Goal: Task Accomplishment & Management: Manage account settings

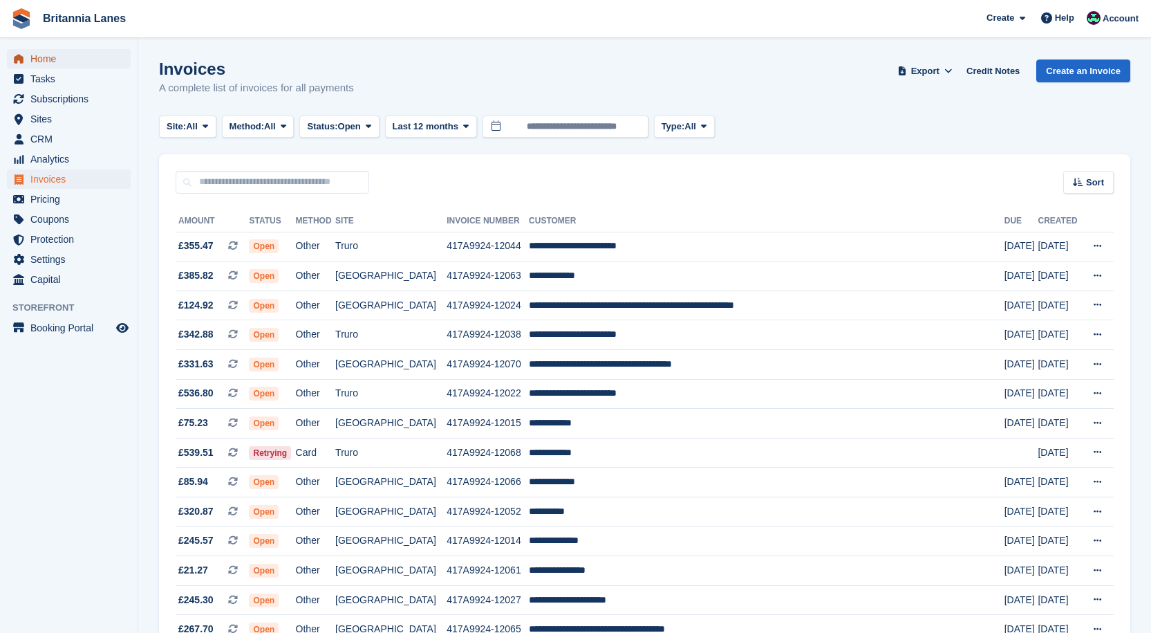
click at [32, 59] on span "Home" at bounding box center [71, 58] width 83 height 19
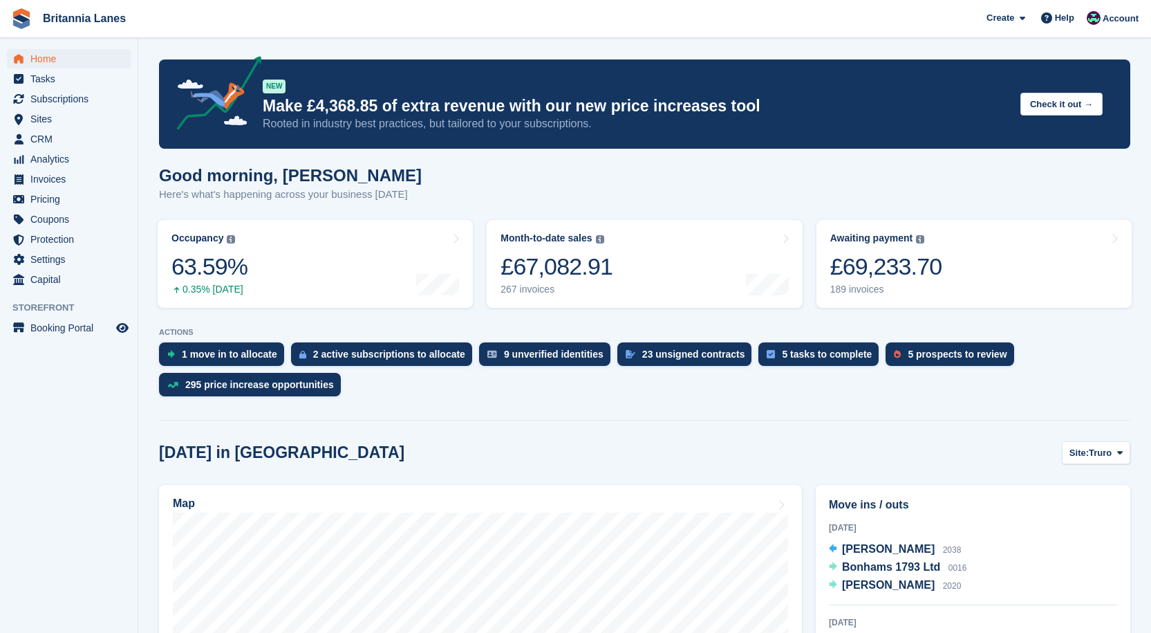
scroll to position [138, 0]
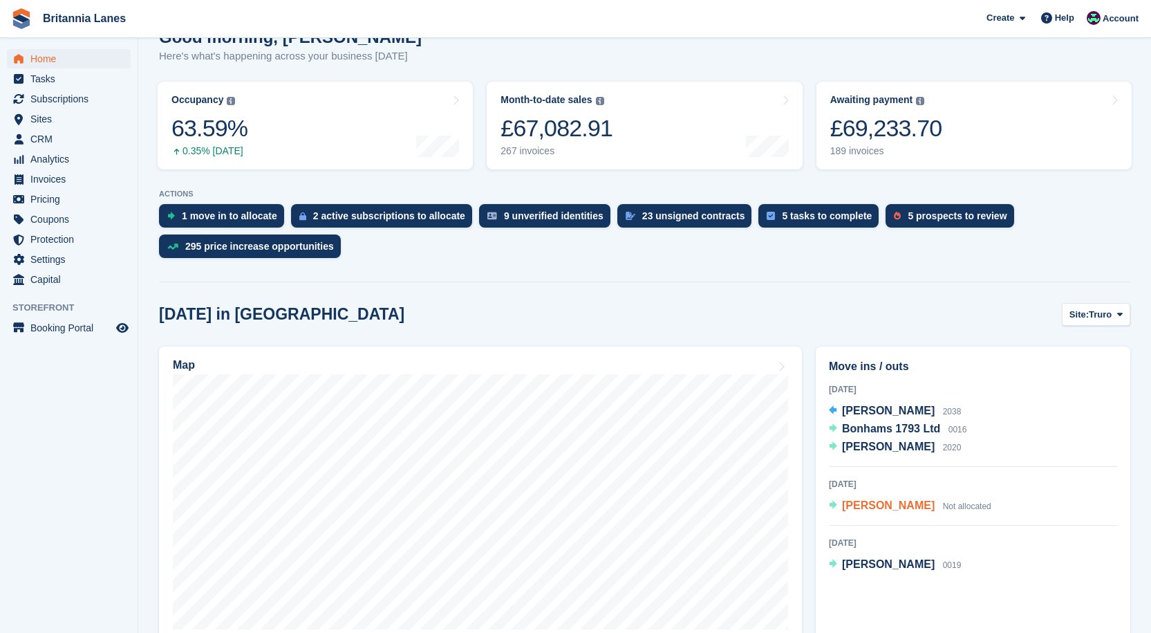
click at [865, 513] on div "William John Not allocated" at bounding box center [916, 506] width 149 height 18
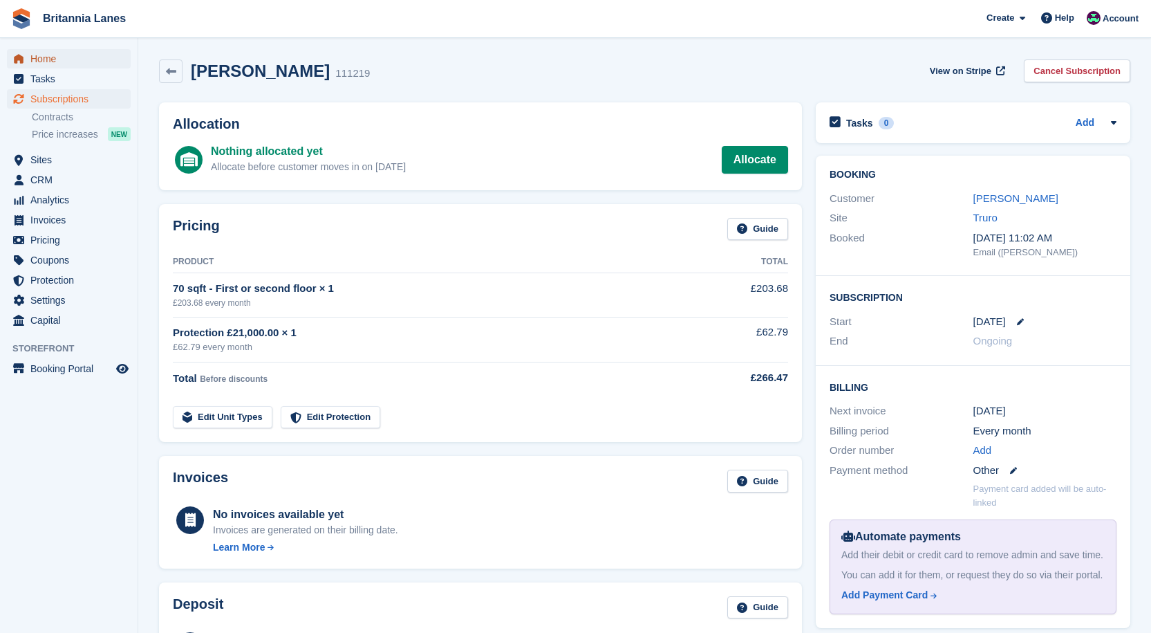
drag, startPoint x: 34, startPoint y: 58, endPoint x: 69, endPoint y: 62, distance: 35.4
click at [34, 58] on span "Home" at bounding box center [71, 58] width 83 height 19
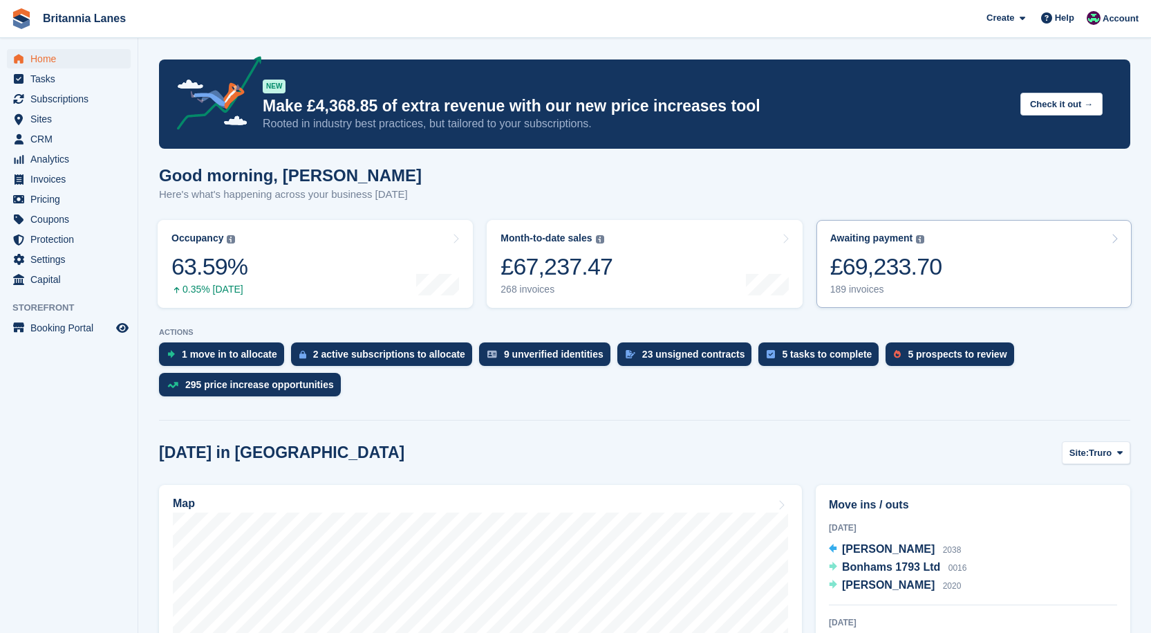
click at [917, 260] on div "£69,233.70" at bounding box center [886, 266] width 112 height 28
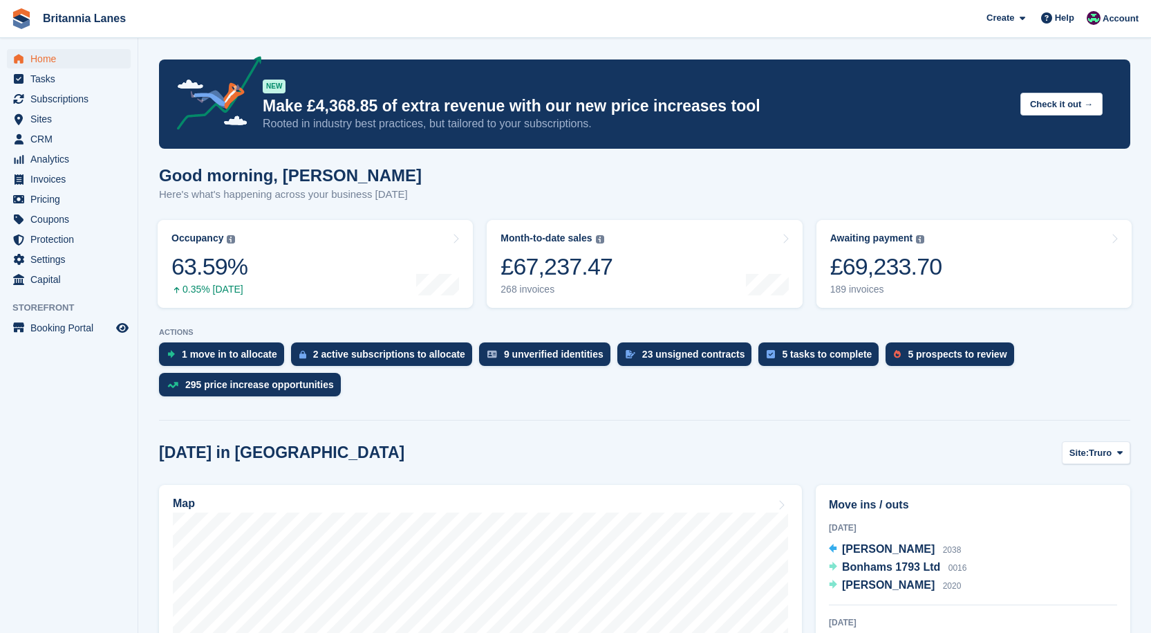
click at [937, 568] on div "Bonhams 1793 Ltd 0016" at bounding box center [904, 568] width 124 height 18
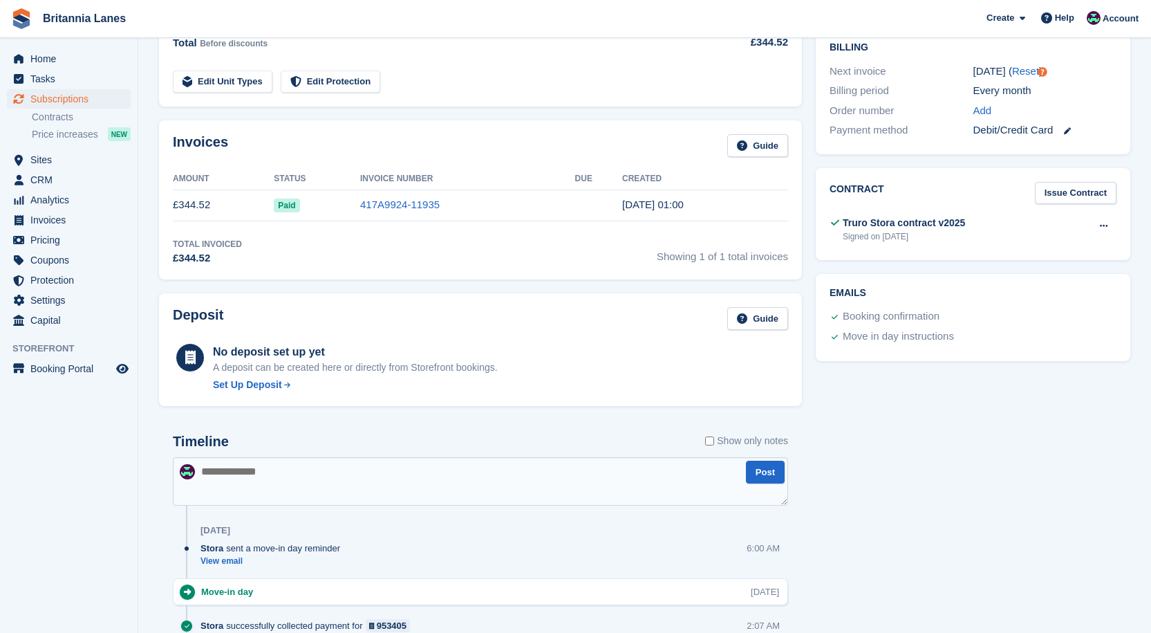
scroll to position [277, 0]
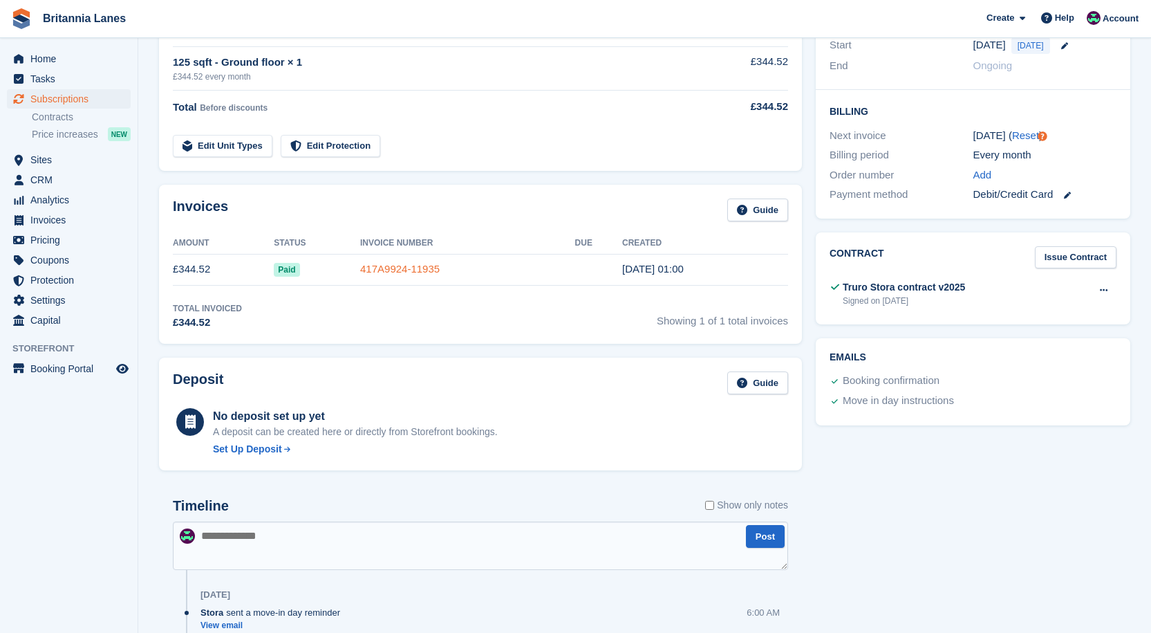
click at [379, 267] on link "417A9924-11935" at bounding box center [400, 269] width 80 height 12
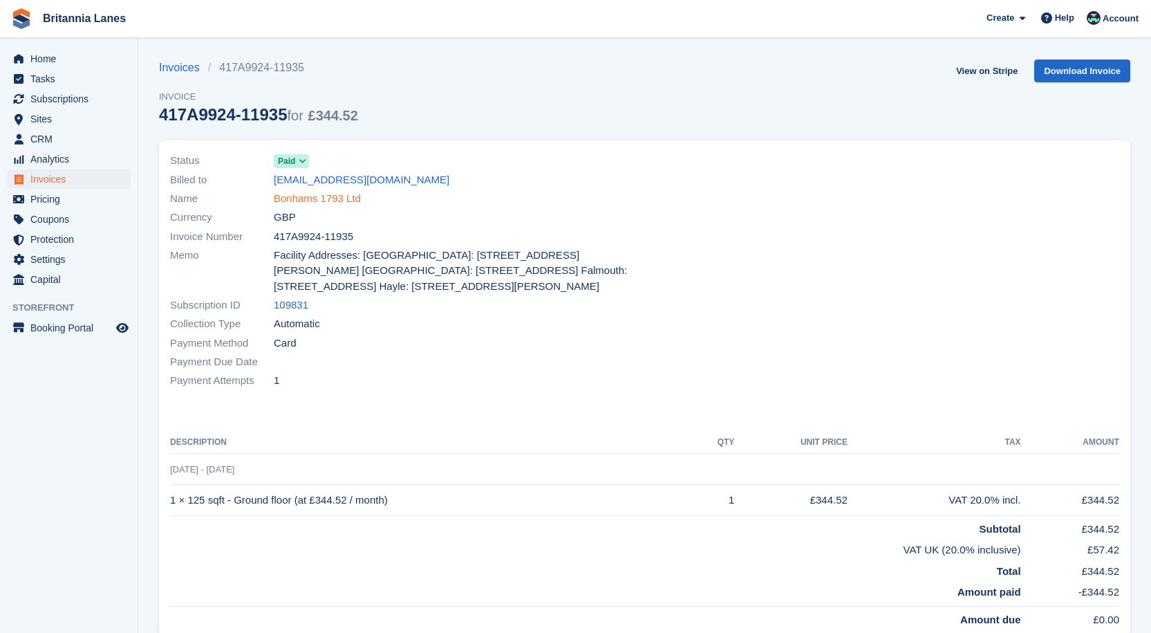
click at [318, 204] on link "Bonhams 1793 Ltd" at bounding box center [317, 199] width 87 height 16
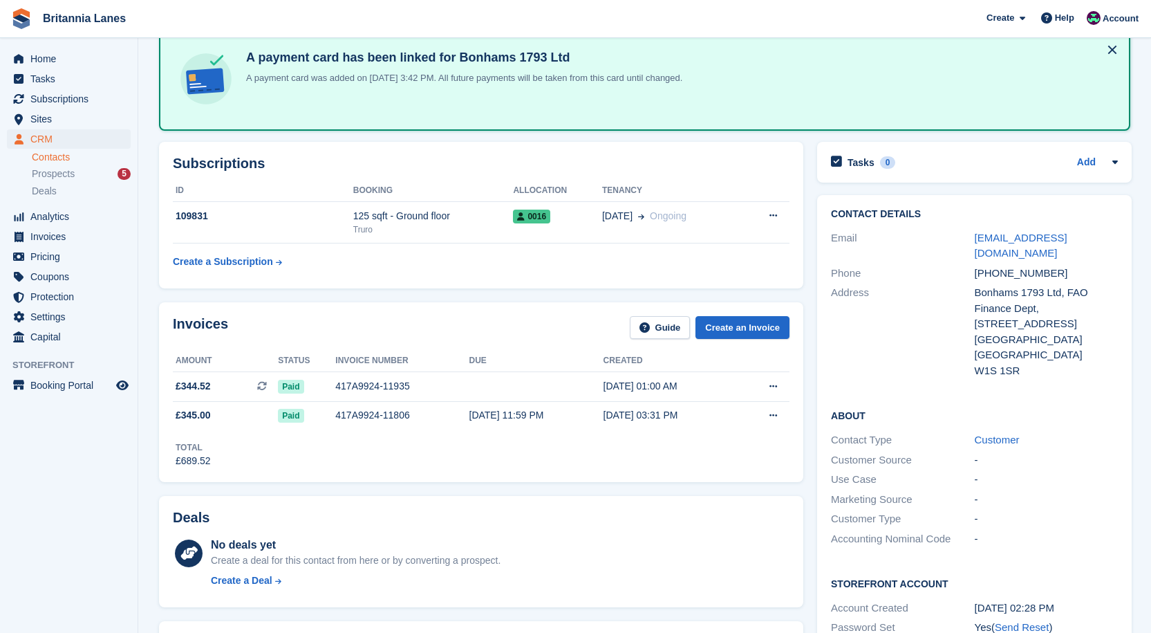
scroll to position [69, 0]
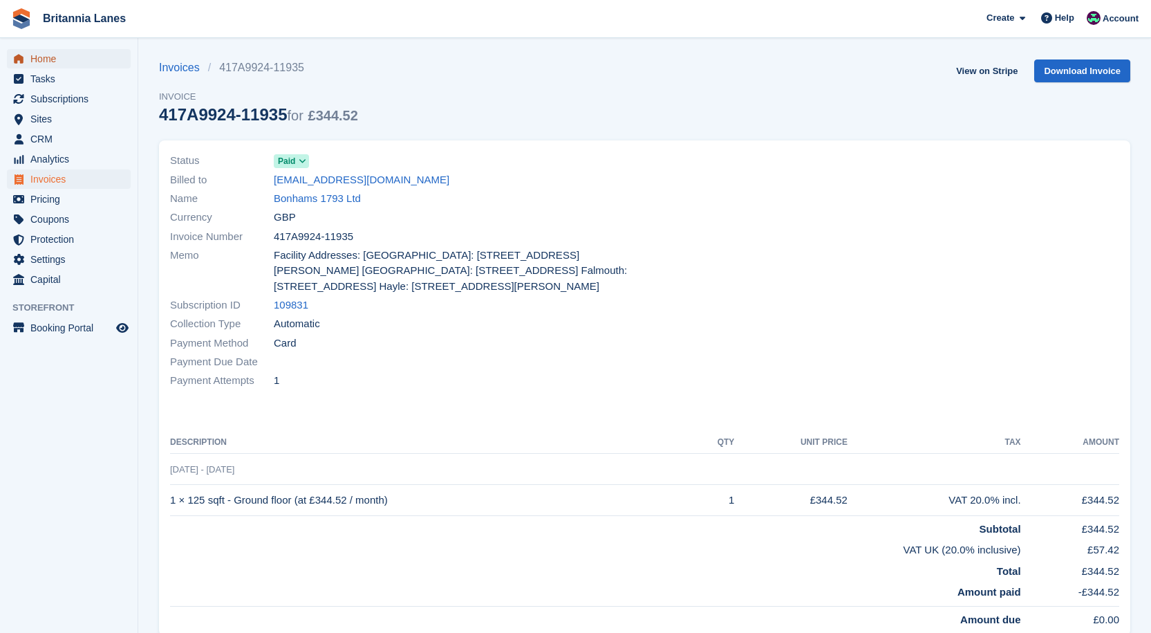
click at [50, 59] on span "Home" at bounding box center [71, 58] width 83 height 19
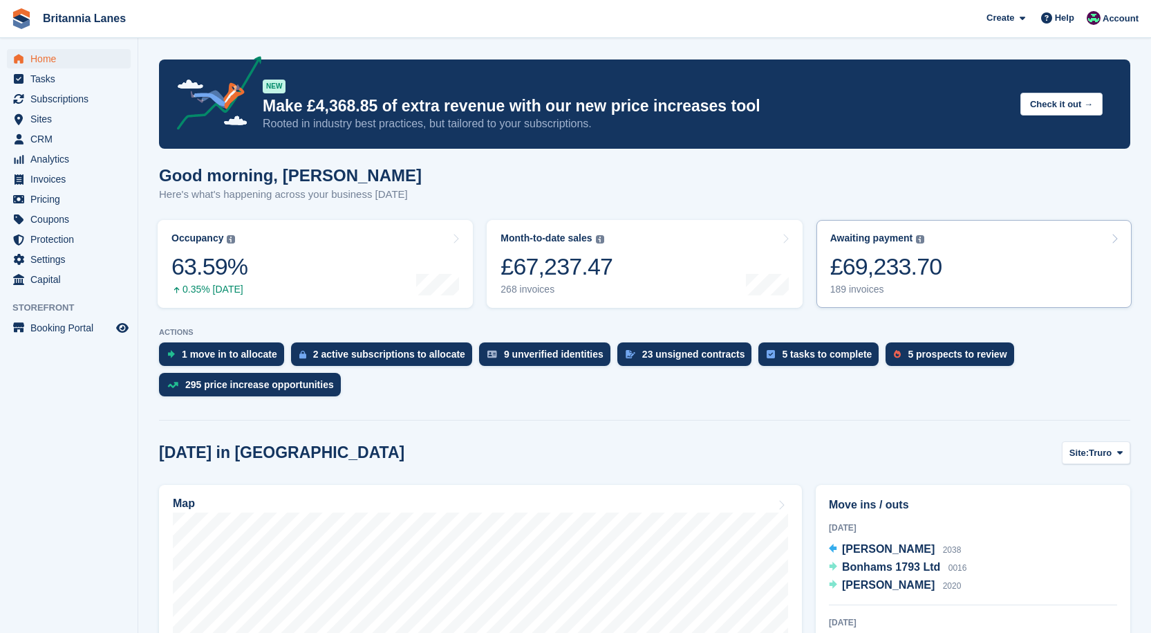
click at [891, 274] on div "£69,233.70" at bounding box center [886, 266] width 112 height 28
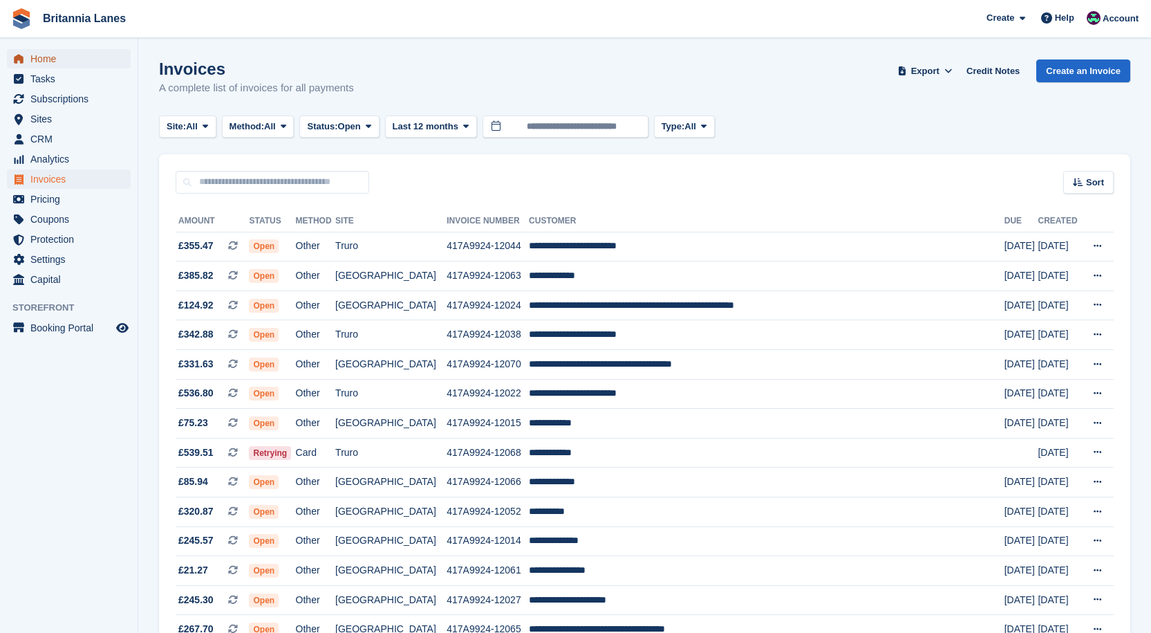
click at [74, 57] on span "Home" at bounding box center [71, 58] width 83 height 19
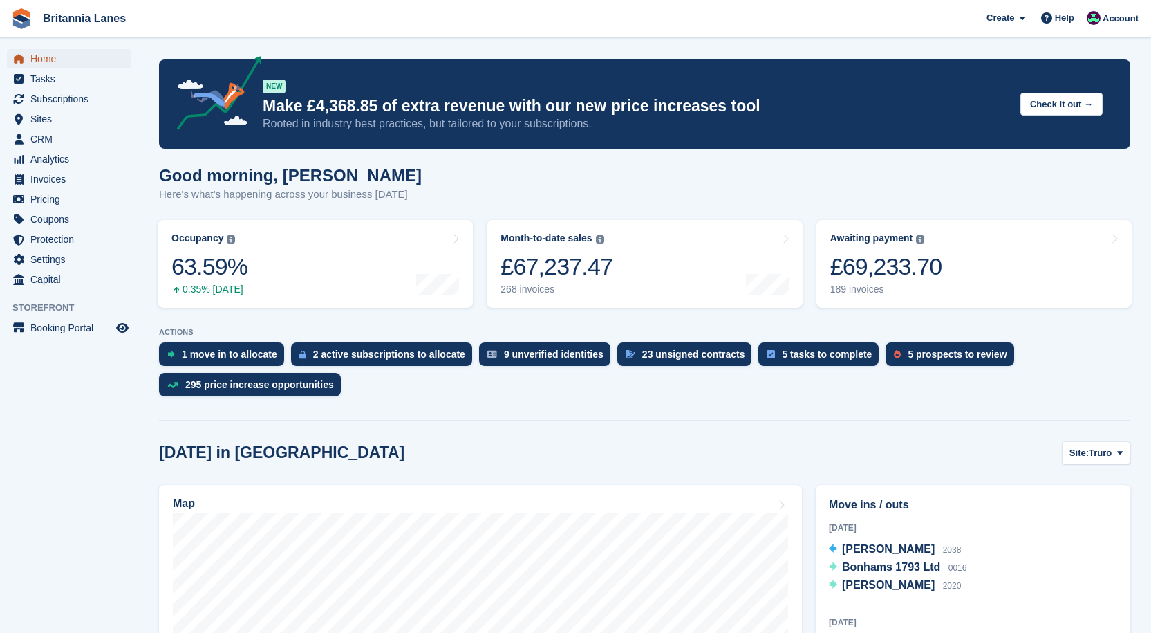
click at [71, 51] on span "Home" at bounding box center [71, 58] width 83 height 19
drag, startPoint x: 36, startPoint y: 106, endPoint x: 43, endPoint y: 103, distance: 7.4
click at [36, 106] on span "Subscriptions" at bounding box center [71, 98] width 83 height 19
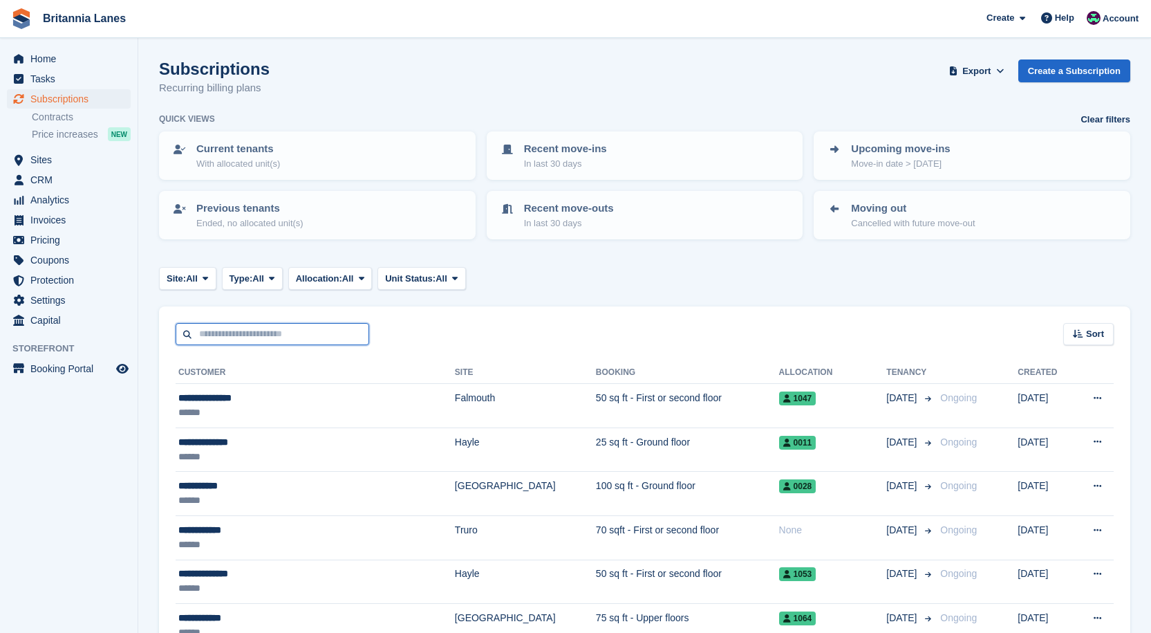
drag, startPoint x: 230, startPoint y: 333, endPoint x: 194, endPoint y: 324, distance: 37.9
click at [230, 333] on input "text" at bounding box center [273, 334] width 194 height 23
type input "******"
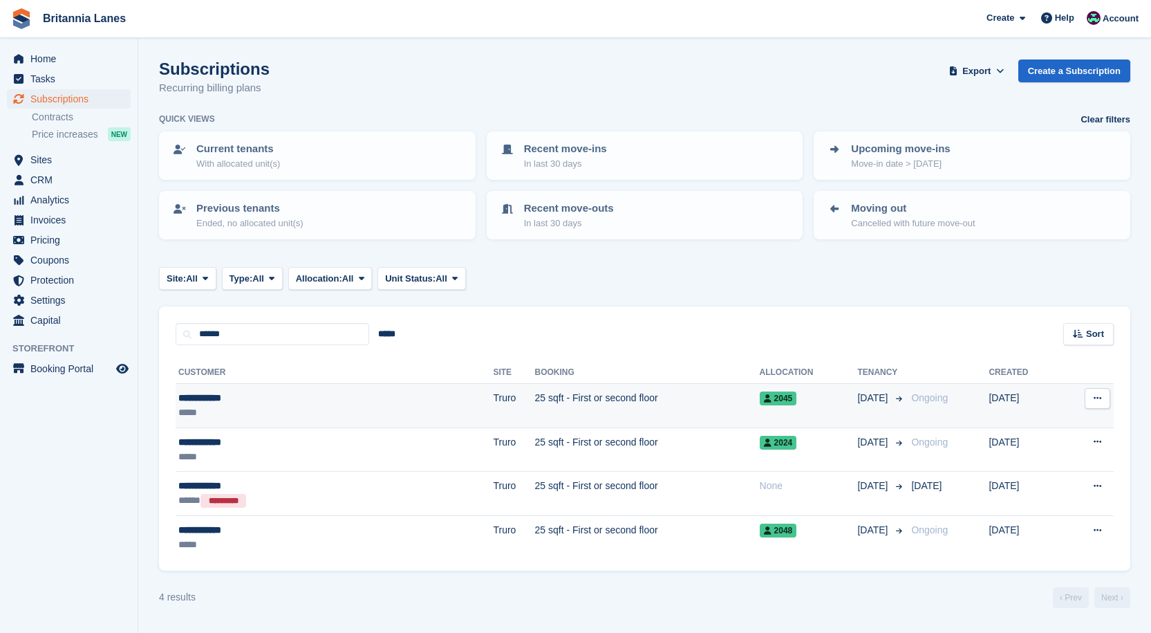
click at [535, 393] on td "25 sqft - First or second floor" at bounding box center [647, 406] width 225 height 44
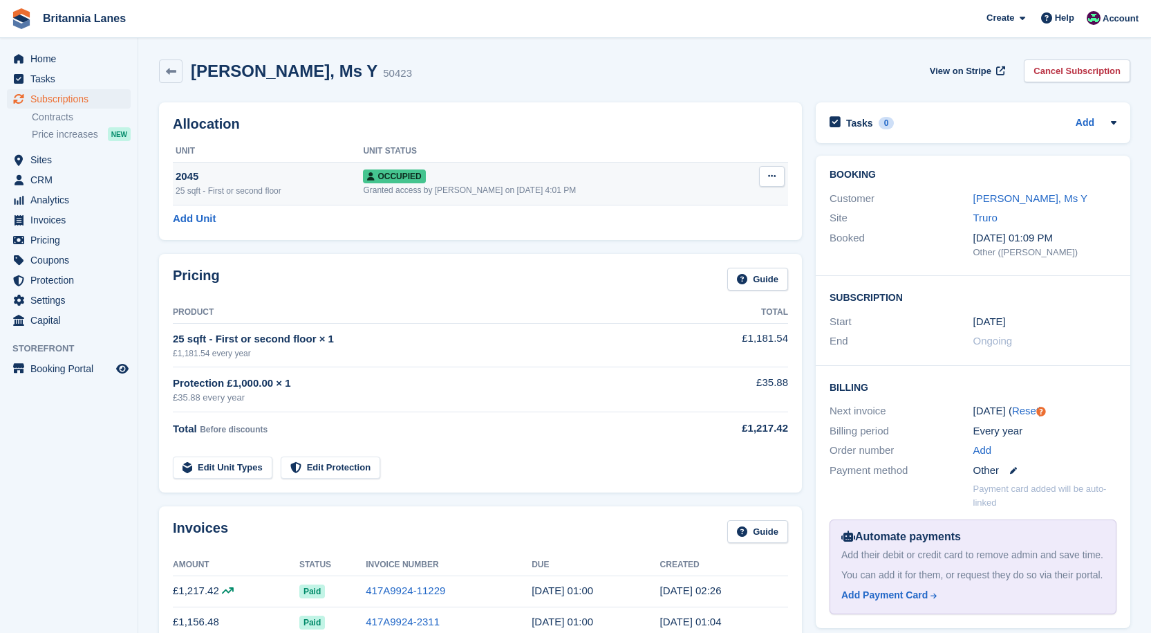
click at [246, 178] on div "2045" at bounding box center [269, 177] width 187 height 16
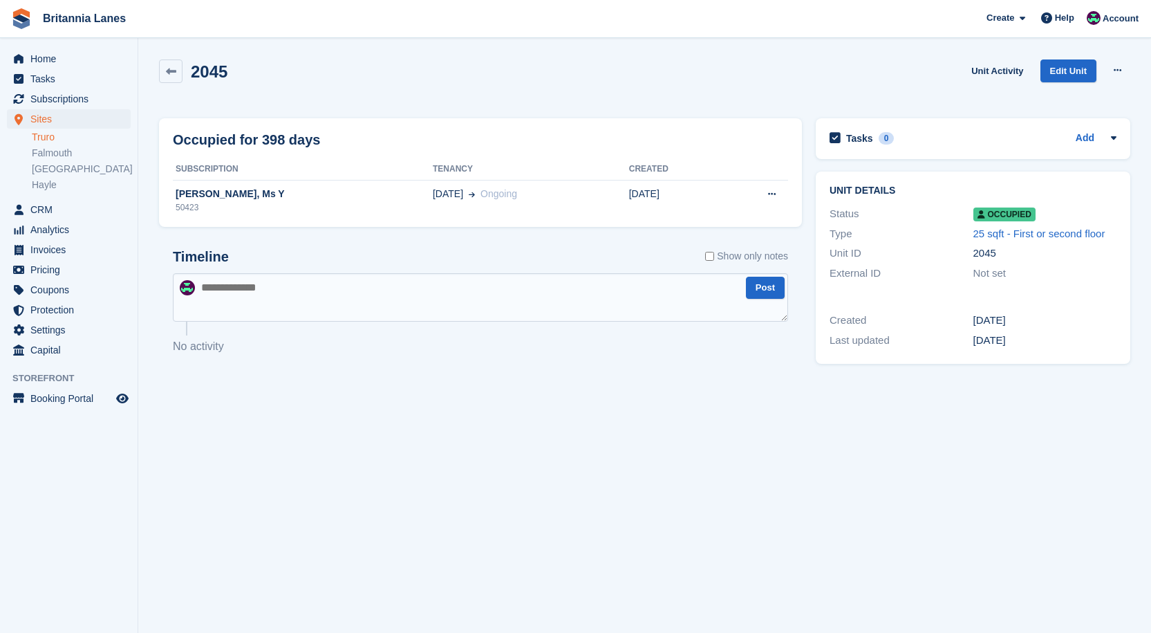
drag, startPoint x: 167, startPoint y: 67, endPoint x: 364, endPoint y: 6, distance: 206.2
click at [167, 67] on icon at bounding box center [171, 71] width 10 height 10
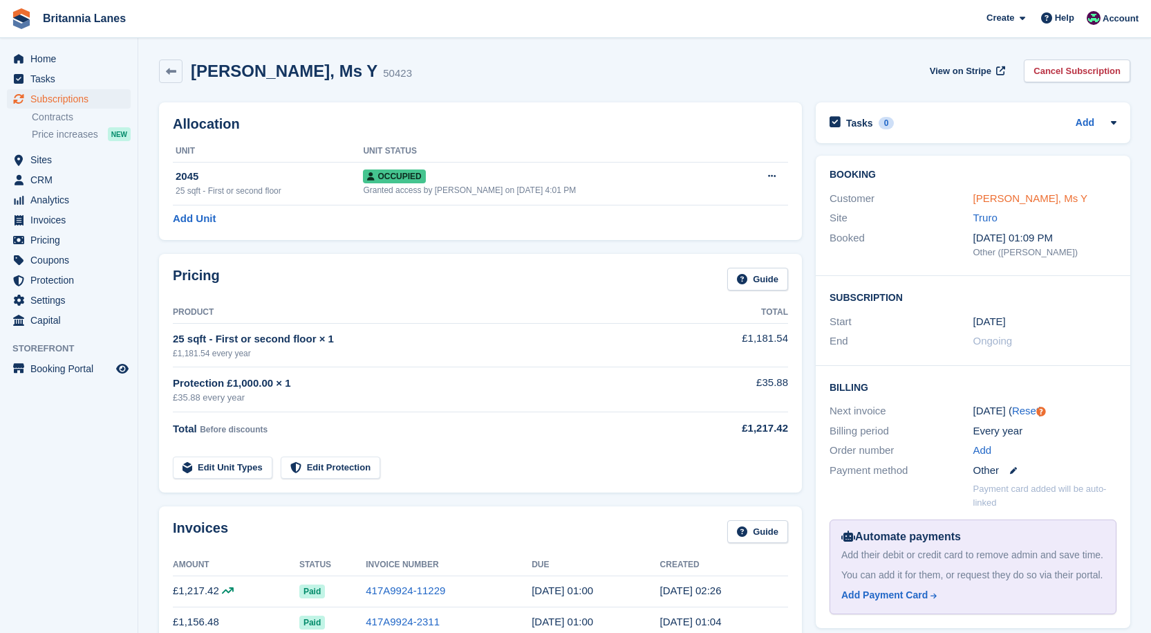
click at [1027, 200] on link "[PERSON_NAME], Ms Y" at bounding box center [1030, 198] width 115 height 12
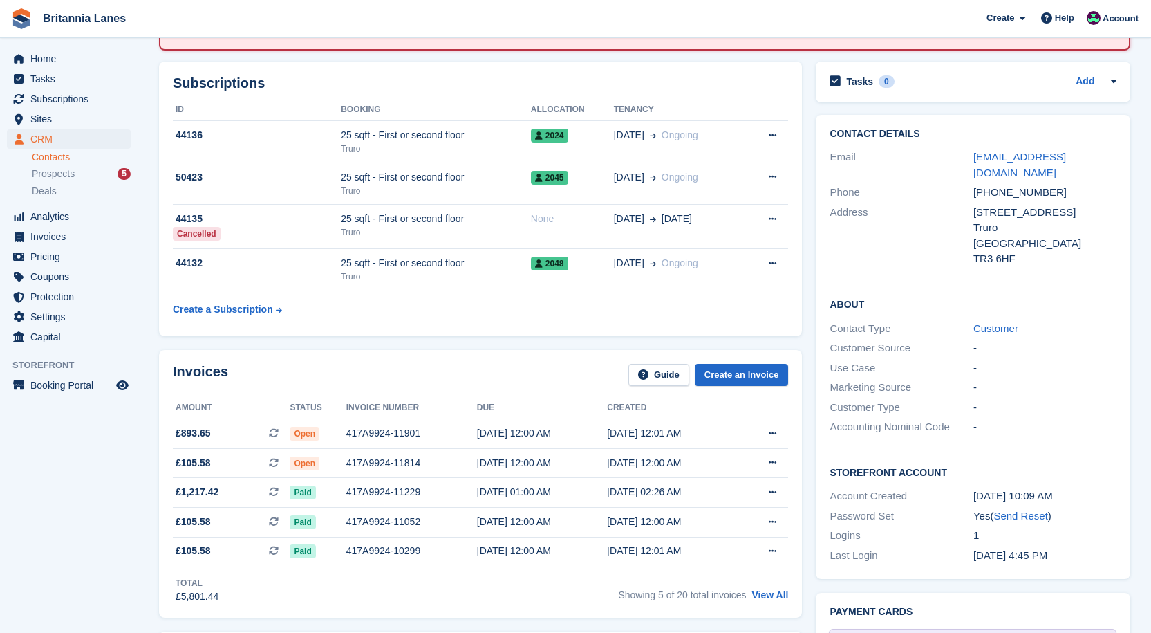
scroll to position [138, 0]
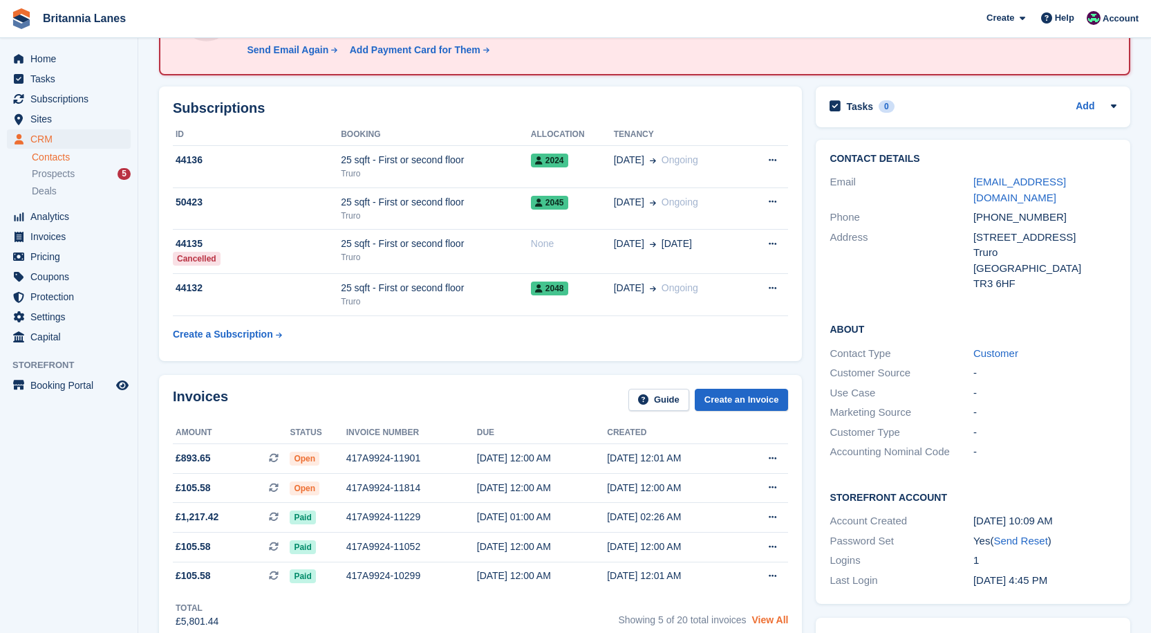
click at [787, 619] on link "View All" at bounding box center [770, 619] width 37 height 11
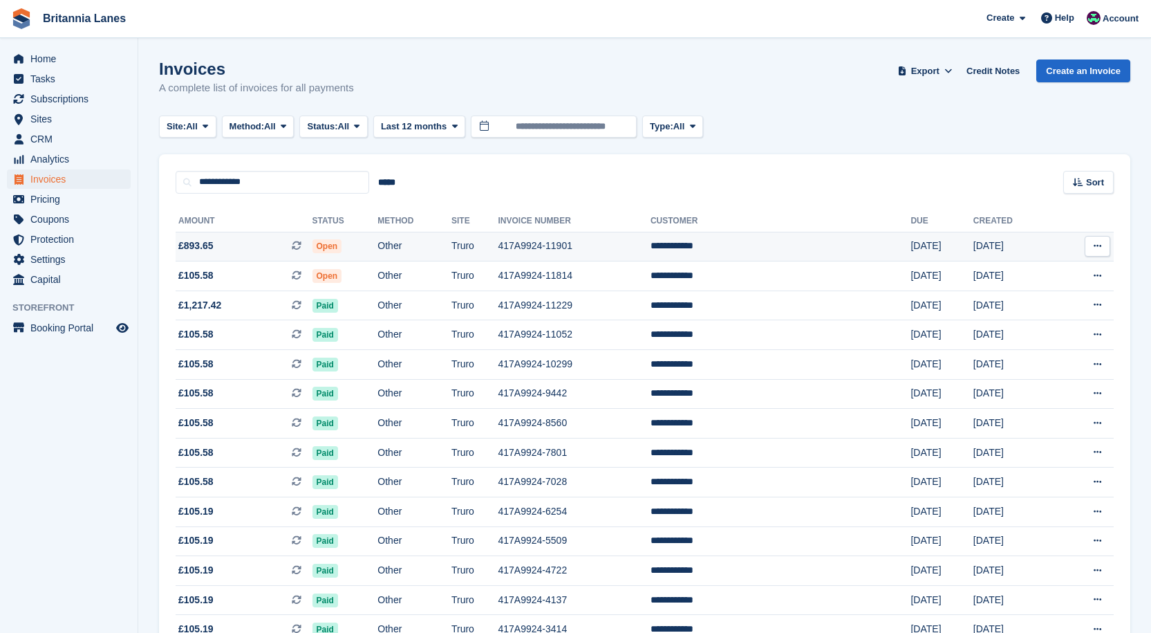
click at [451, 245] on td "Other" at bounding box center [414, 247] width 74 height 30
click at [567, 232] on td "417A9924-11901" at bounding box center [574, 247] width 152 height 30
click at [347, 238] on td "Open" at bounding box center [345, 247] width 66 height 30
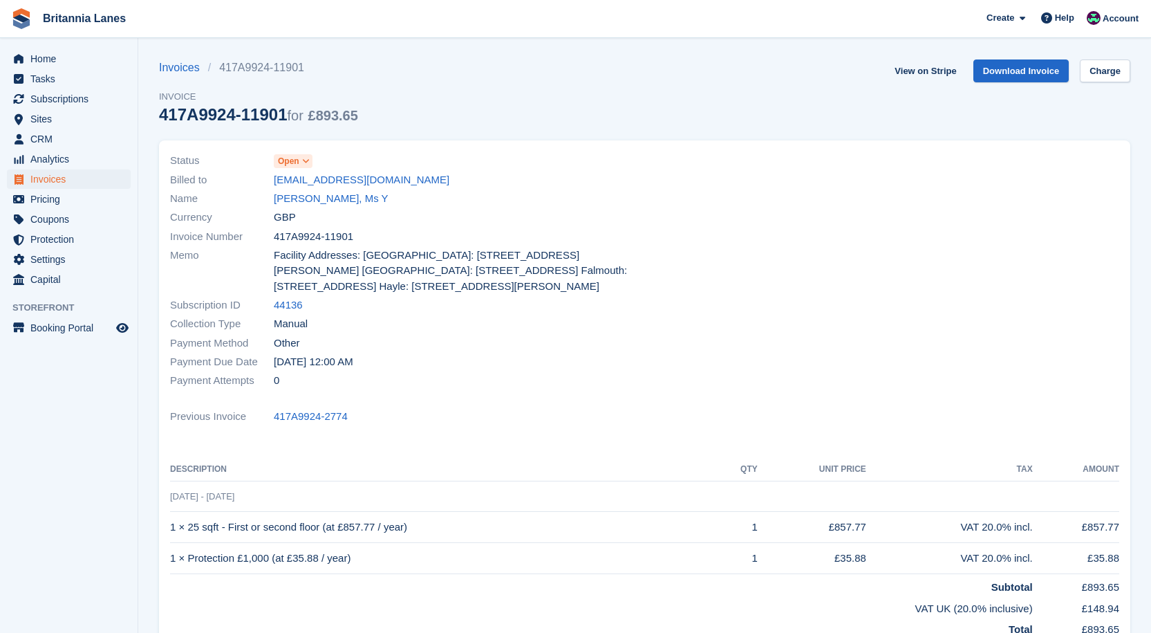
drag, startPoint x: 299, startPoint y: 153, endPoint x: 308, endPoint y: 156, distance: 9.2
click at [299, 153] on link "Open" at bounding box center [293, 161] width 39 height 16
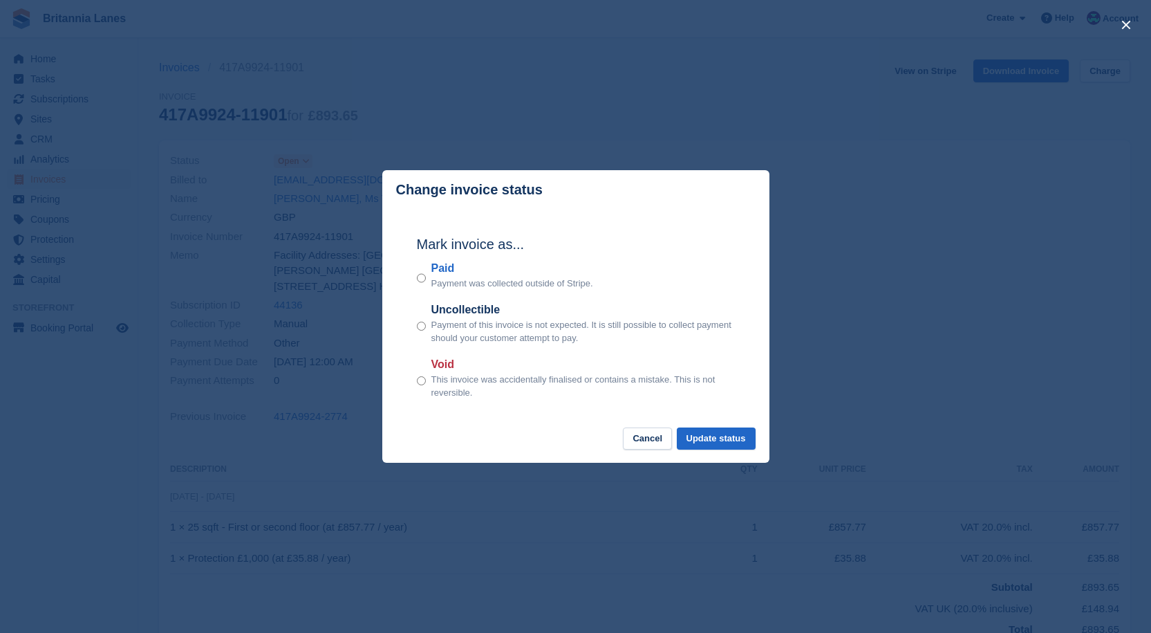
click at [445, 271] on label "Paid" at bounding box center [512, 268] width 162 height 17
click at [702, 440] on button "Update status" at bounding box center [716, 438] width 79 height 23
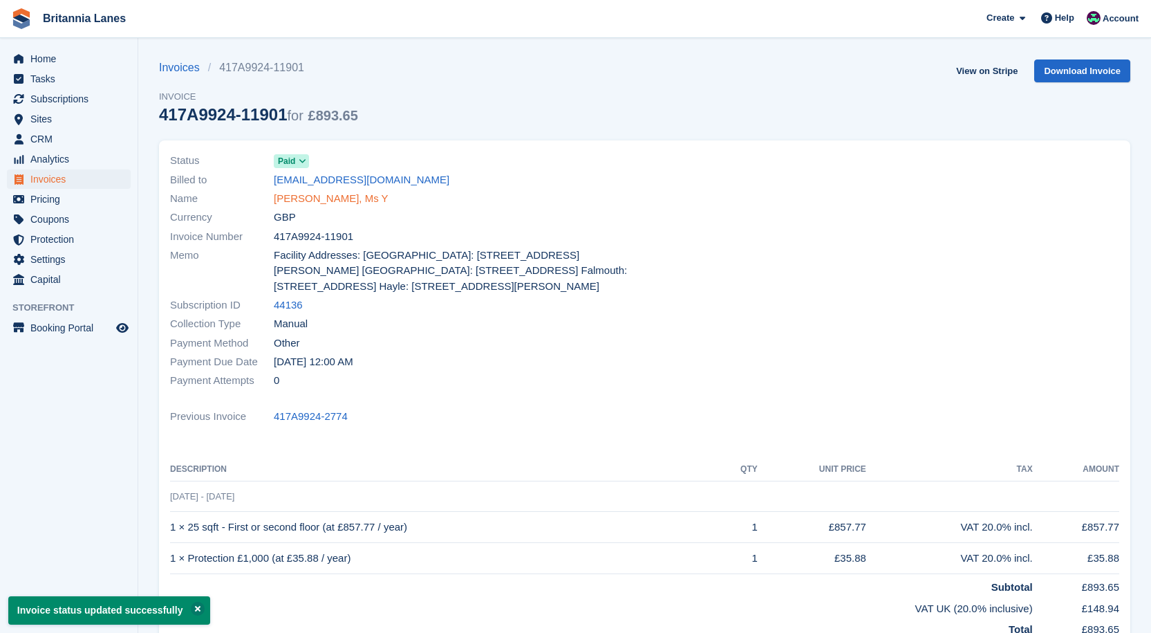
click at [312, 194] on link "Craine, Ms Y" at bounding box center [331, 199] width 115 height 16
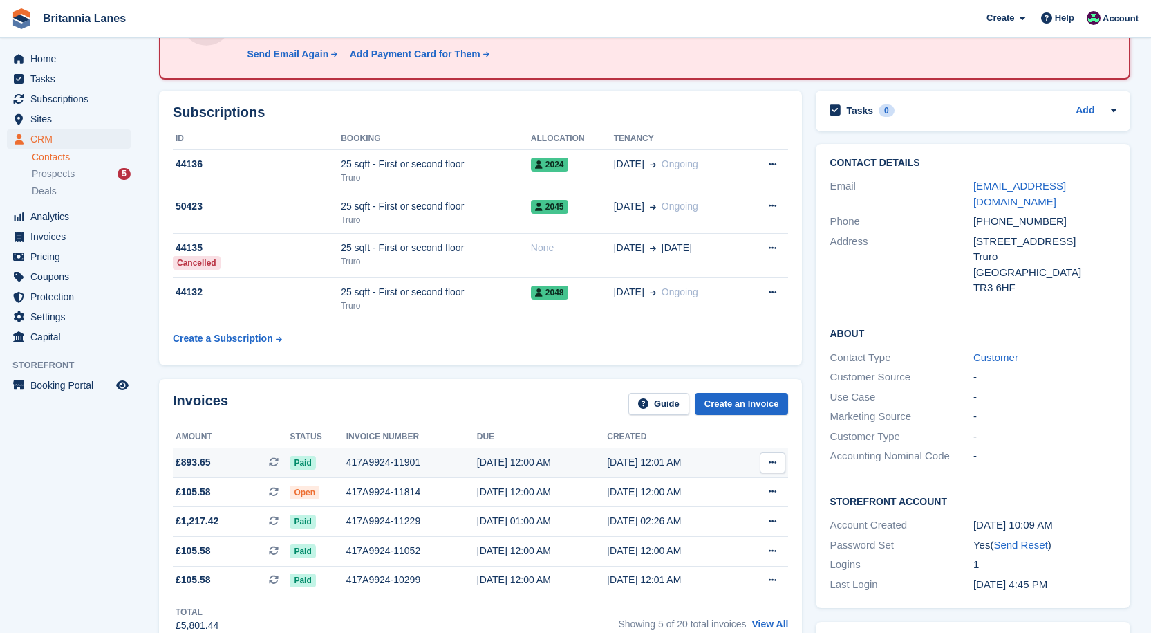
scroll to position [138, 0]
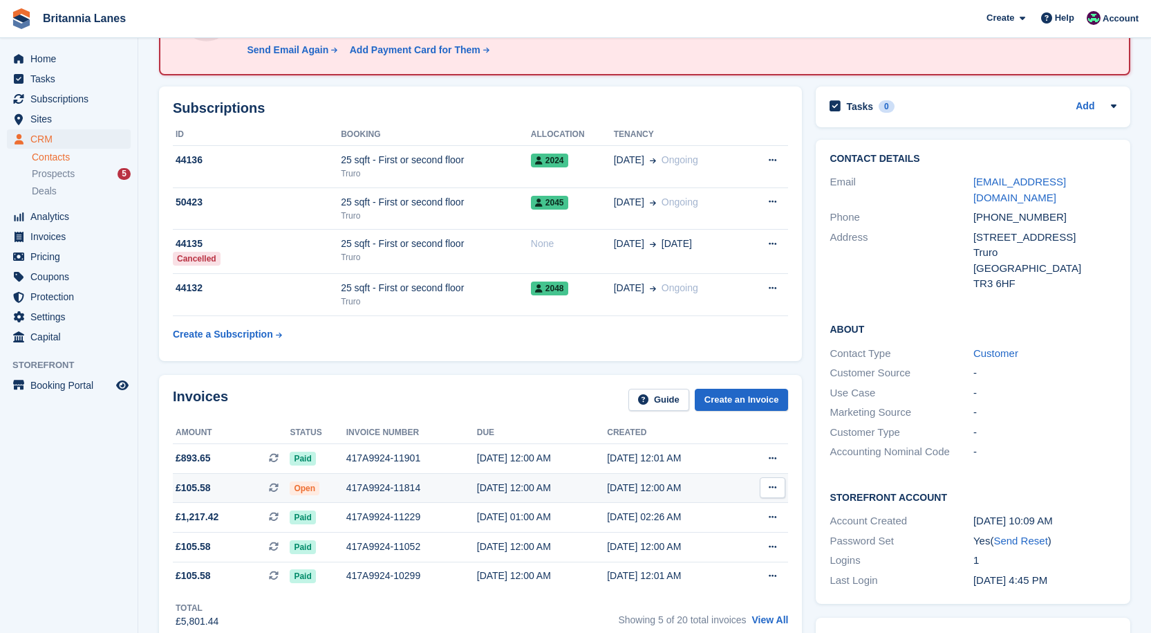
click at [390, 483] on div "417A9924-11814" at bounding box center [411, 487] width 131 height 15
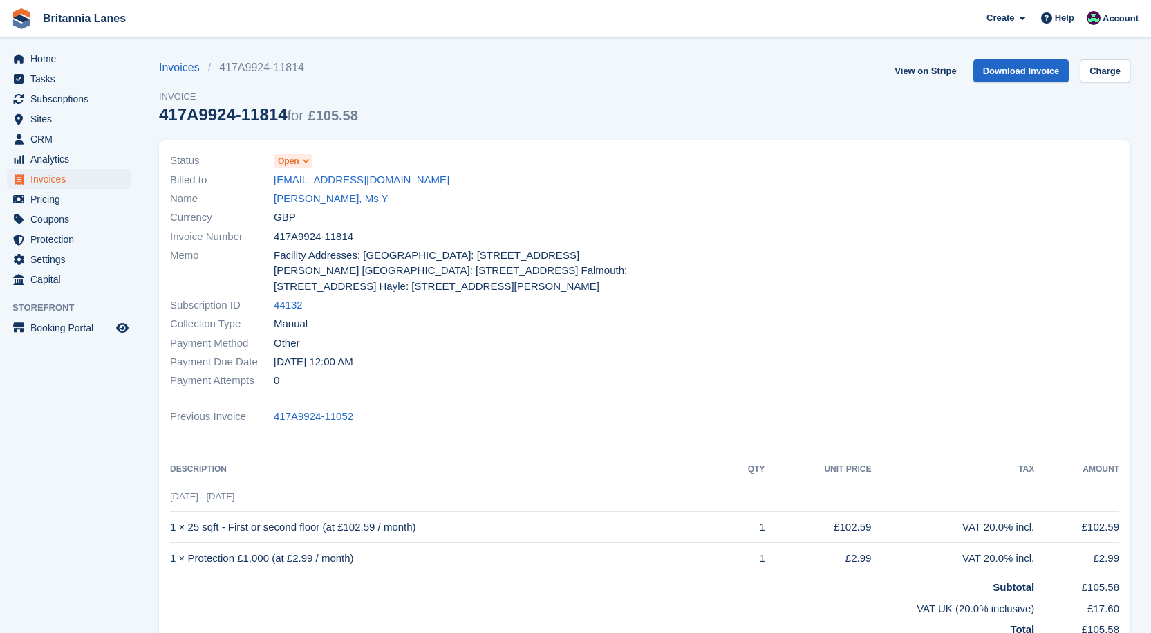
click at [296, 161] on span "Open" at bounding box center [288, 161] width 21 height 12
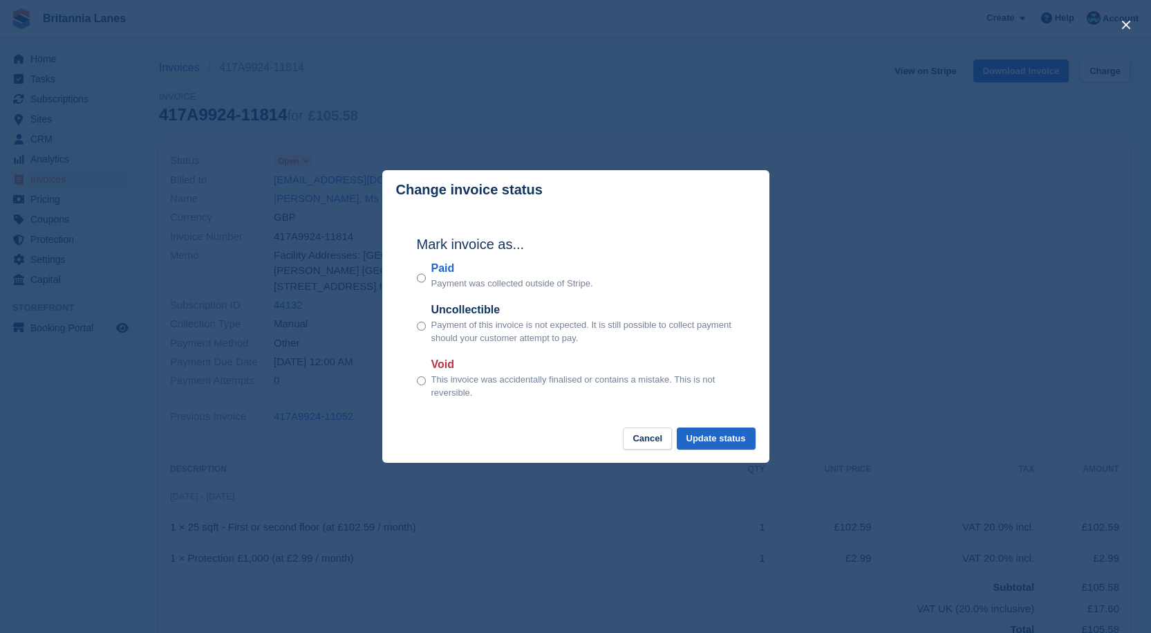
click at [434, 272] on label "Paid" at bounding box center [512, 268] width 162 height 17
click at [749, 442] on button "Update status" at bounding box center [716, 438] width 79 height 23
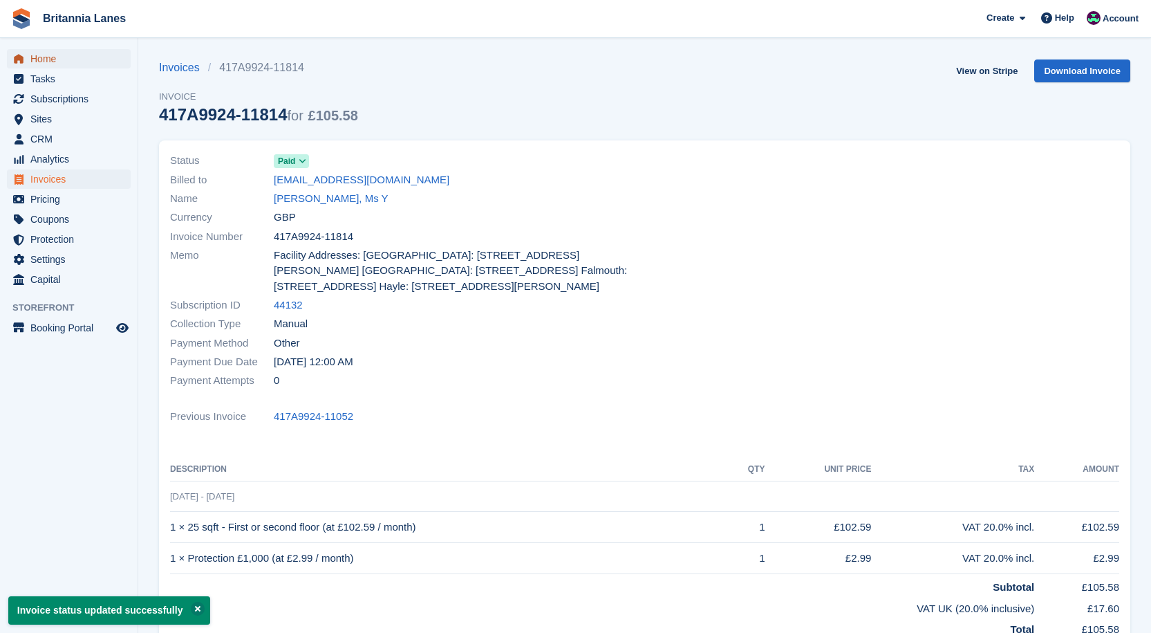
click at [40, 53] on span "Home" at bounding box center [71, 58] width 83 height 19
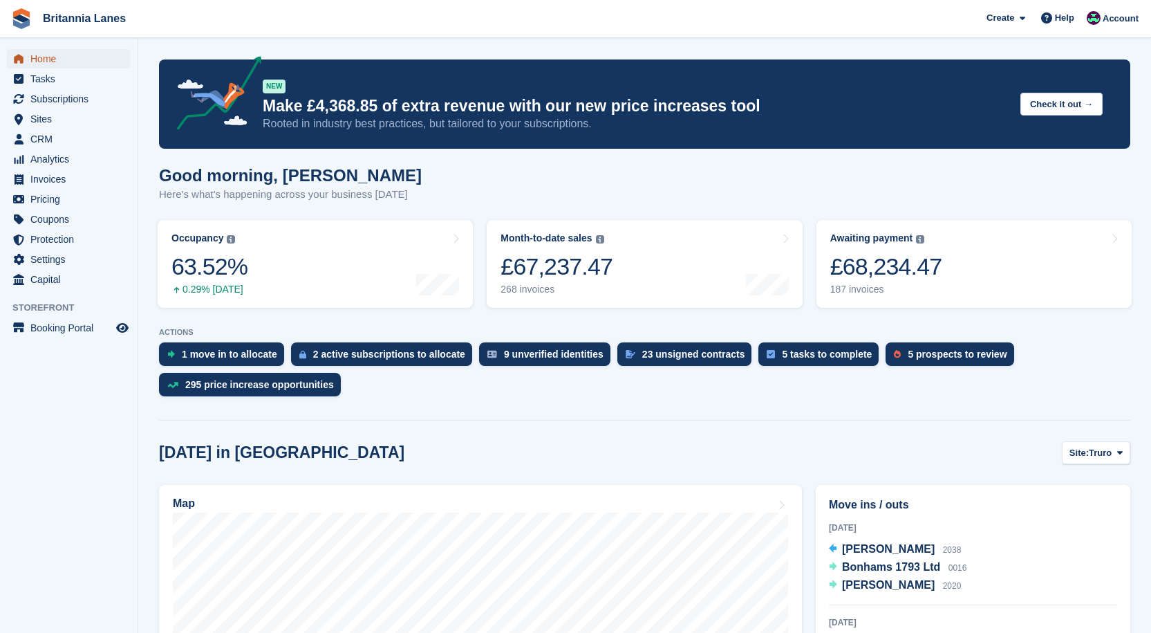
click at [55, 56] on span "Home" at bounding box center [71, 58] width 83 height 19
click at [80, 98] on span "Subscriptions" at bounding box center [71, 98] width 83 height 19
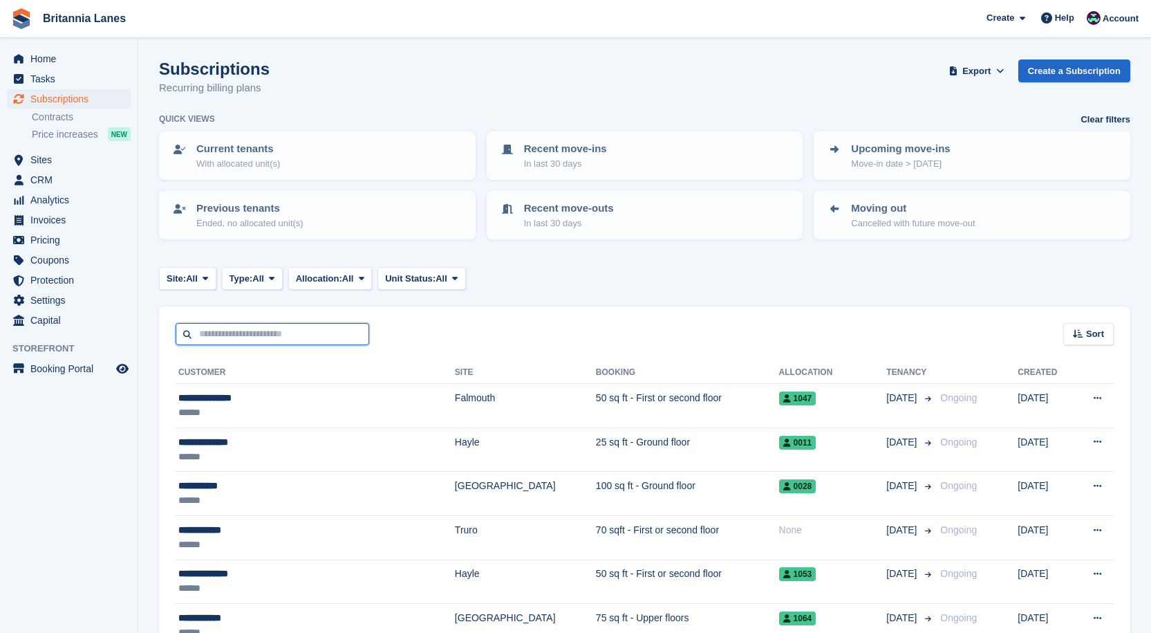
click at [307, 342] on input "text" at bounding box center [273, 334] width 194 height 23
type input "**********"
click at [304, 333] on input "**********" at bounding box center [273, 334] width 194 height 23
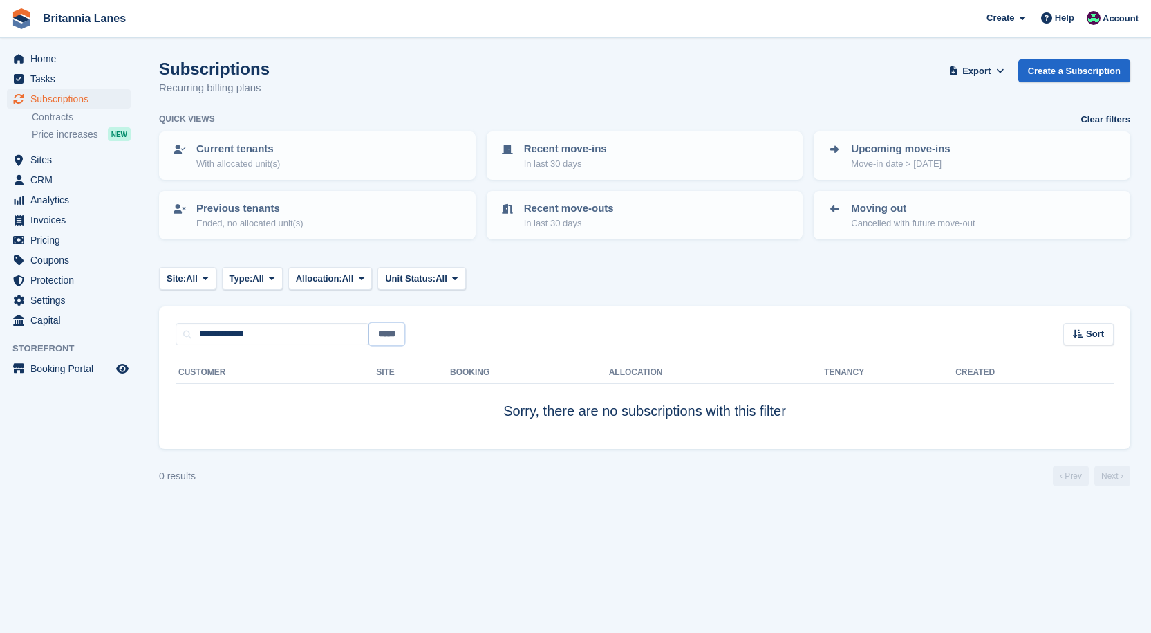
click at [404, 329] on input "*****" at bounding box center [386, 334] width 35 height 23
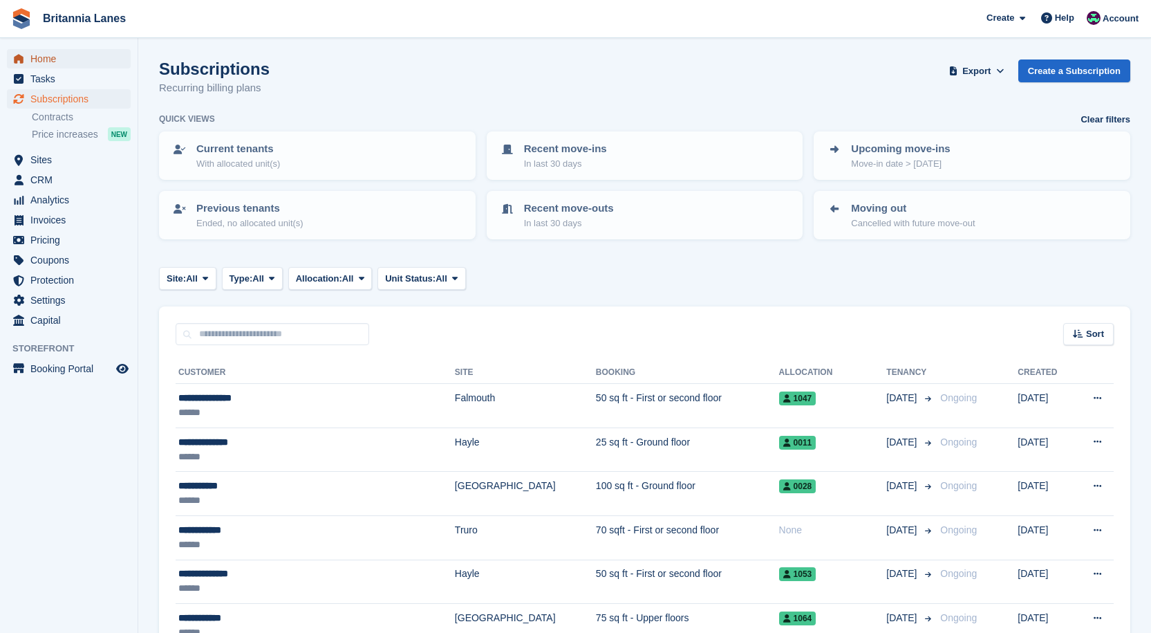
click at [56, 60] on span "Home" at bounding box center [71, 58] width 83 height 19
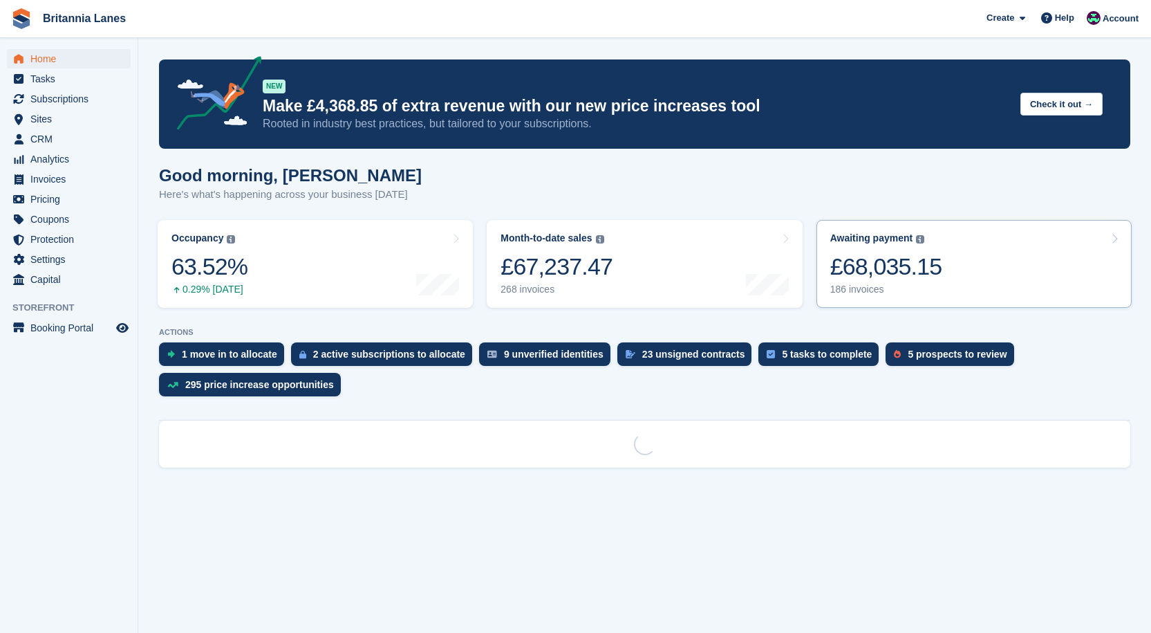
click at [859, 263] on div "£68,035.15" at bounding box center [886, 266] width 112 height 28
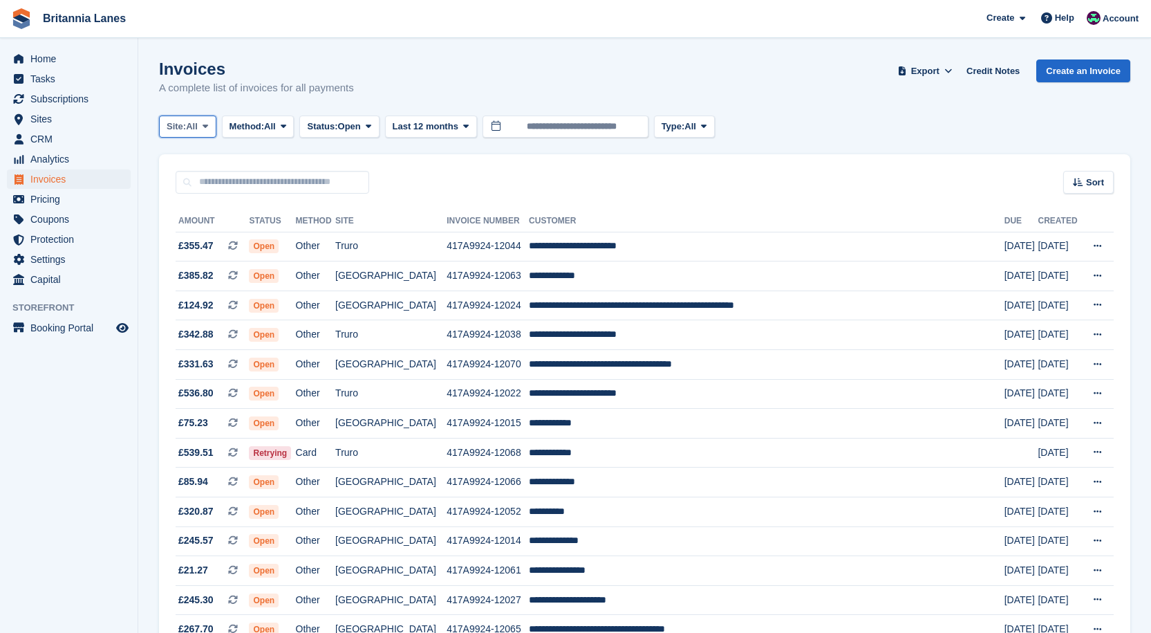
click at [191, 125] on span "All" at bounding box center [192, 127] width 12 height 14
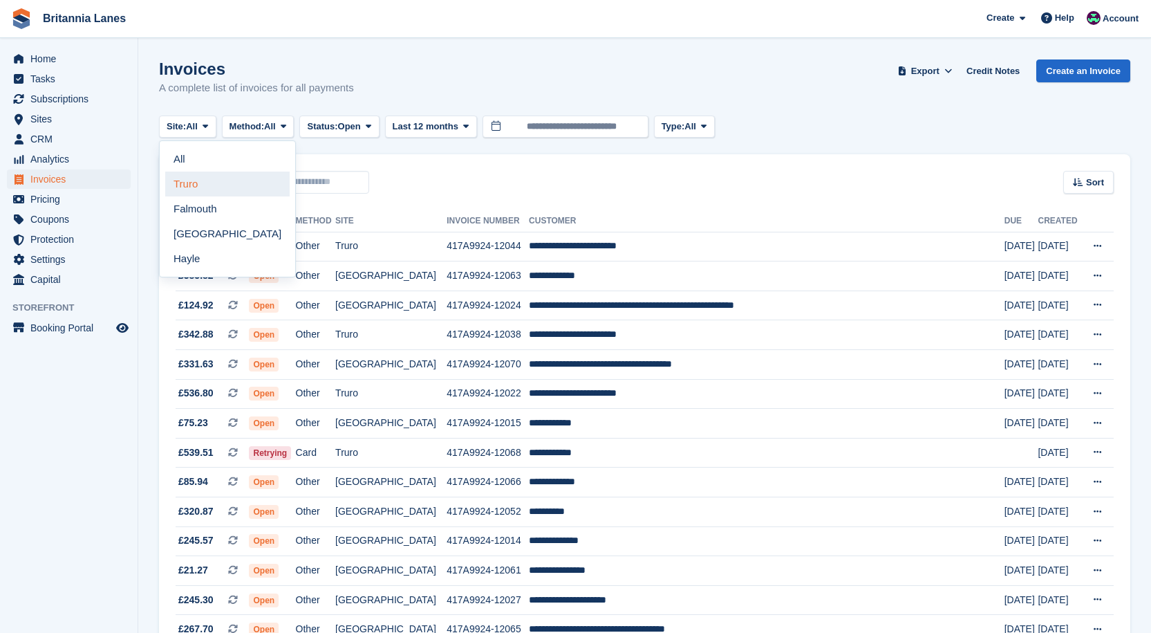
click at [206, 180] on link "Truro" at bounding box center [227, 183] width 124 height 25
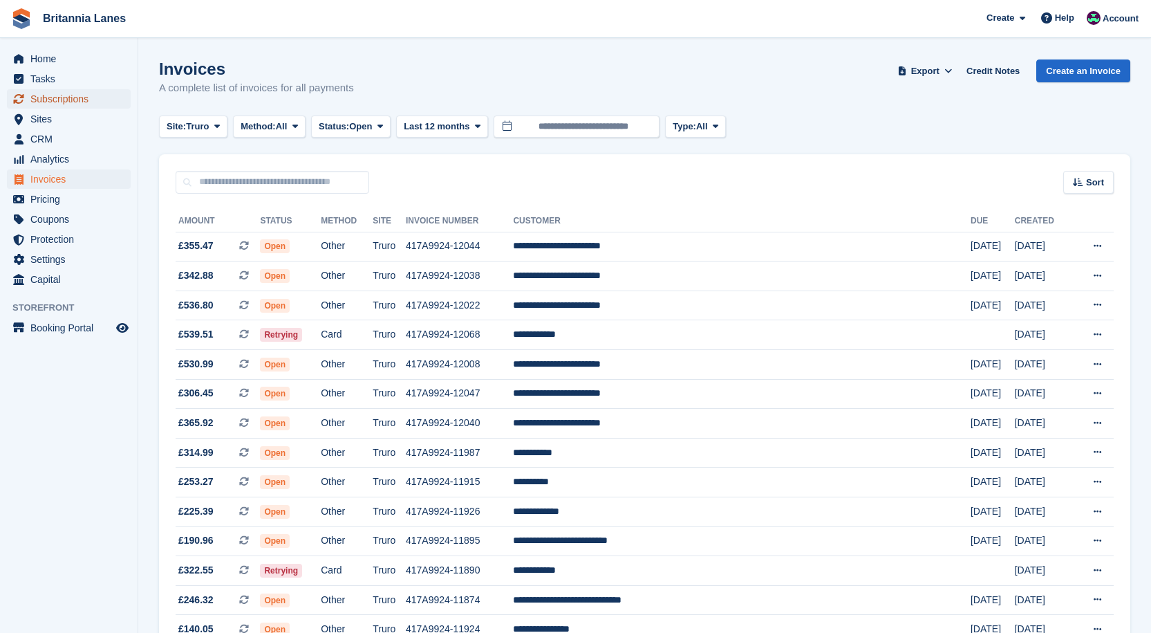
click at [77, 102] on span "Subscriptions" at bounding box center [71, 98] width 83 height 19
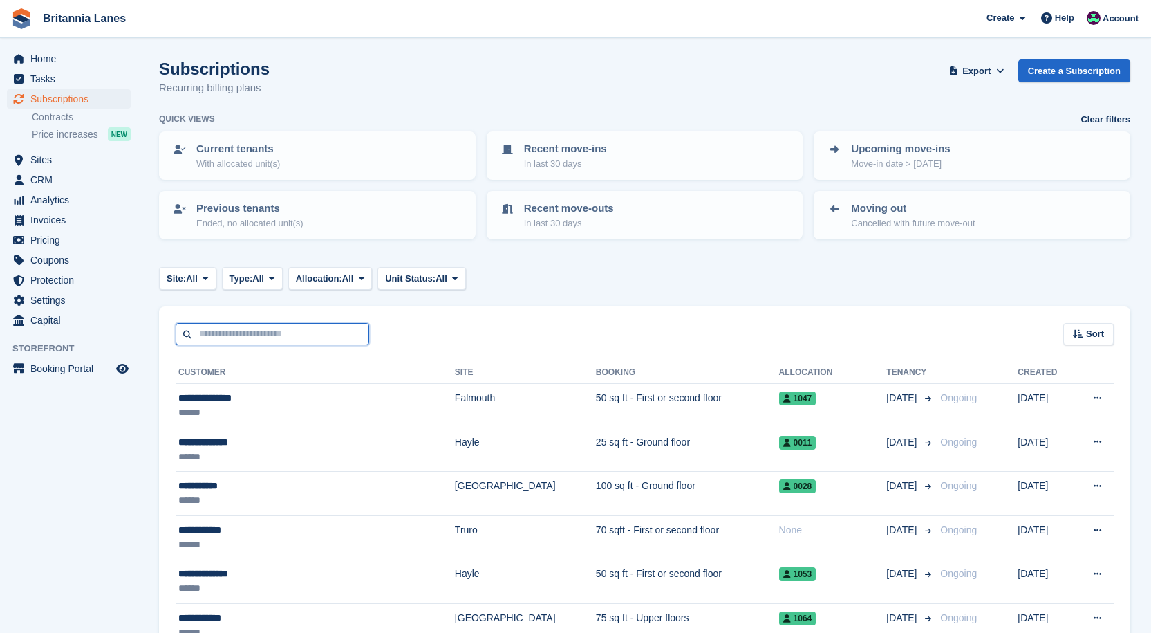
drag, startPoint x: 232, startPoint y: 339, endPoint x: 239, endPoint y: 326, distance: 15.5
click at [232, 339] on input "text" at bounding box center [273, 334] width 194 height 23
type input "******"
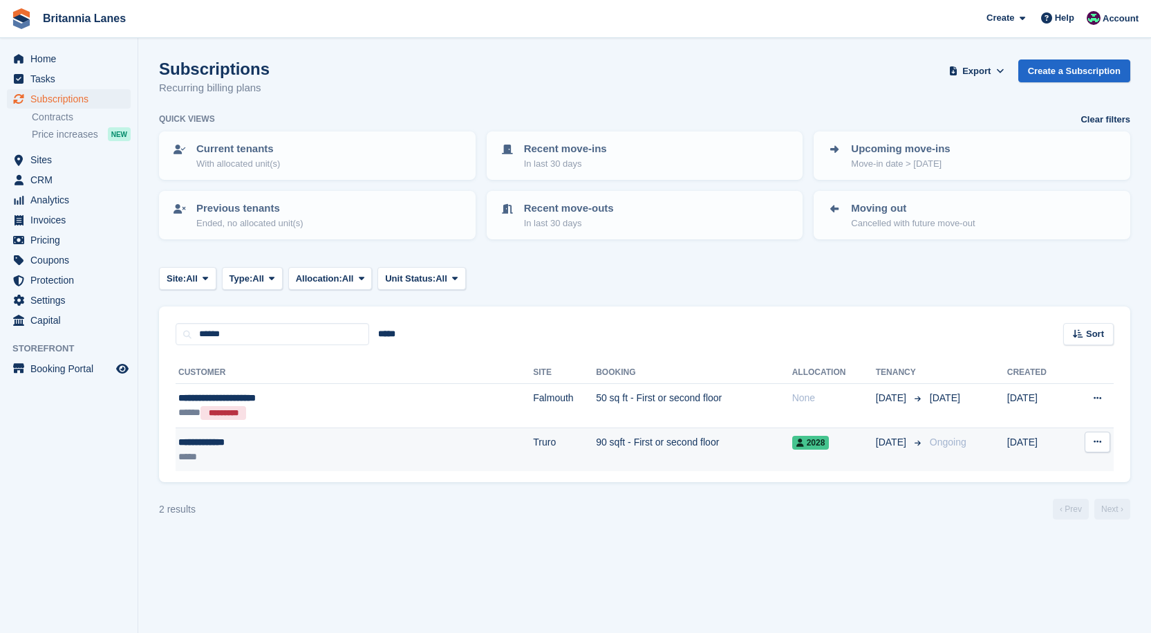
click at [596, 433] on td "90 sqft - First or second floor" at bounding box center [694, 449] width 196 height 44
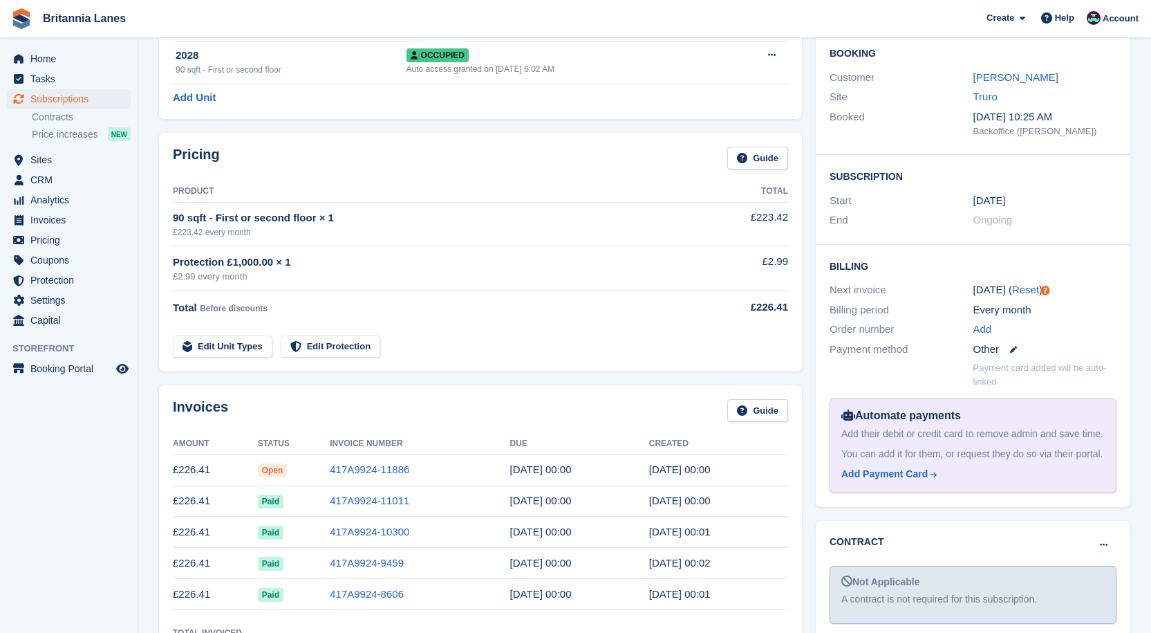
scroll to position [138, 0]
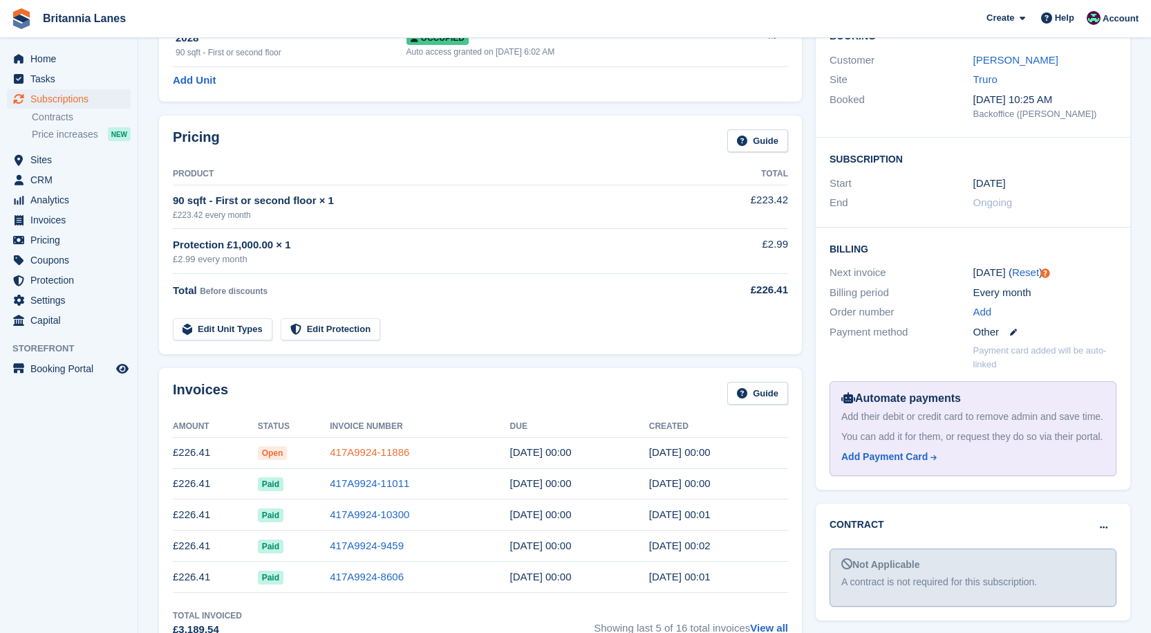
click at [391, 450] on link "417A9924-11886" at bounding box center [370, 452] width 80 height 12
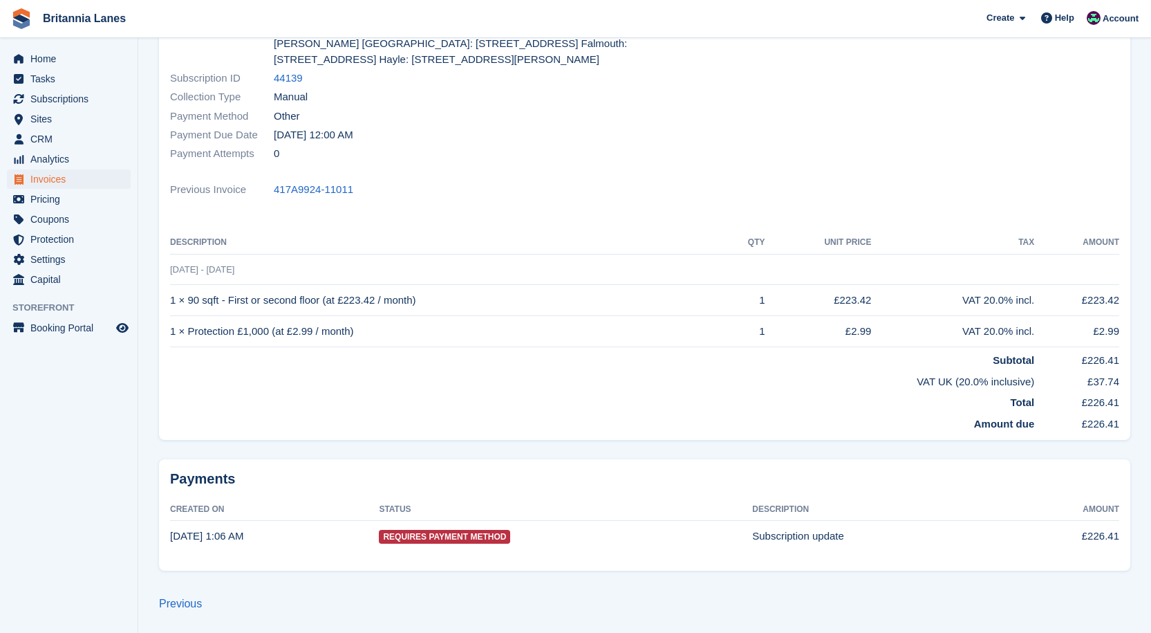
scroll to position [88, 0]
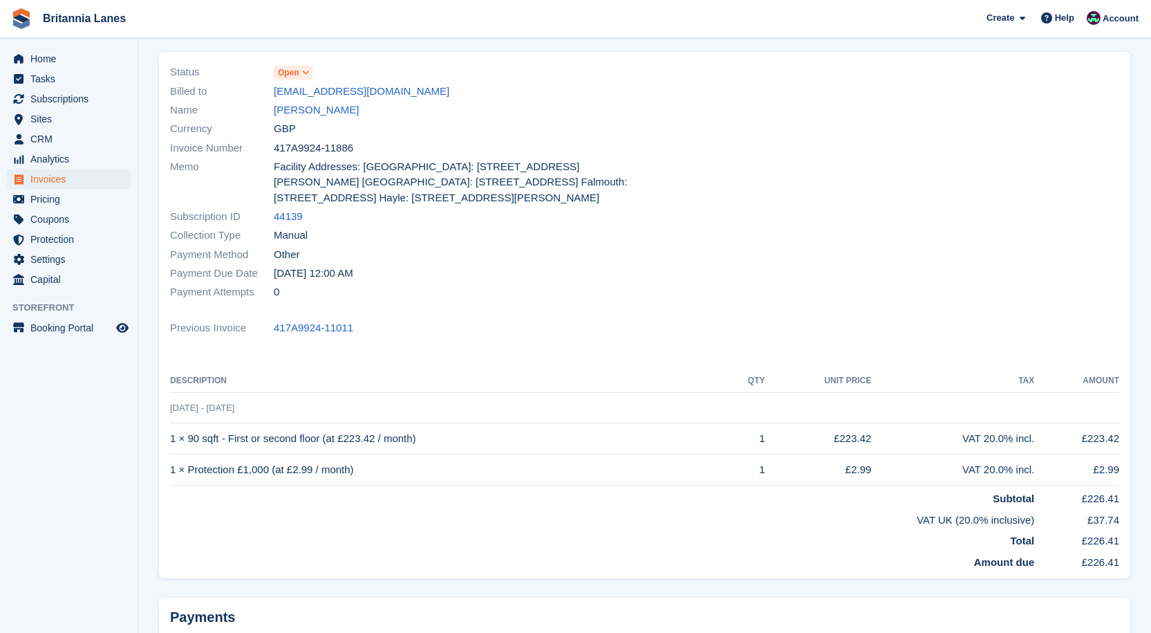
click at [296, 71] on span "Open" at bounding box center [288, 72] width 21 height 12
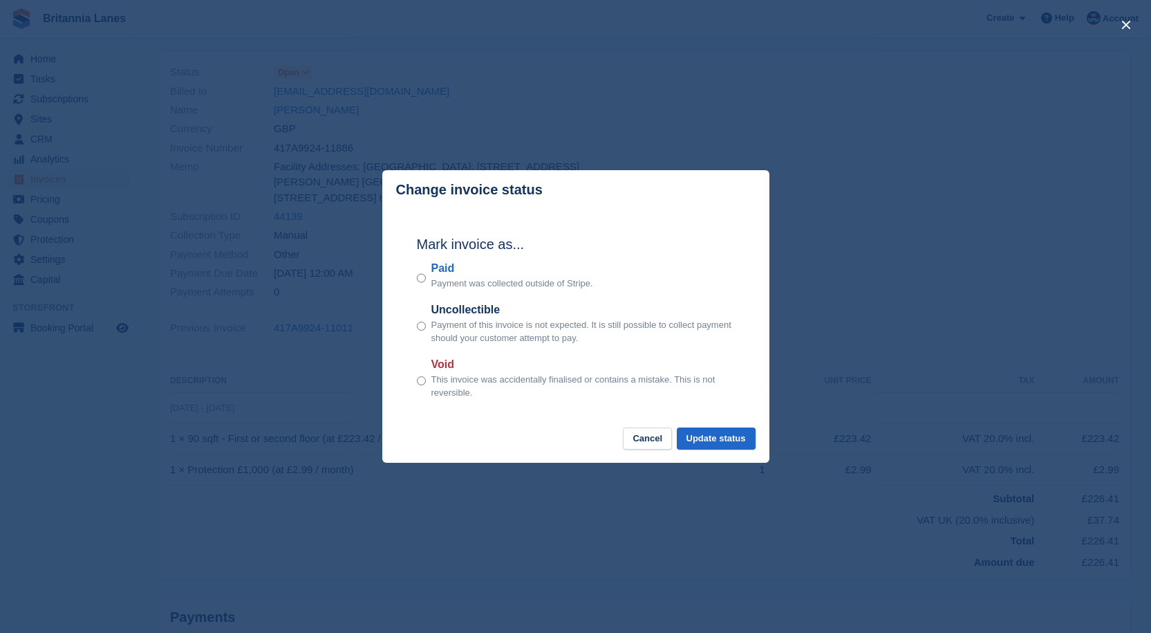
click at [436, 270] on label "Paid" at bounding box center [512, 268] width 162 height 17
click at [720, 438] on button "Update status" at bounding box center [716, 438] width 79 height 23
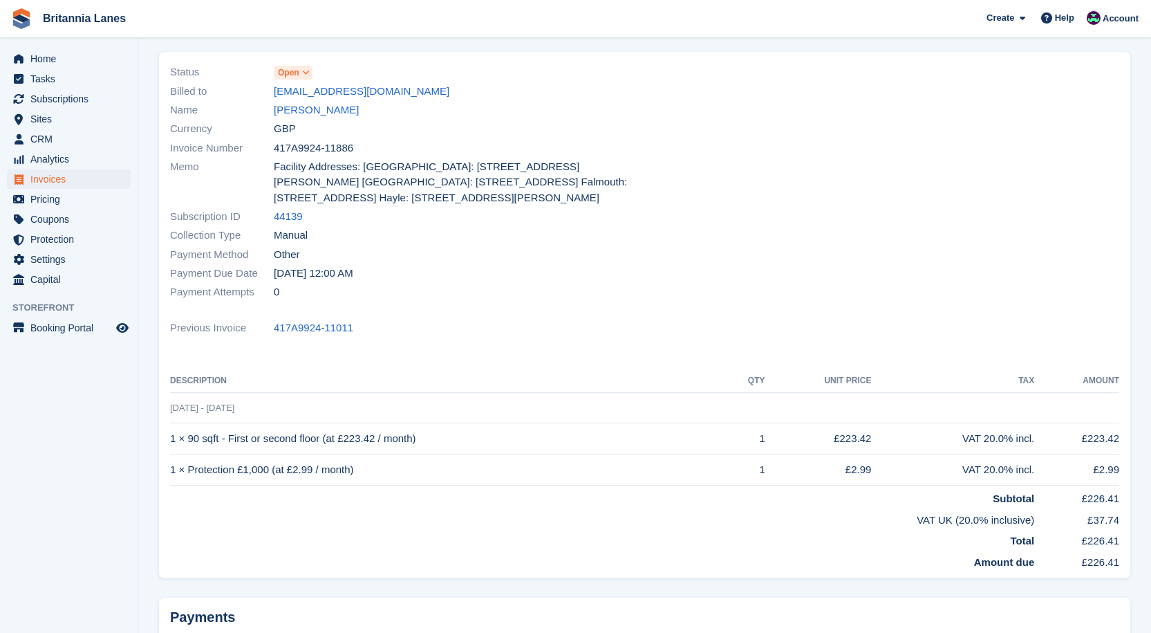
scroll to position [0, 0]
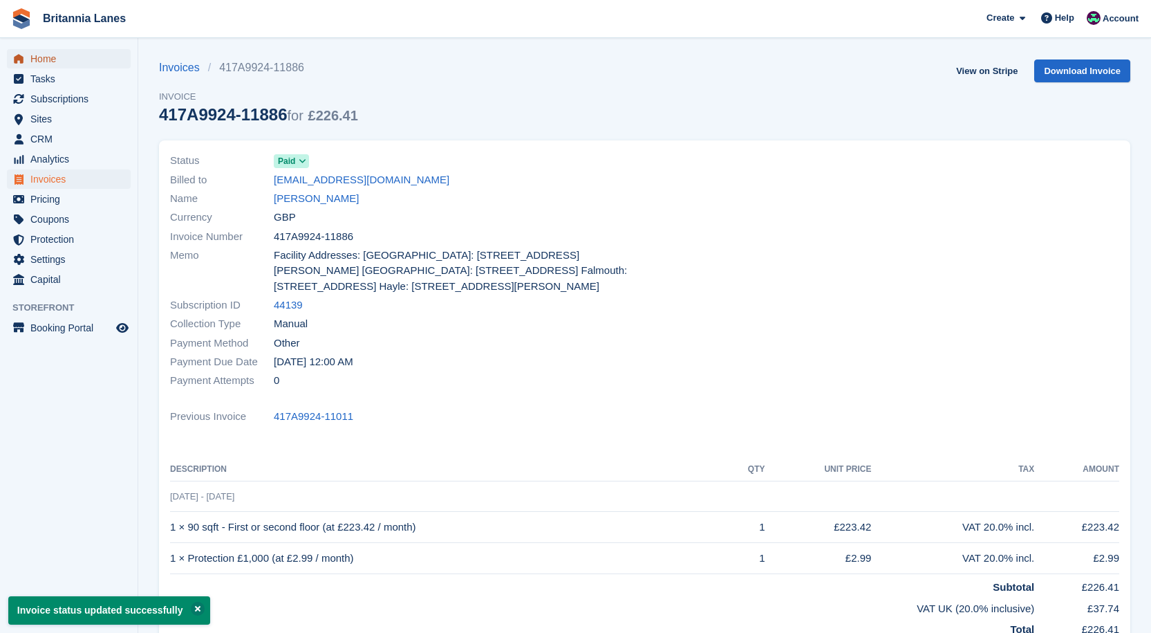
drag, startPoint x: 50, startPoint y: 61, endPoint x: 131, endPoint y: 63, distance: 80.9
click at [50, 61] on span "Home" at bounding box center [71, 58] width 83 height 19
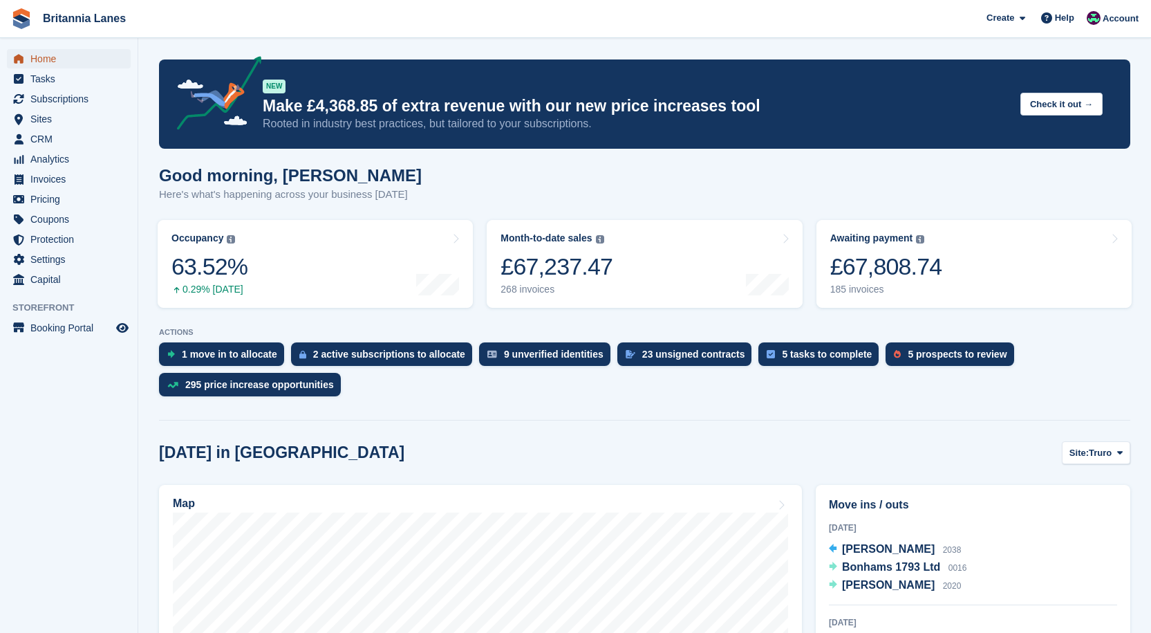
click at [49, 62] on span "Home" at bounding box center [71, 58] width 83 height 19
click at [957, 250] on link "Awaiting payment The total outstanding balance on all open invoices. £67,808.74…" at bounding box center [973, 264] width 315 height 88
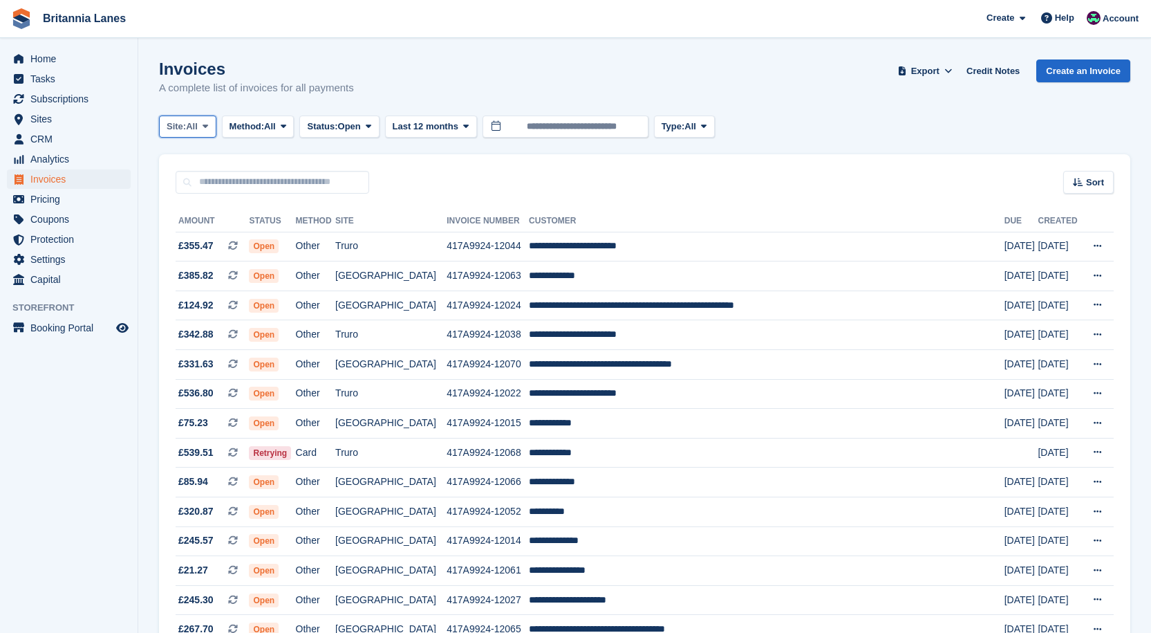
click at [200, 130] on button "Site: All" at bounding box center [187, 126] width 57 height 23
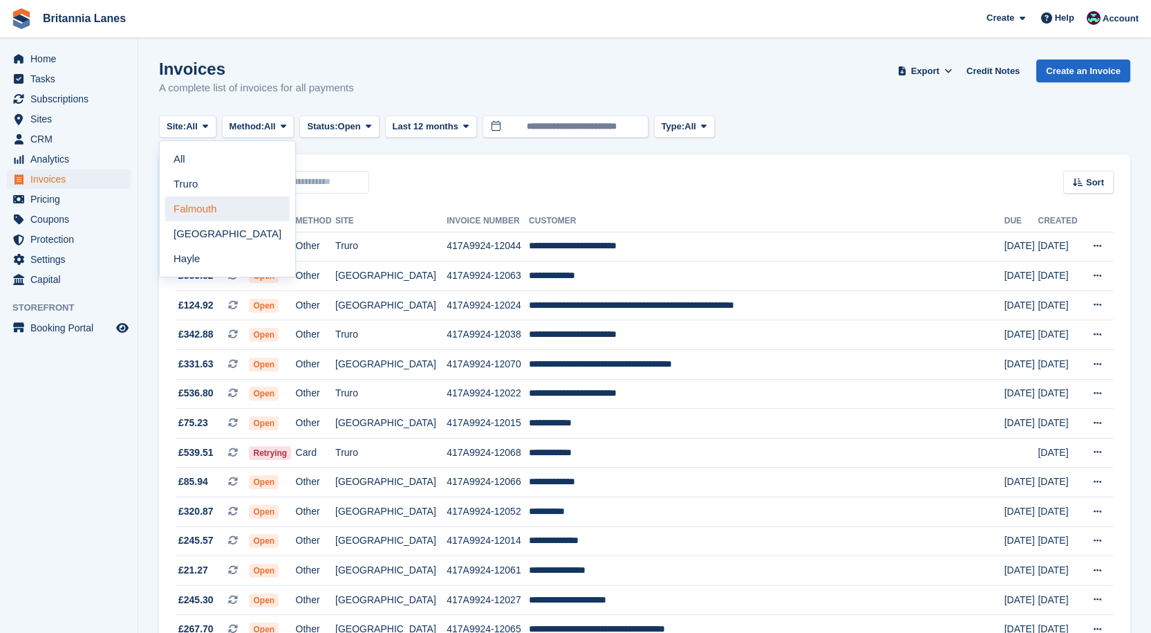
click at [208, 203] on link "Falmouth" at bounding box center [227, 208] width 124 height 25
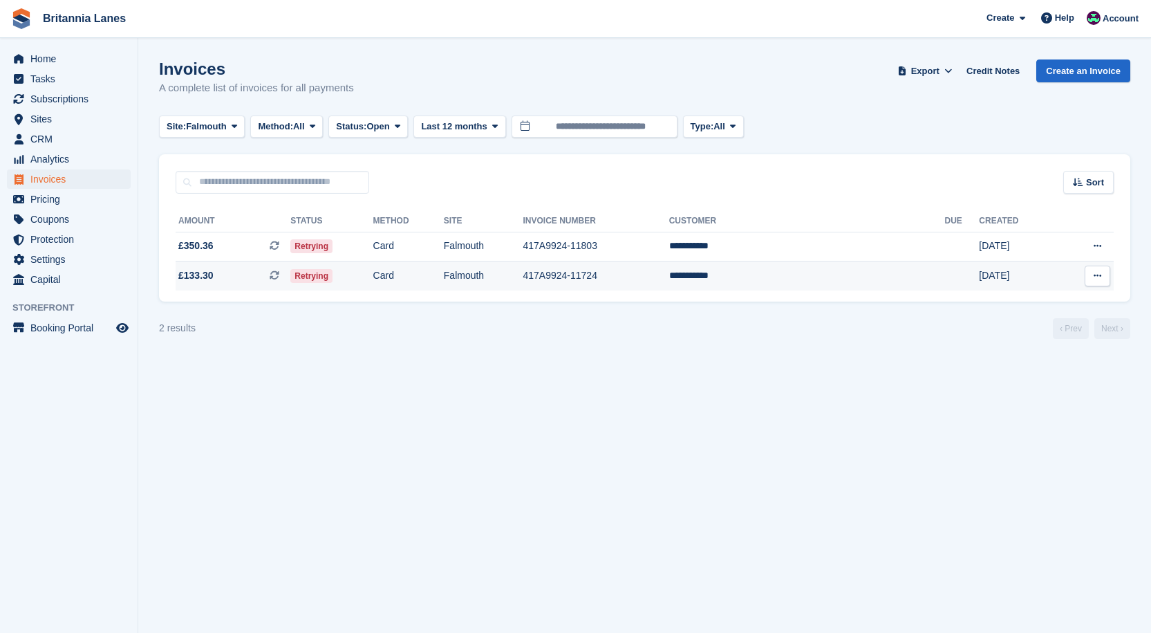
click at [818, 284] on td "**********" at bounding box center [807, 275] width 276 height 29
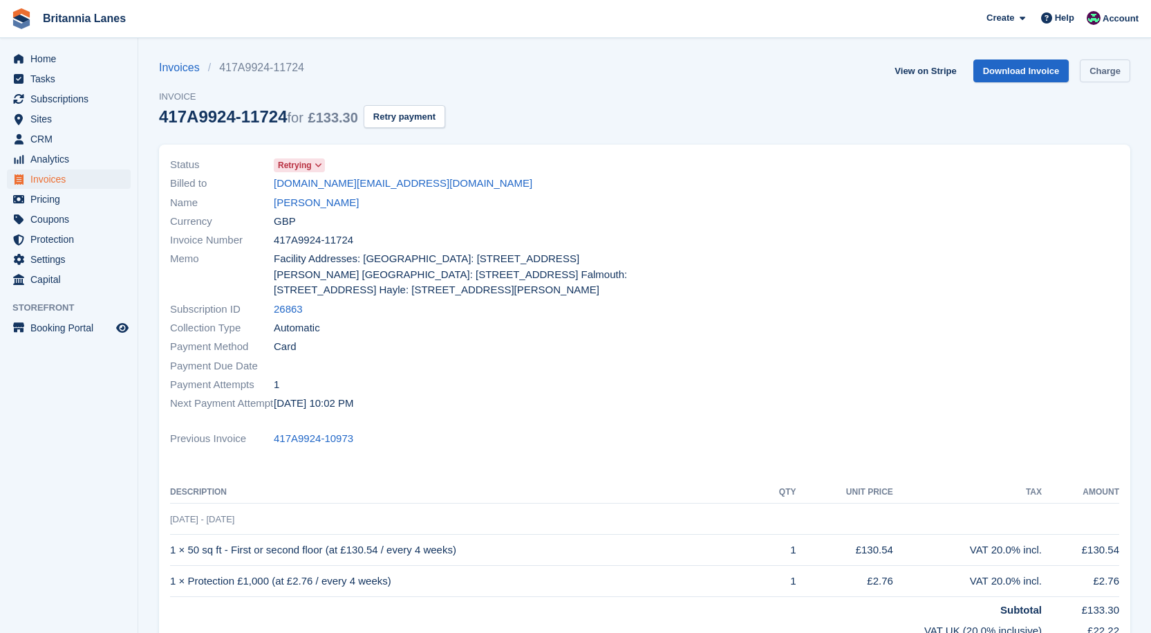
click at [1110, 69] on link "Charge" at bounding box center [1105, 70] width 50 height 23
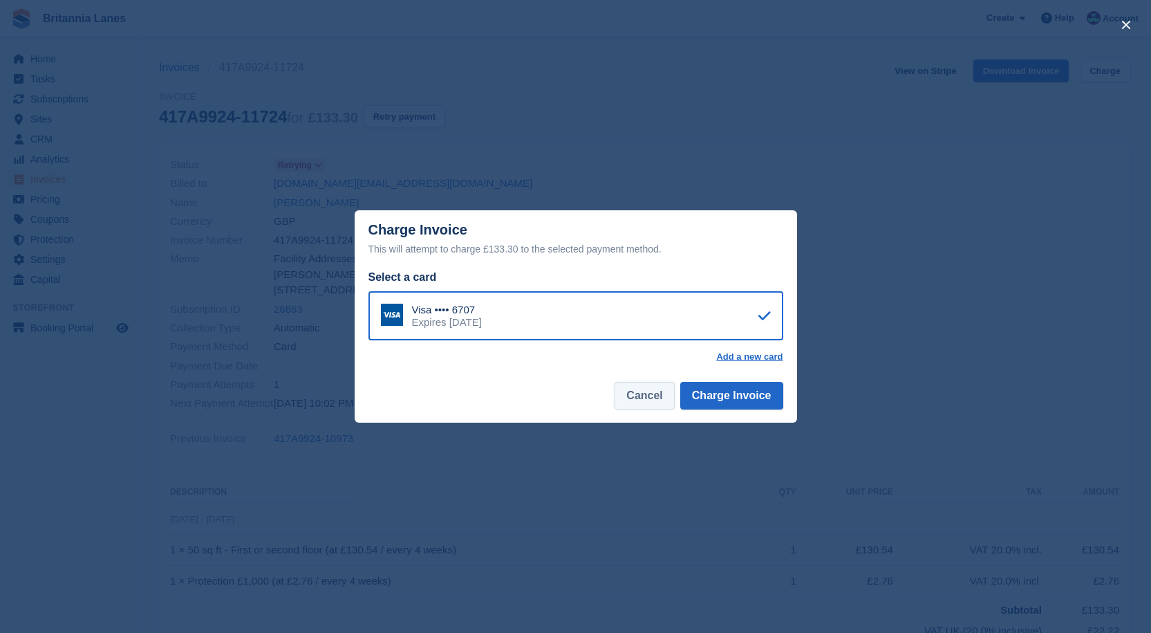
click at [647, 406] on button "Cancel" at bounding box center [644, 396] width 59 height 28
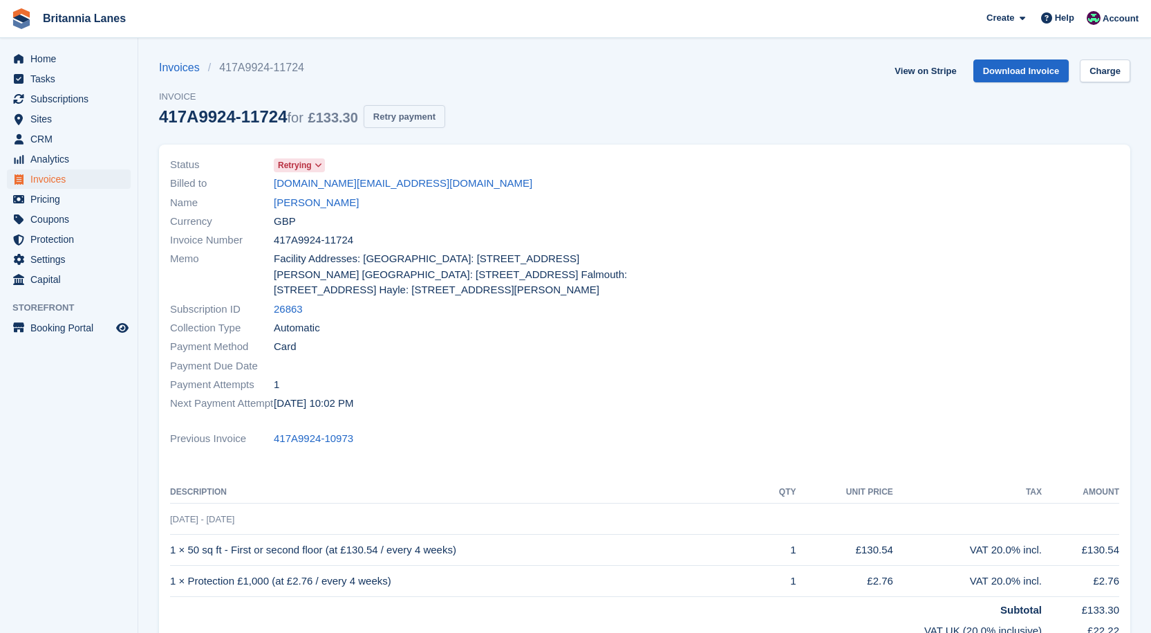
click at [398, 117] on button "Retry payment" at bounding box center [405, 116] width 82 height 23
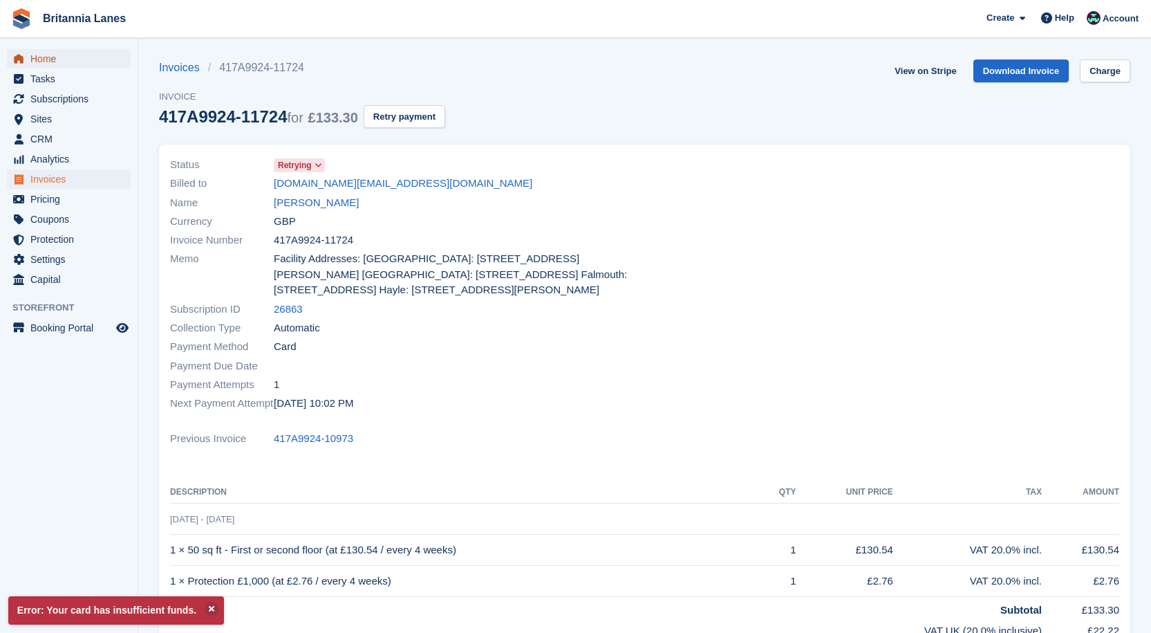
click at [35, 52] on span "Home" at bounding box center [71, 58] width 83 height 19
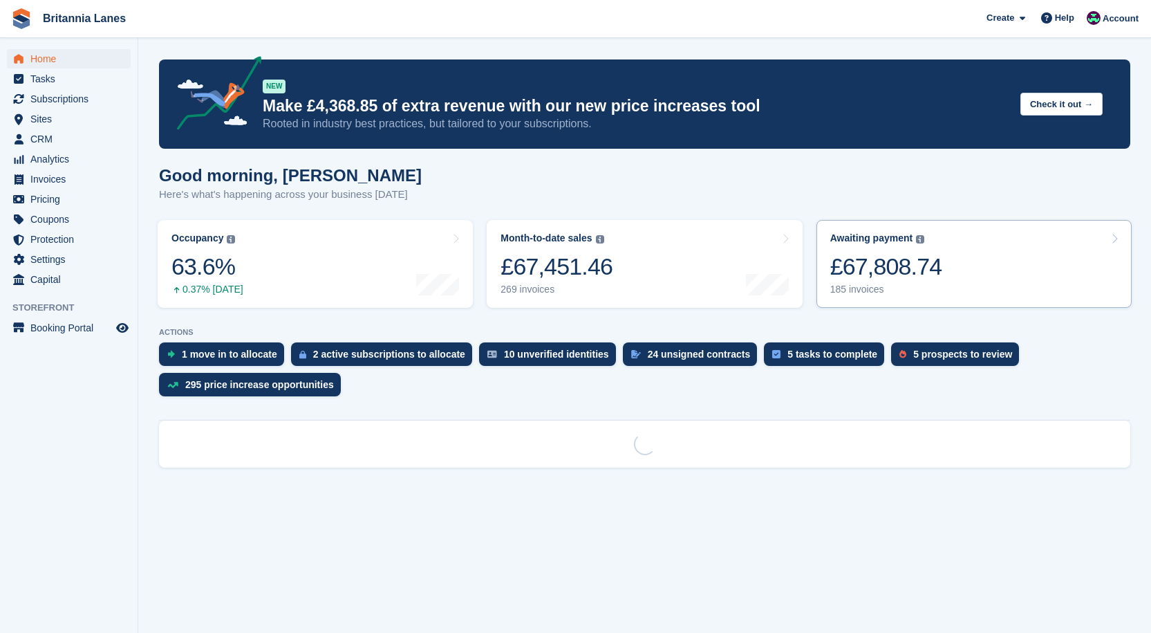
click at [941, 289] on link "Awaiting payment The total outstanding balance on all open invoices. £67,808.74…" at bounding box center [973, 264] width 315 height 88
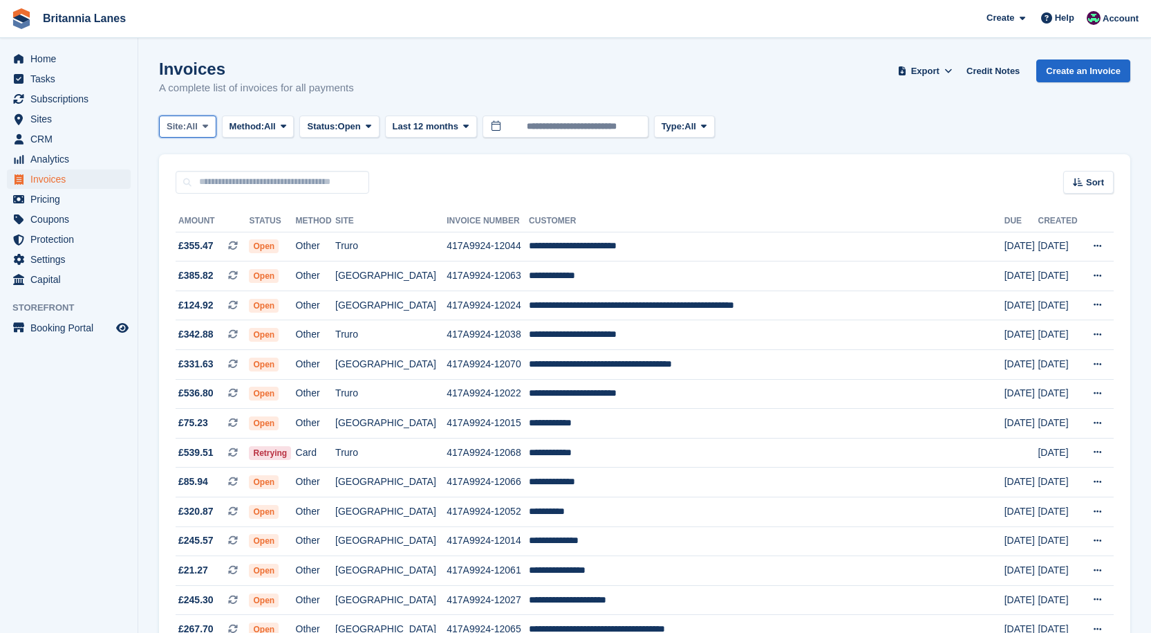
click at [206, 125] on icon at bounding box center [206, 126] width 6 height 9
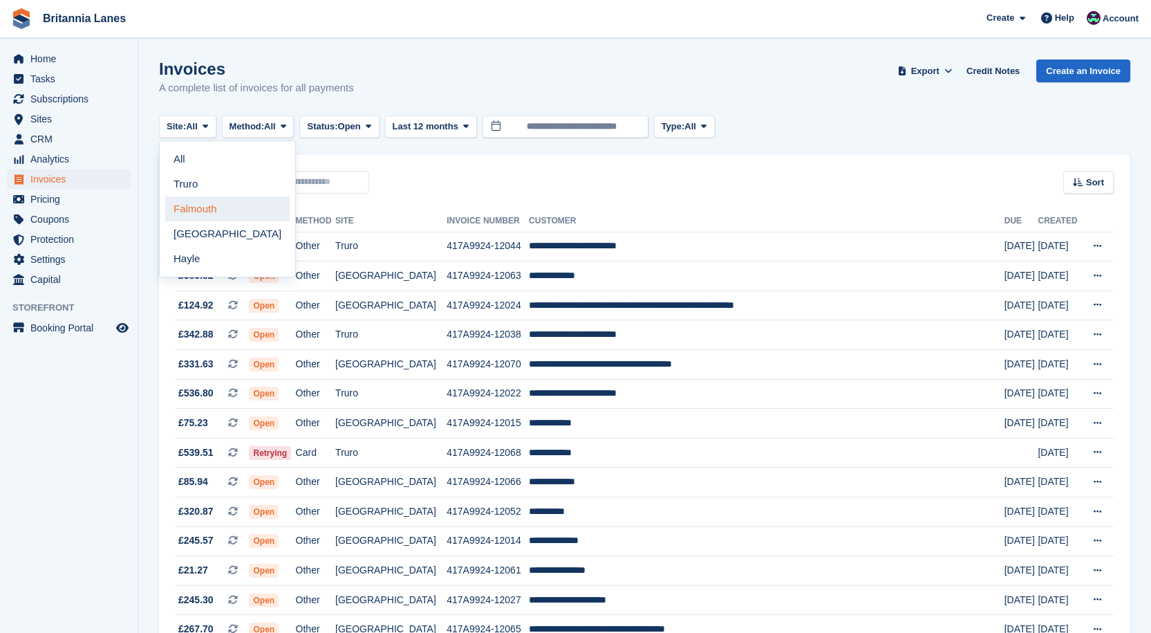
click at [202, 199] on link "Falmouth" at bounding box center [227, 208] width 124 height 25
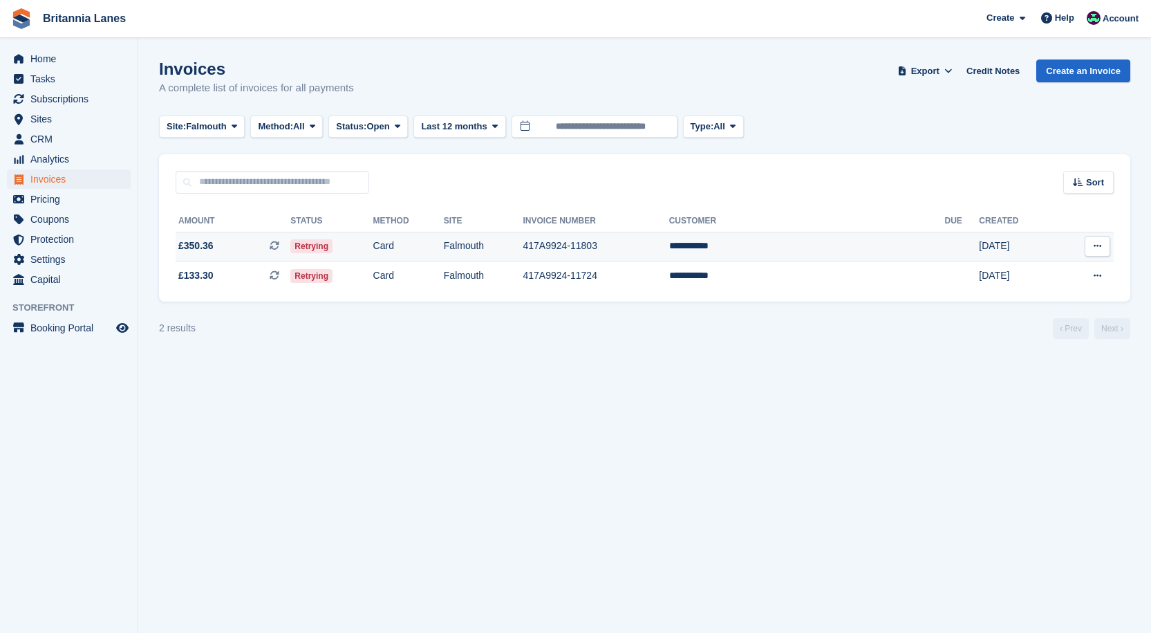
click at [812, 239] on td "**********" at bounding box center [807, 247] width 276 height 30
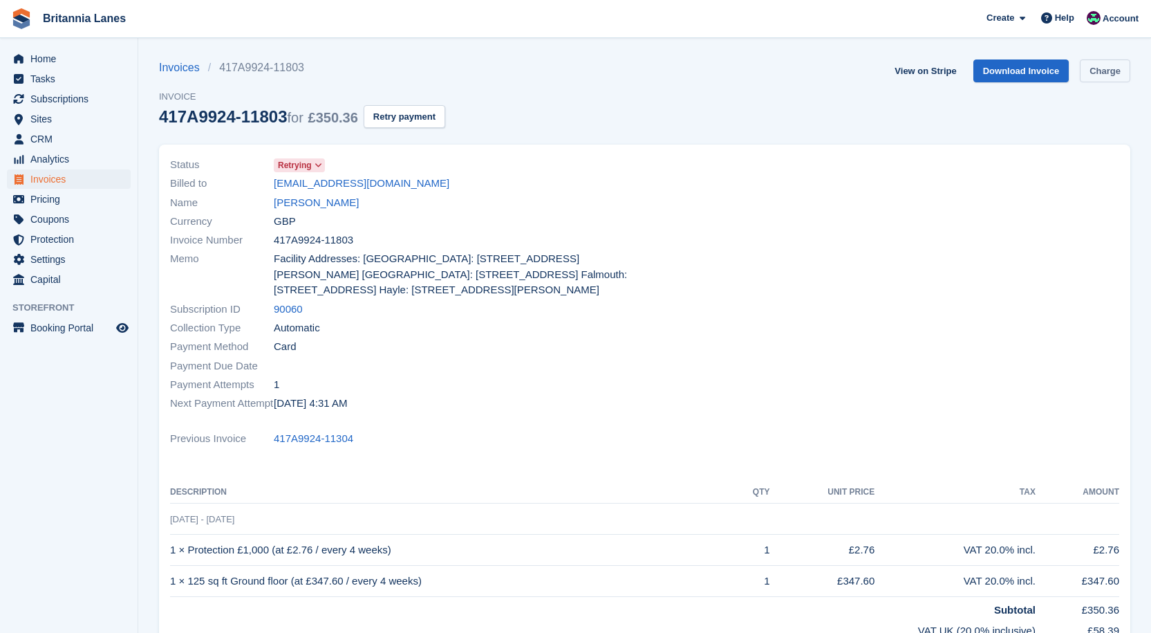
click at [1111, 70] on link "Charge" at bounding box center [1105, 70] width 50 height 23
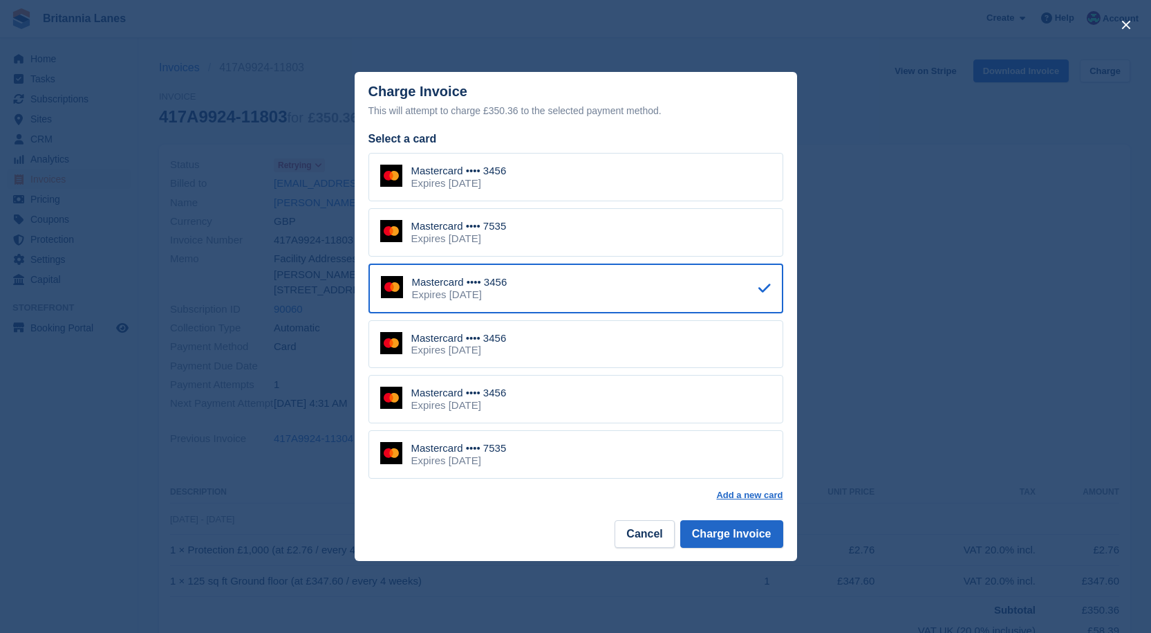
click at [585, 225] on div "Mastercard •••• 7535 Expires [DATE]" at bounding box center [575, 232] width 415 height 48
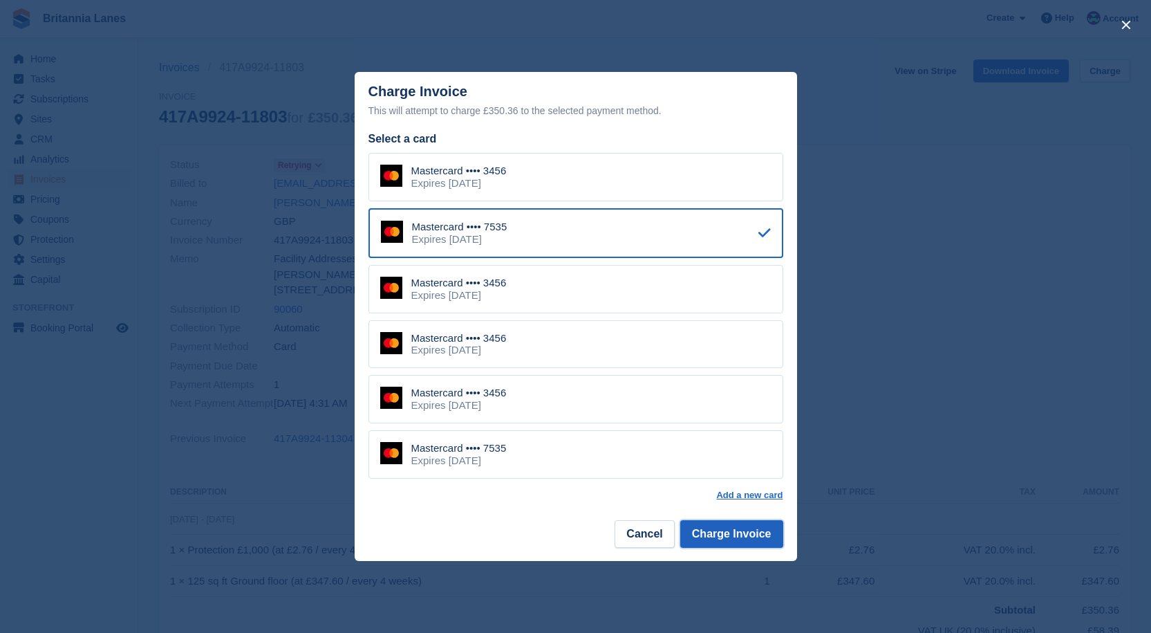
click at [759, 539] on button "Charge Invoice" at bounding box center [731, 534] width 103 height 28
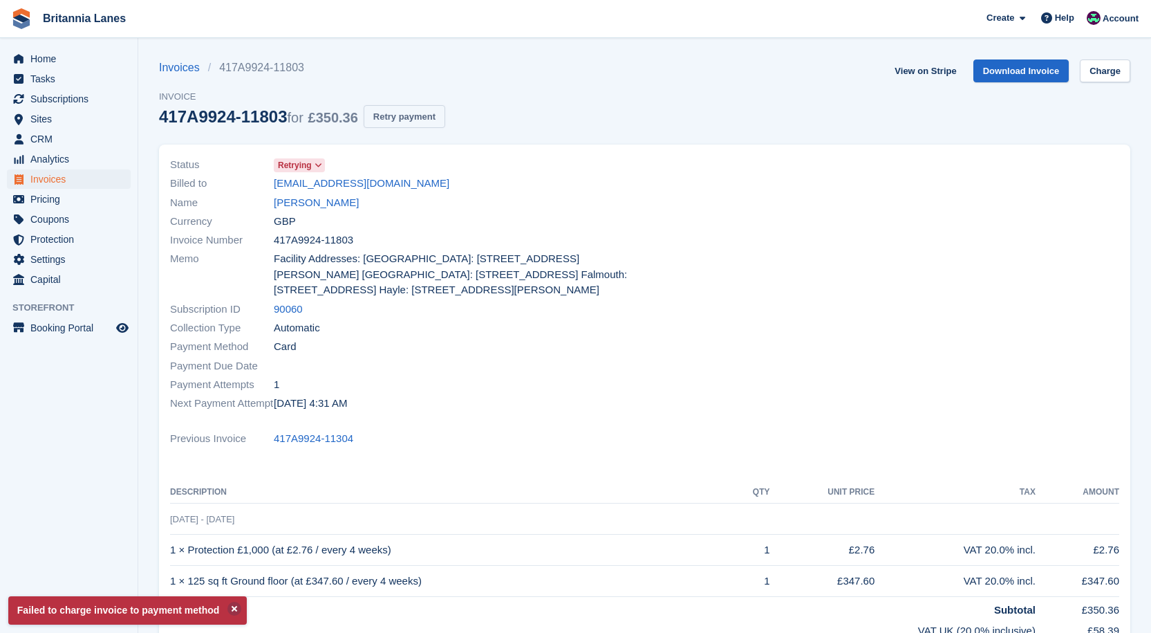
click at [414, 111] on button "Retry payment" at bounding box center [405, 116] width 82 height 23
click at [57, 56] on span "Home" at bounding box center [71, 58] width 83 height 19
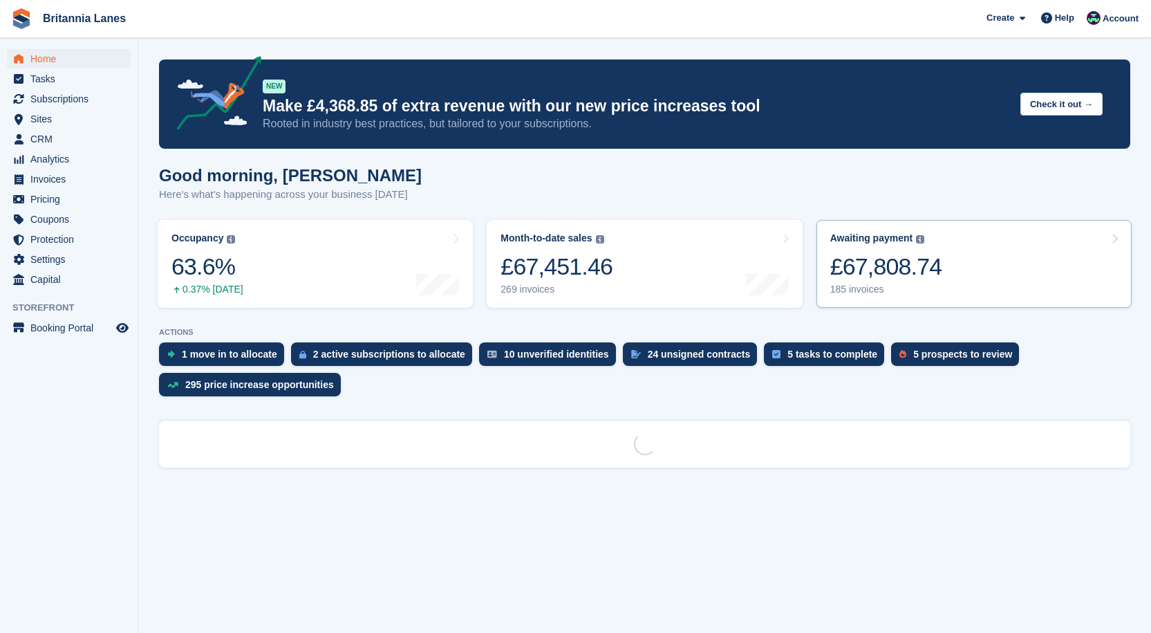
click at [913, 241] on div "Awaiting payment The total outstanding balance on all open invoices." at bounding box center [877, 238] width 95 height 12
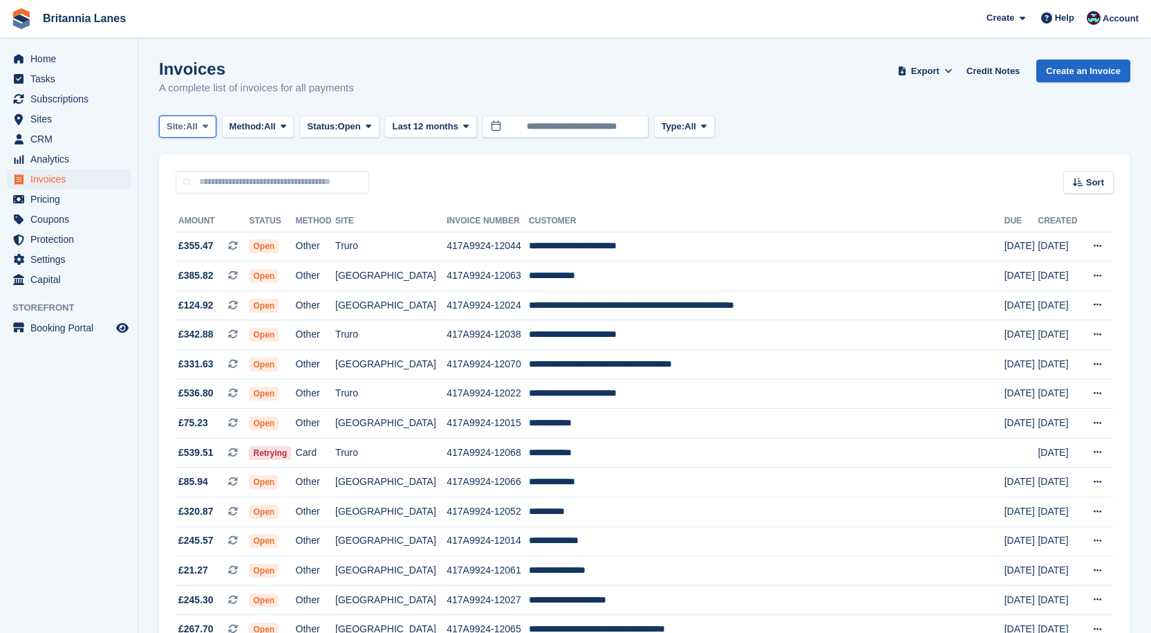
click at [200, 129] on button "Site: All" at bounding box center [187, 126] width 57 height 23
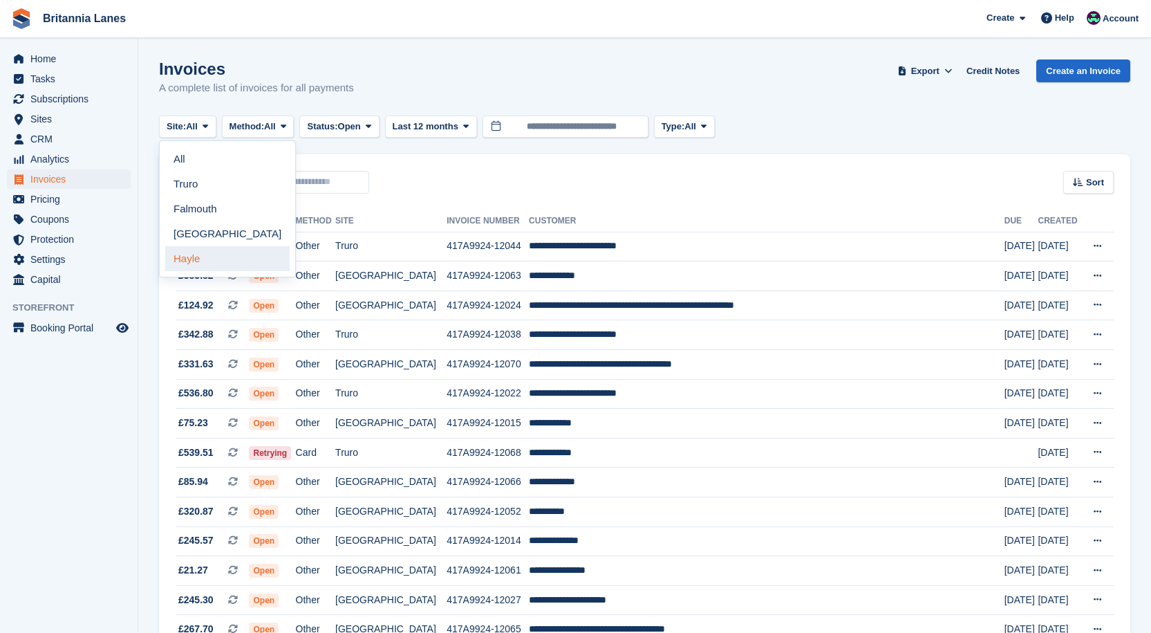
click at [198, 252] on link "Hayle" at bounding box center [227, 258] width 124 height 25
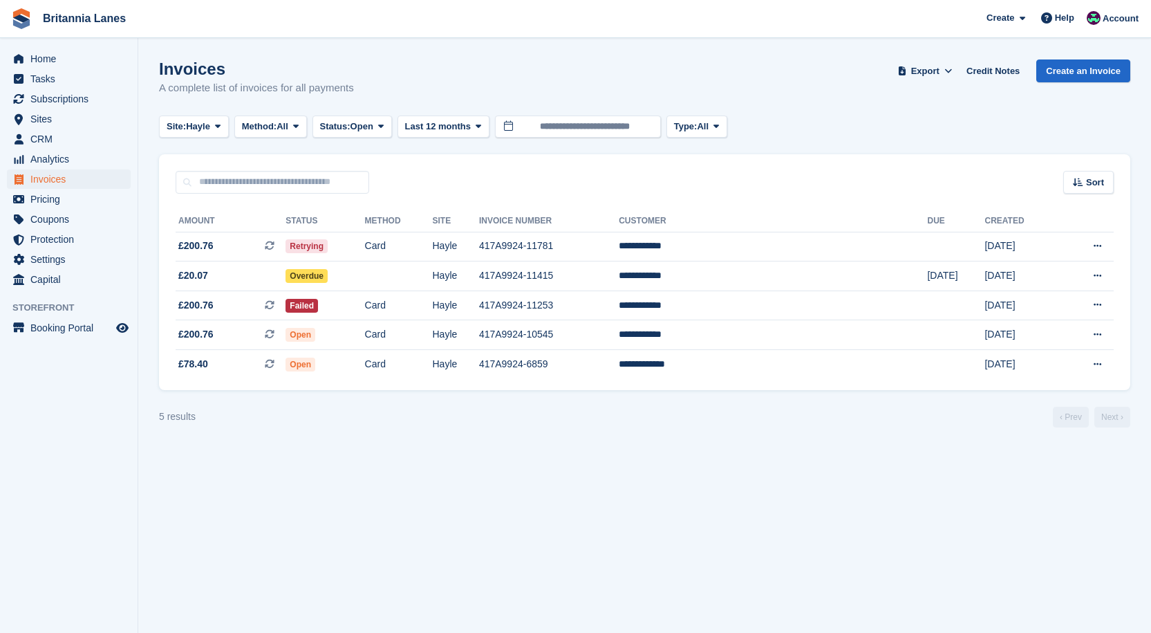
click at [183, 138] on turbo-frame "Invoices A complete list of invoices for all payments Export Export Invoices Ex…" at bounding box center [644, 243] width 971 height 368
click at [181, 134] on button "Site: Hayle" at bounding box center [194, 126] width 70 height 23
click at [183, 189] on link "Truro" at bounding box center [227, 183] width 124 height 25
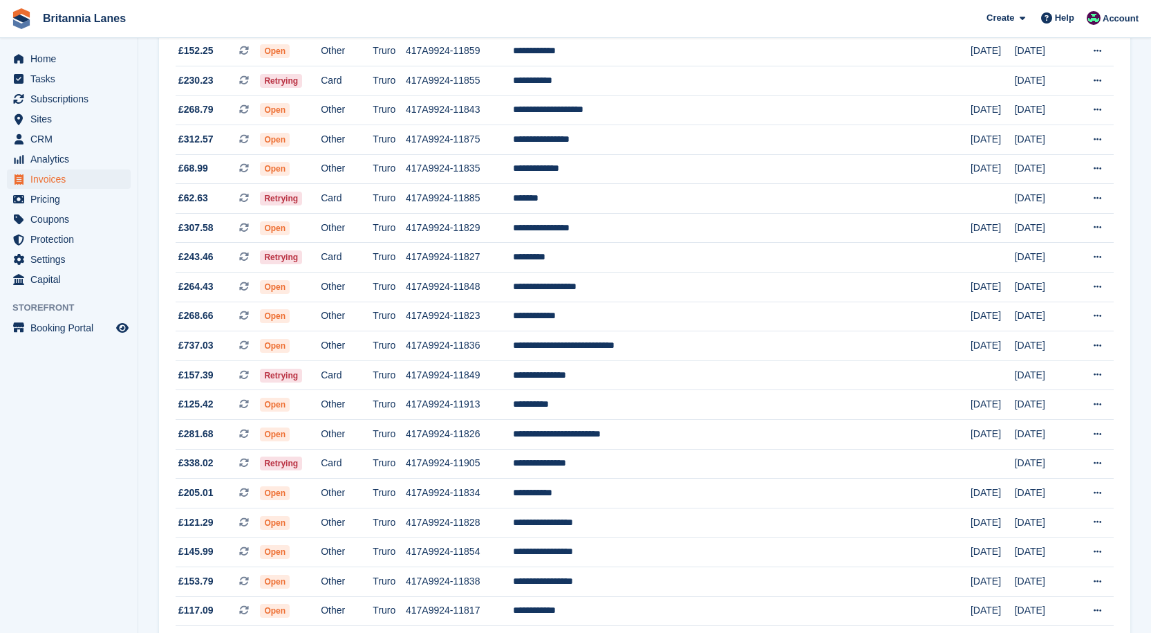
scroll to position [1140, 0]
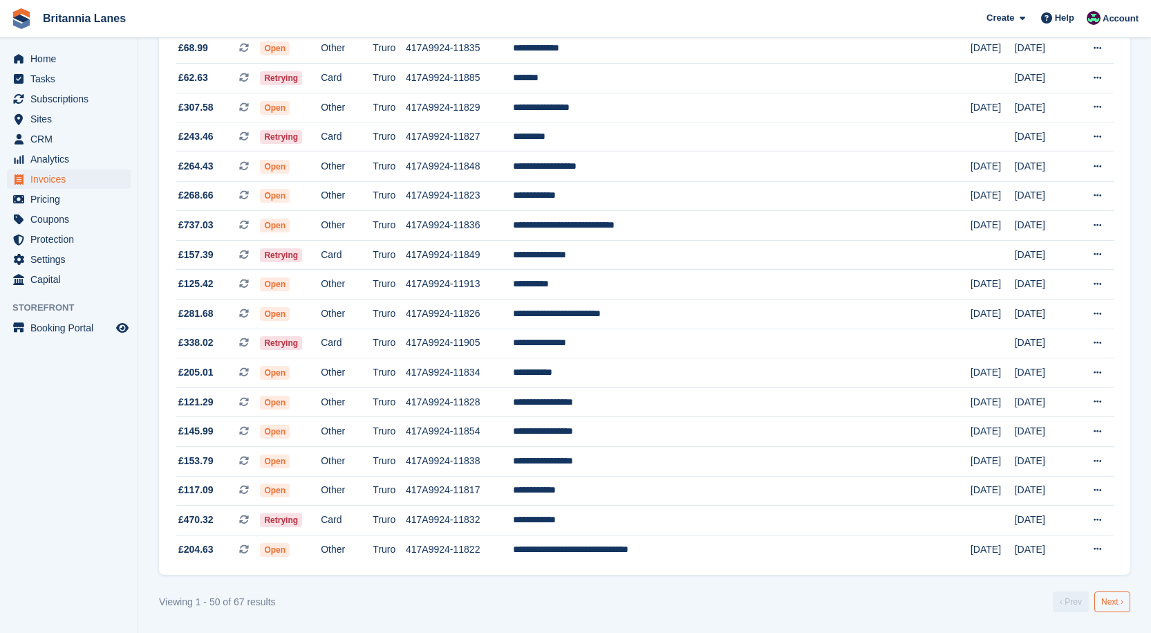
click at [1125, 597] on link "Next ›" at bounding box center [1112, 601] width 36 height 21
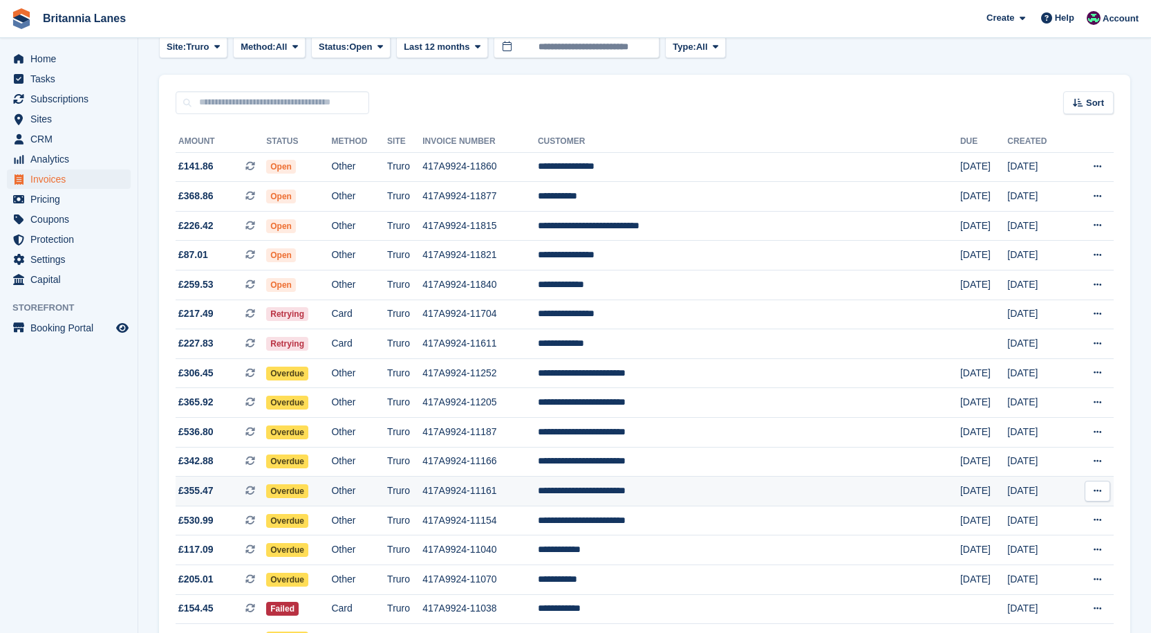
scroll to position [169, 0]
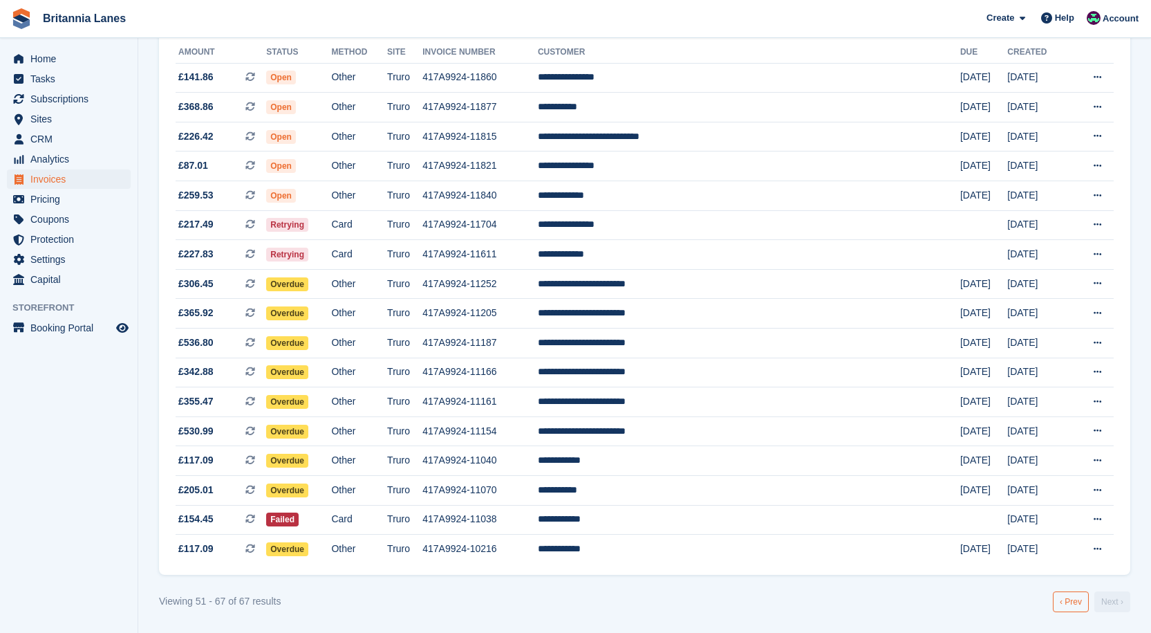
click at [1073, 599] on link "‹ Prev" at bounding box center [1071, 601] width 36 height 21
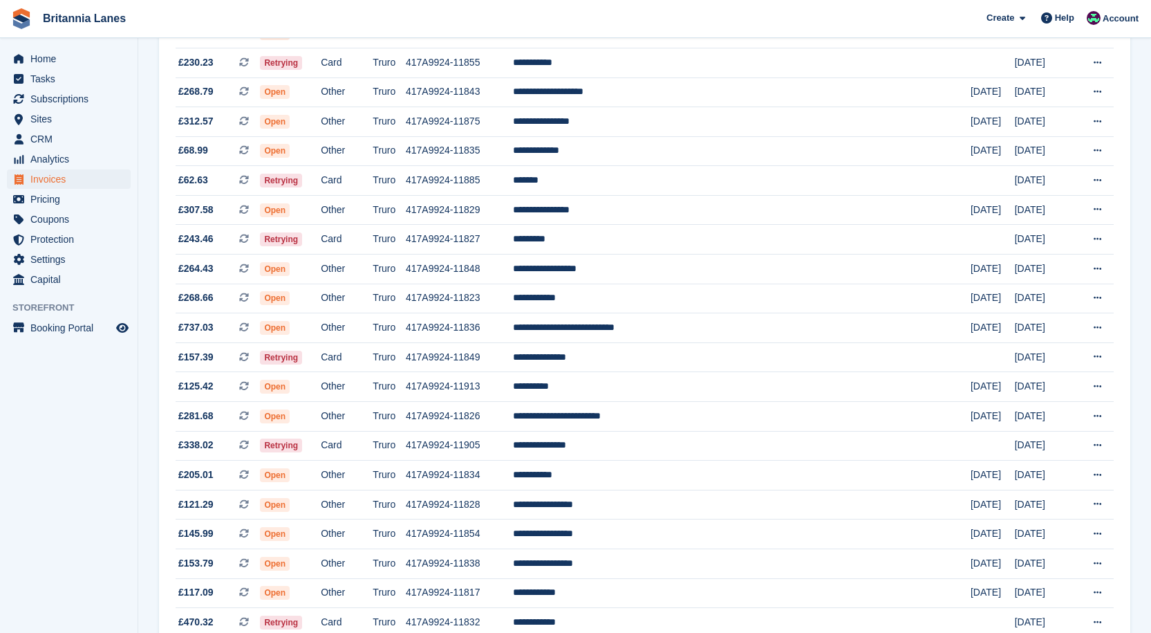
scroll to position [1140, 0]
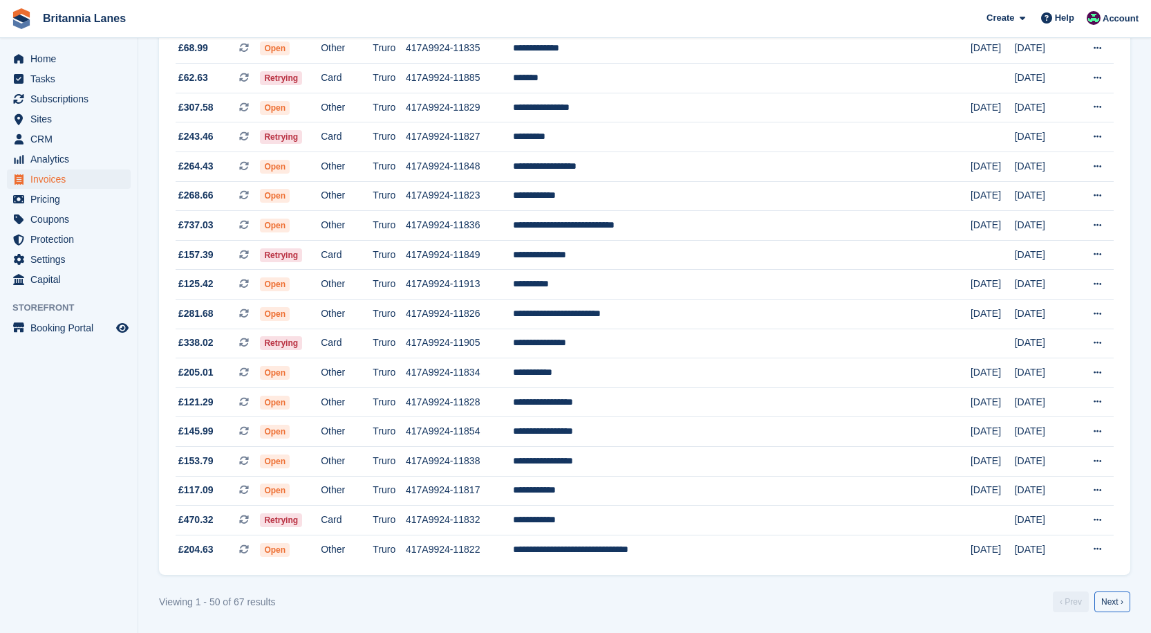
drag, startPoint x: 1114, startPoint y: 599, endPoint x: 1081, endPoint y: 601, distance: 33.2
click at [1112, 599] on link "Next ›" at bounding box center [1112, 601] width 36 height 21
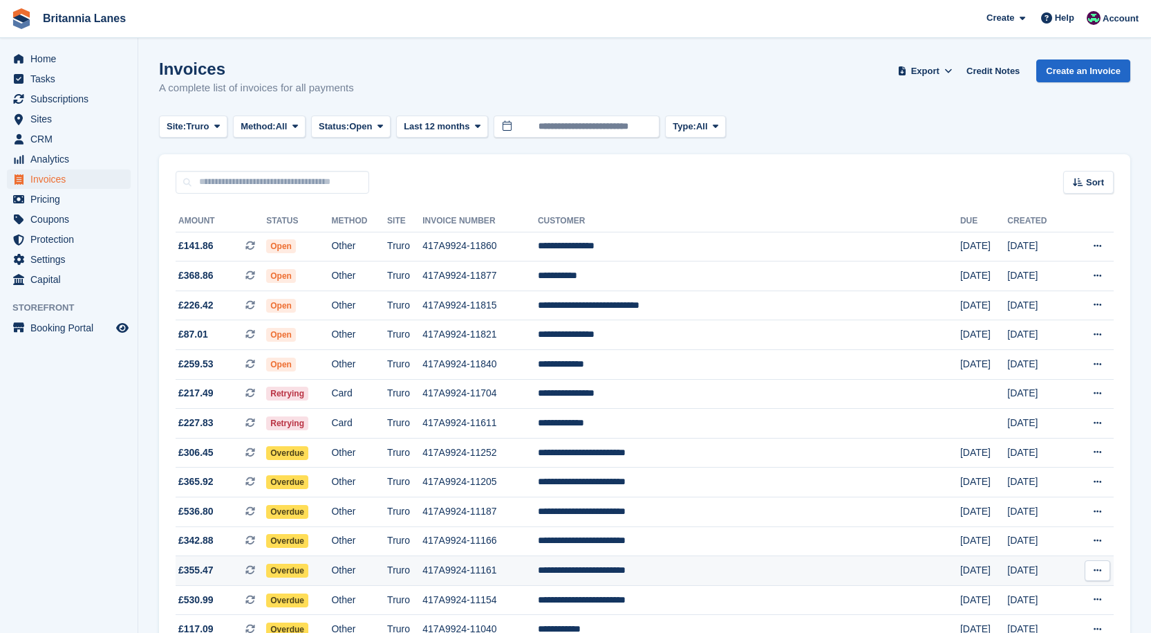
scroll to position [169, 0]
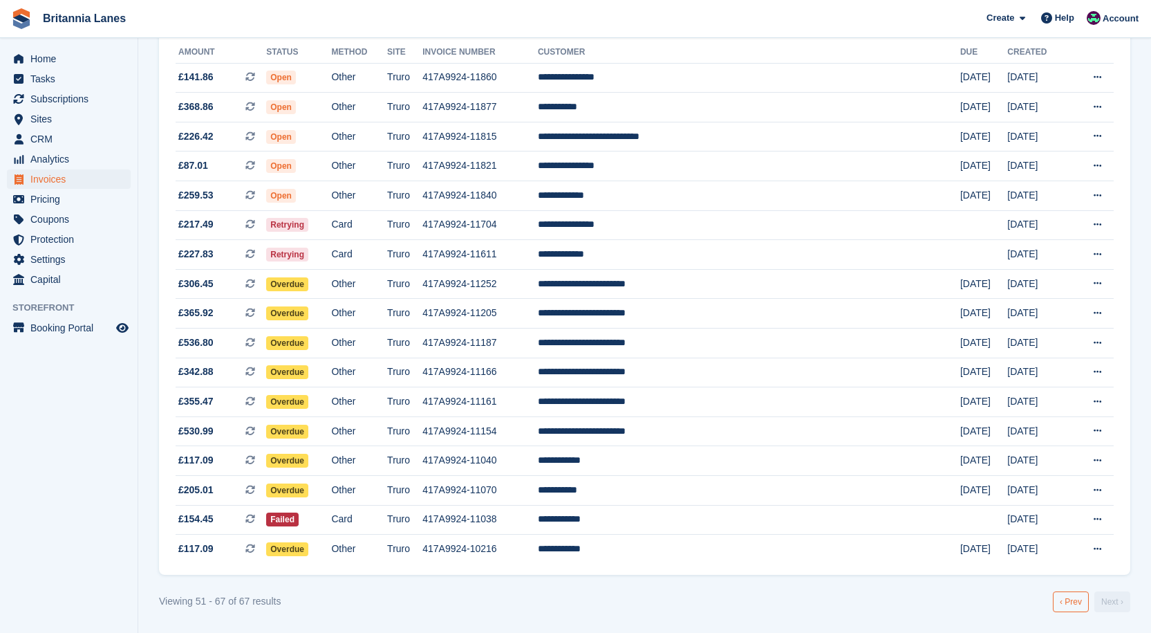
click at [1069, 599] on link "‹ Prev" at bounding box center [1071, 601] width 36 height 21
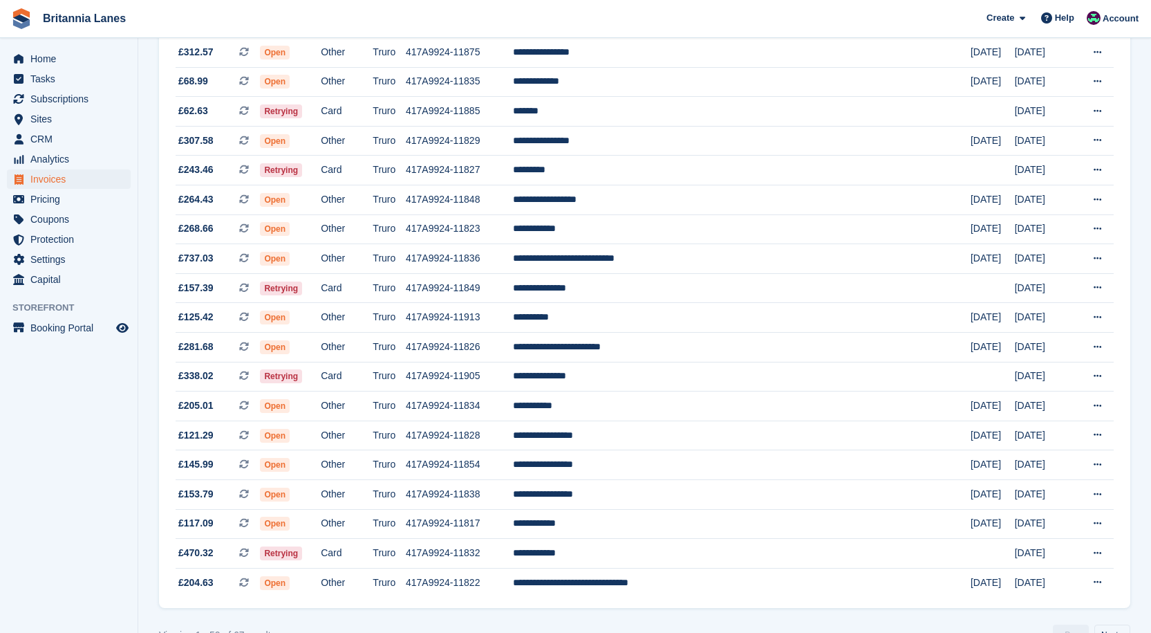
scroll to position [1140, 0]
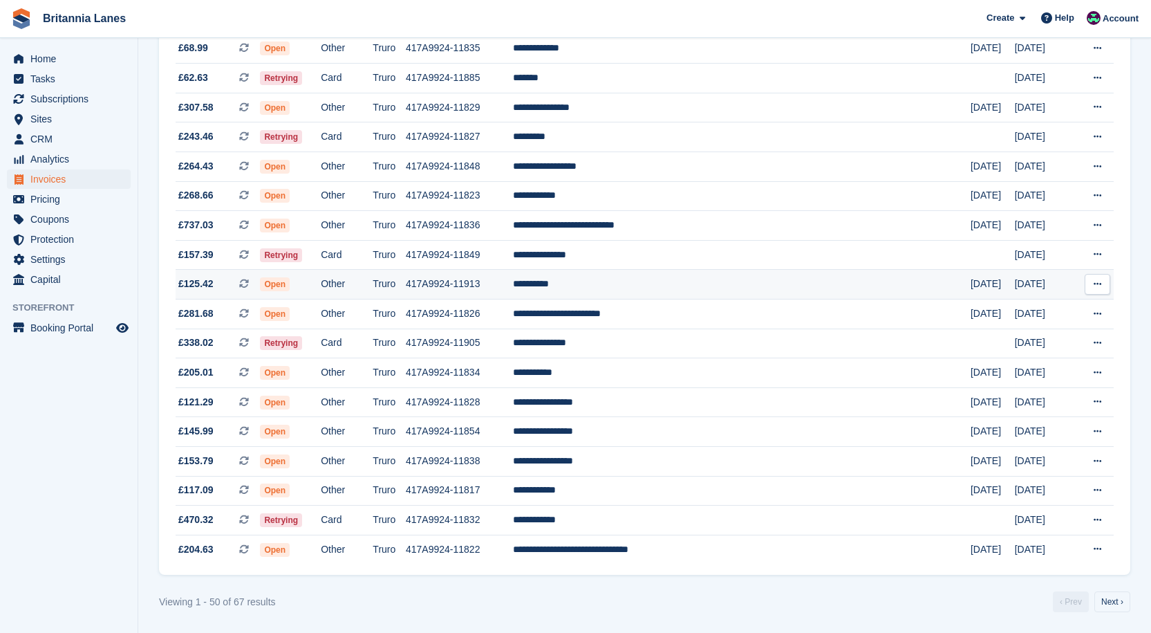
click at [651, 283] on td "**********" at bounding box center [742, 285] width 458 height 30
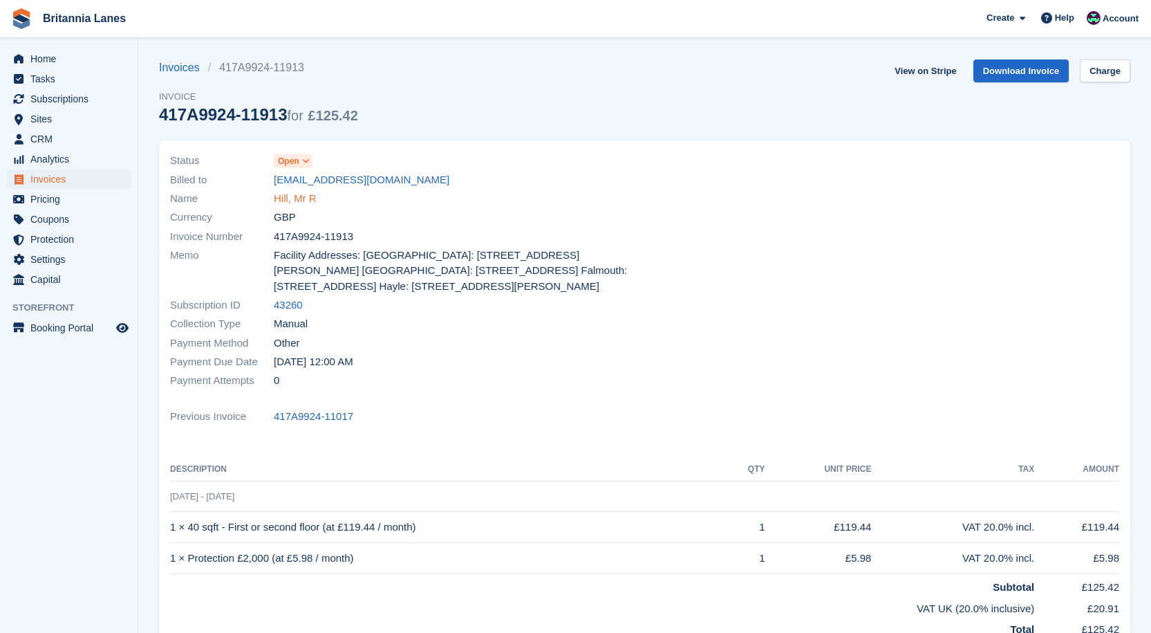
click at [292, 202] on link "Hill, Mr R" at bounding box center [295, 199] width 43 height 16
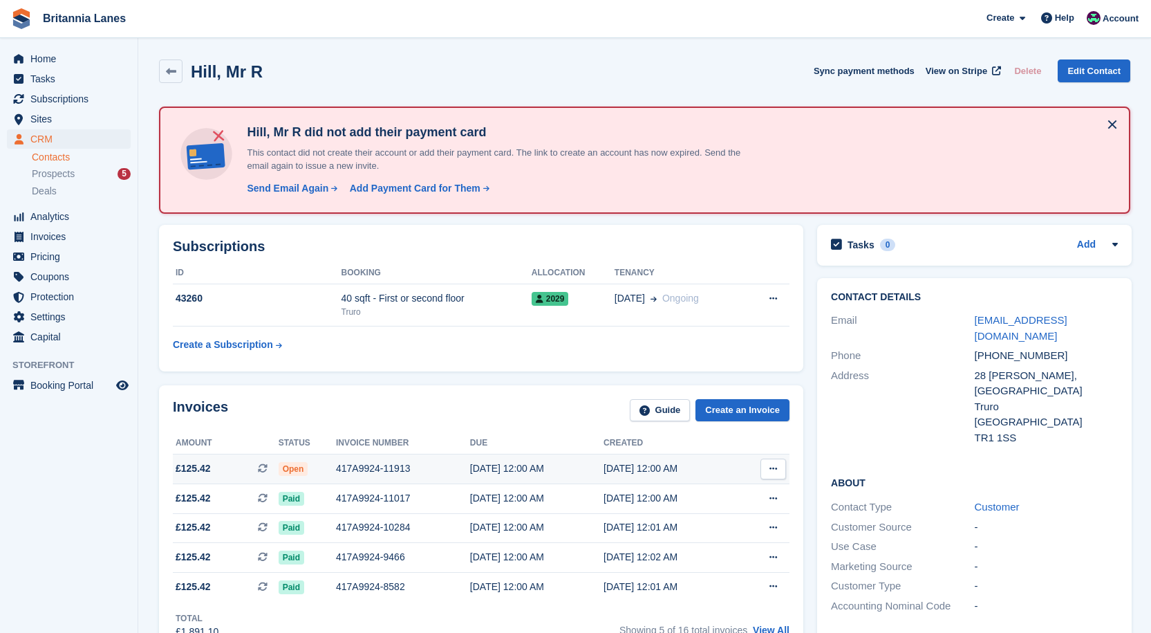
click at [384, 463] on div "417A9924-11913" at bounding box center [403, 468] width 134 height 15
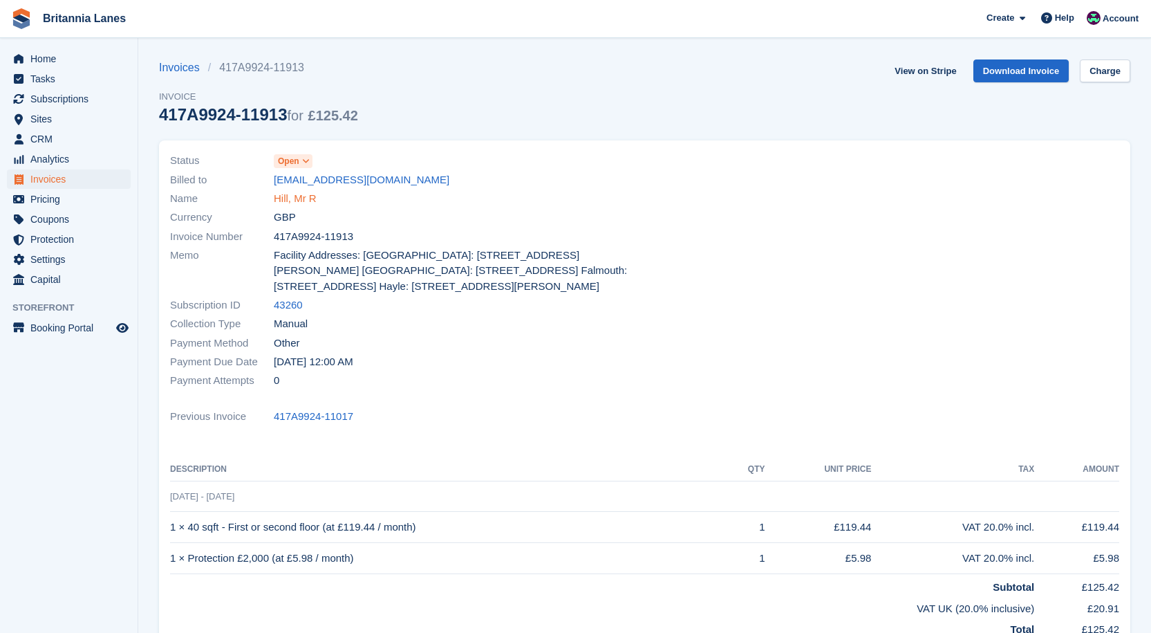
click at [294, 201] on link "Hill, Mr R" at bounding box center [295, 199] width 43 height 16
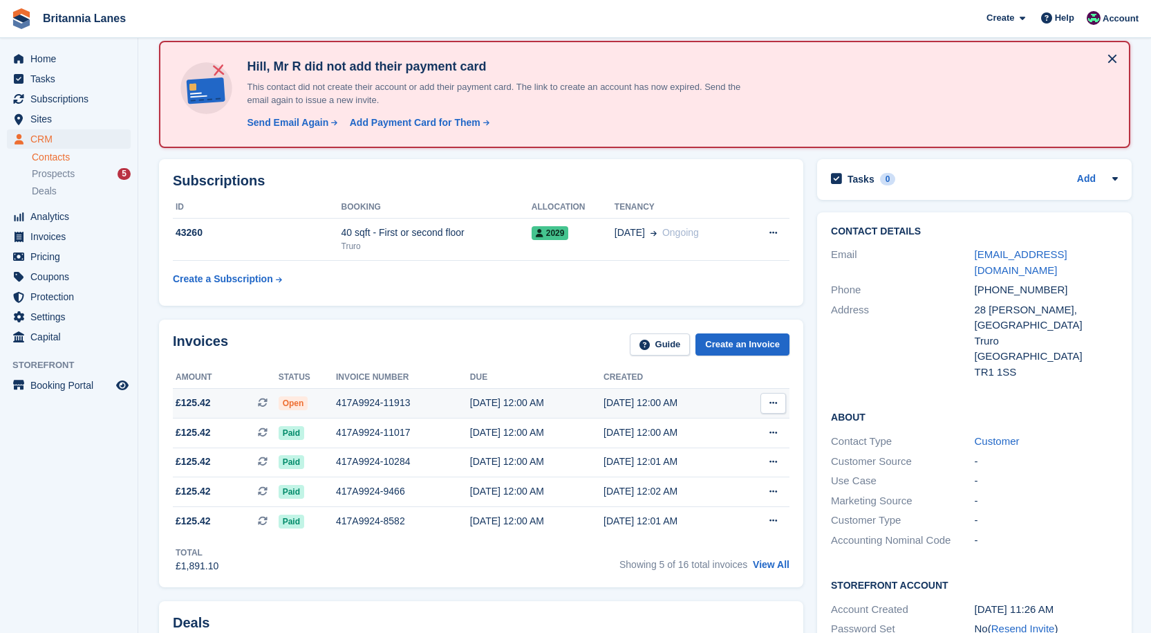
scroll to position [69, 0]
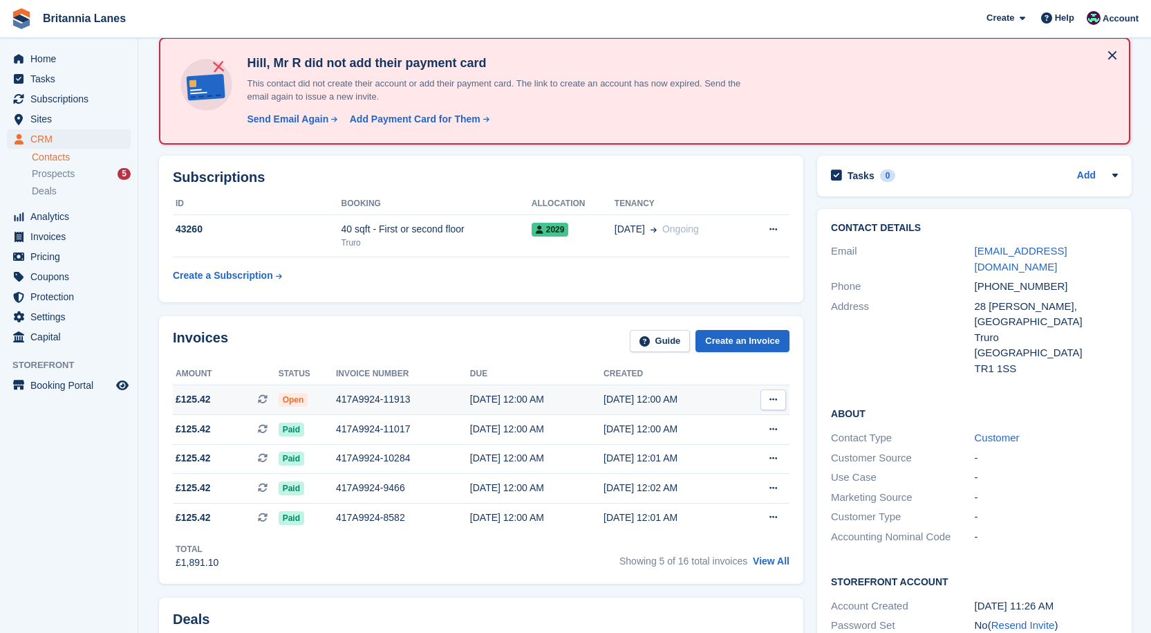
click at [375, 393] on div "417A9924-11913" at bounding box center [403, 399] width 134 height 15
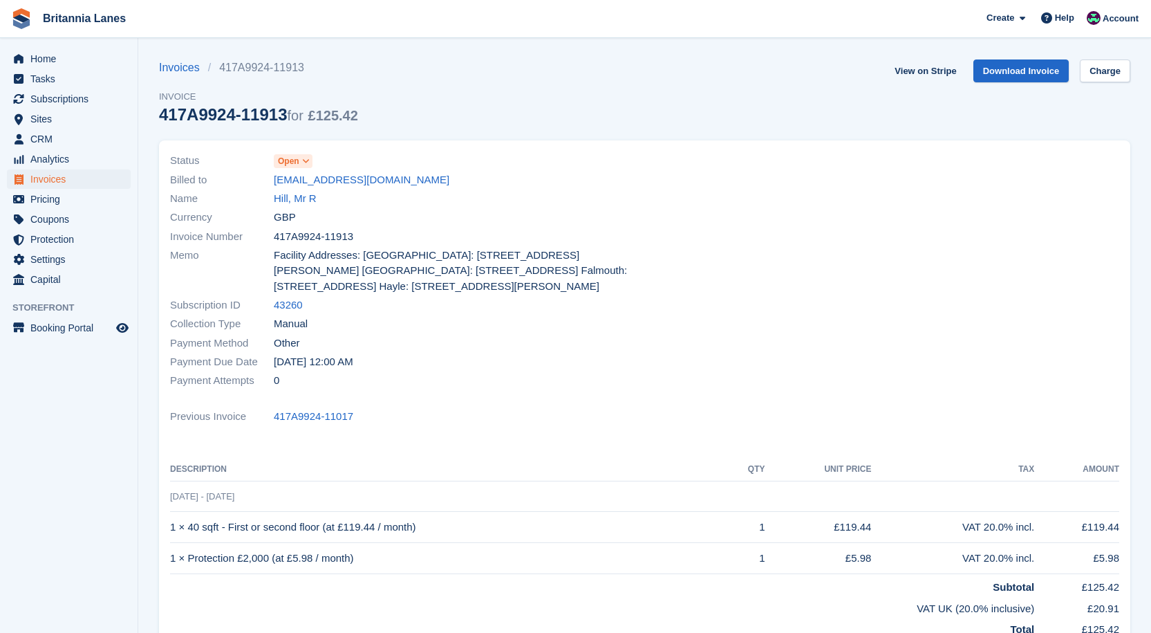
scroll to position [69, 0]
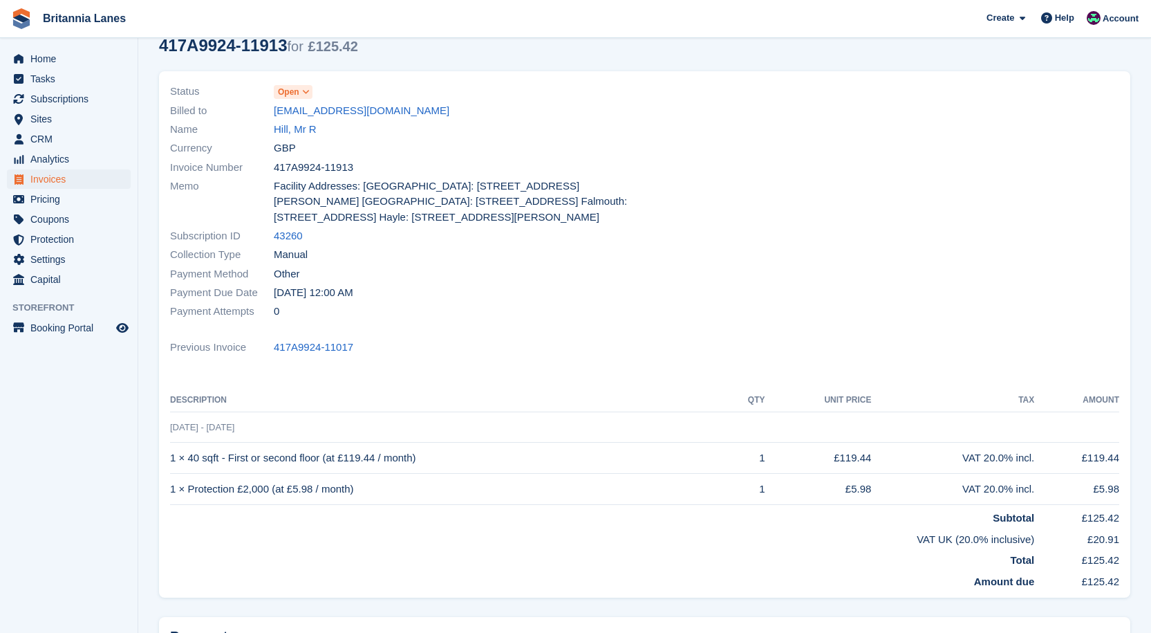
click at [299, 93] on span "Open" at bounding box center [293, 92] width 39 height 14
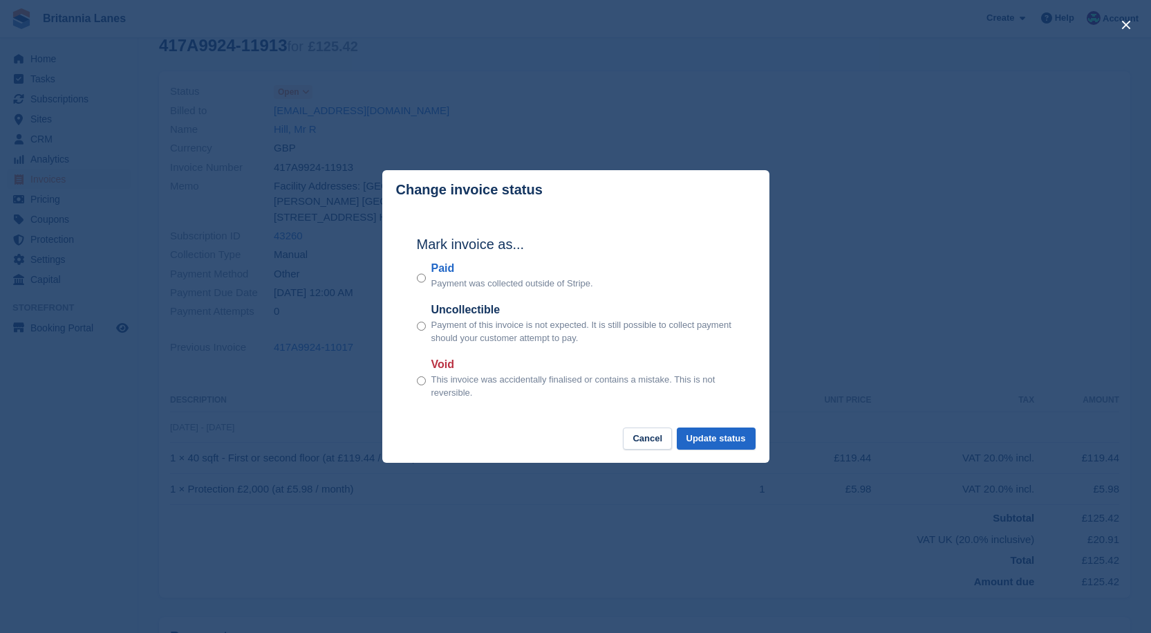
click at [455, 265] on label "Paid" at bounding box center [512, 268] width 162 height 17
click at [741, 446] on button "Update status" at bounding box center [716, 438] width 79 height 23
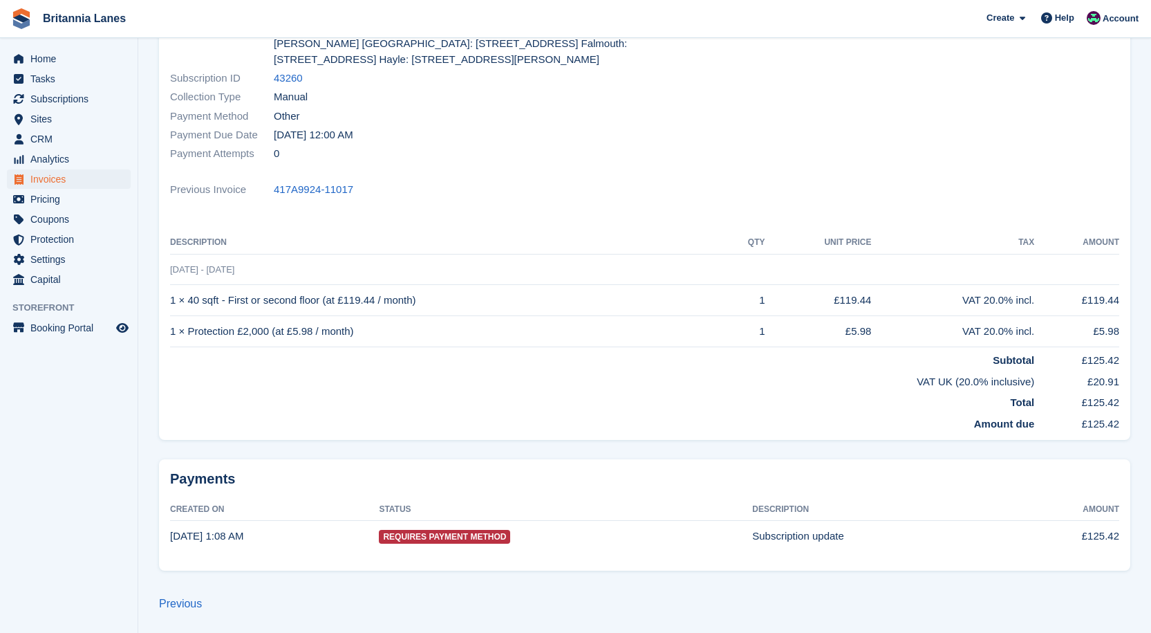
scroll to position [0, 0]
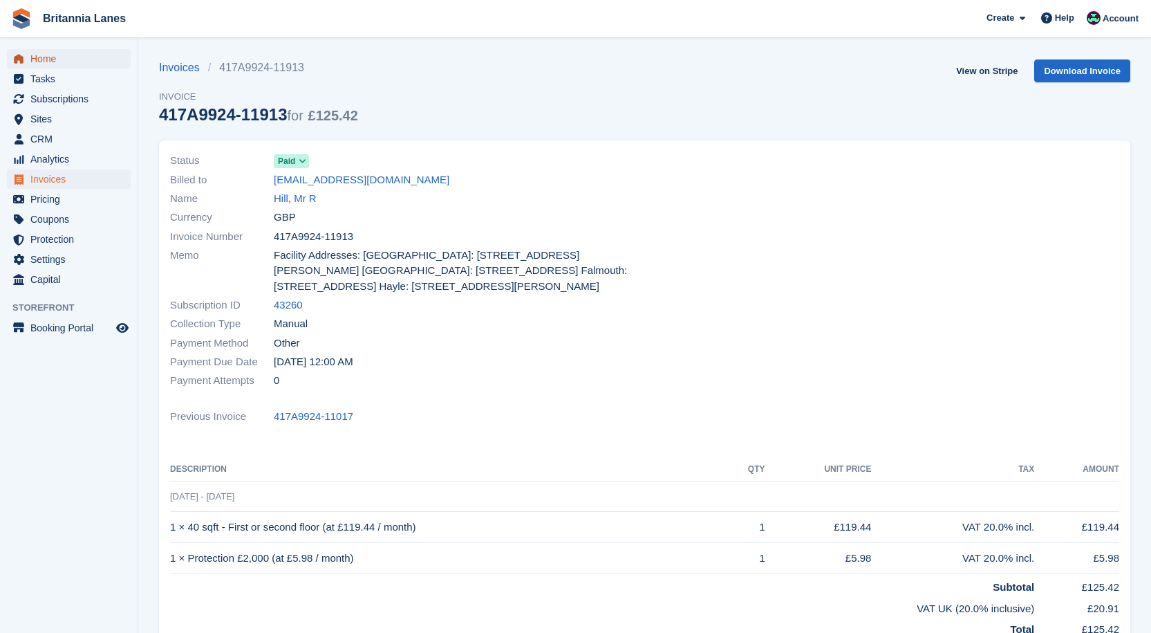
drag, startPoint x: 64, startPoint y: 58, endPoint x: 153, endPoint y: 46, distance: 90.6
click at [64, 58] on span "Home" at bounding box center [71, 58] width 83 height 19
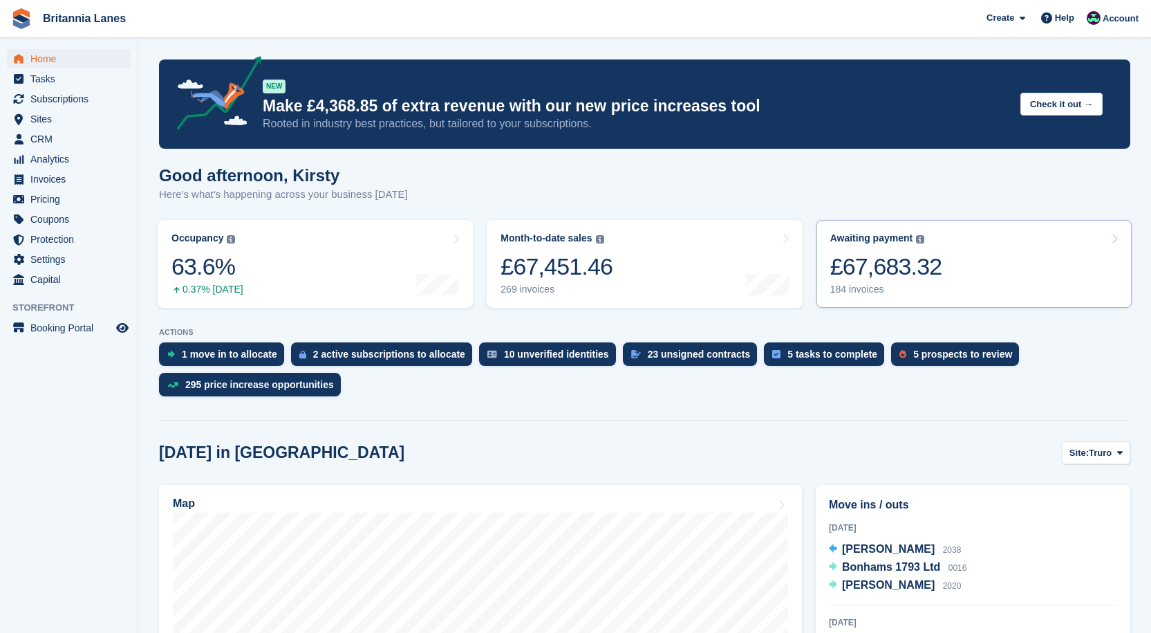
click at [908, 262] on div "£67,683.32" at bounding box center [886, 266] width 112 height 28
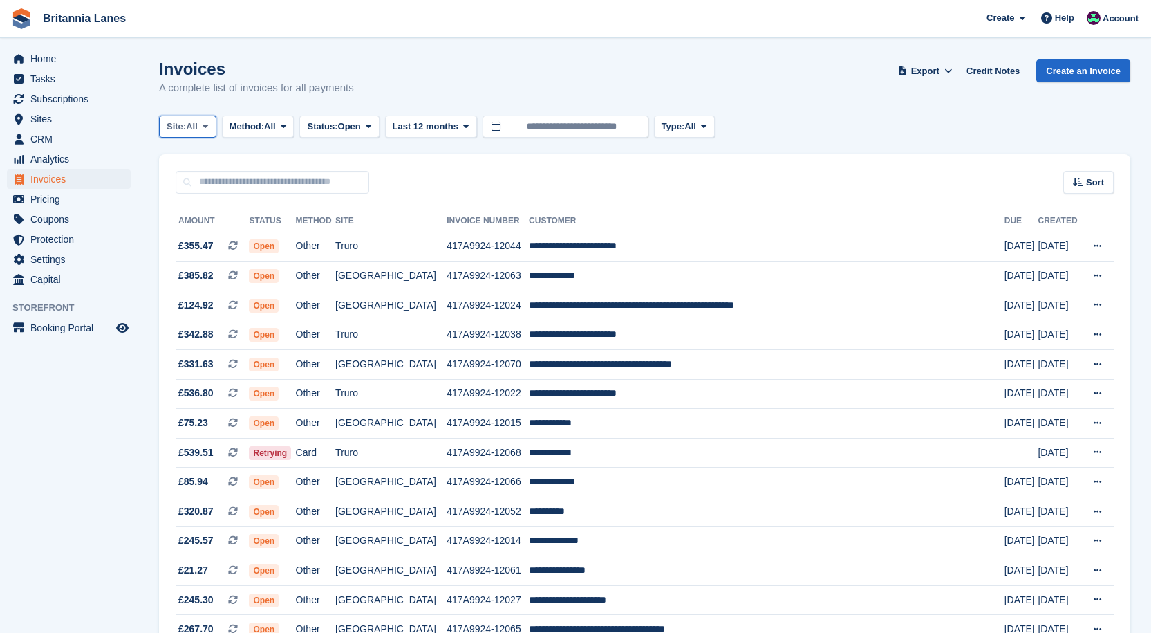
click at [199, 135] on button "Site: All" at bounding box center [187, 126] width 57 height 23
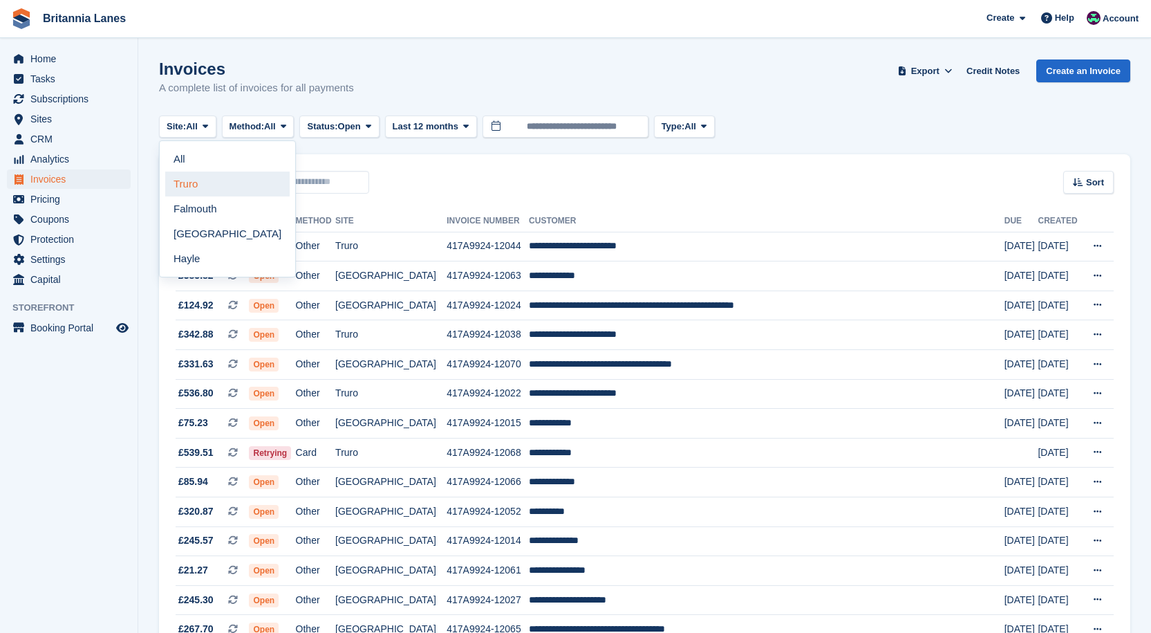
click at [202, 174] on link "Truro" at bounding box center [227, 183] width 124 height 25
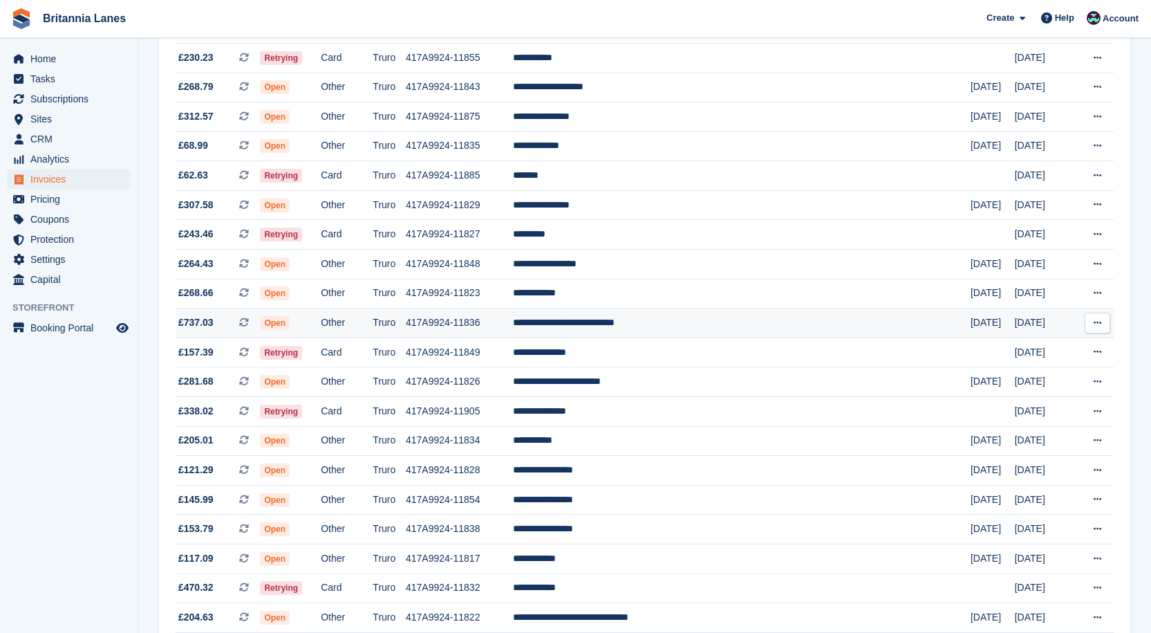
scroll to position [1140, 0]
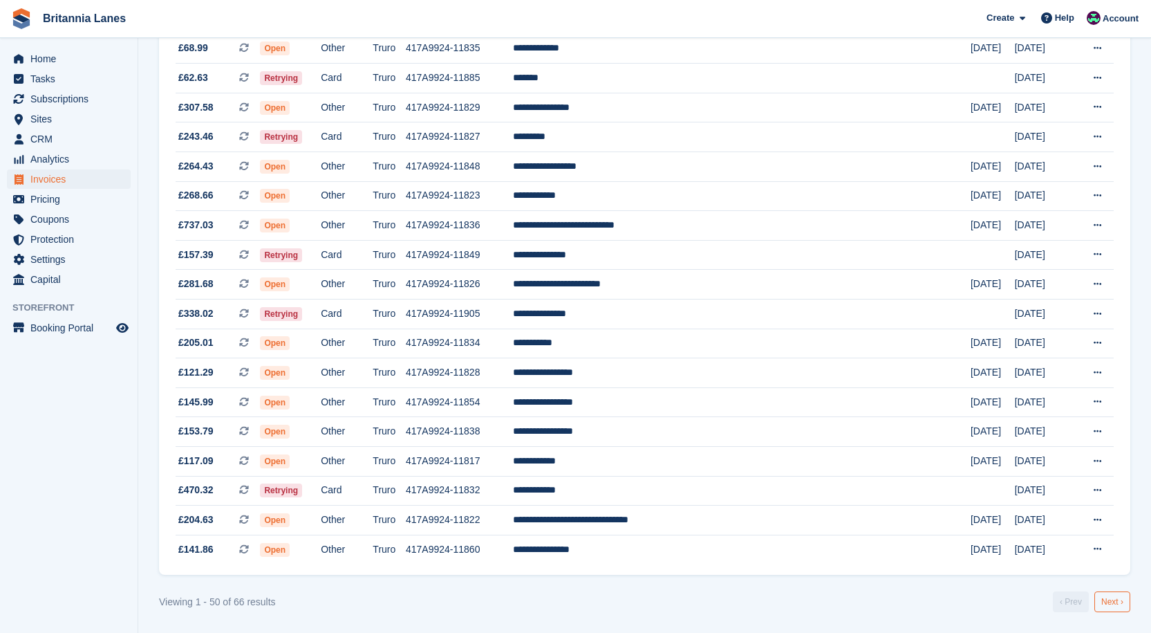
click at [1112, 603] on link "Next ›" at bounding box center [1112, 601] width 36 height 21
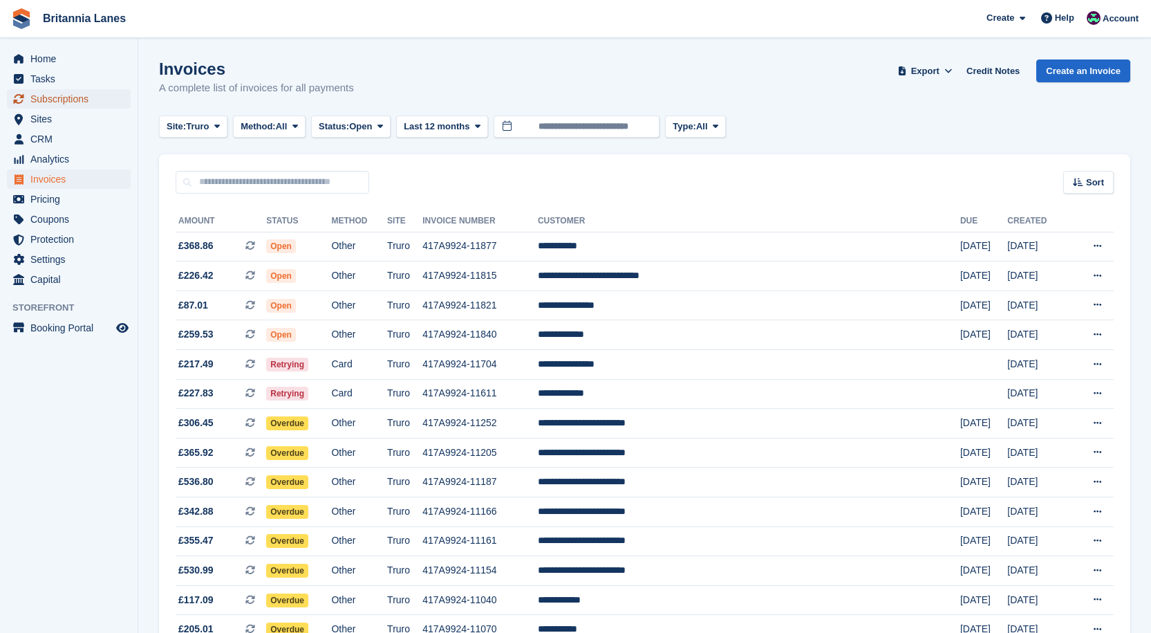
click at [47, 91] on span "Subscriptions" at bounding box center [71, 98] width 83 height 19
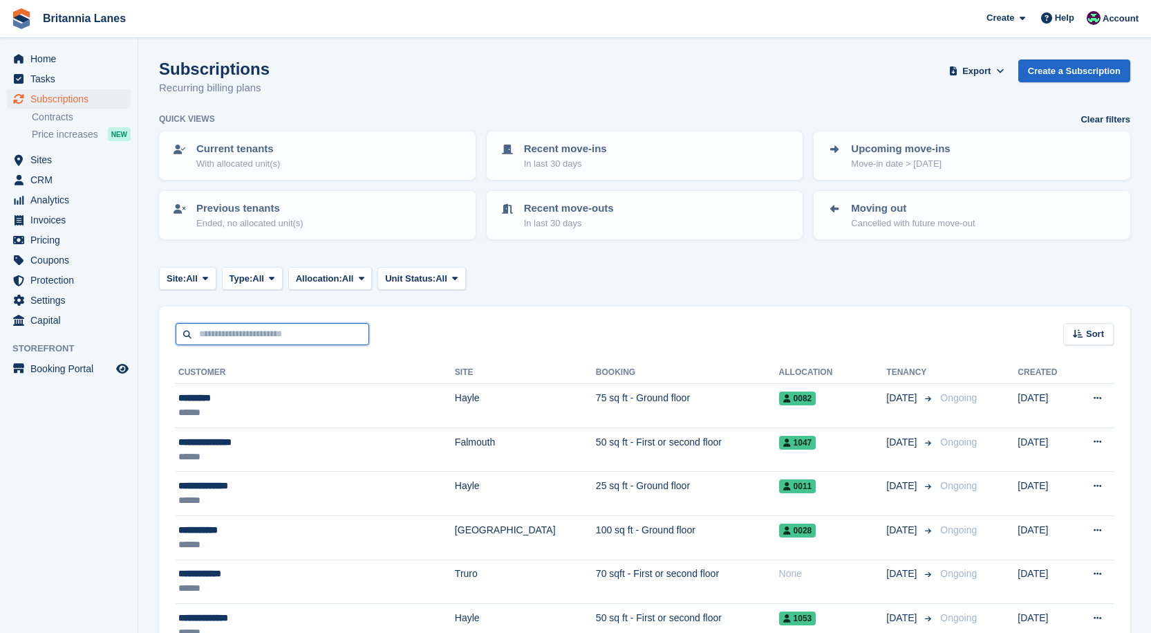
click at [232, 339] on input "text" at bounding box center [273, 334] width 194 height 23
type input "****"
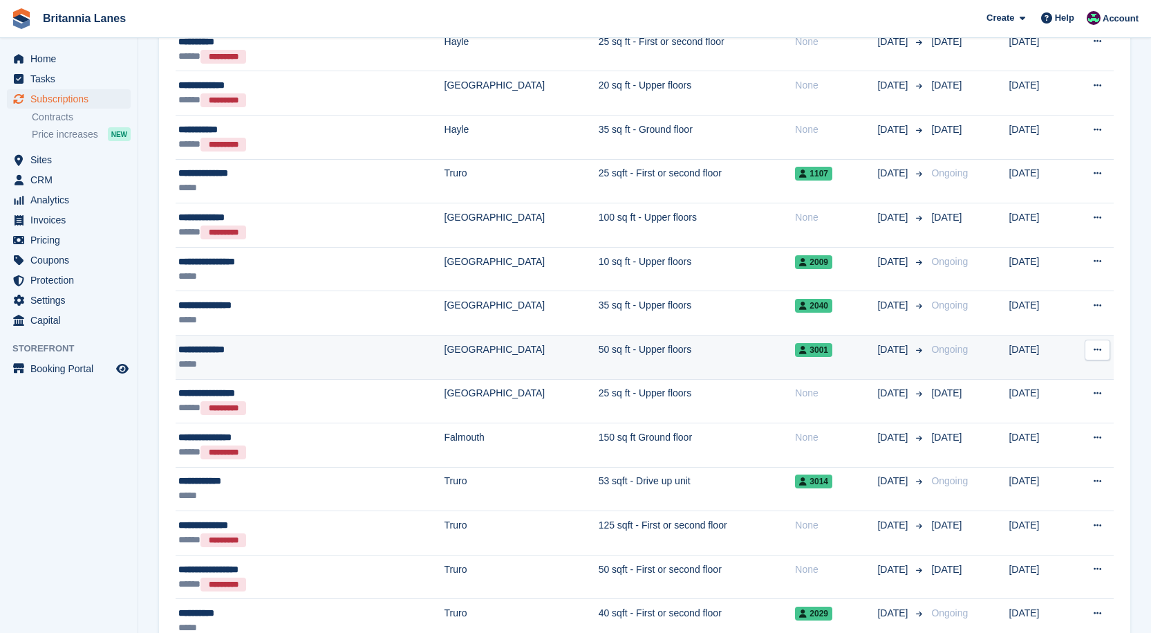
scroll to position [760, 0]
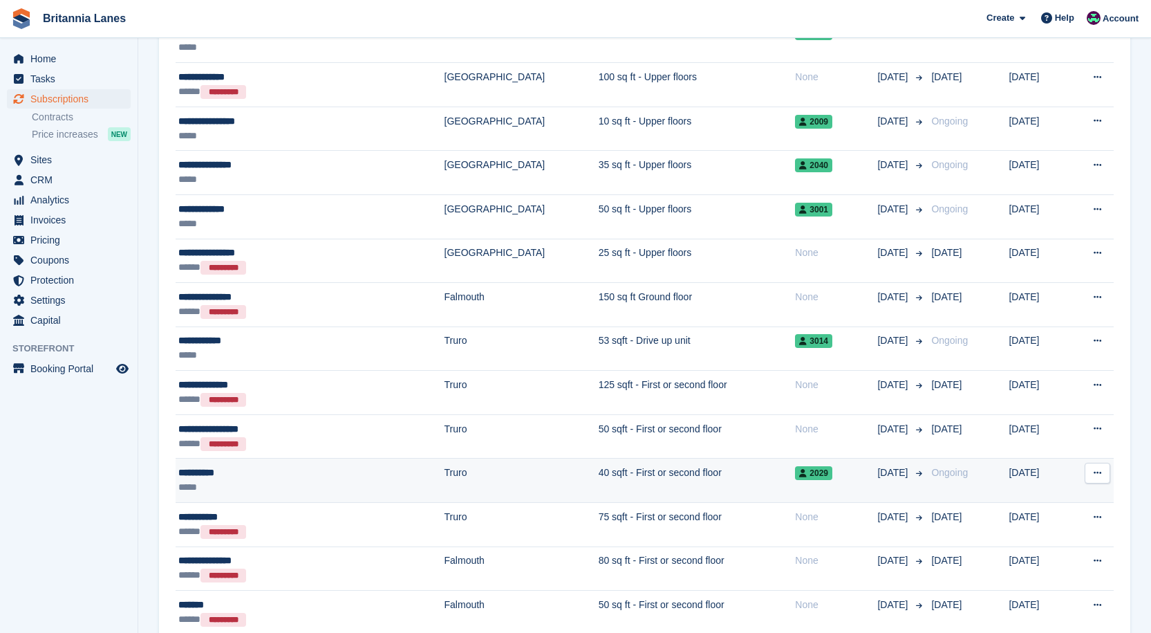
click at [256, 477] on div "**********" at bounding box center [264, 472] width 173 height 15
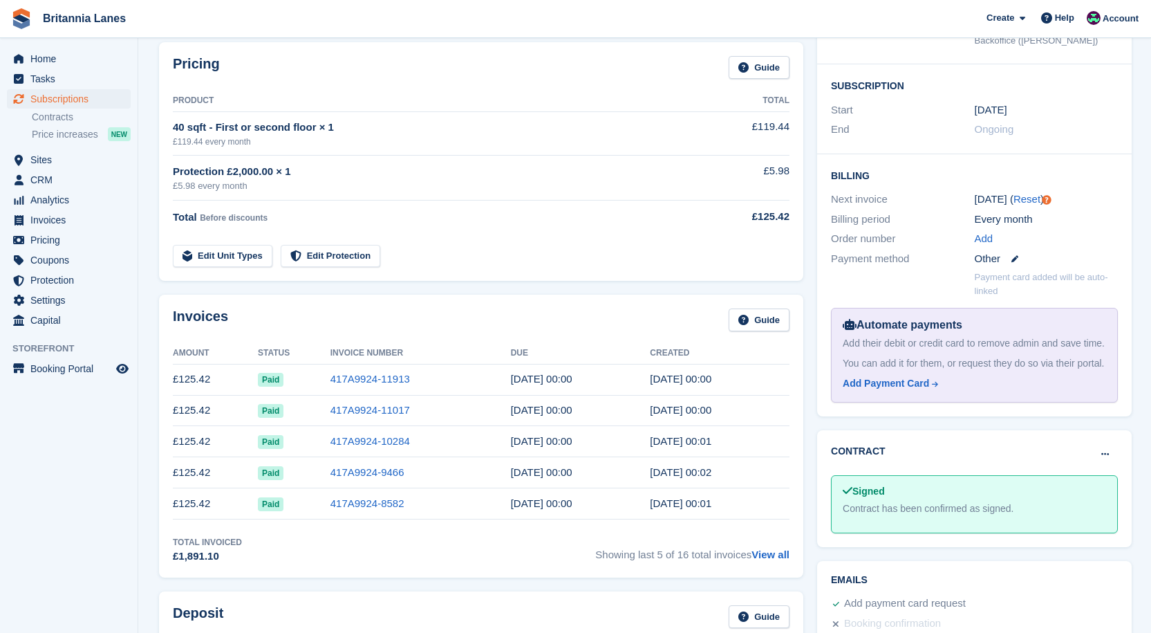
scroll to position [277, 0]
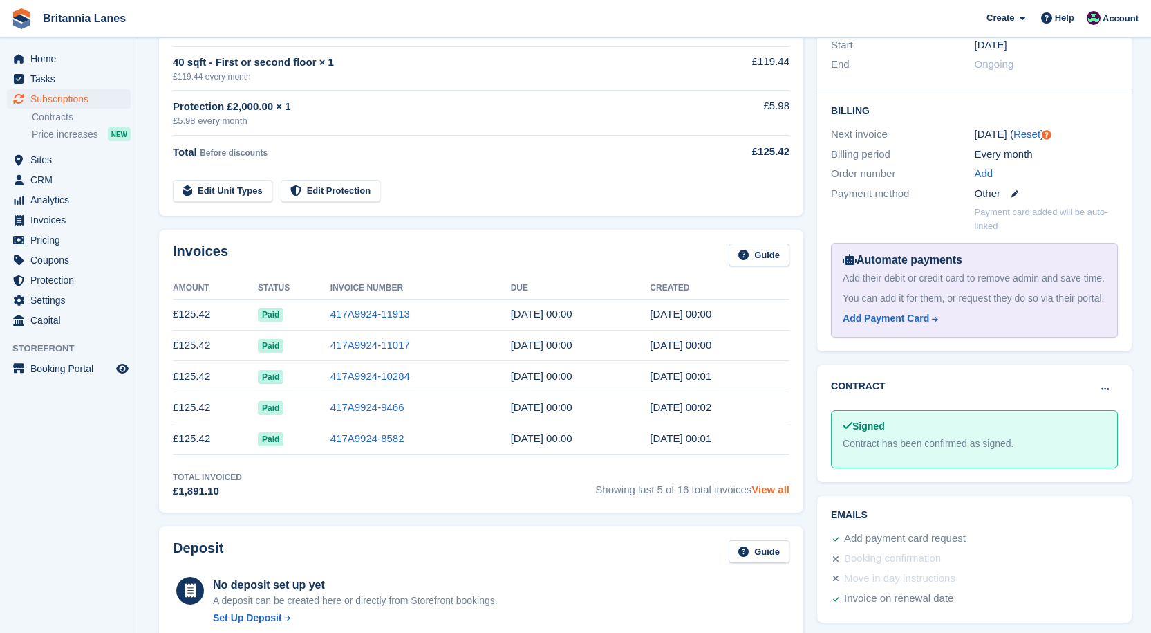
click at [781, 485] on link "View all" at bounding box center [770, 489] width 38 height 12
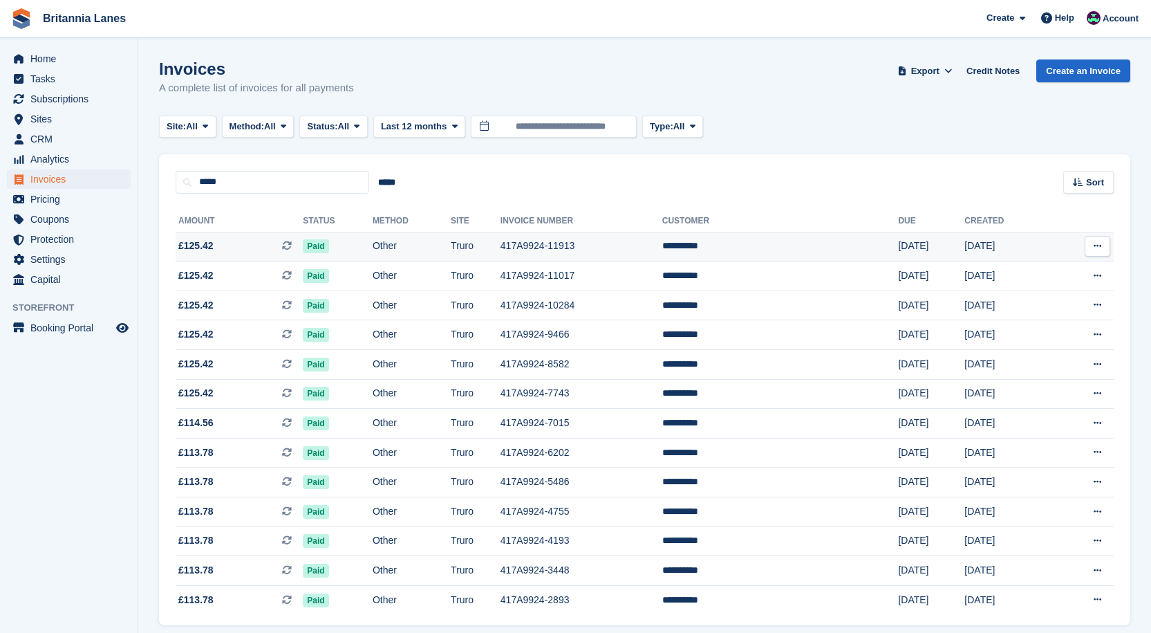
click at [730, 247] on td "**********" at bounding box center [780, 247] width 236 height 30
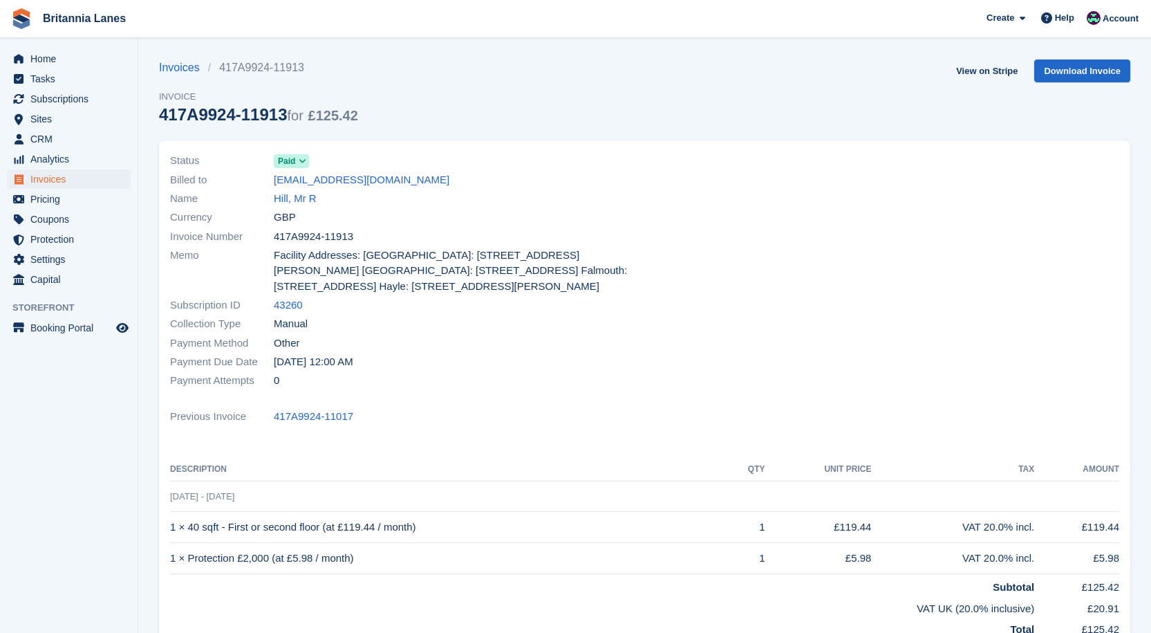
click at [273, 203] on span "Name" at bounding box center [222, 199] width 104 height 16
click at [283, 203] on link "Hill, Mr R" at bounding box center [295, 199] width 43 height 16
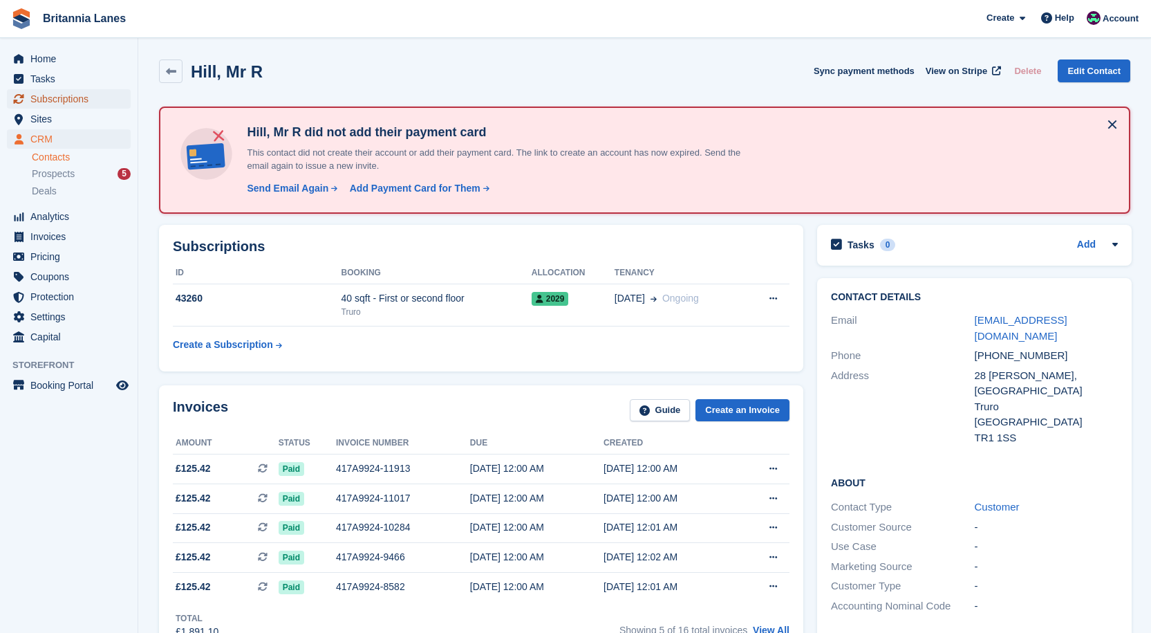
drag, startPoint x: 78, startPoint y: 94, endPoint x: 304, endPoint y: 113, distance: 226.8
click at [78, 94] on span "Subscriptions" at bounding box center [71, 98] width 83 height 19
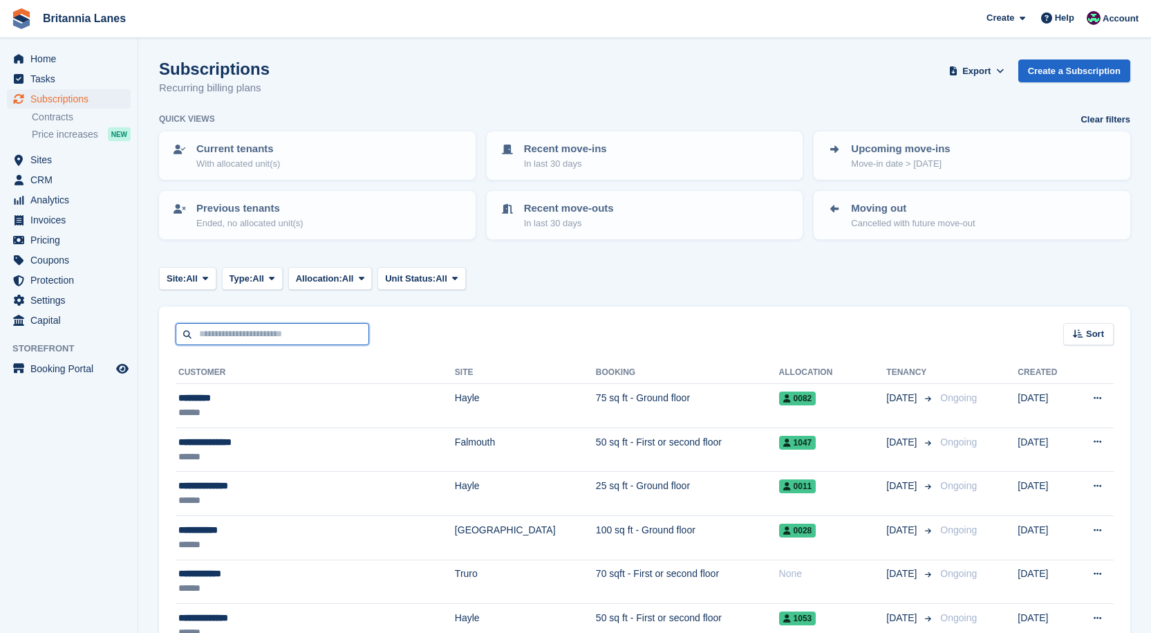
click at [314, 339] on input "text" at bounding box center [273, 334] width 194 height 23
type input "******"
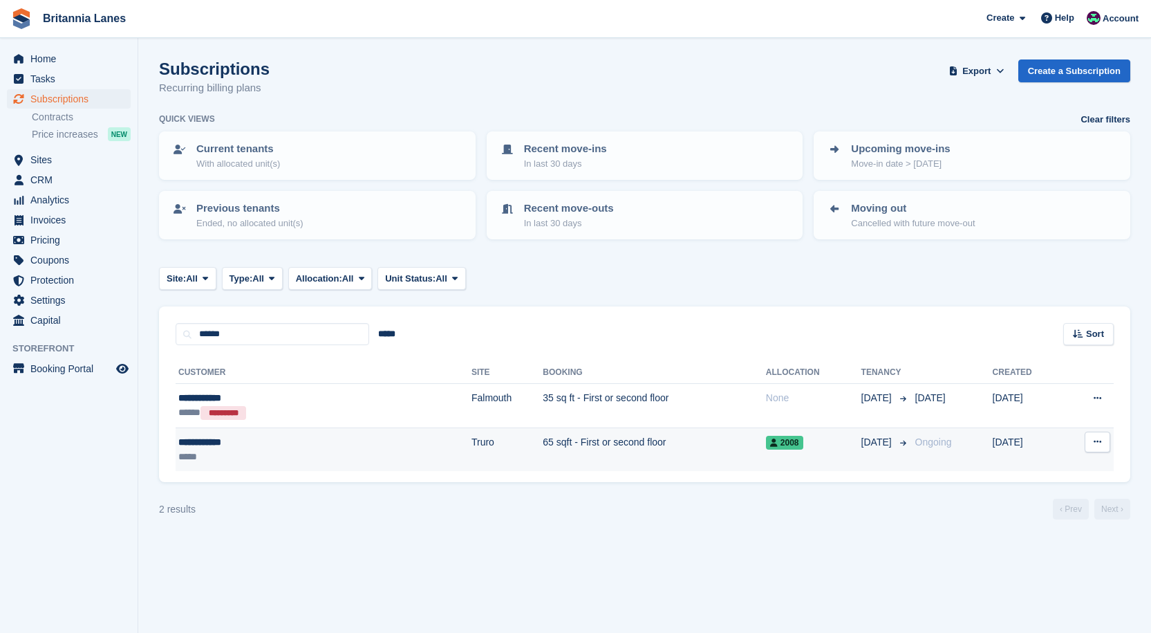
click at [543, 442] on td "65 sqft - First or second floor" at bounding box center [654, 449] width 223 height 44
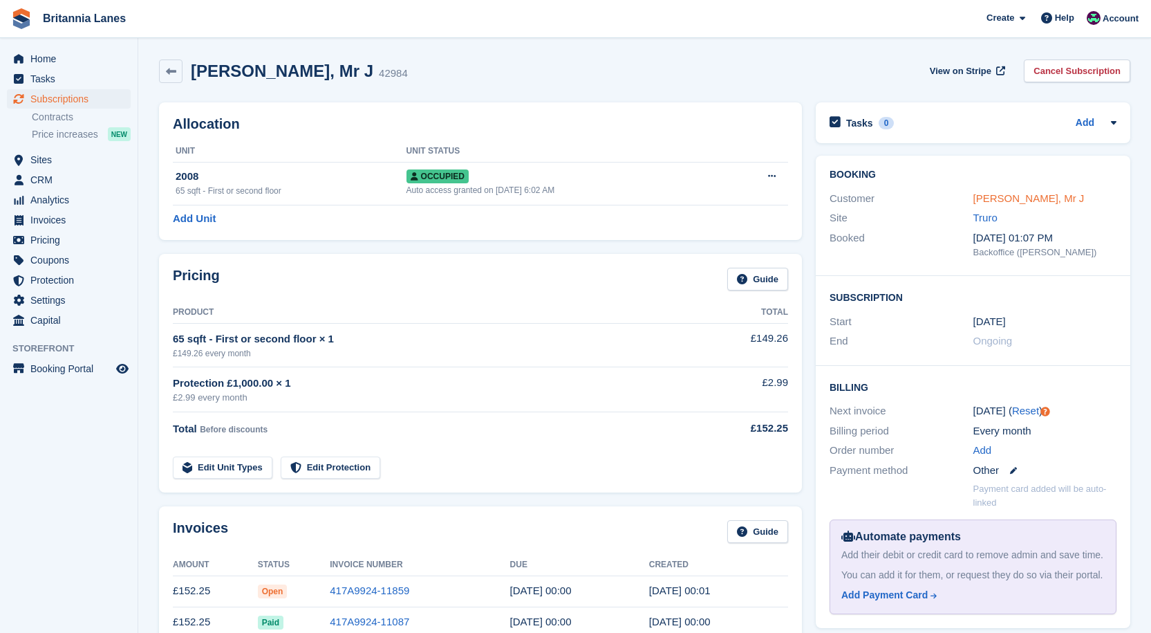
drag, startPoint x: 1018, startPoint y: 189, endPoint x: 1012, endPoint y: 196, distance: 8.3
click at [1018, 189] on div "Customer [PERSON_NAME], Mr J" at bounding box center [973, 199] width 287 height 20
click at [1011, 196] on link "[PERSON_NAME], Mr J" at bounding box center [1028, 198] width 111 height 12
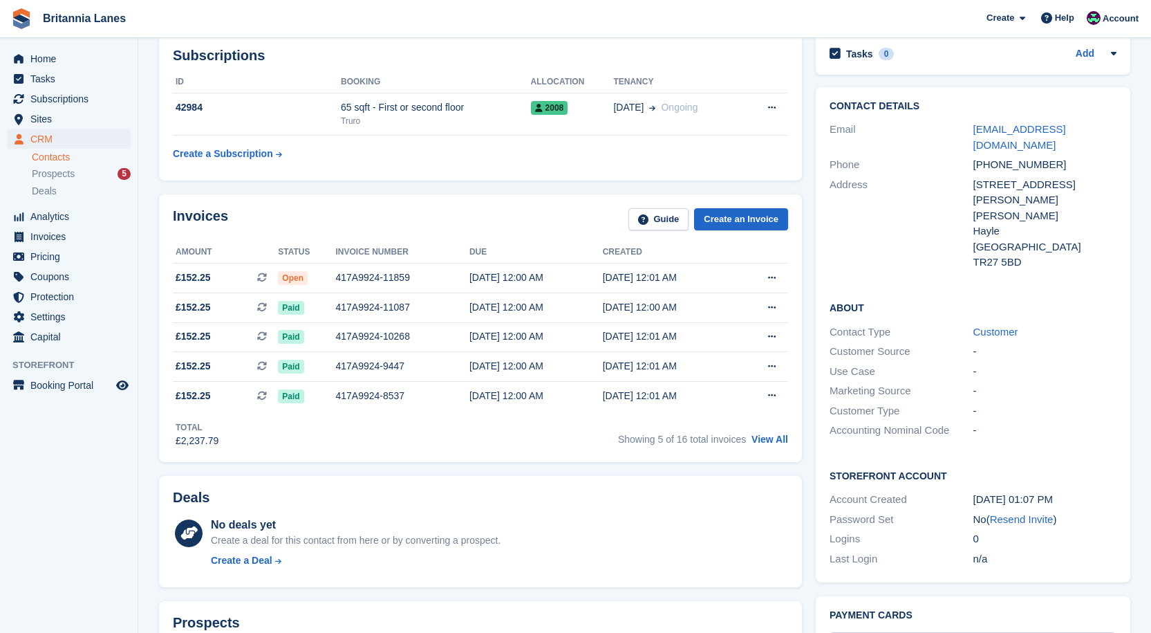
scroll to position [207, 0]
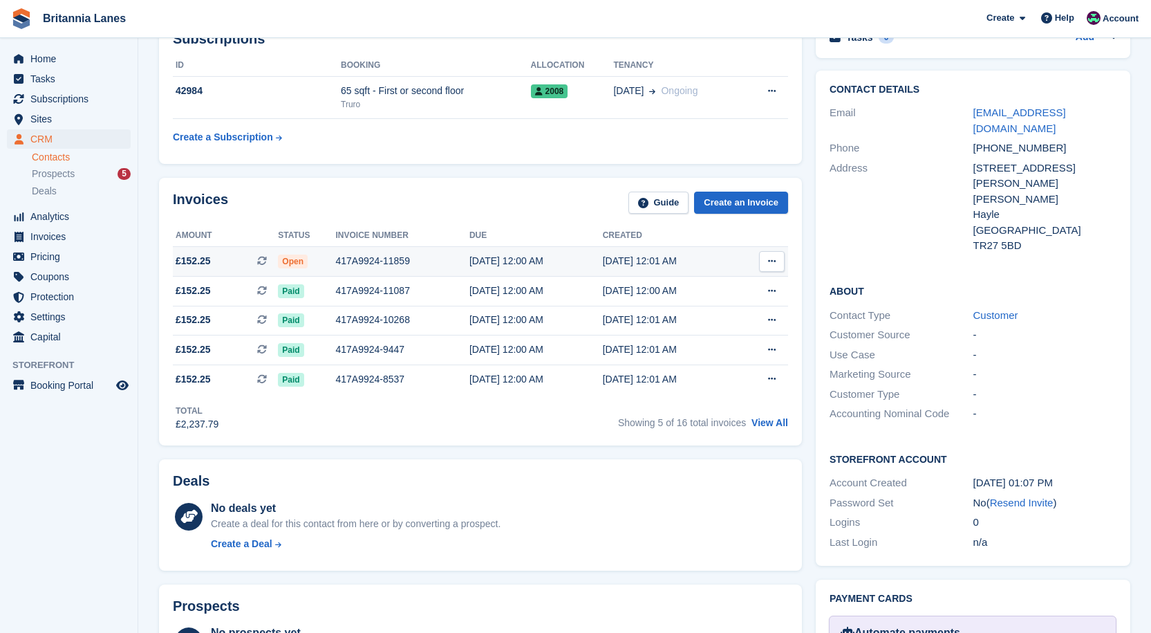
click at [363, 259] on div "417A9924-11859" at bounding box center [401, 261] width 133 height 15
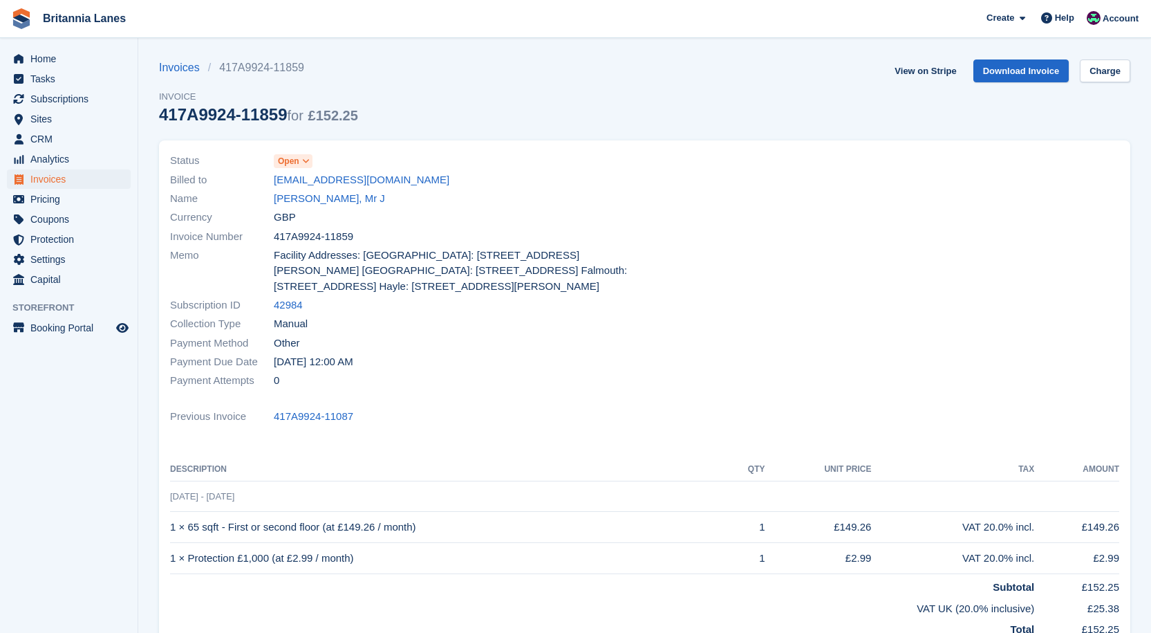
click at [295, 165] on span "Open" at bounding box center [288, 161] width 21 height 12
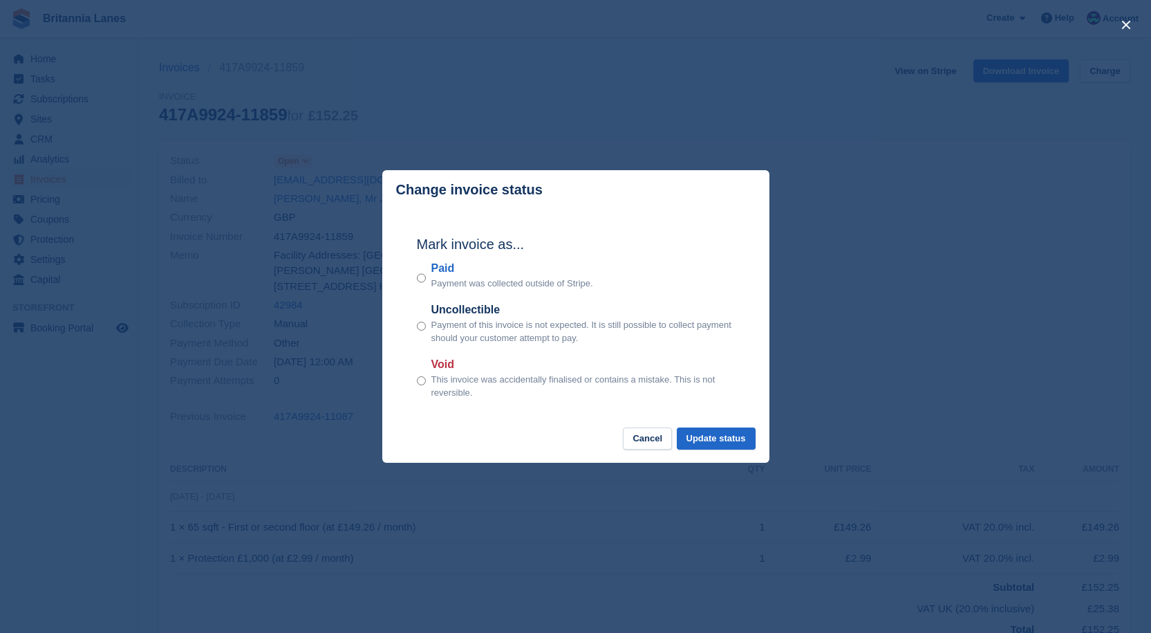
click at [447, 268] on label "Paid" at bounding box center [512, 268] width 162 height 17
click at [709, 438] on button "Update status" at bounding box center [716, 438] width 79 height 23
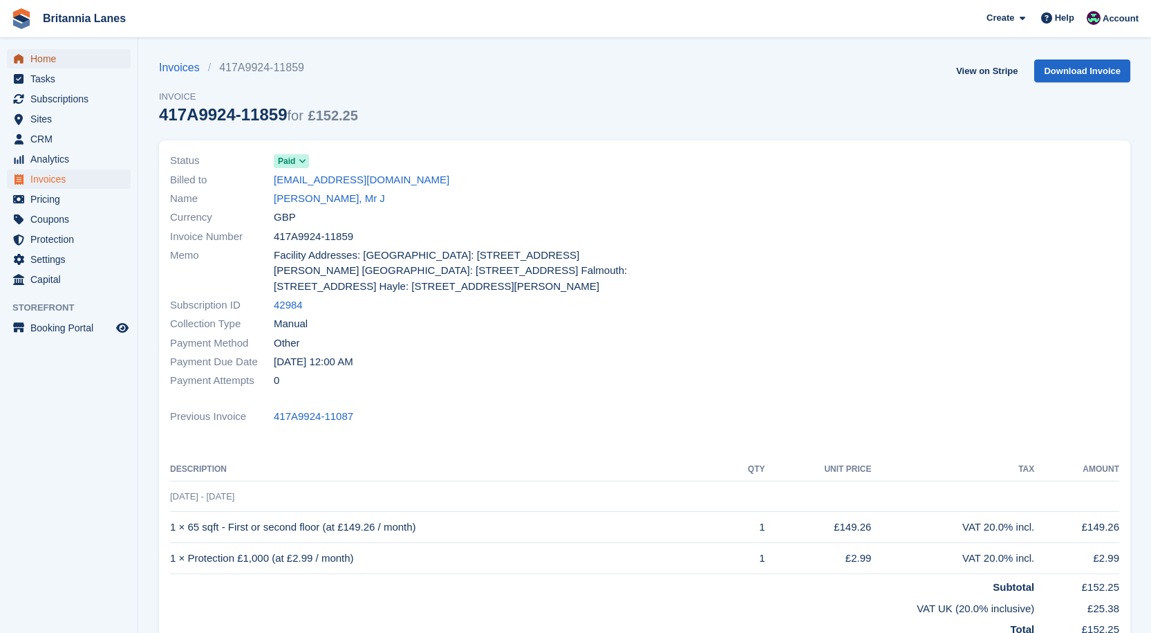
click at [66, 61] on span "Home" at bounding box center [71, 58] width 83 height 19
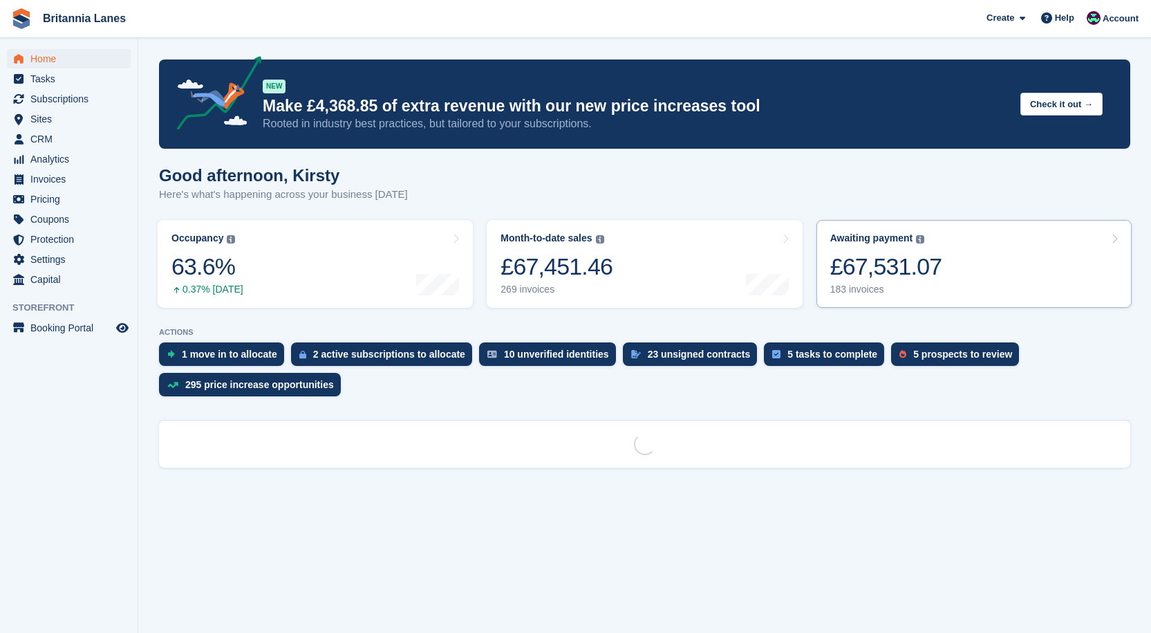
click at [884, 301] on link "Awaiting payment The total outstanding balance on all open invoices. £67,531.07…" at bounding box center [973, 264] width 315 height 88
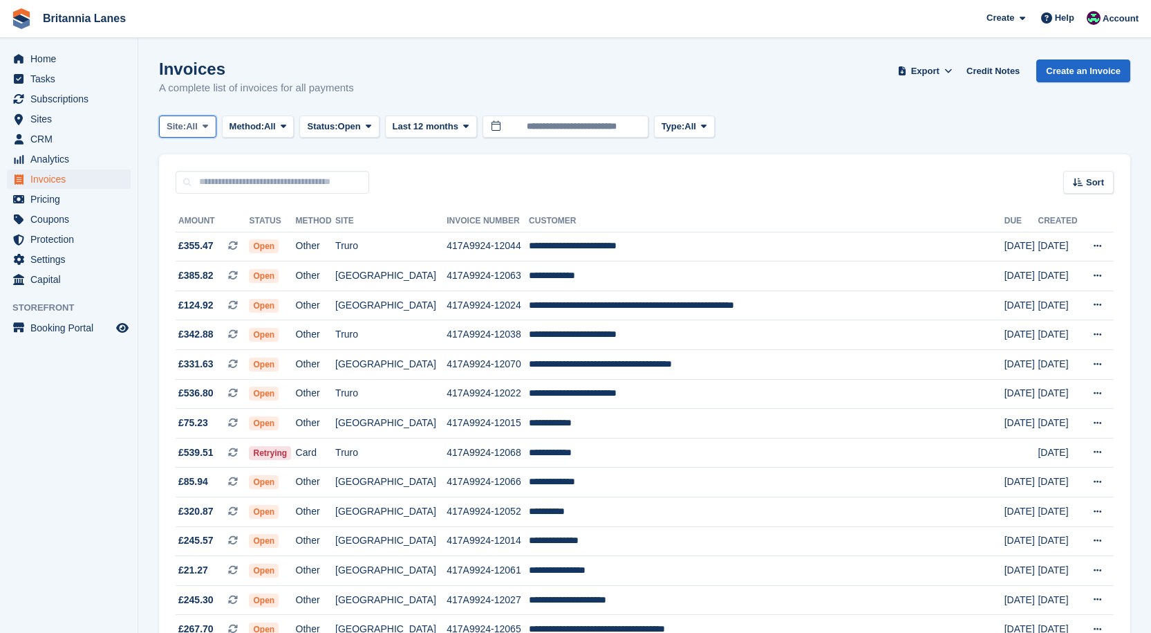
click at [180, 124] on span "Site:" at bounding box center [176, 127] width 19 height 14
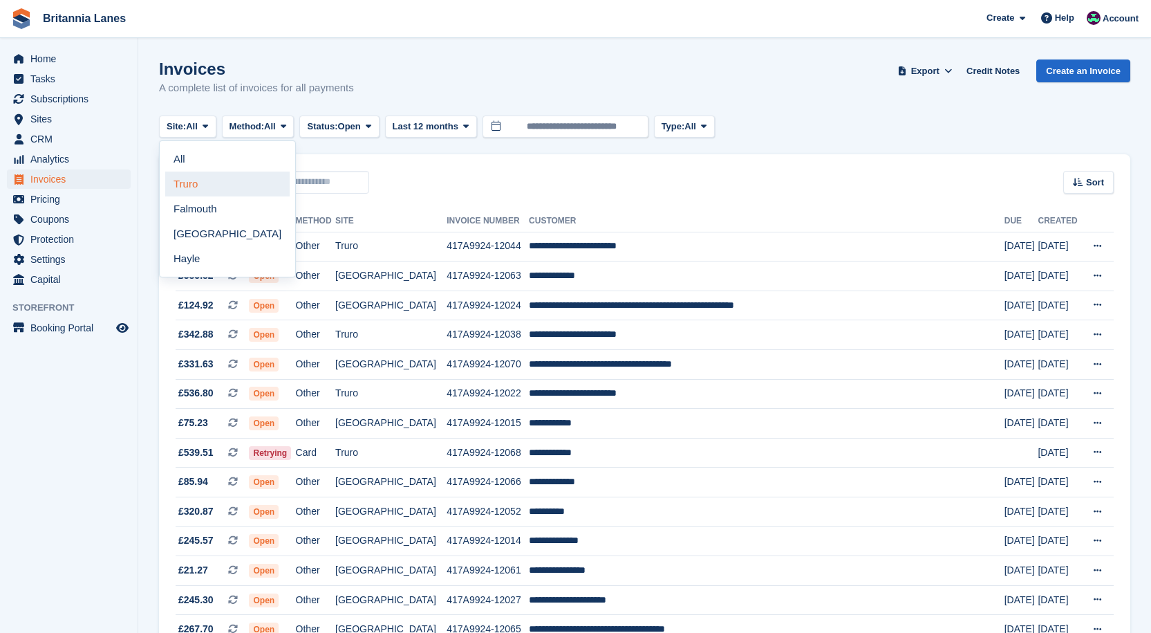
click at [187, 189] on link "Truro" at bounding box center [227, 183] width 124 height 25
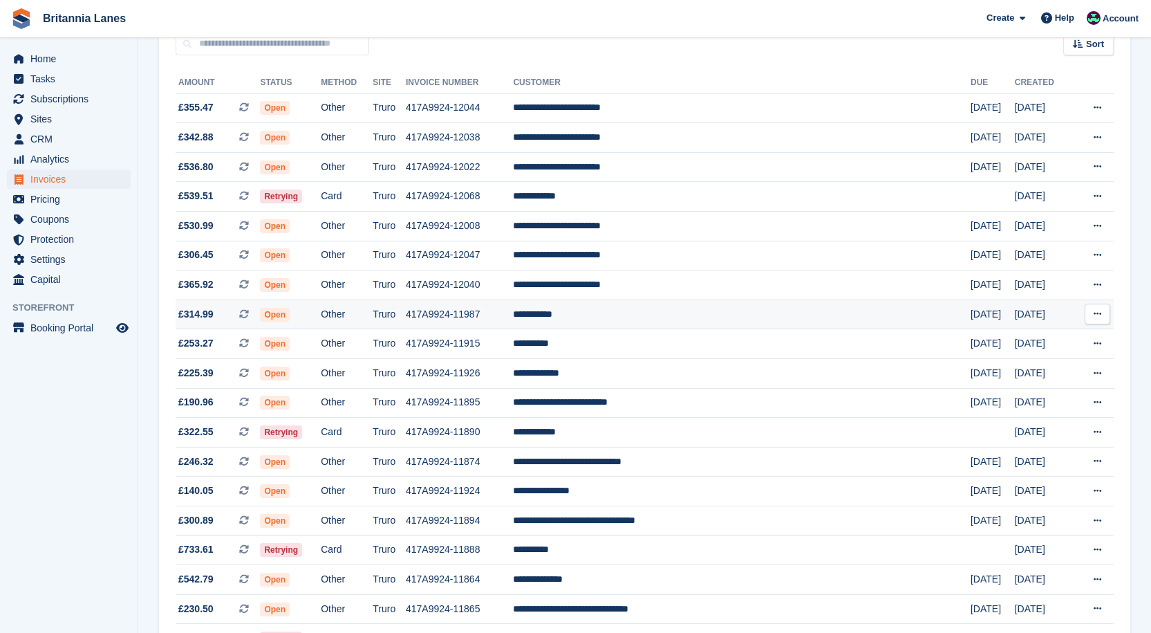
scroll to position [207, 0]
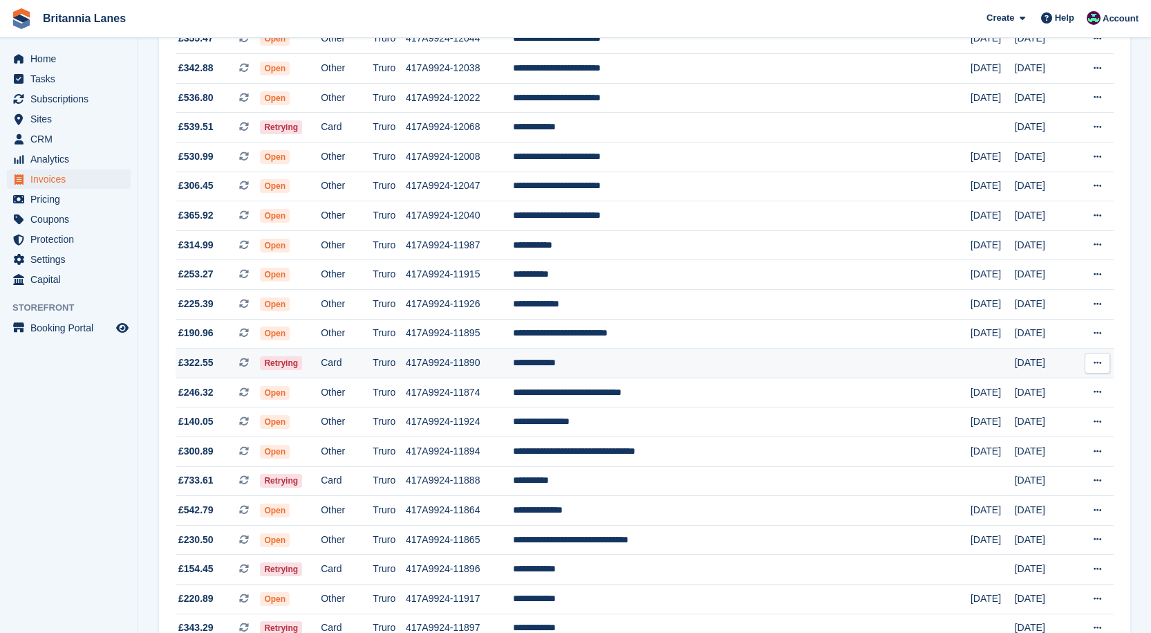
click at [646, 358] on td "**********" at bounding box center [742, 363] width 458 height 30
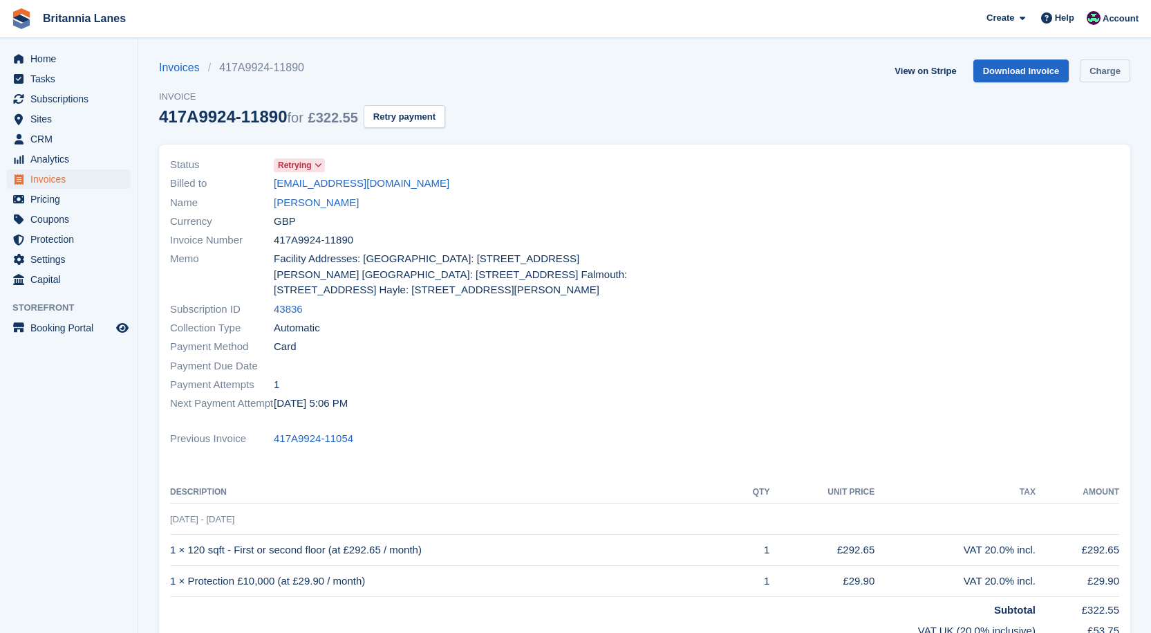
click at [1112, 75] on link "Charge" at bounding box center [1105, 70] width 50 height 23
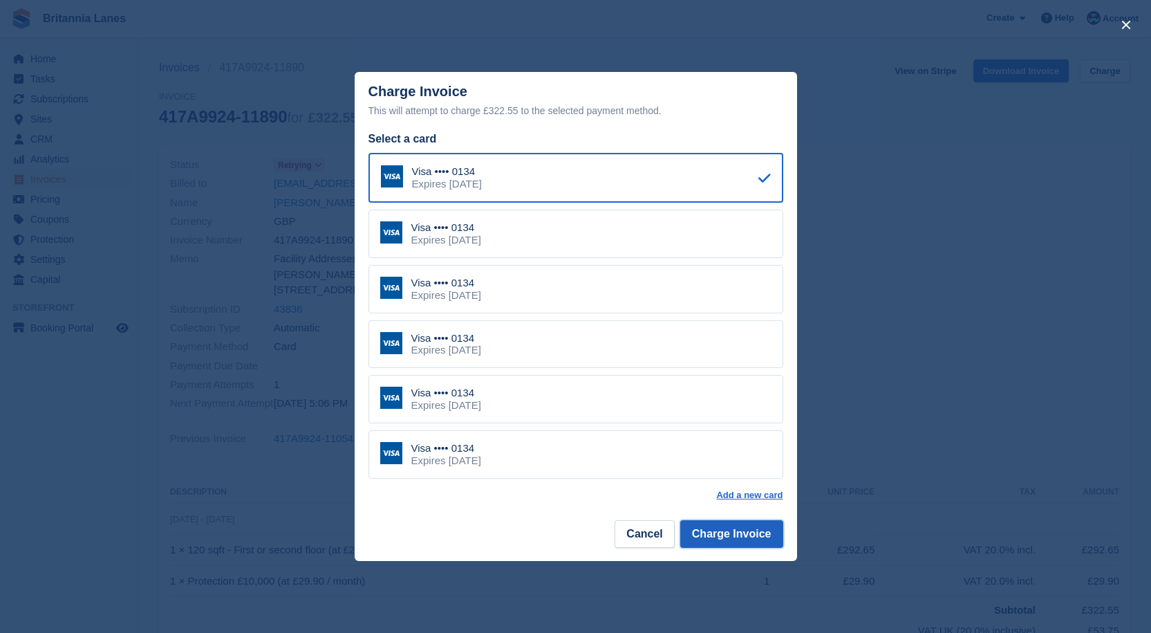
click at [758, 536] on button "Charge Invoice" at bounding box center [731, 534] width 103 height 28
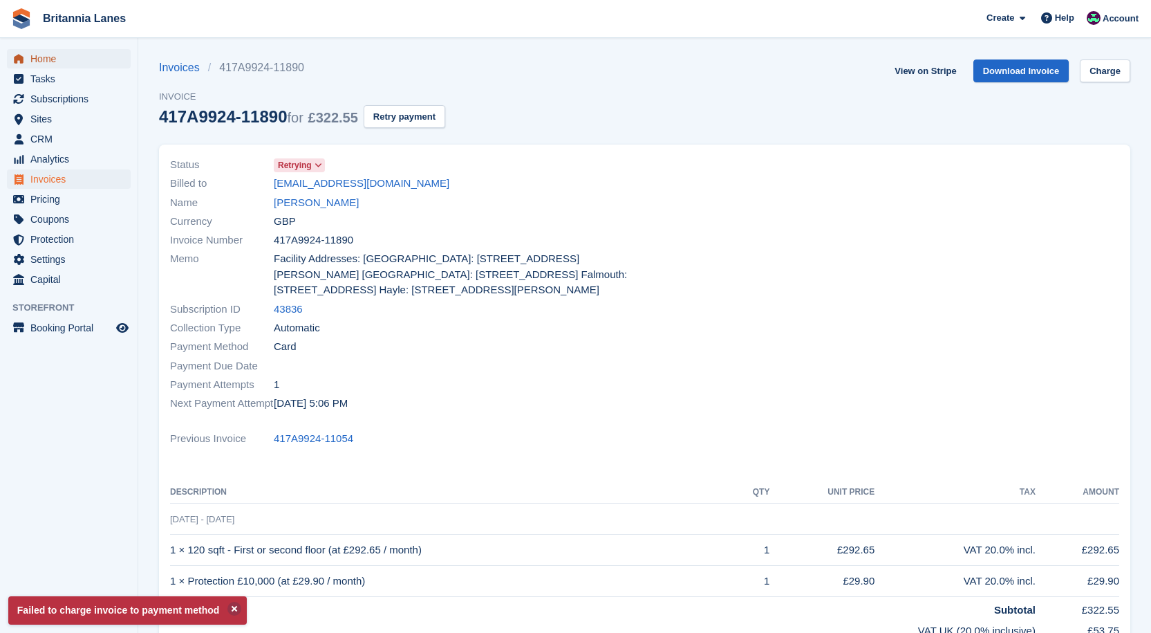
drag, startPoint x: 46, startPoint y: 56, endPoint x: 55, endPoint y: 56, distance: 8.3
click at [48, 57] on span "Home" at bounding box center [71, 58] width 83 height 19
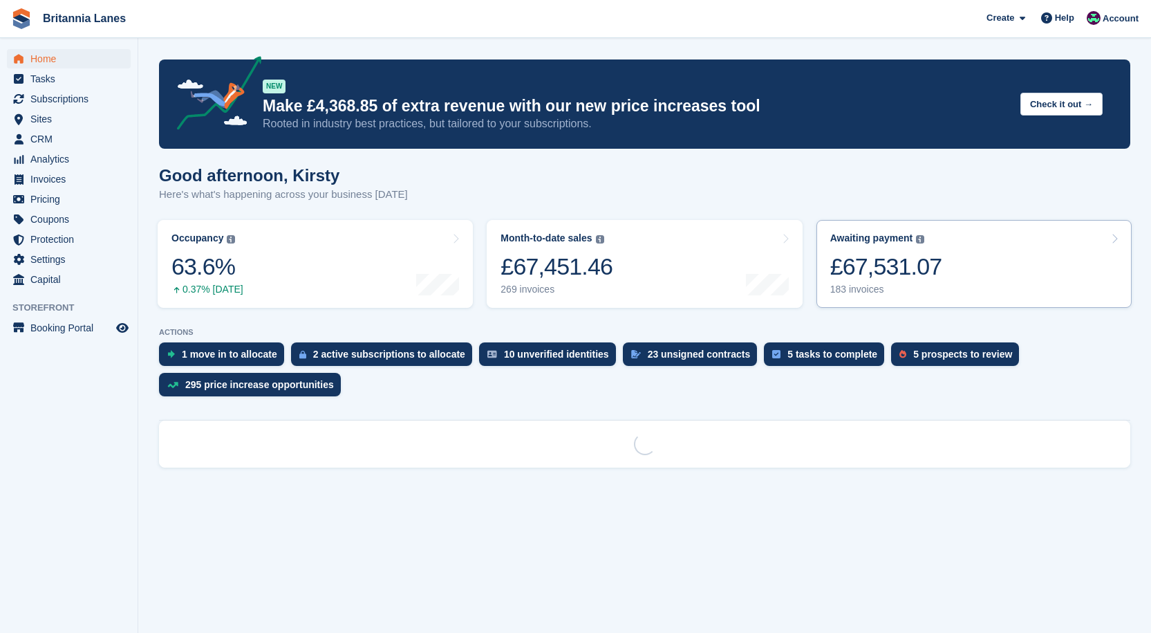
click at [926, 255] on div "£67,531.07" at bounding box center [886, 266] width 112 height 28
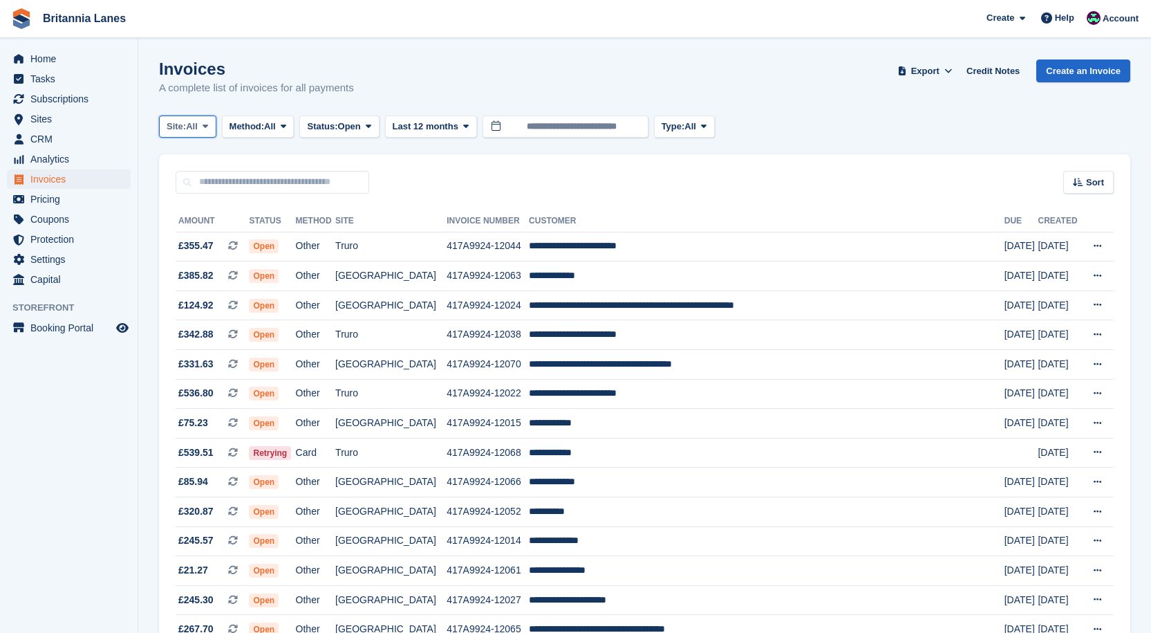
click at [205, 131] on span at bounding box center [205, 126] width 11 height 11
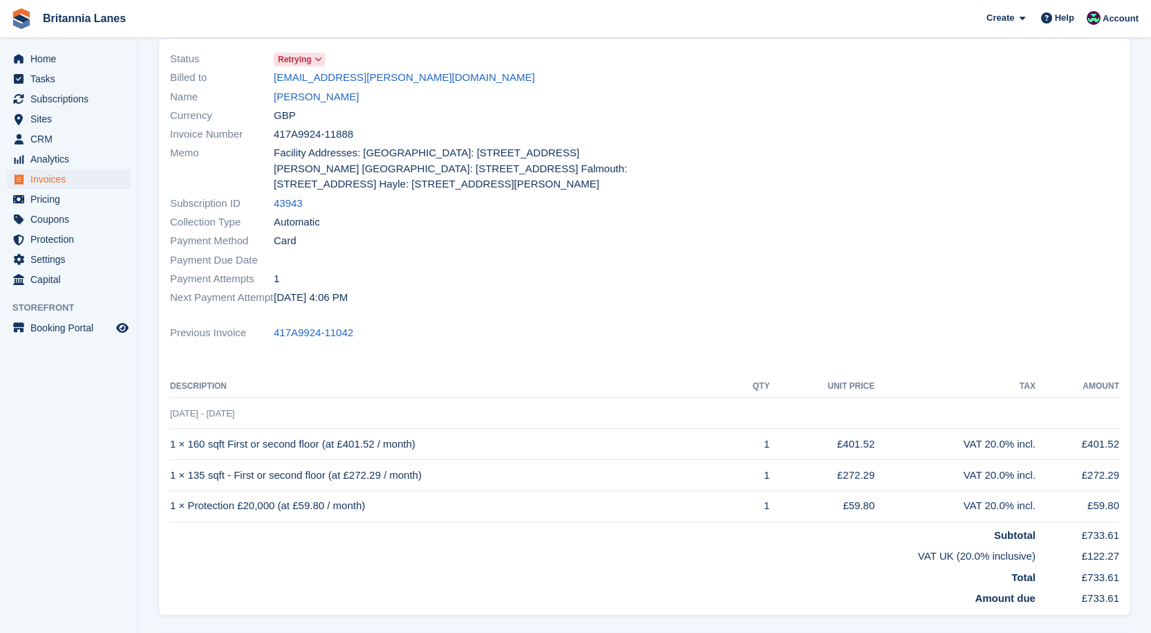
scroll to position [4, 0]
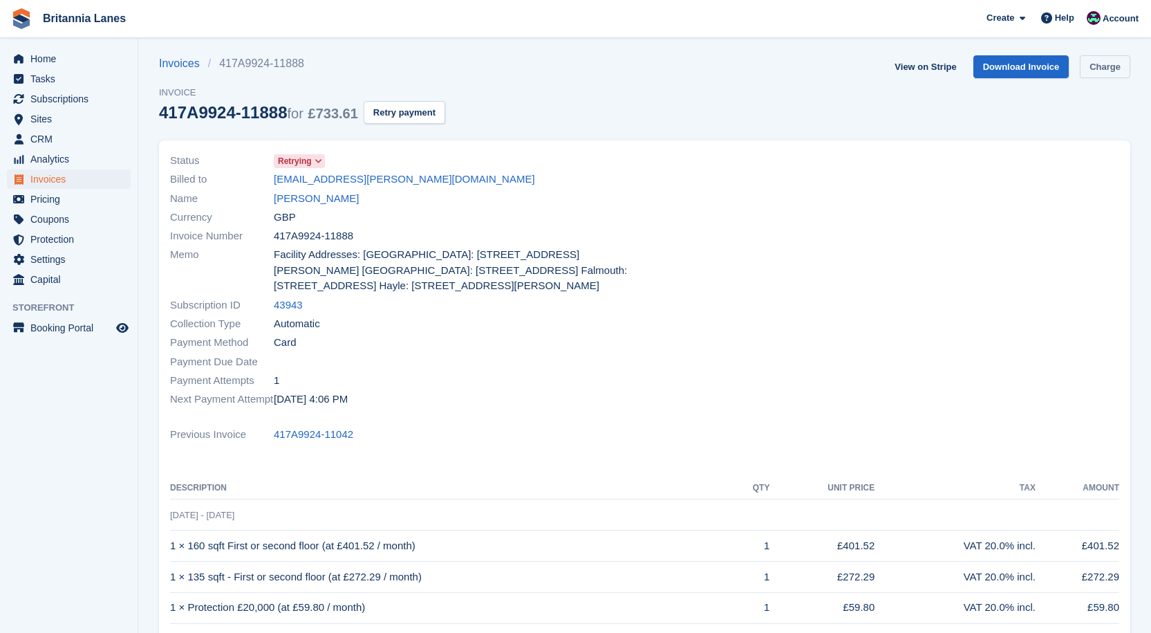
click at [1096, 68] on link "Charge" at bounding box center [1105, 66] width 50 height 23
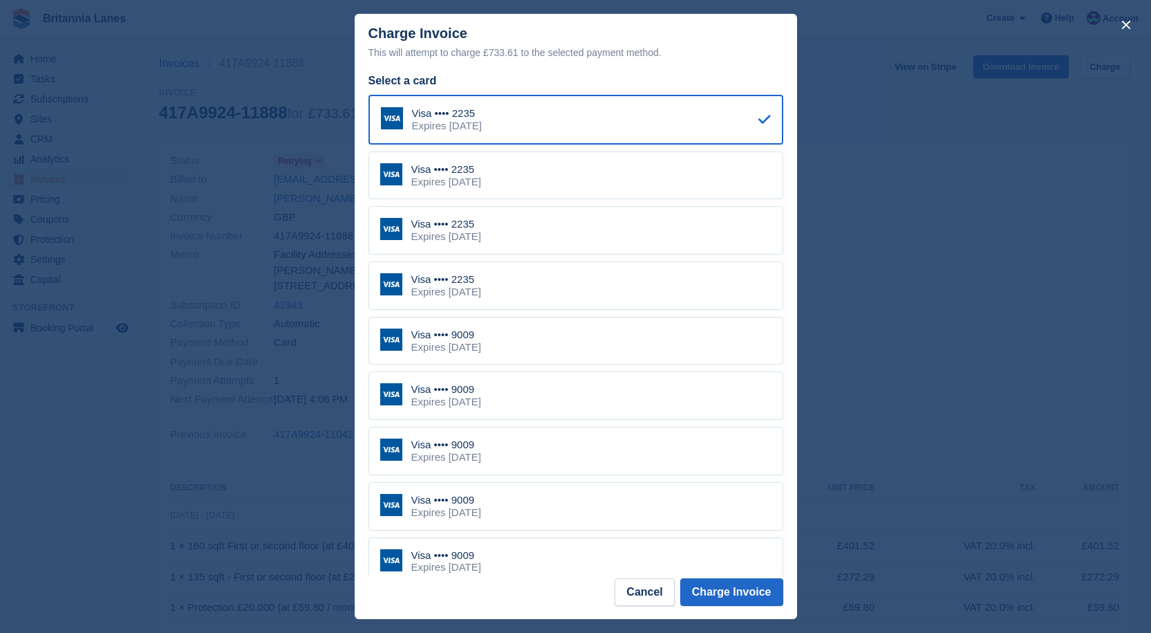
click at [479, 324] on div "Visa •••• 9009 Expires [DATE]" at bounding box center [575, 341] width 415 height 48
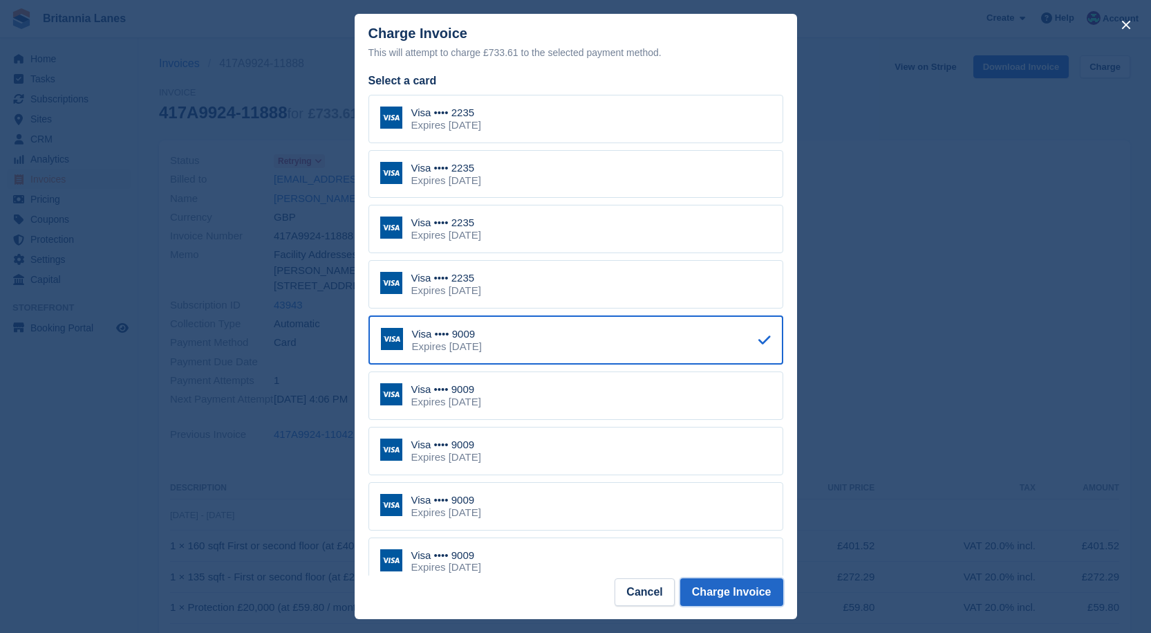
drag, startPoint x: 760, startPoint y: 589, endPoint x: 636, endPoint y: 550, distance: 129.7
click at [758, 588] on button "Charge Invoice" at bounding box center [731, 592] width 103 height 28
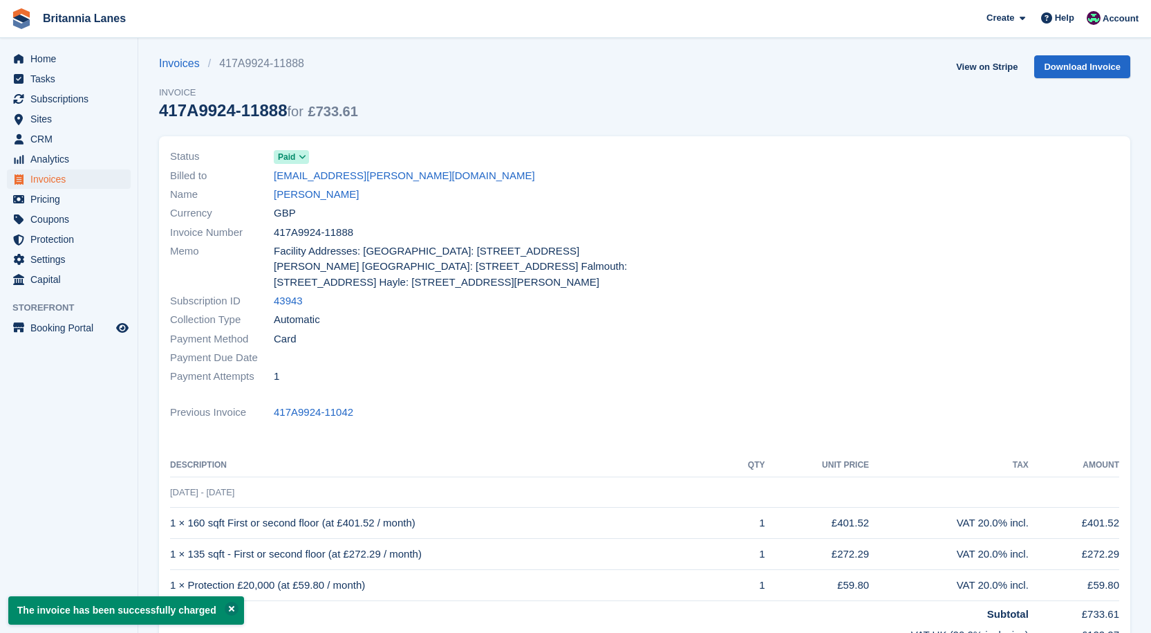
scroll to position [0, 0]
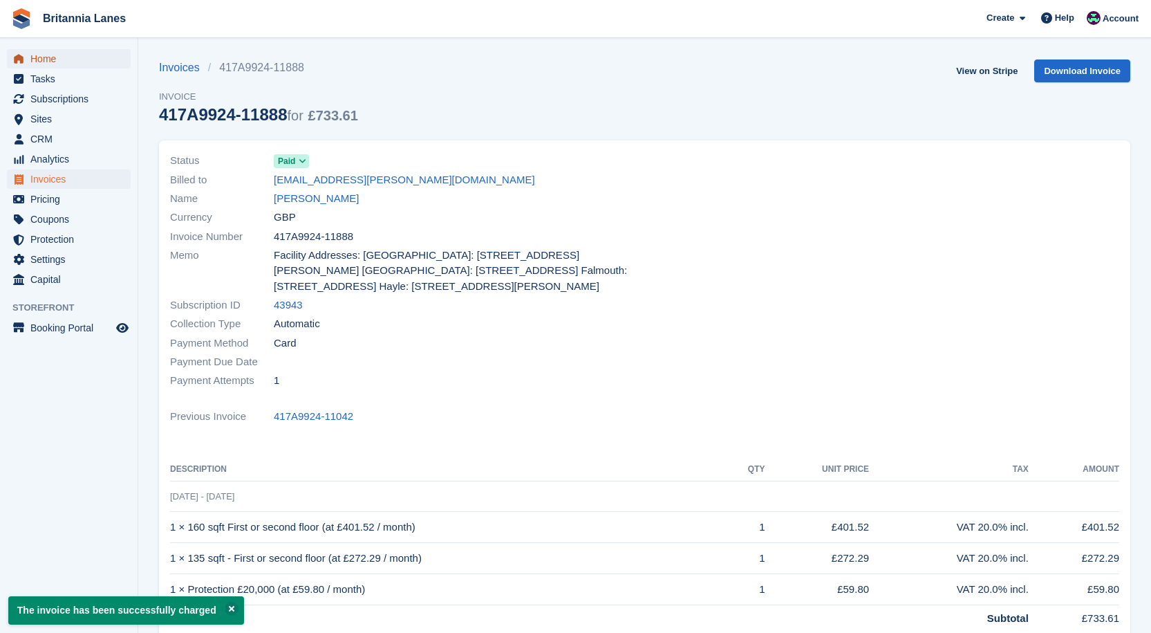
click at [75, 59] on span "Home" at bounding box center [71, 58] width 83 height 19
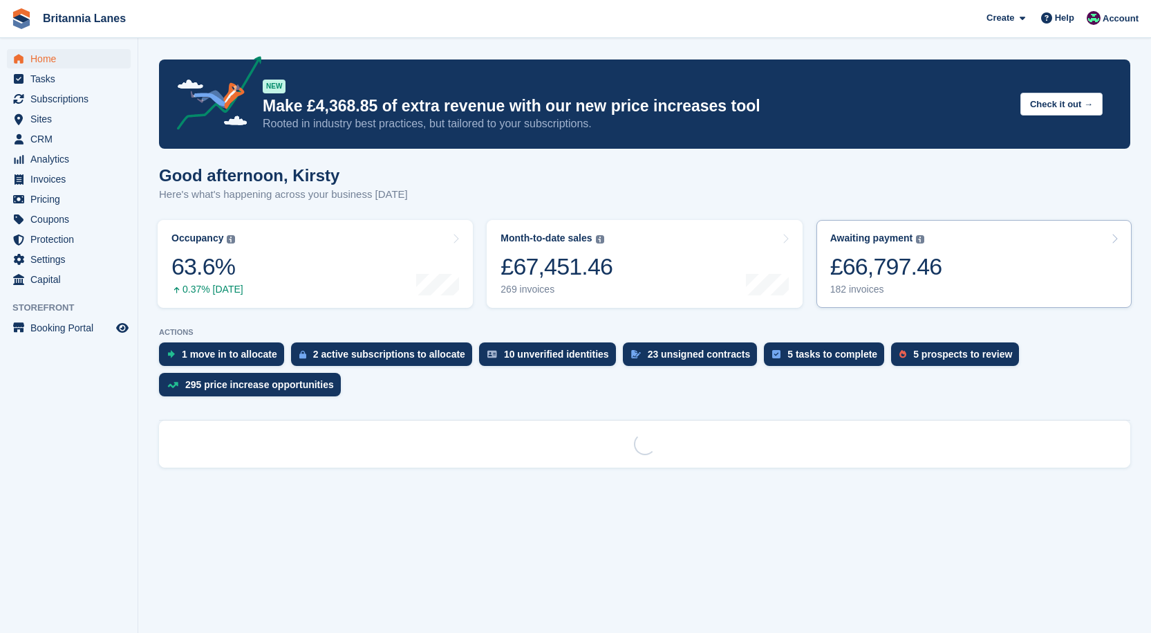
click at [1004, 291] on link "Awaiting payment The total outstanding balance on all open invoices. £66,797.46…" at bounding box center [973, 264] width 315 height 88
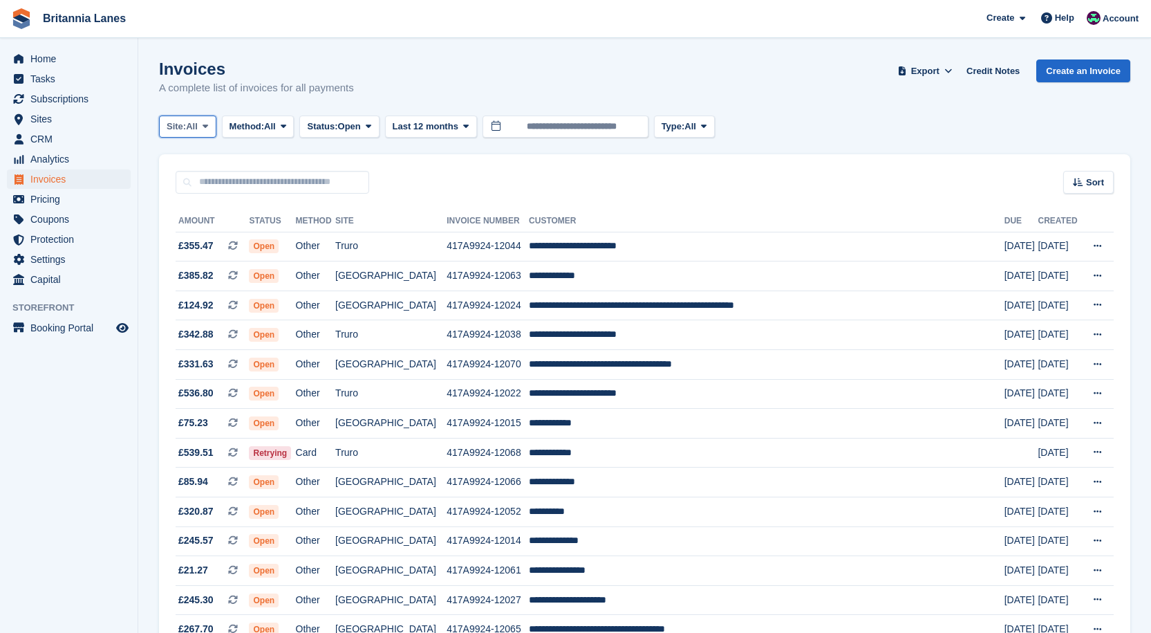
click at [198, 128] on span "All" at bounding box center [192, 127] width 12 height 14
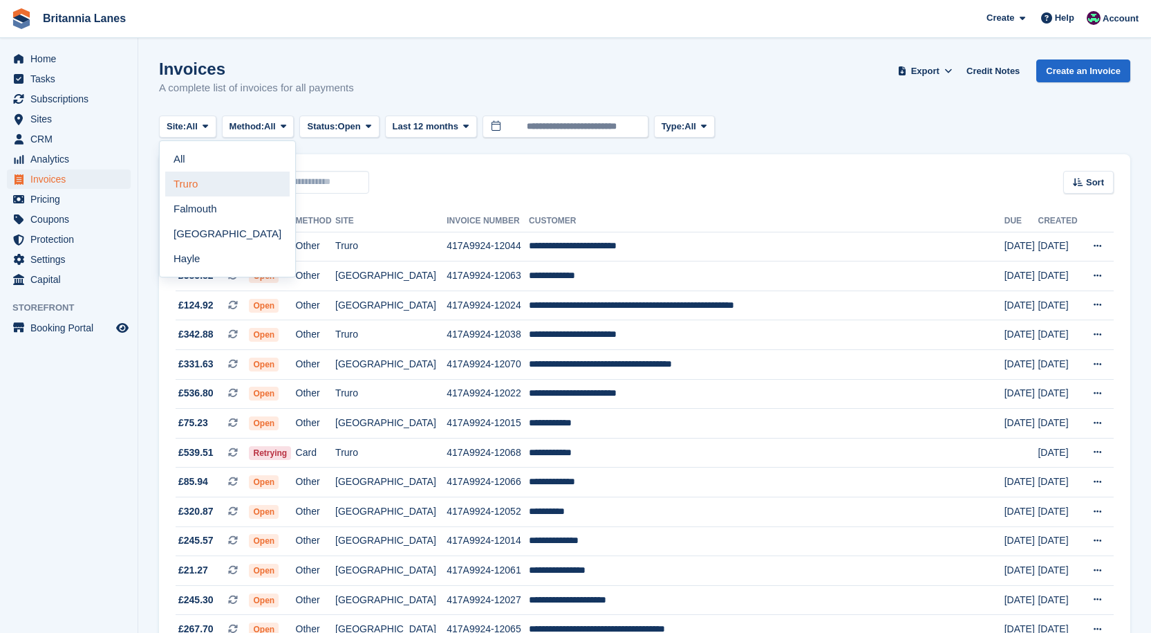
click at [192, 183] on link "Truro" at bounding box center [227, 183] width 124 height 25
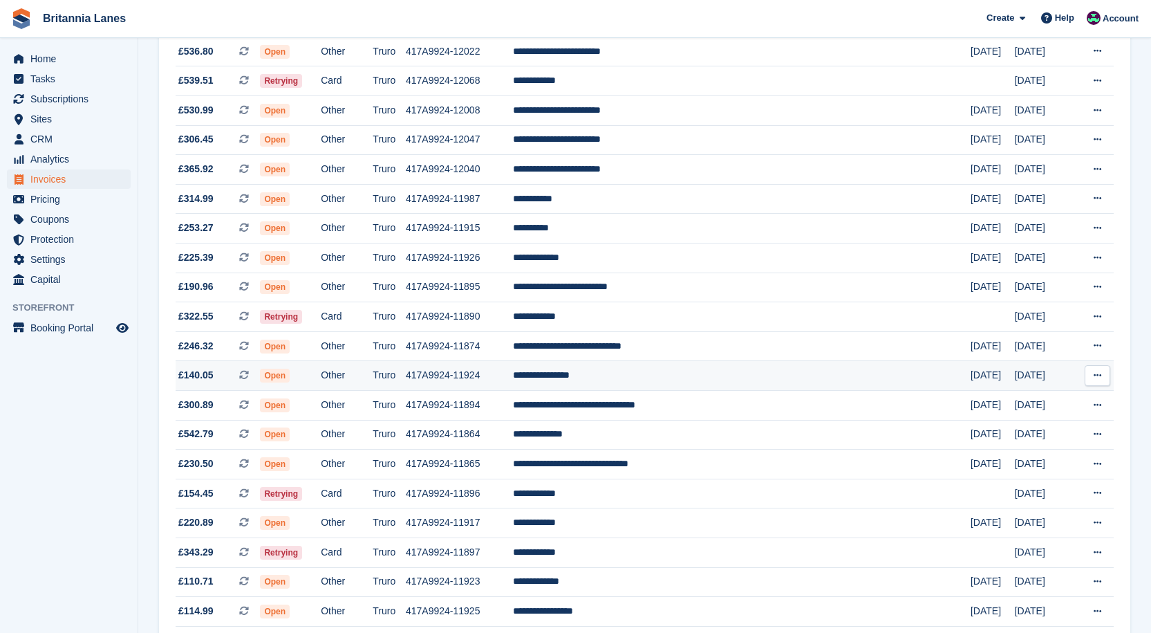
scroll to position [277, 0]
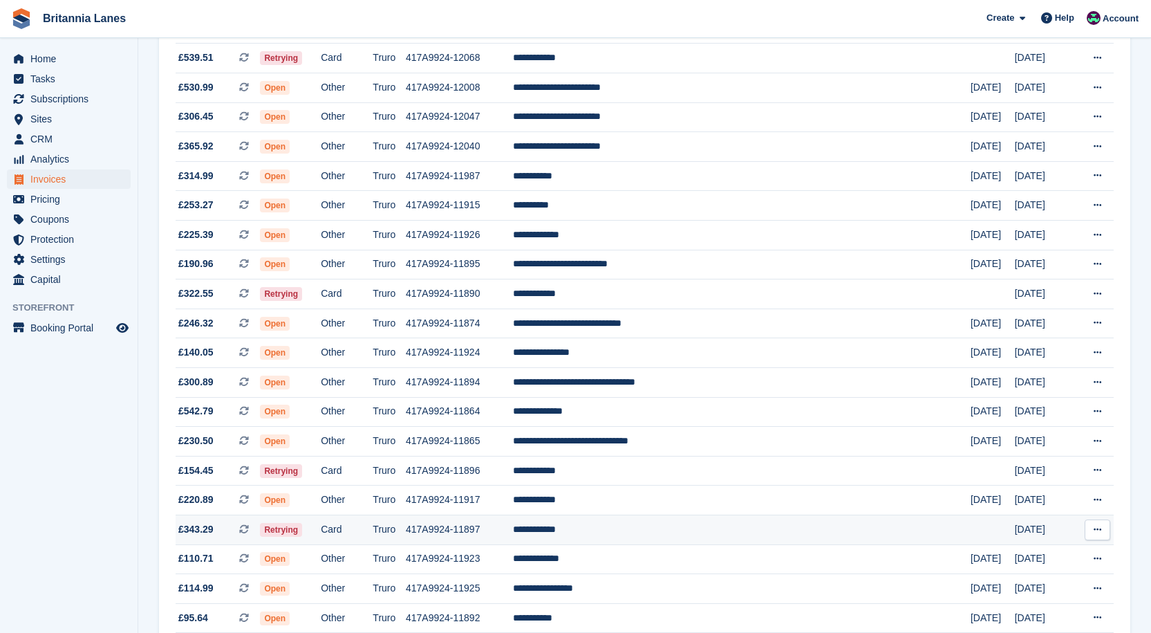
click at [661, 529] on td "**********" at bounding box center [742, 529] width 458 height 30
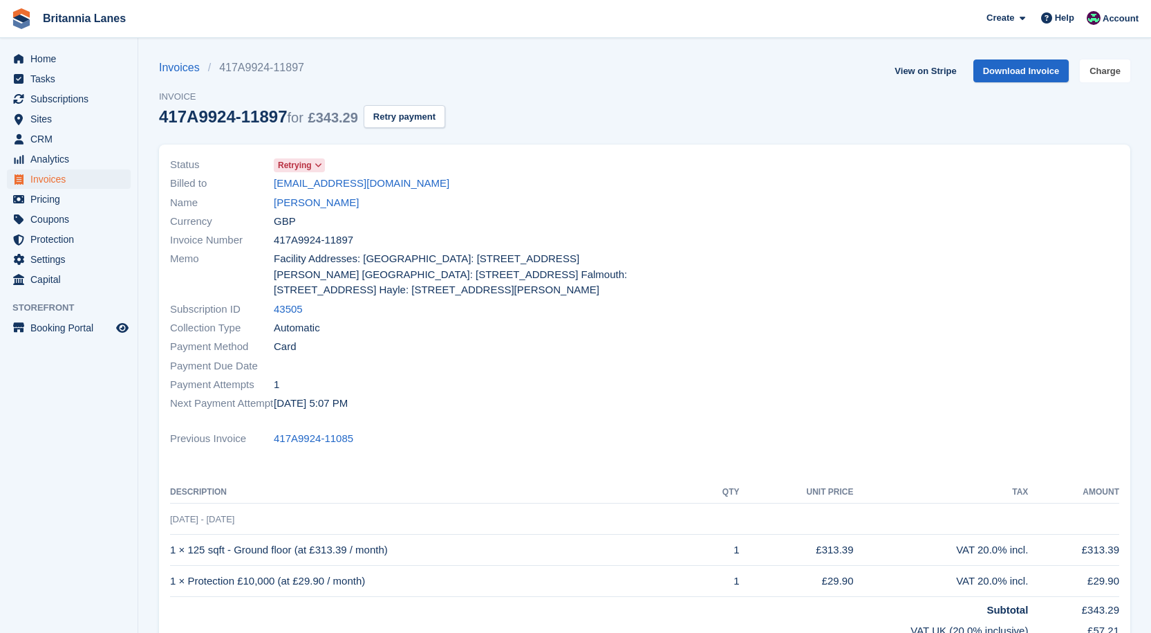
drag, startPoint x: 1112, startPoint y: 75, endPoint x: 1104, endPoint y: 86, distance: 14.0
click at [1112, 75] on link "Charge" at bounding box center [1105, 70] width 50 height 23
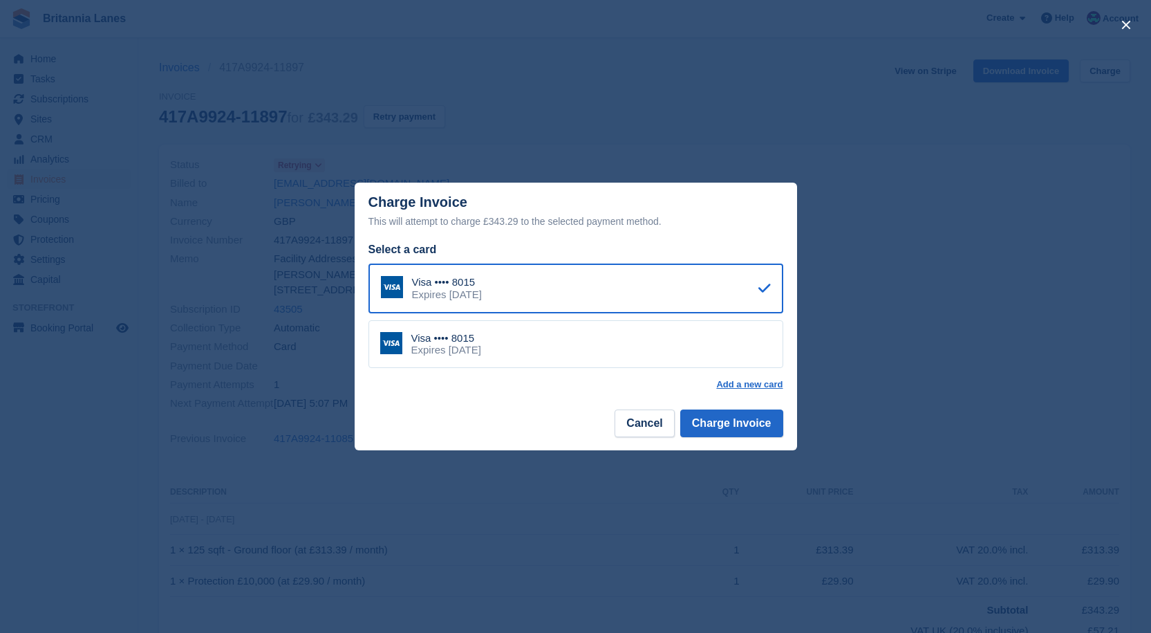
click at [603, 349] on div "Visa •••• 8015 Expires [DATE]" at bounding box center [575, 344] width 415 height 48
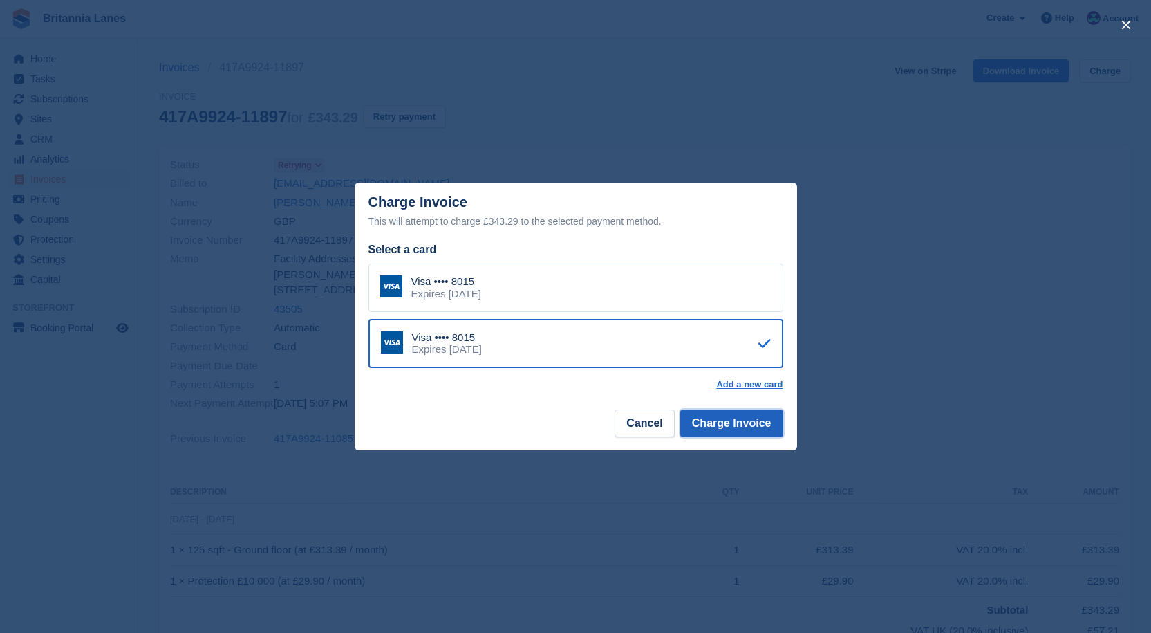
click at [718, 427] on button "Charge Invoice" at bounding box center [731, 423] width 103 height 28
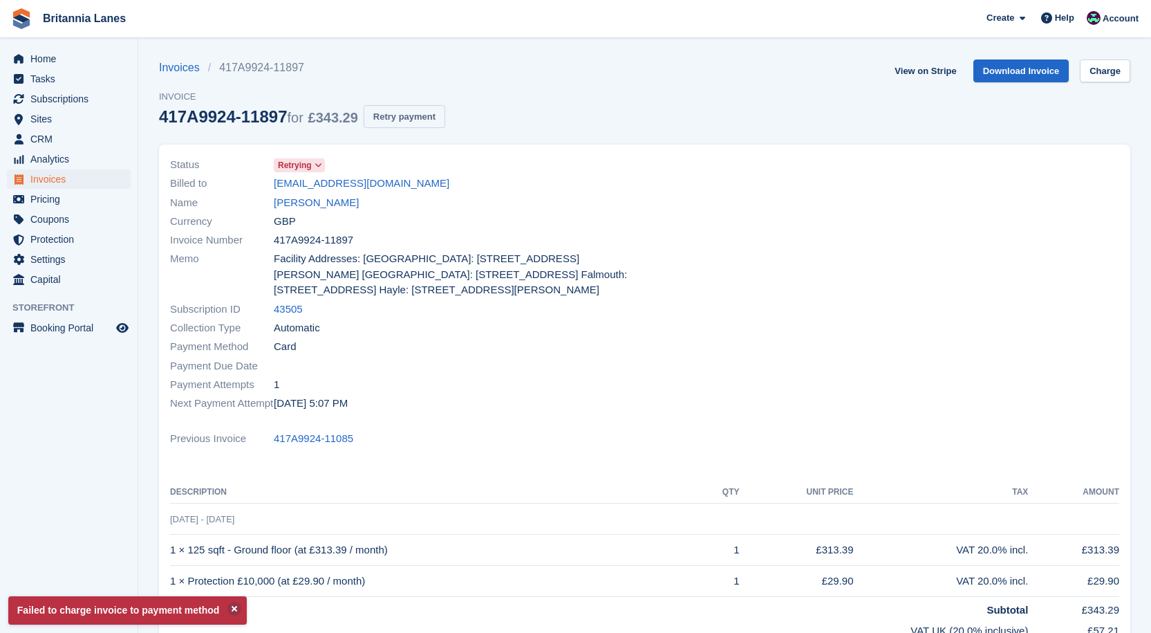
click at [409, 120] on button "Retry payment" at bounding box center [405, 116] width 82 height 23
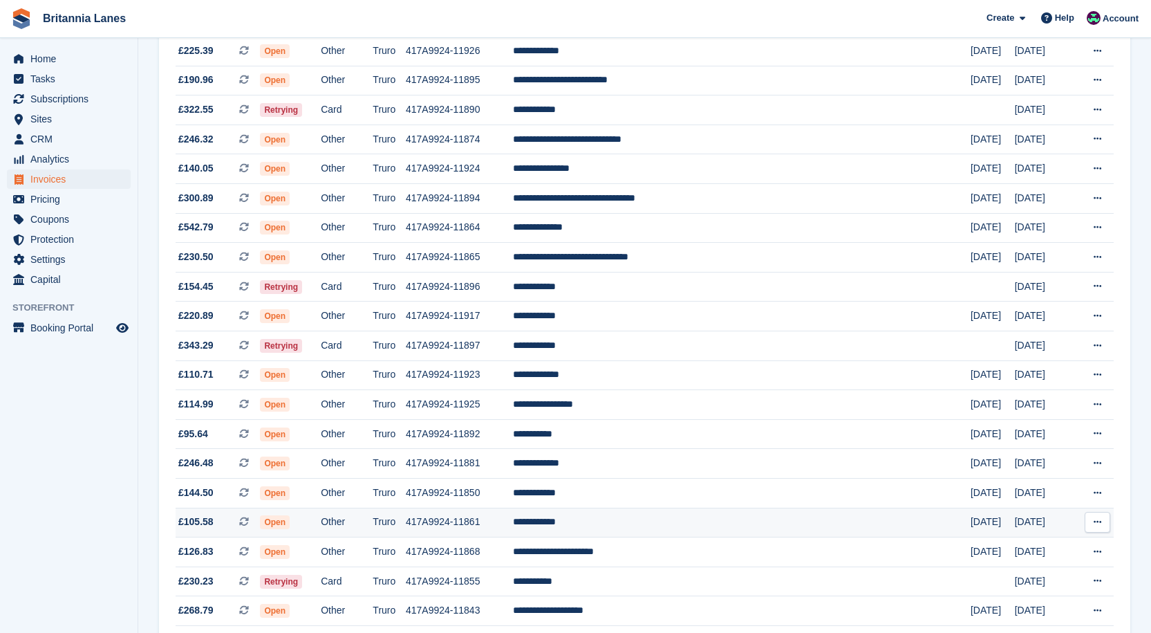
scroll to position [484, 0]
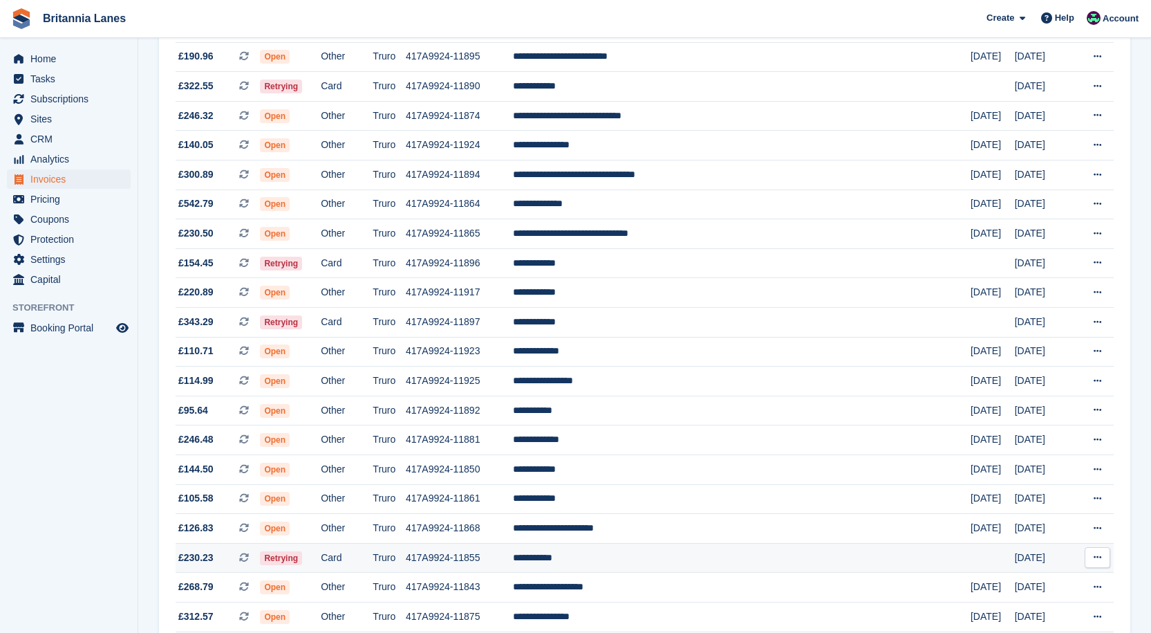
click at [660, 548] on td "**********" at bounding box center [742, 558] width 458 height 30
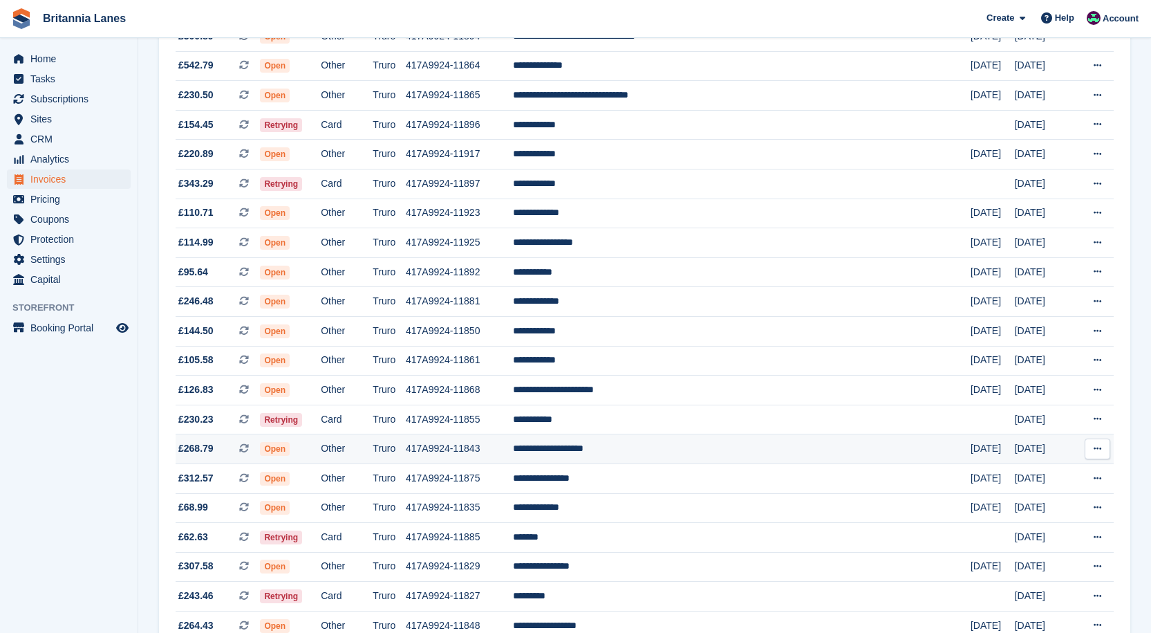
scroll to position [691, 0]
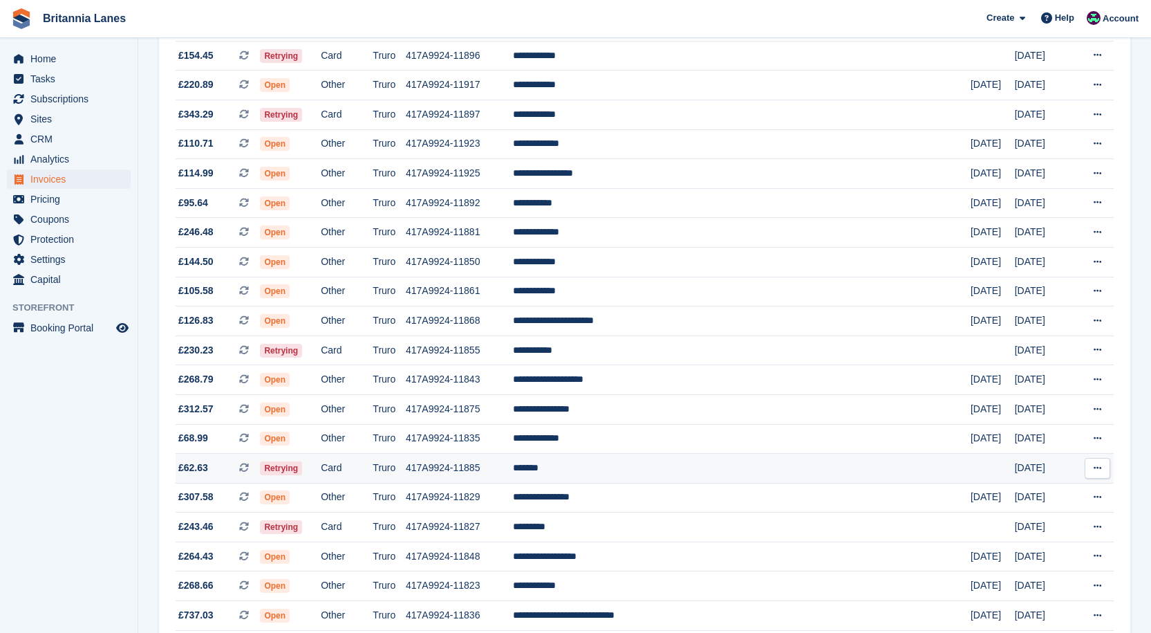
click at [636, 474] on td "*******" at bounding box center [742, 469] width 458 height 30
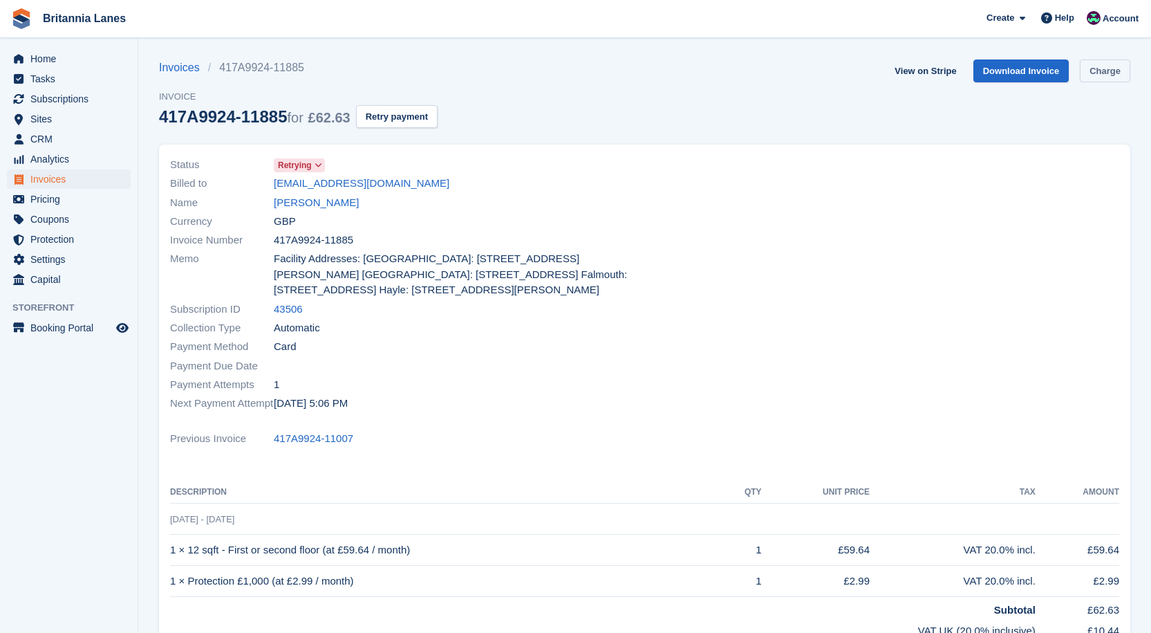
click at [1100, 80] on link "Charge" at bounding box center [1105, 70] width 50 height 23
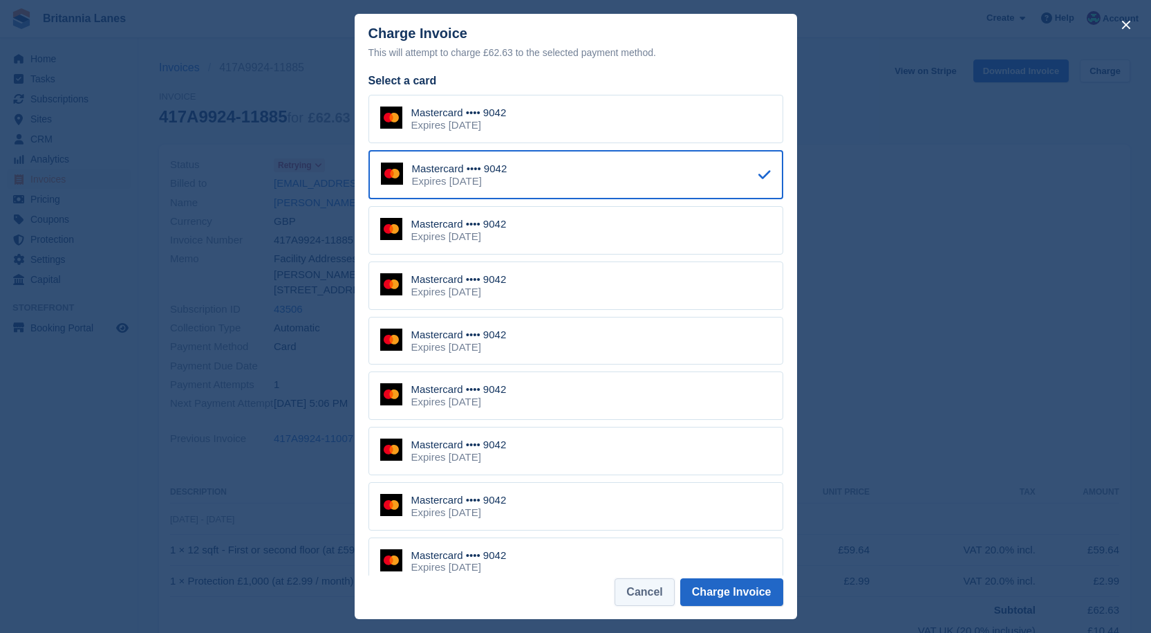
click at [648, 586] on button "Cancel" at bounding box center [644, 592] width 59 height 28
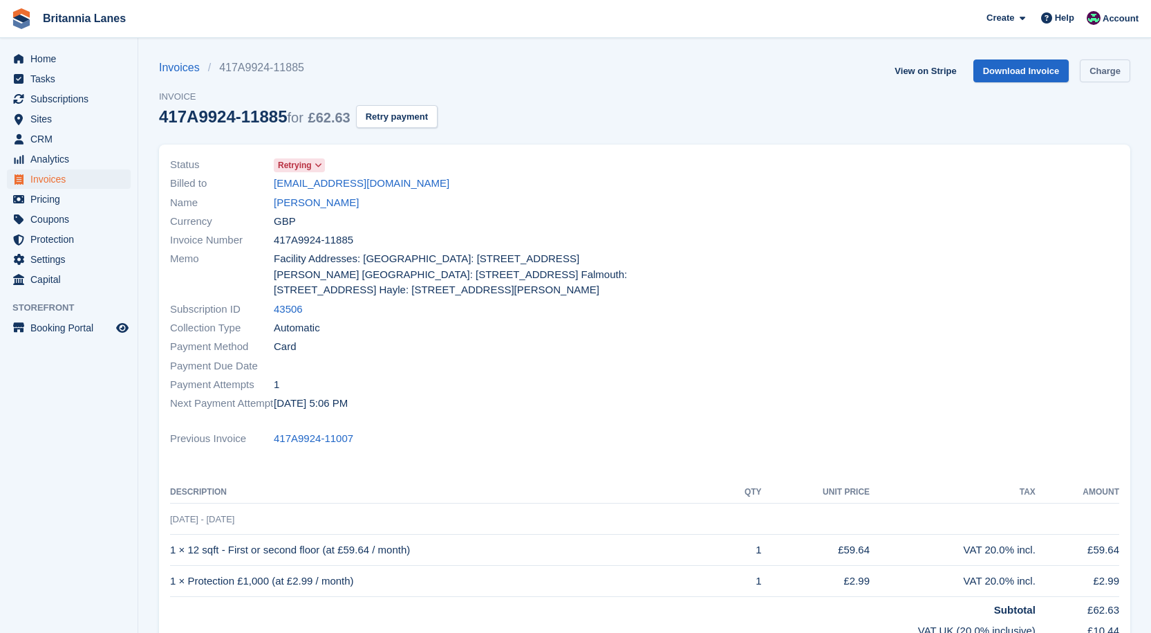
click at [1115, 67] on link "Charge" at bounding box center [1105, 70] width 50 height 23
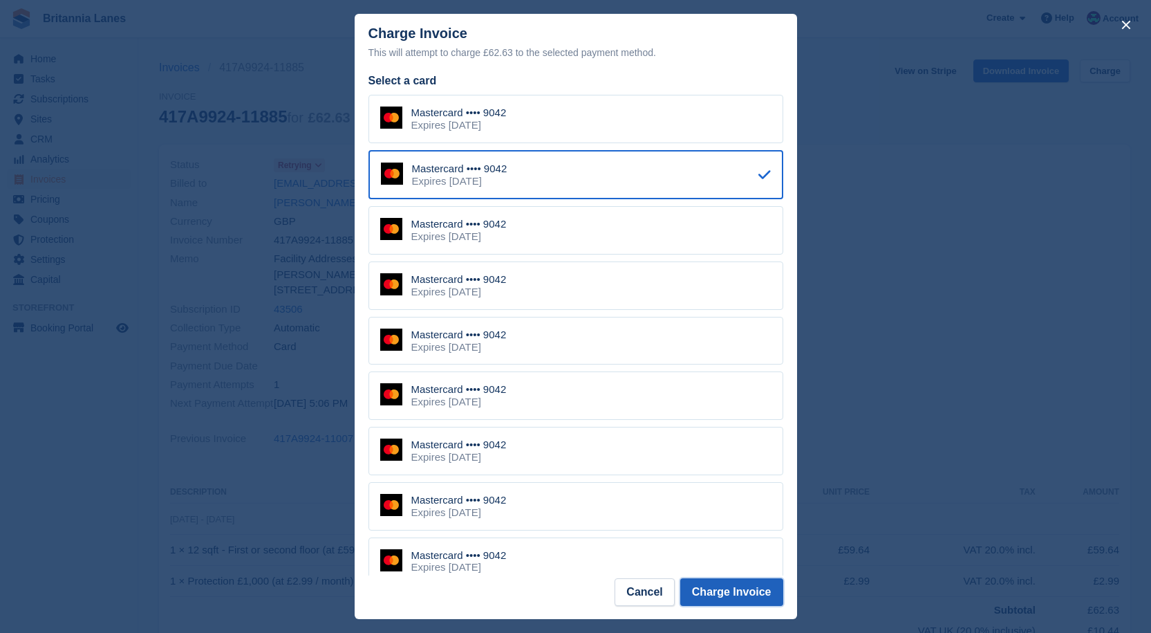
click at [770, 591] on button "Charge Invoice" at bounding box center [731, 592] width 103 height 28
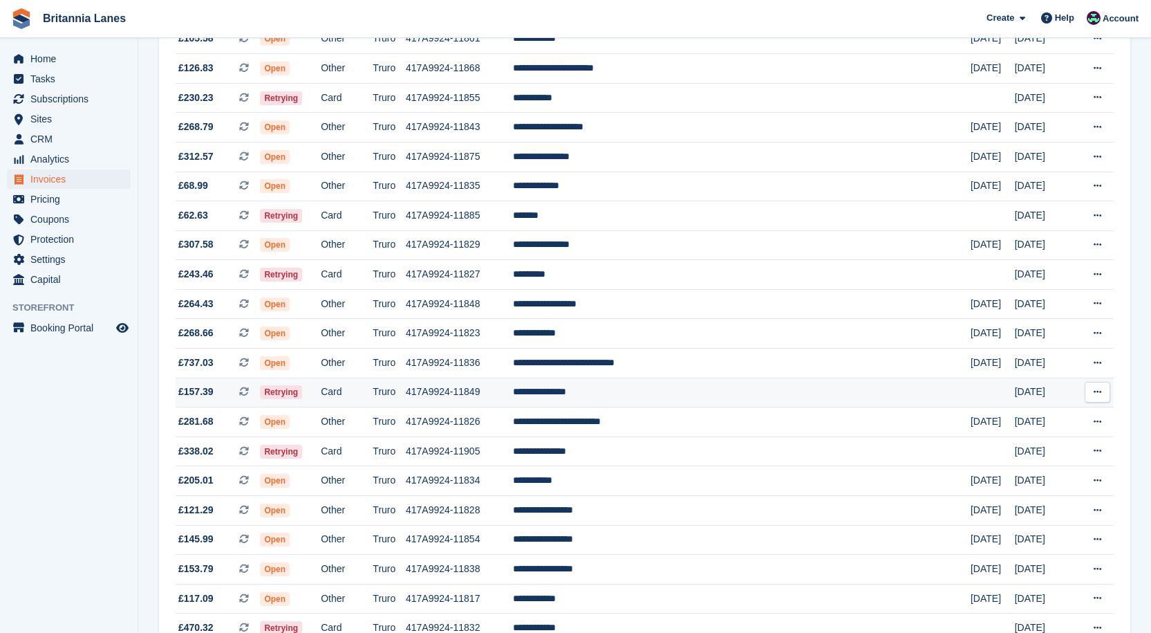
scroll to position [968, 0]
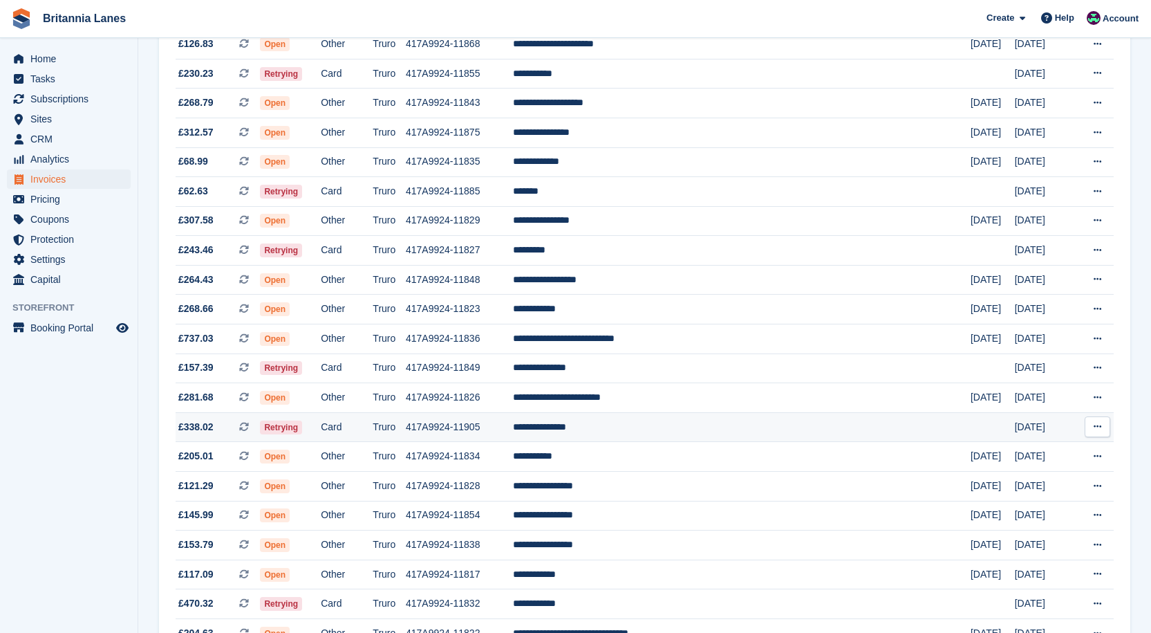
click at [673, 420] on td "**********" at bounding box center [742, 427] width 458 height 30
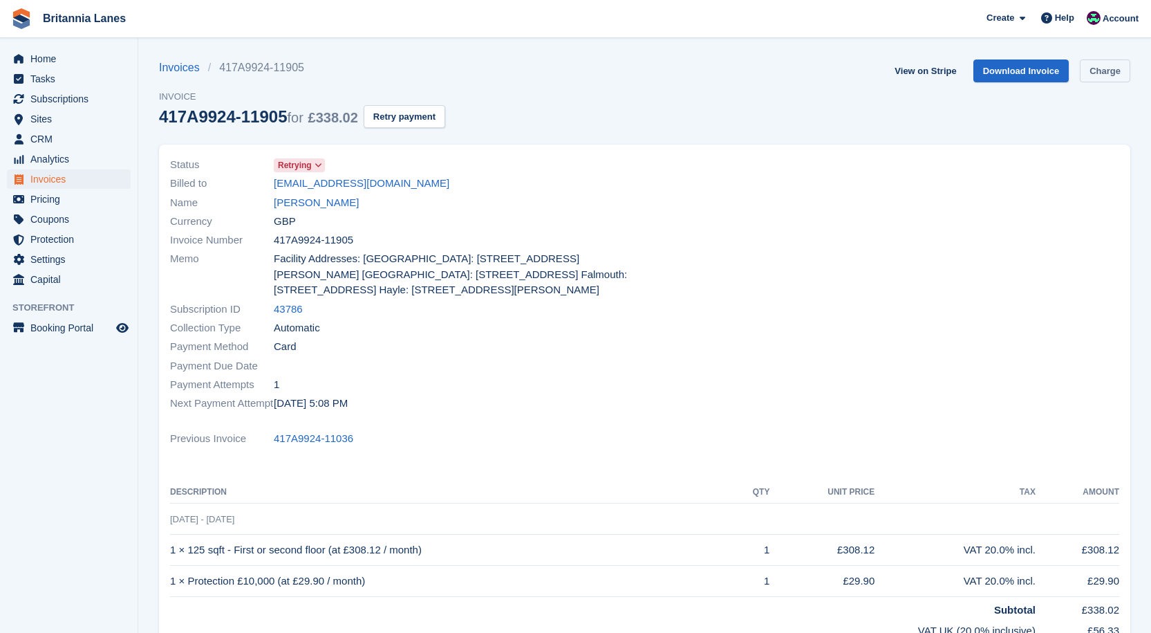
click at [1103, 75] on link "Charge" at bounding box center [1105, 70] width 50 height 23
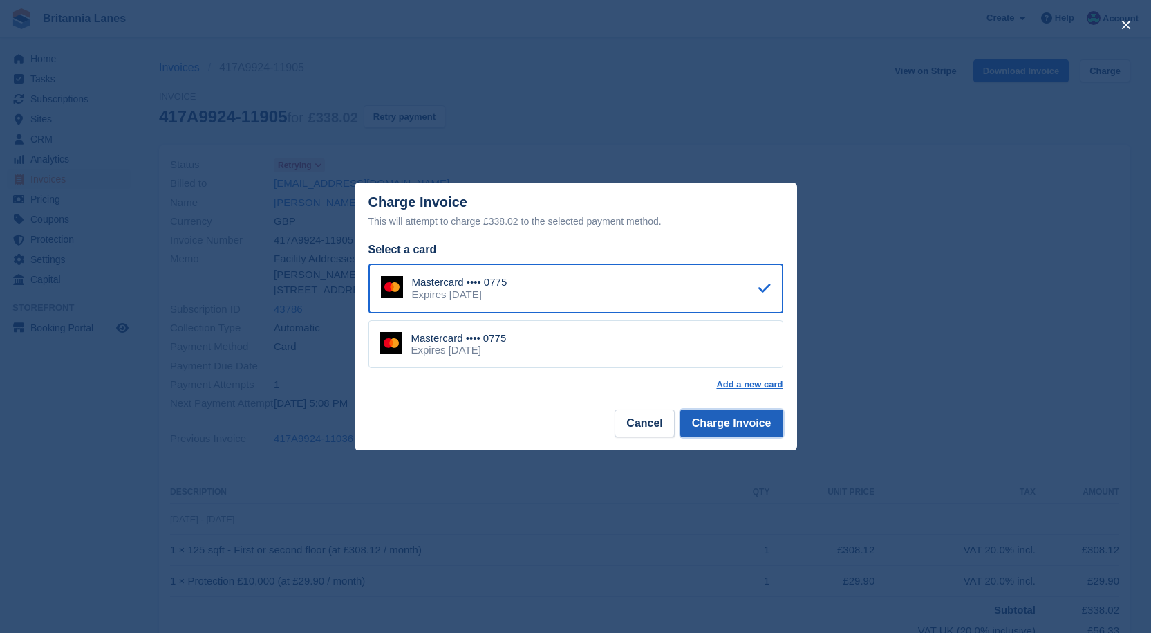
click at [747, 437] on button "Charge Invoice" at bounding box center [731, 423] width 103 height 28
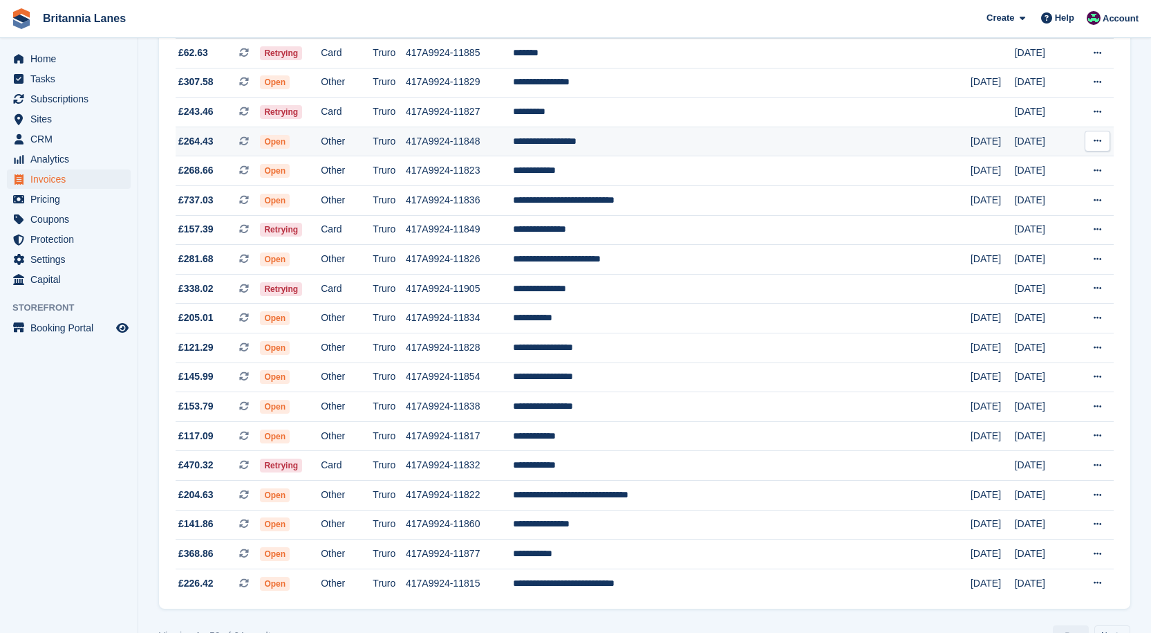
scroll to position [1140, 0]
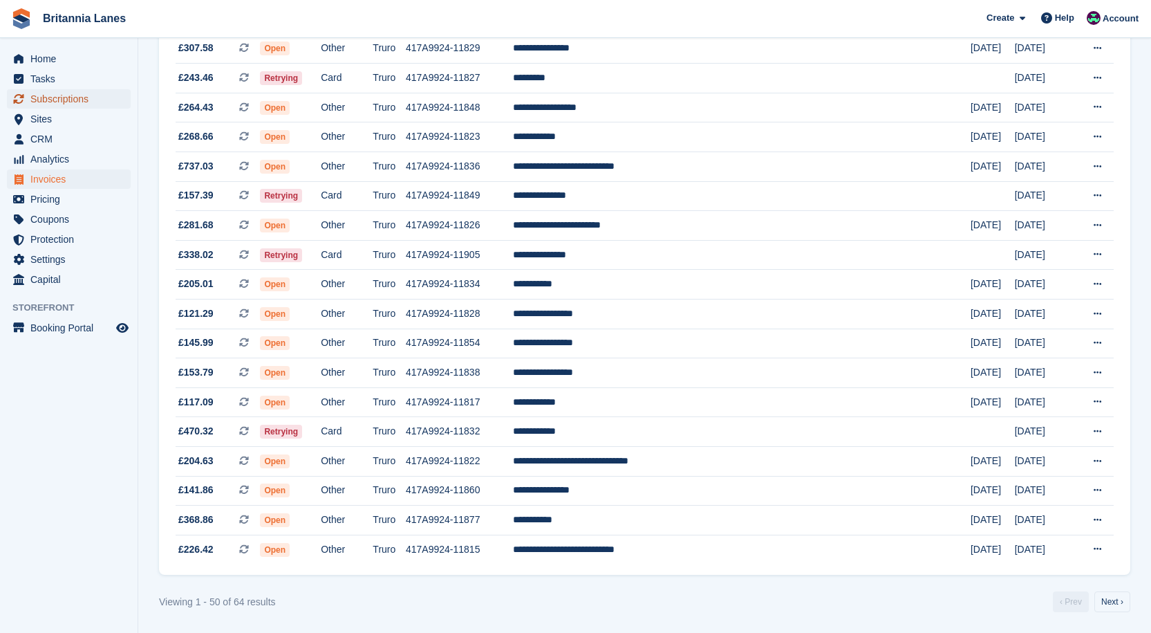
click at [66, 97] on span "Subscriptions" at bounding box center [71, 98] width 83 height 19
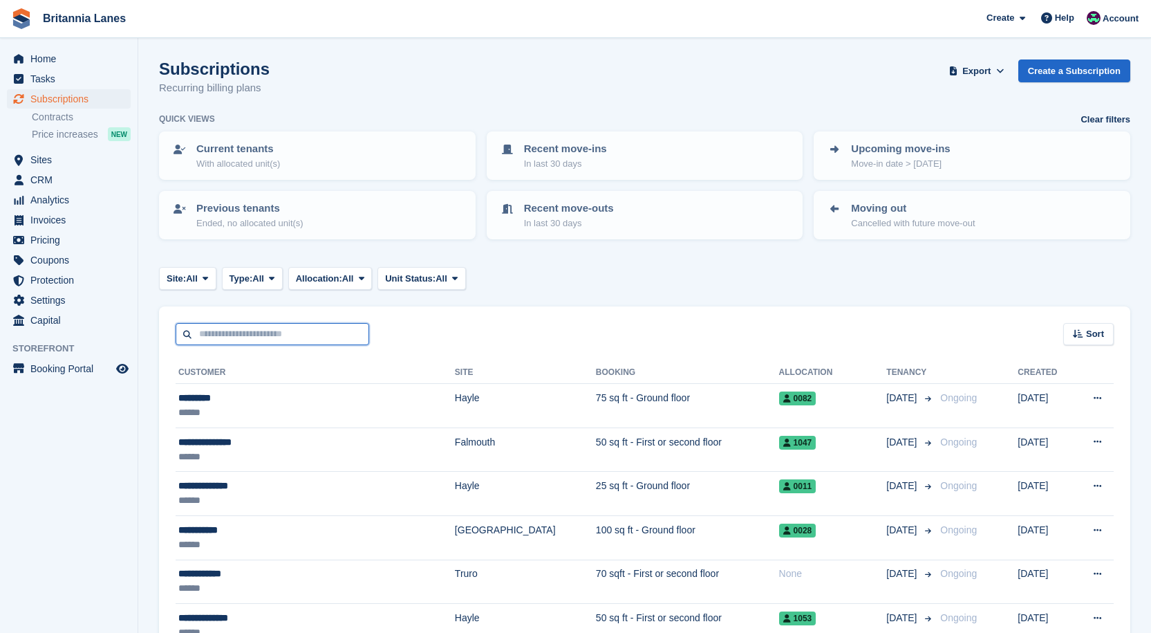
click at [255, 339] on input "text" at bounding box center [273, 334] width 194 height 23
type input "*****"
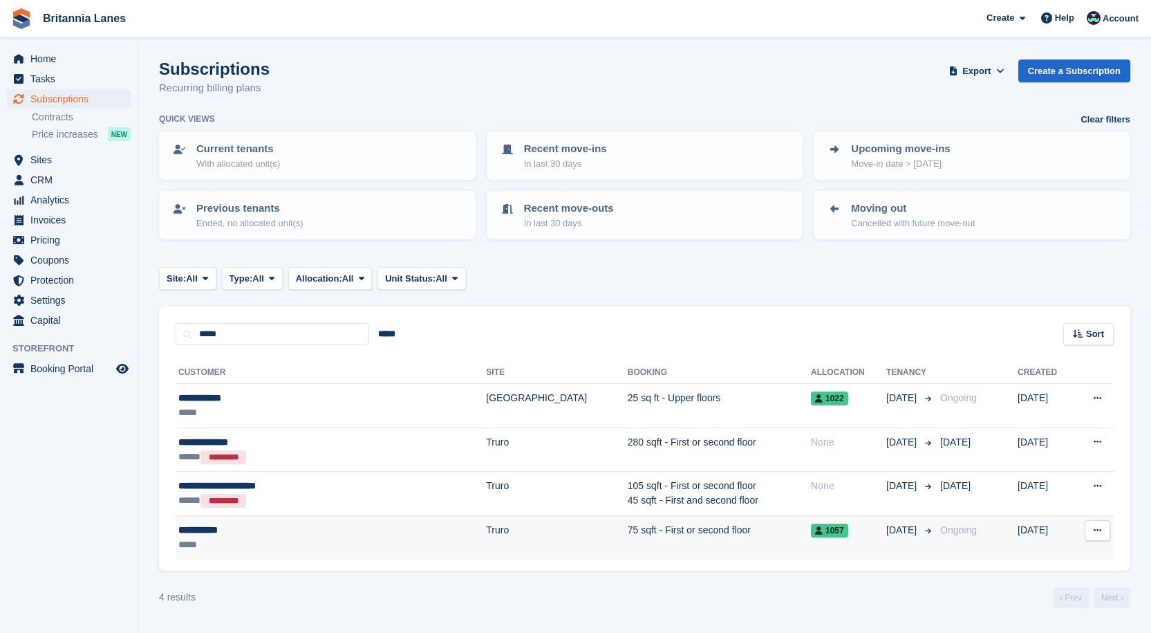
drag, startPoint x: 518, startPoint y: 532, endPoint x: 425, endPoint y: 543, distance: 93.9
click at [628, 532] on td "75 sqft - First or second floor" at bounding box center [719, 537] width 183 height 44
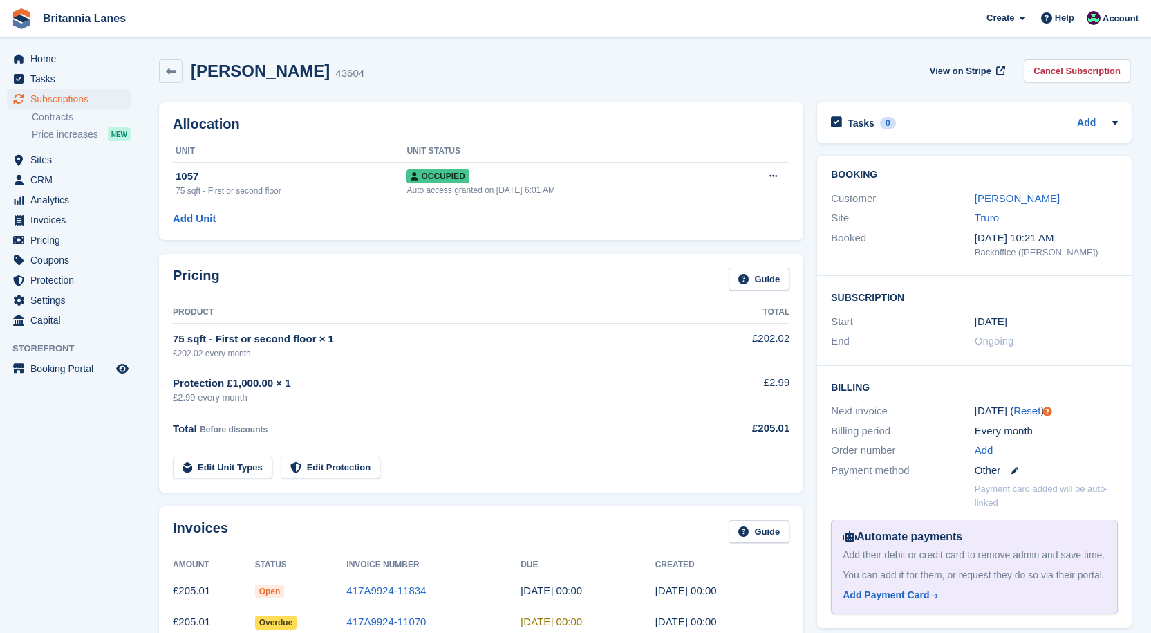
scroll to position [138, 0]
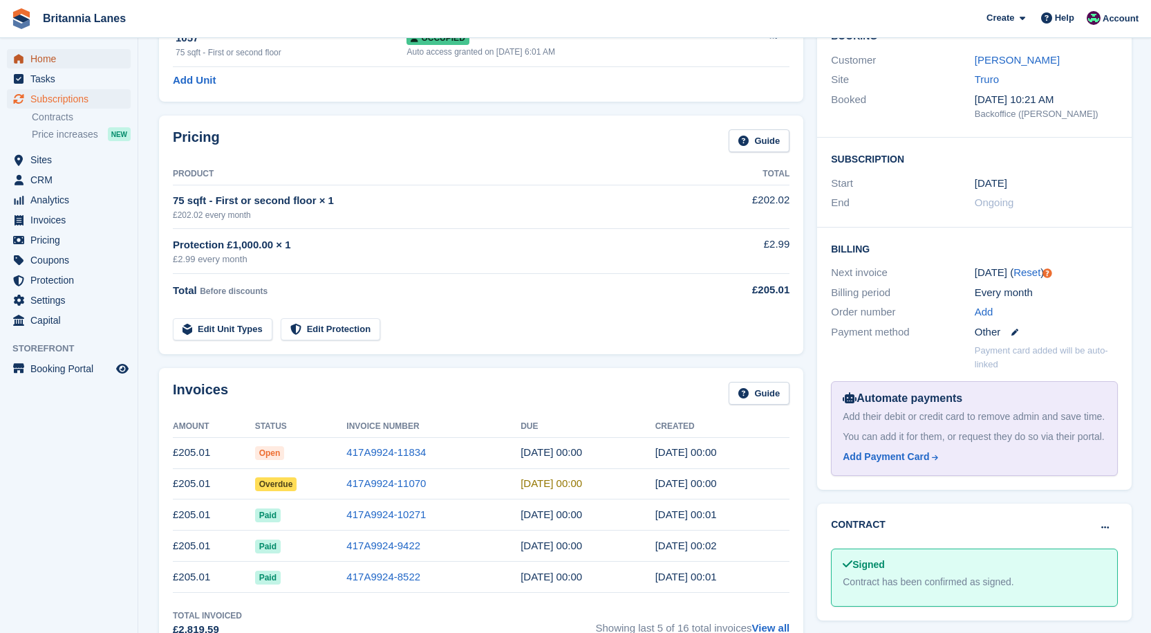
click at [38, 57] on span "Home" at bounding box center [71, 58] width 83 height 19
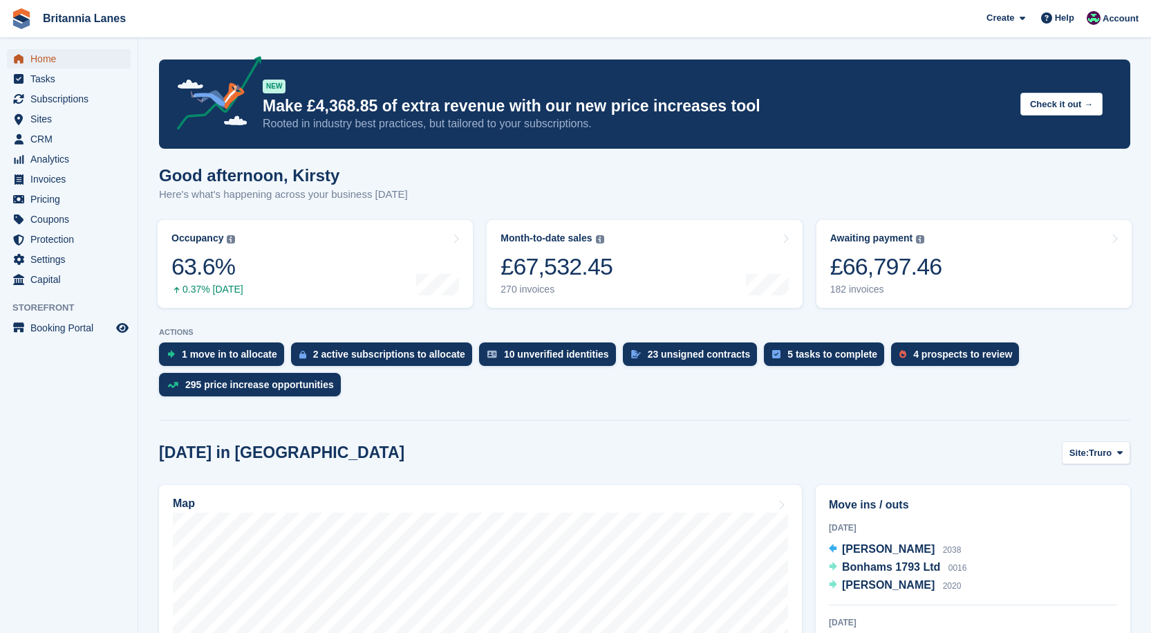
click at [47, 50] on span "Home" at bounding box center [71, 58] width 83 height 19
click at [60, 58] on span "Home" at bounding box center [71, 58] width 83 height 19
click at [905, 276] on div "£66,797.46" at bounding box center [886, 266] width 112 height 28
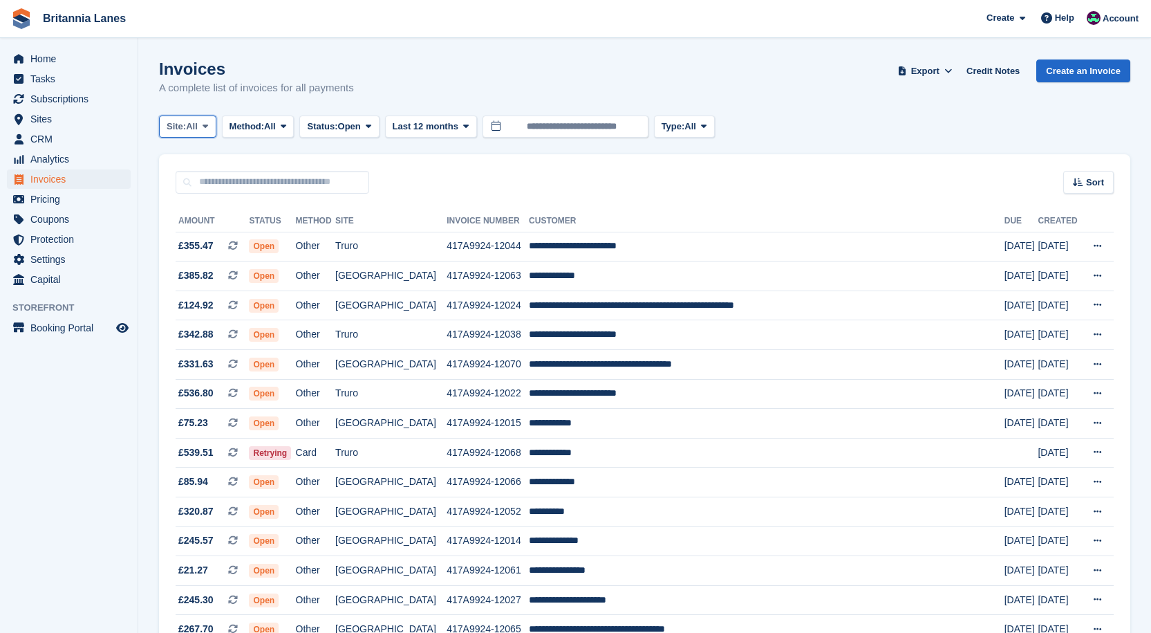
click at [205, 124] on icon at bounding box center [206, 126] width 6 height 9
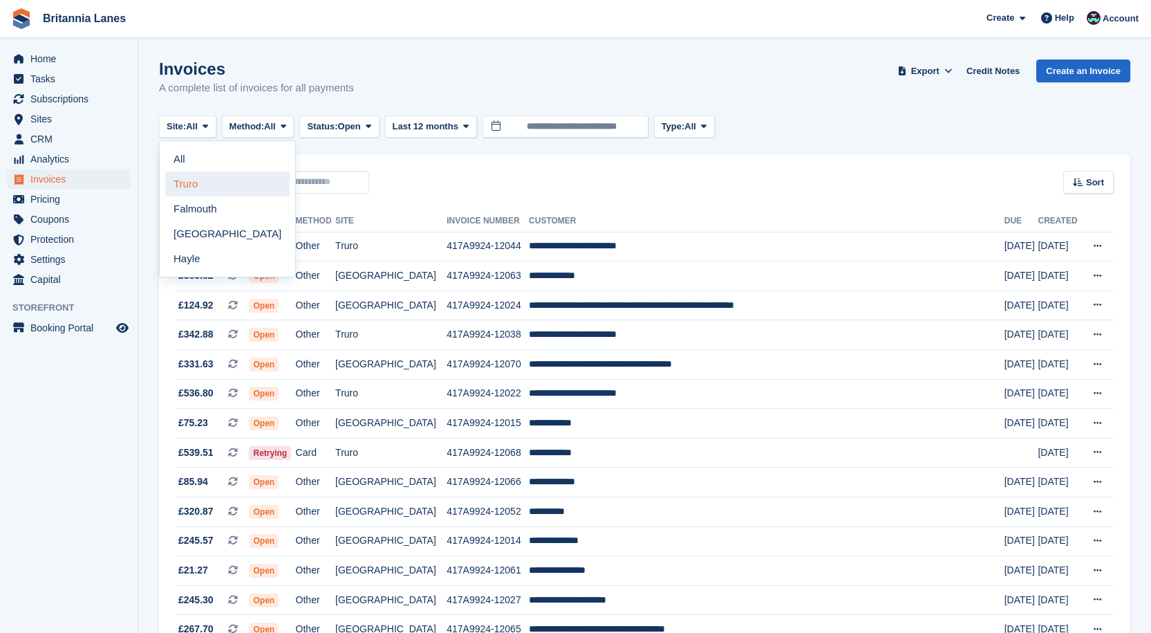
click at [203, 193] on link "Truro" at bounding box center [227, 183] width 124 height 25
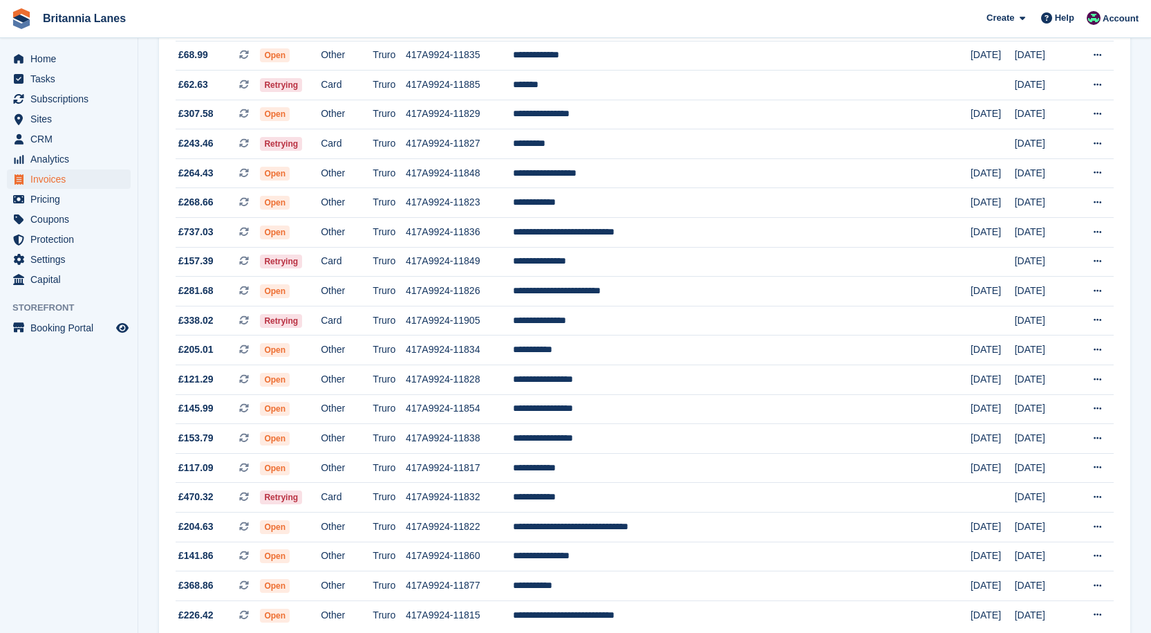
scroll to position [1140, 0]
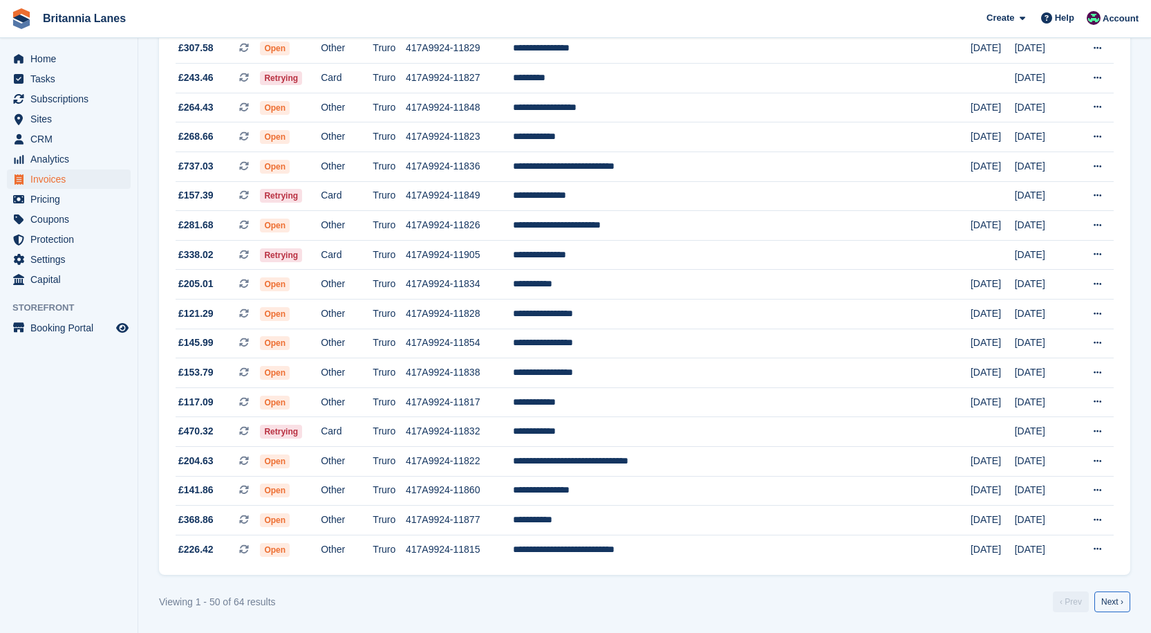
drag, startPoint x: 1116, startPoint y: 598, endPoint x: 783, endPoint y: 594, distance: 333.2
click at [1116, 599] on link "Next ›" at bounding box center [1112, 601] width 36 height 21
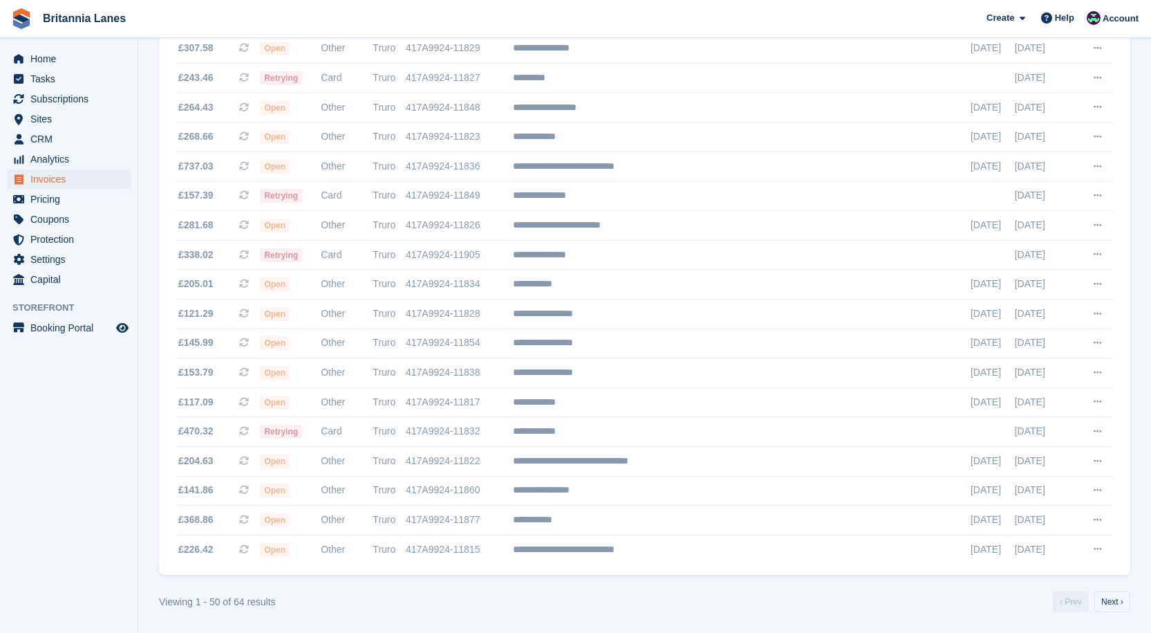
scroll to position [80, 0]
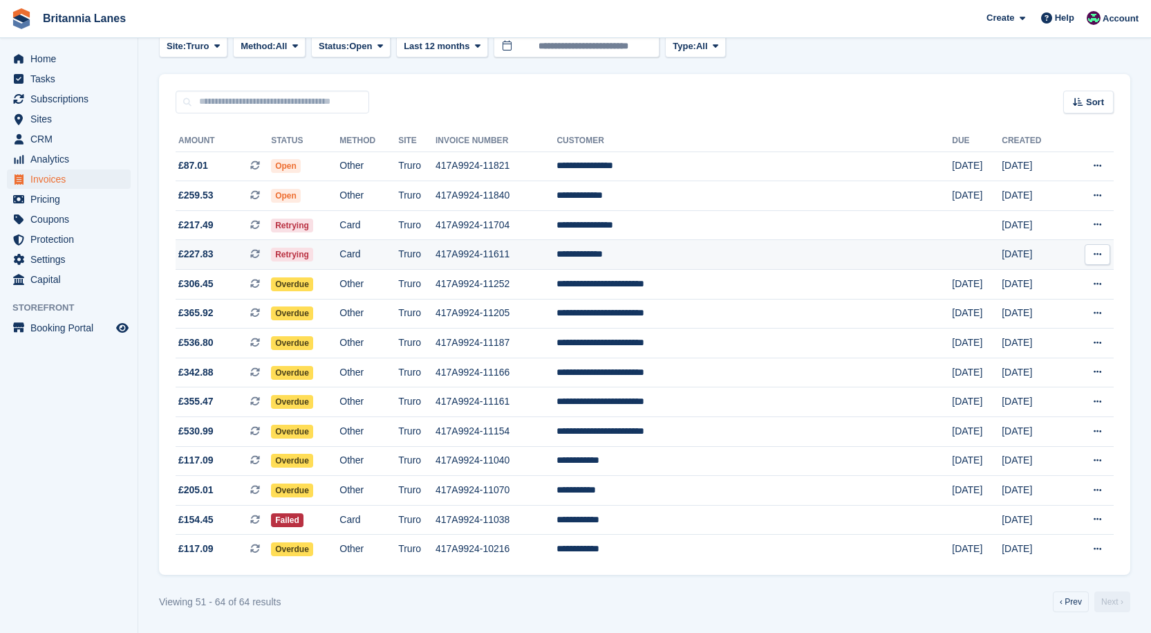
click at [690, 259] on td "**********" at bounding box center [754, 255] width 395 height 30
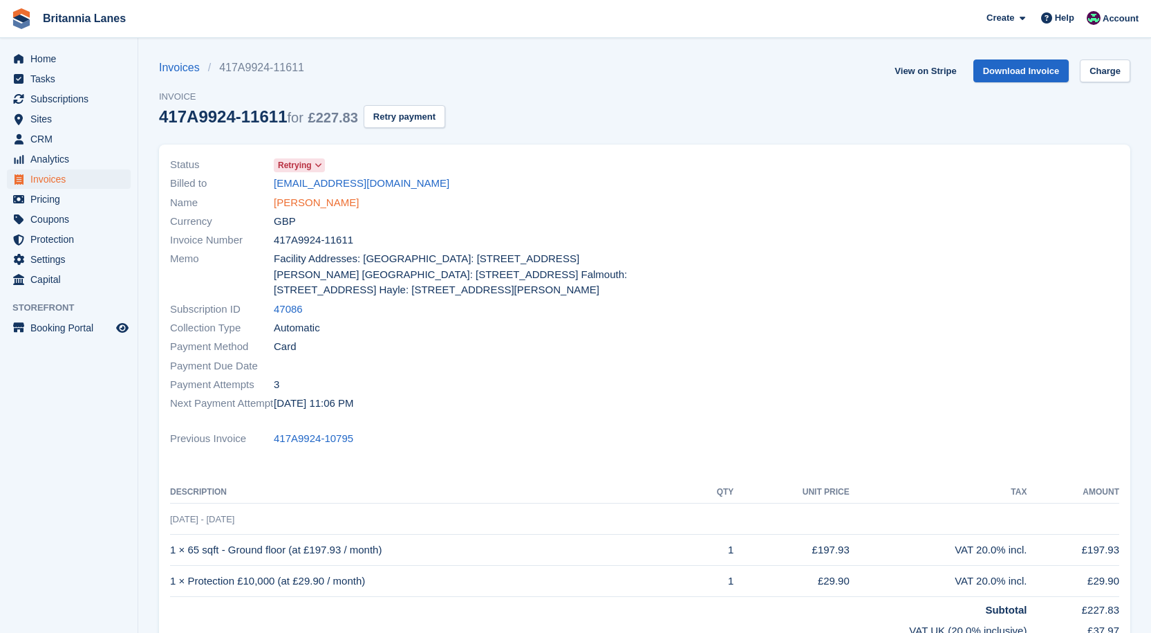
click at [329, 208] on link "[PERSON_NAME]" at bounding box center [316, 203] width 85 height 16
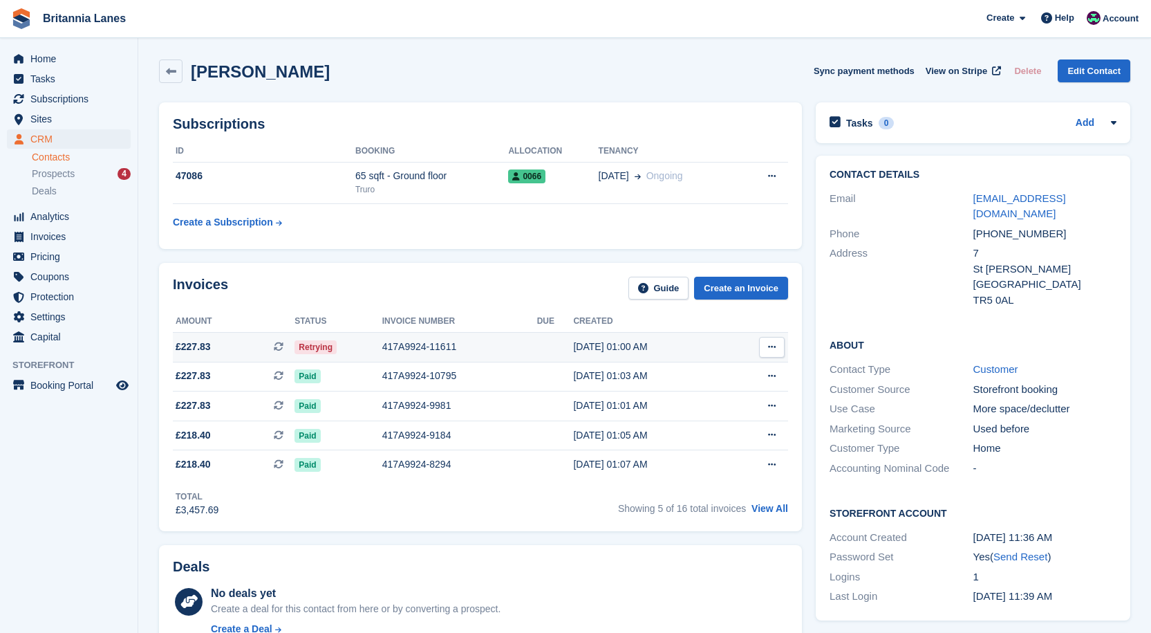
click at [439, 347] on div "417A9924-11611" at bounding box center [459, 346] width 155 height 15
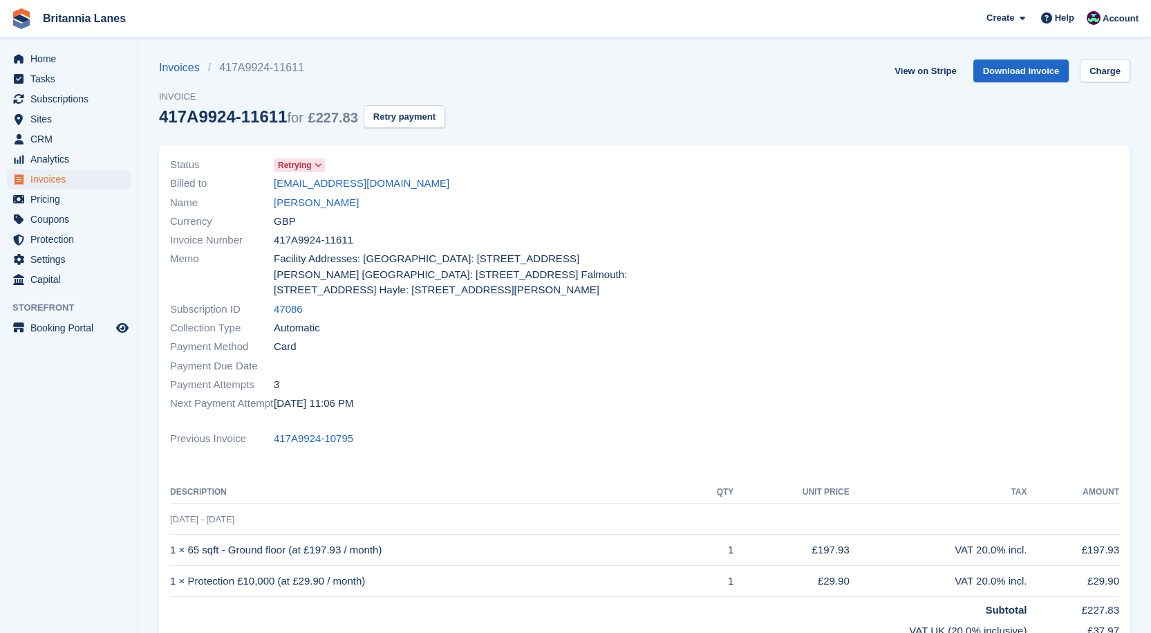
drag, startPoint x: 330, startPoint y: 205, endPoint x: 387, endPoint y: 196, distance: 58.0
click at [330, 205] on link "[PERSON_NAME]" at bounding box center [316, 203] width 85 height 16
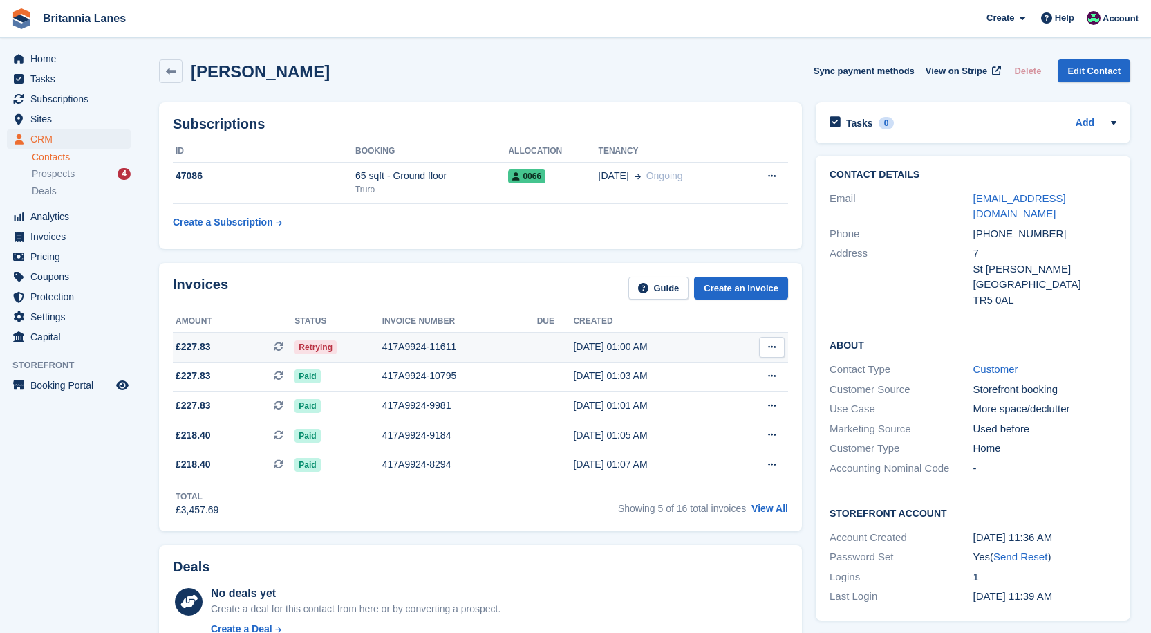
click at [391, 344] on div "417A9924-11611" at bounding box center [459, 346] width 155 height 15
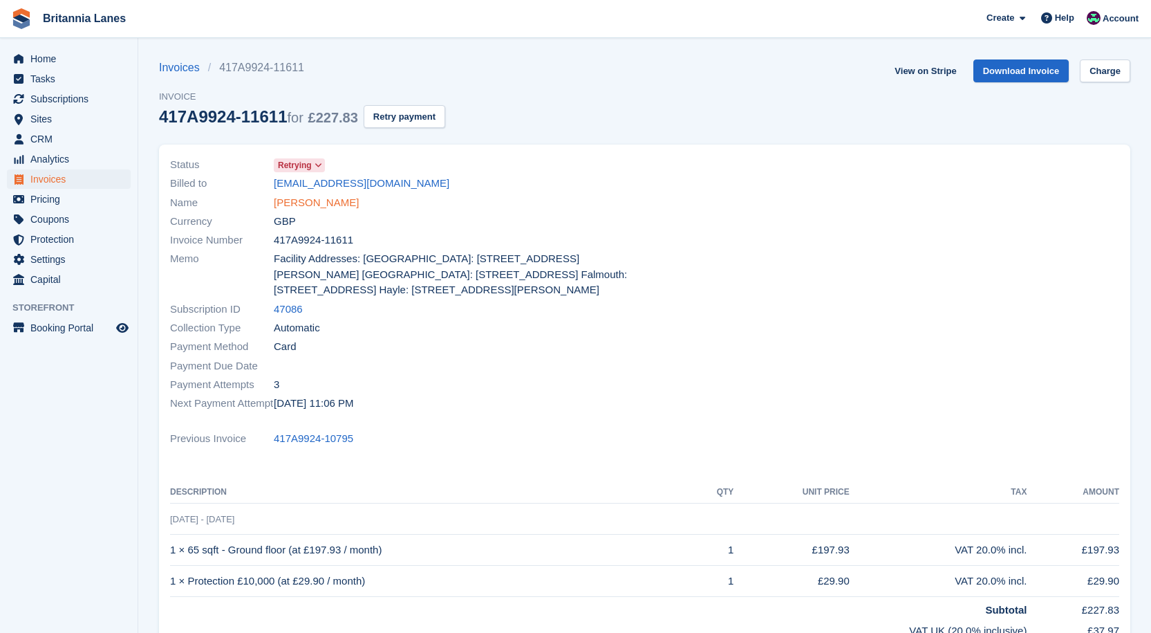
click at [323, 208] on link "[PERSON_NAME]" at bounding box center [316, 203] width 85 height 16
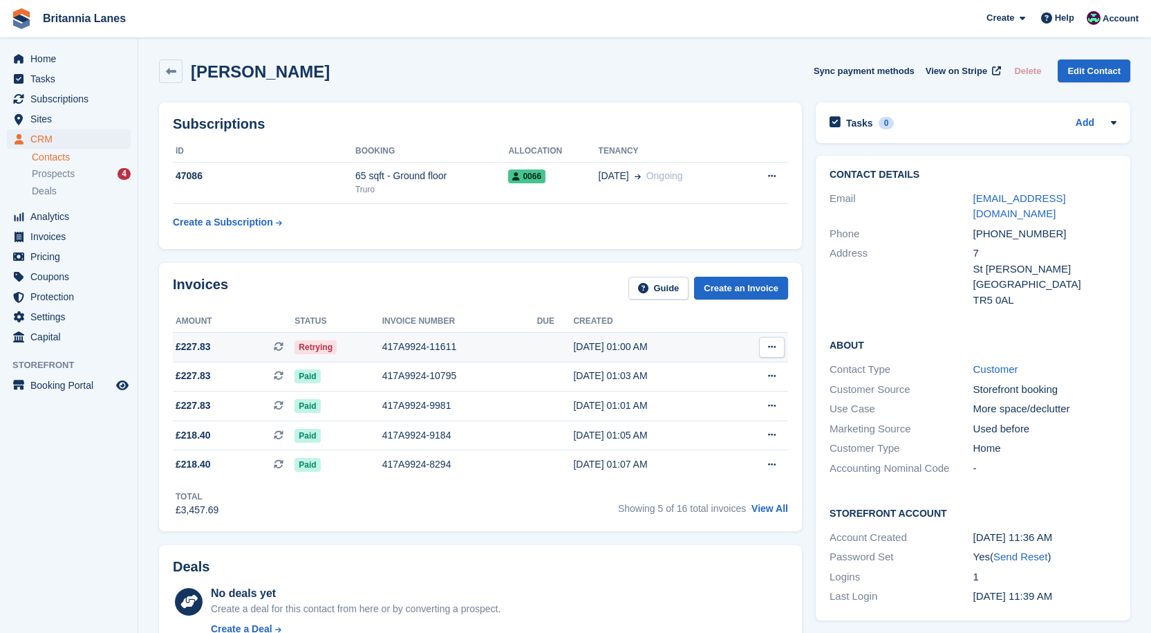
click at [411, 346] on div "417A9924-11611" at bounding box center [459, 346] width 155 height 15
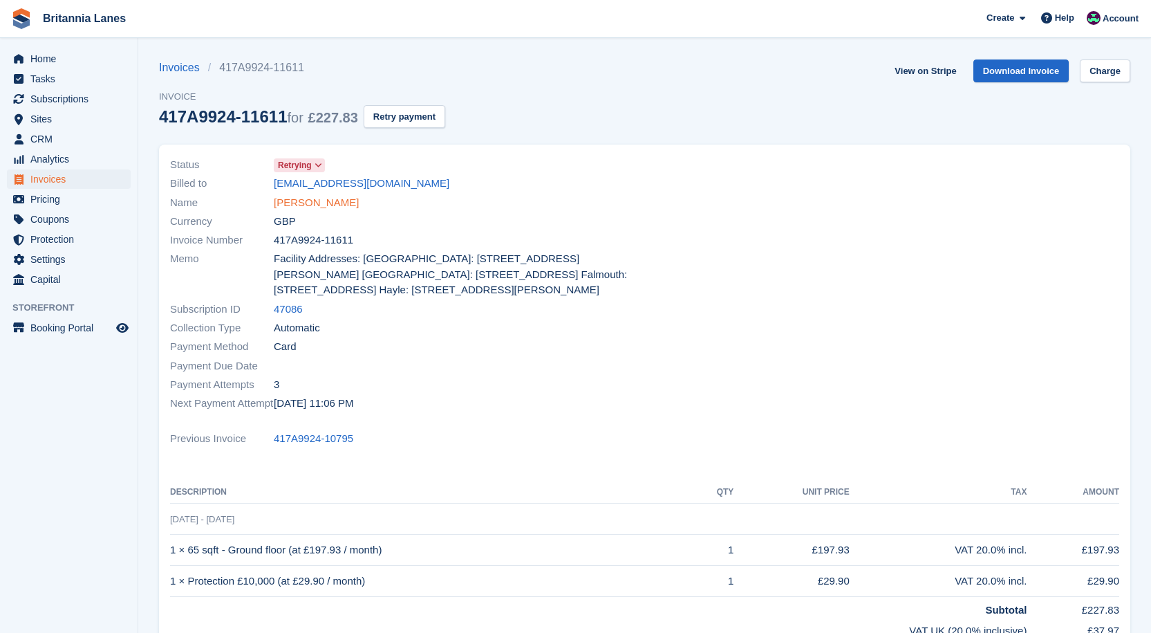
click at [313, 202] on link "[PERSON_NAME]" at bounding box center [316, 203] width 85 height 16
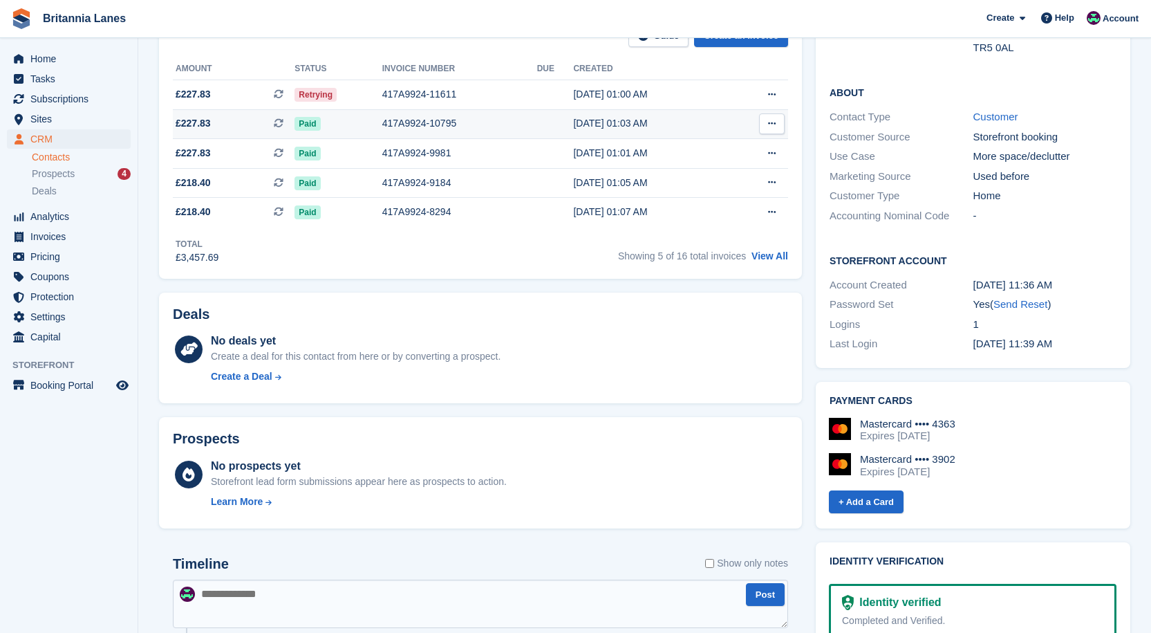
scroll to position [69, 0]
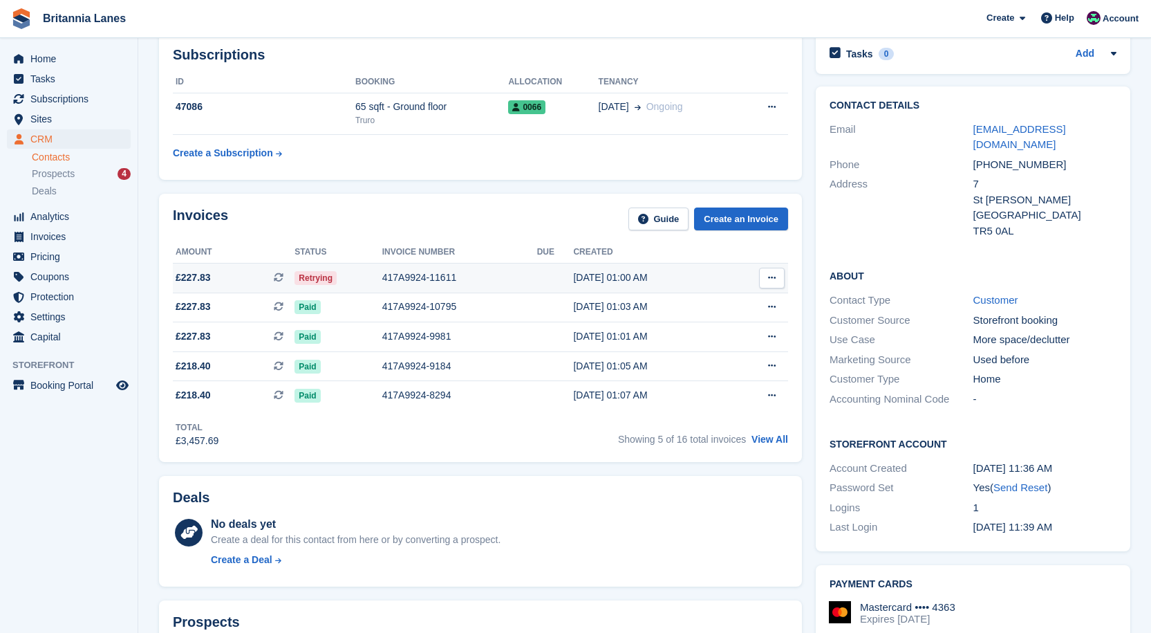
click at [433, 273] on div "417A9924-11611" at bounding box center [459, 277] width 155 height 15
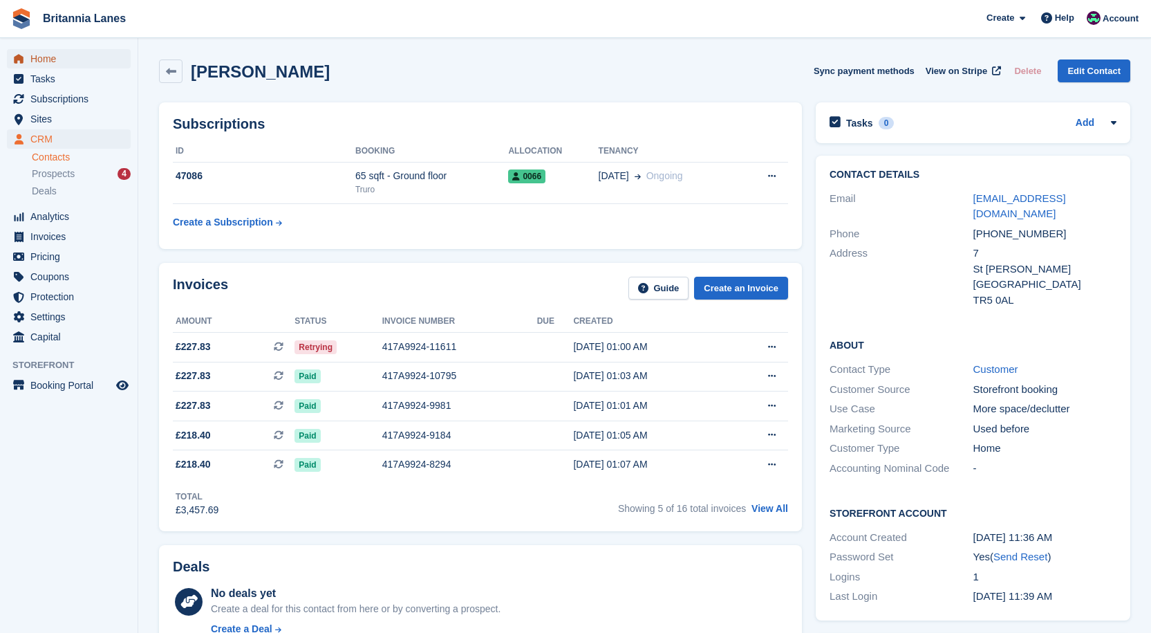
click at [53, 55] on span "Home" at bounding box center [71, 58] width 83 height 19
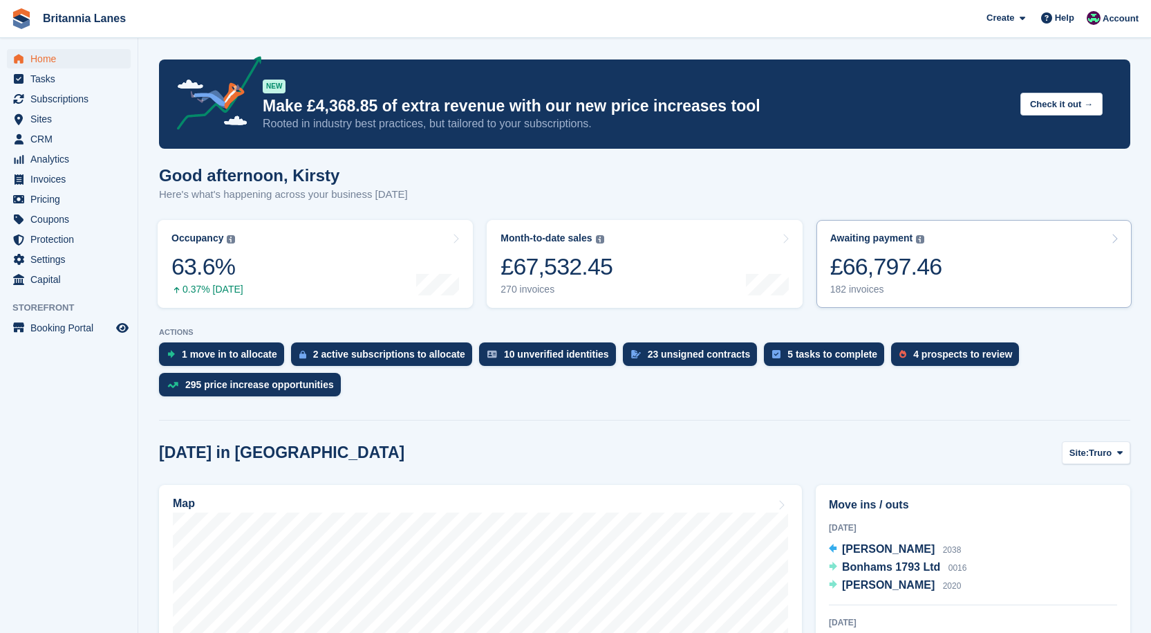
click at [905, 261] on div "£66,797.46" at bounding box center [886, 266] width 112 height 28
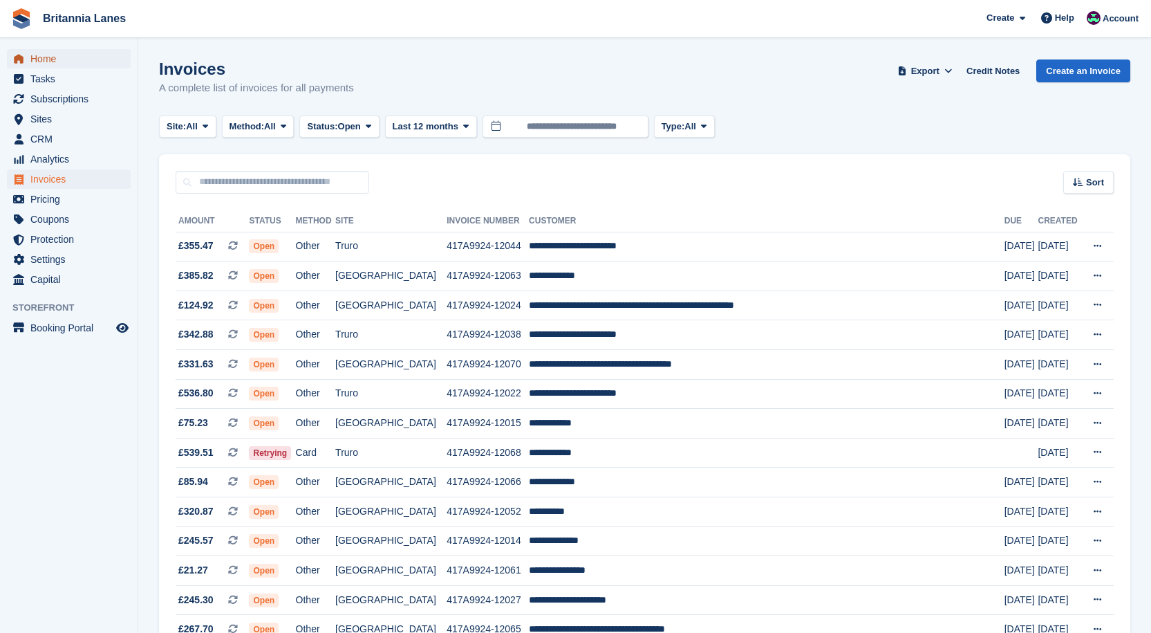
click at [49, 64] on span "Home" at bounding box center [71, 58] width 83 height 19
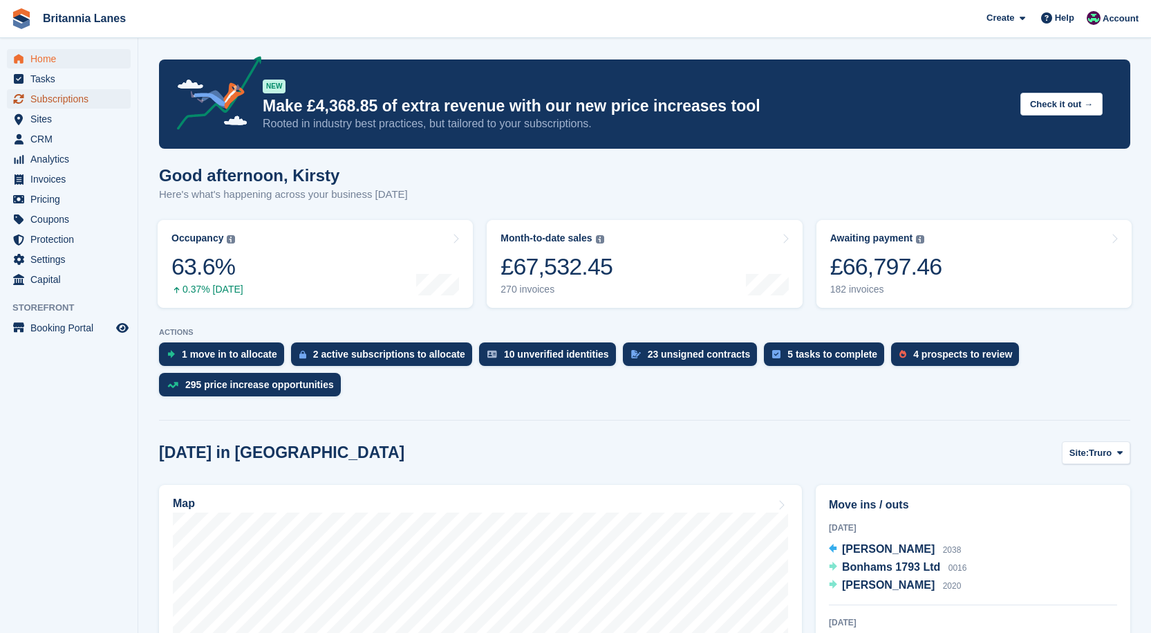
click at [62, 91] on span "Subscriptions" at bounding box center [71, 98] width 83 height 19
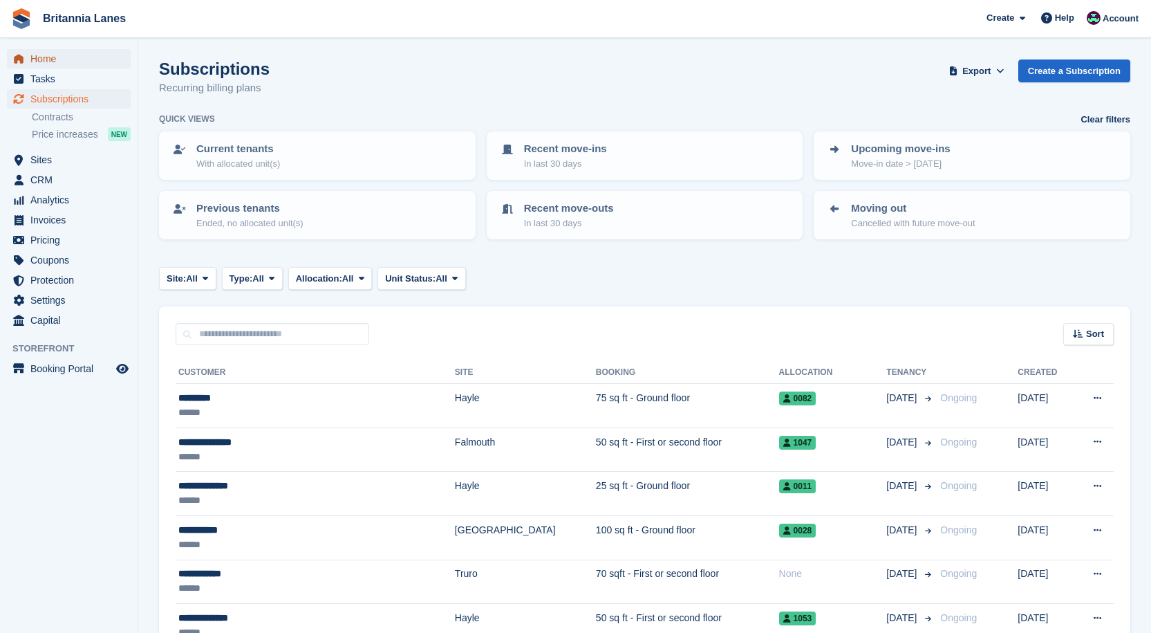
click at [36, 53] on span "Home" at bounding box center [71, 58] width 83 height 19
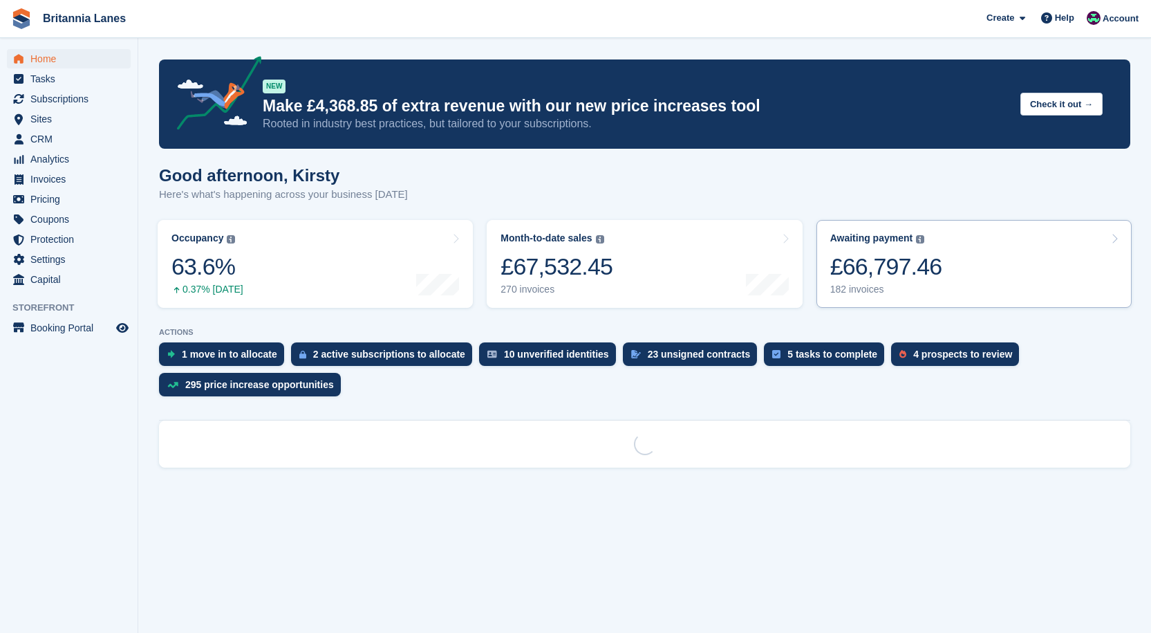
click at [897, 269] on div "£66,797.46" at bounding box center [886, 266] width 112 height 28
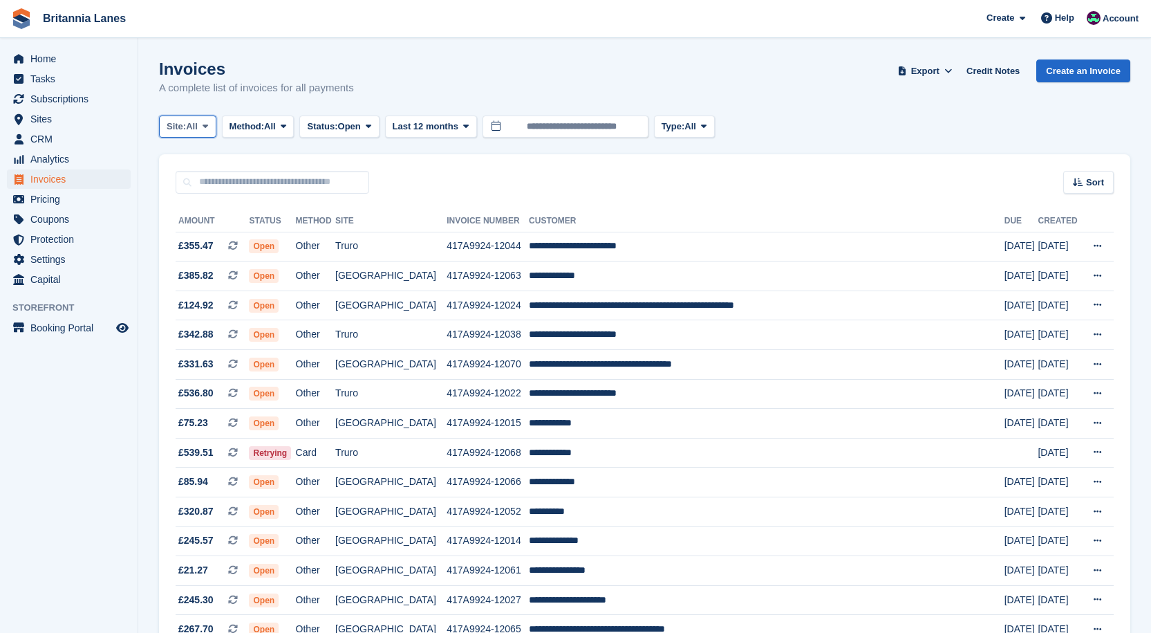
click at [193, 124] on span "All" at bounding box center [192, 127] width 12 height 14
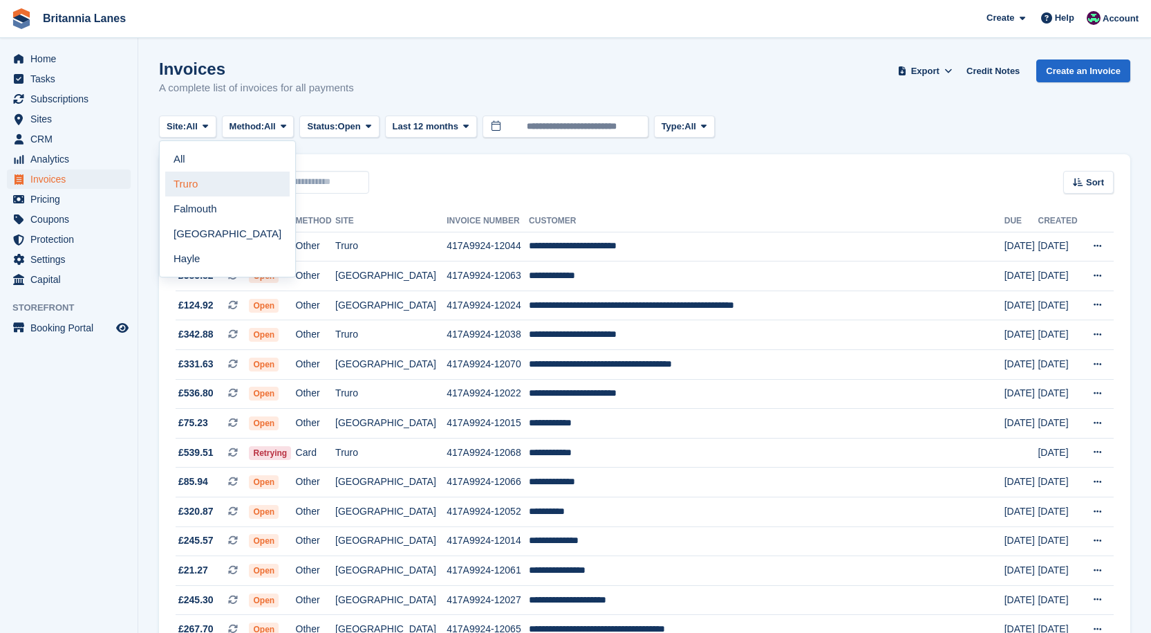
click at [188, 185] on link "Truro" at bounding box center [227, 183] width 124 height 25
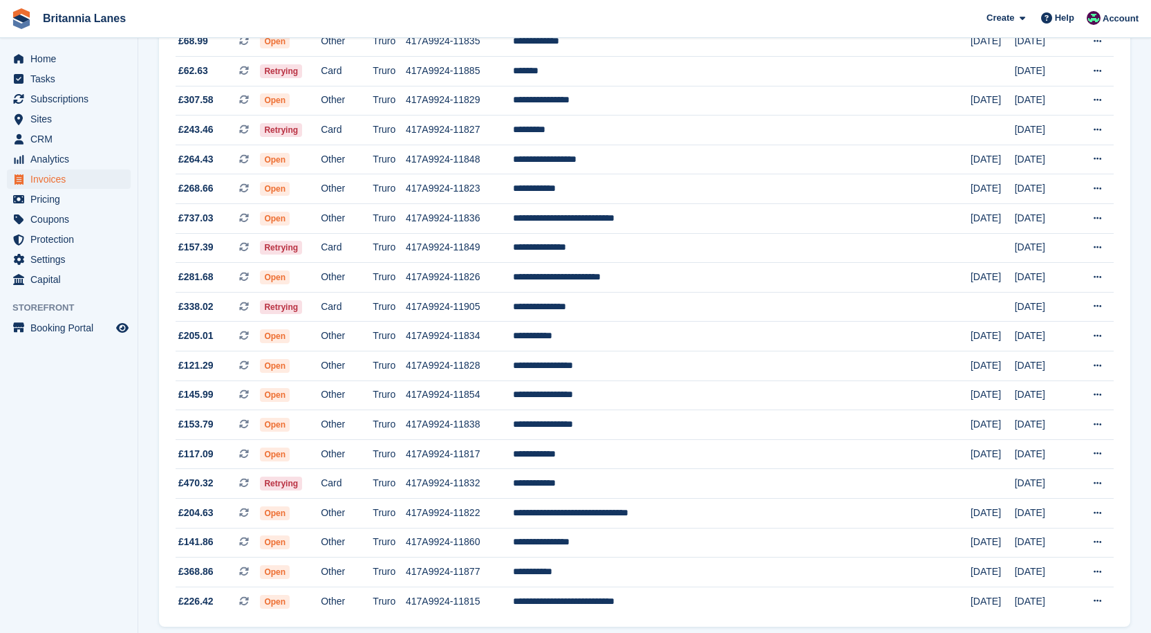
scroll to position [1140, 0]
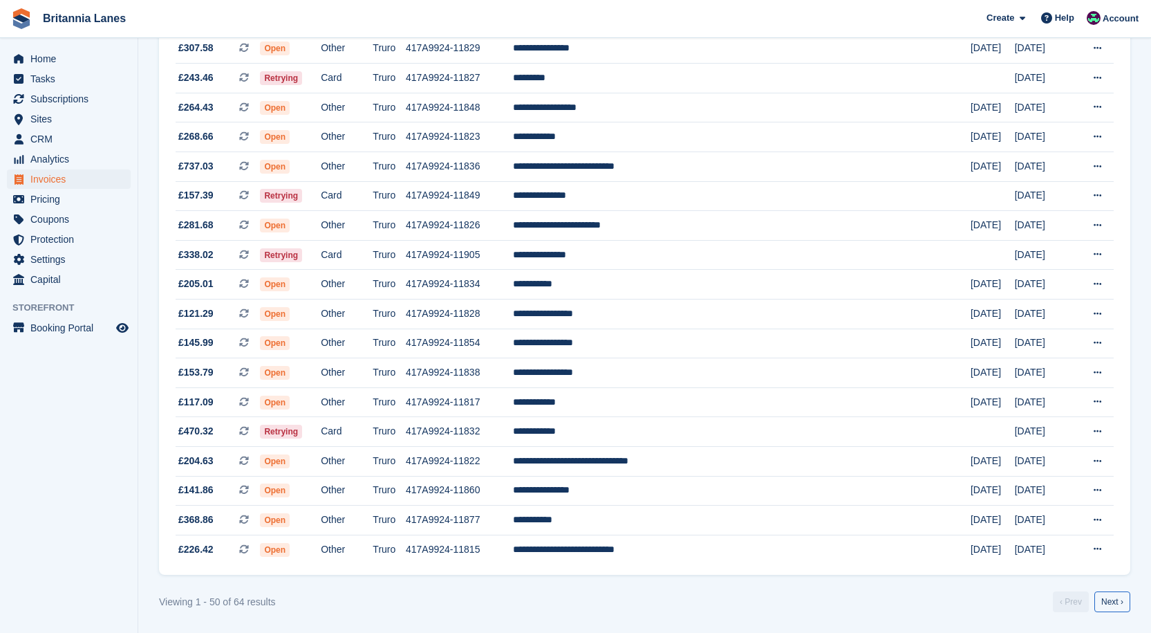
drag, startPoint x: 1110, startPoint y: 599, endPoint x: 857, endPoint y: 590, distance: 253.2
click at [1109, 600] on link "Next ›" at bounding box center [1112, 601] width 36 height 21
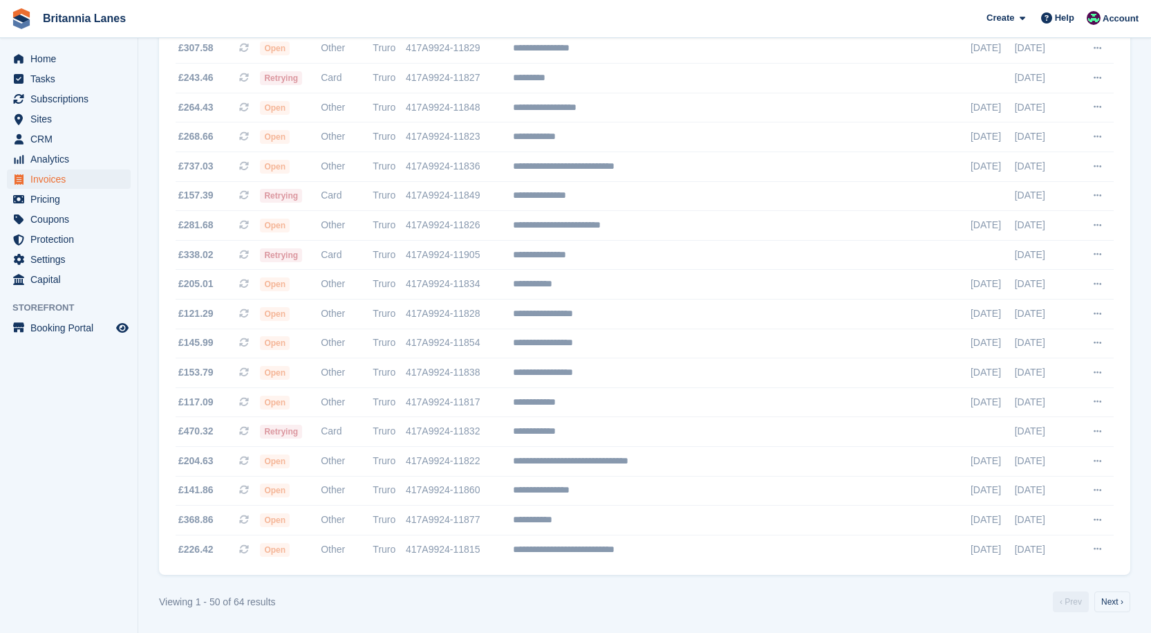
scroll to position [80, 0]
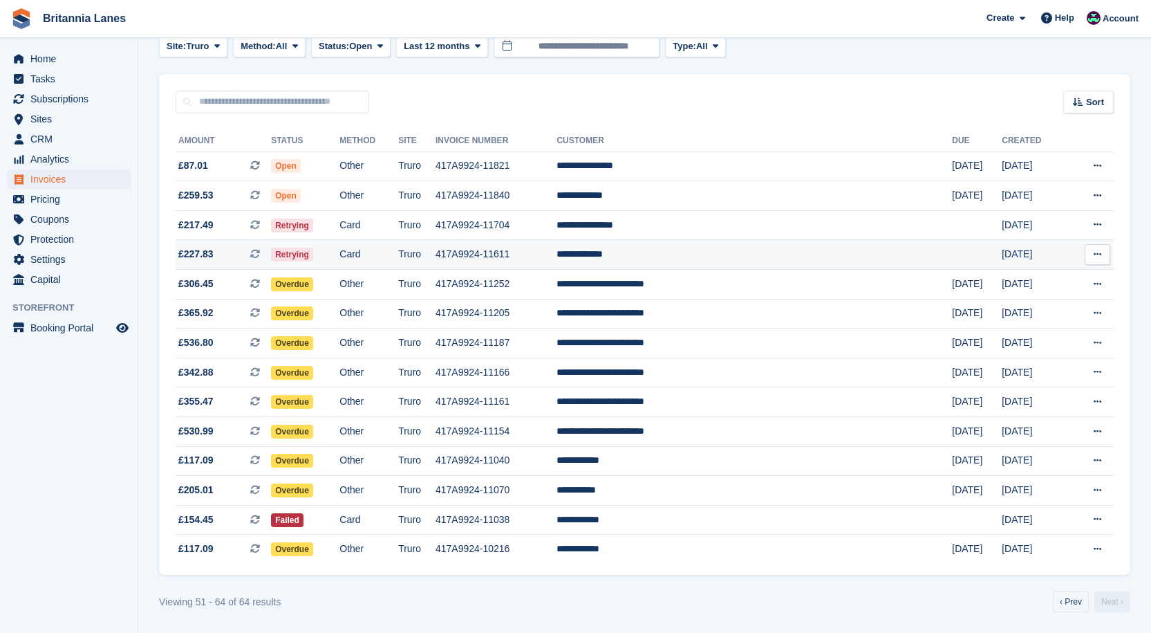
click at [730, 256] on td "**********" at bounding box center [754, 255] width 395 height 30
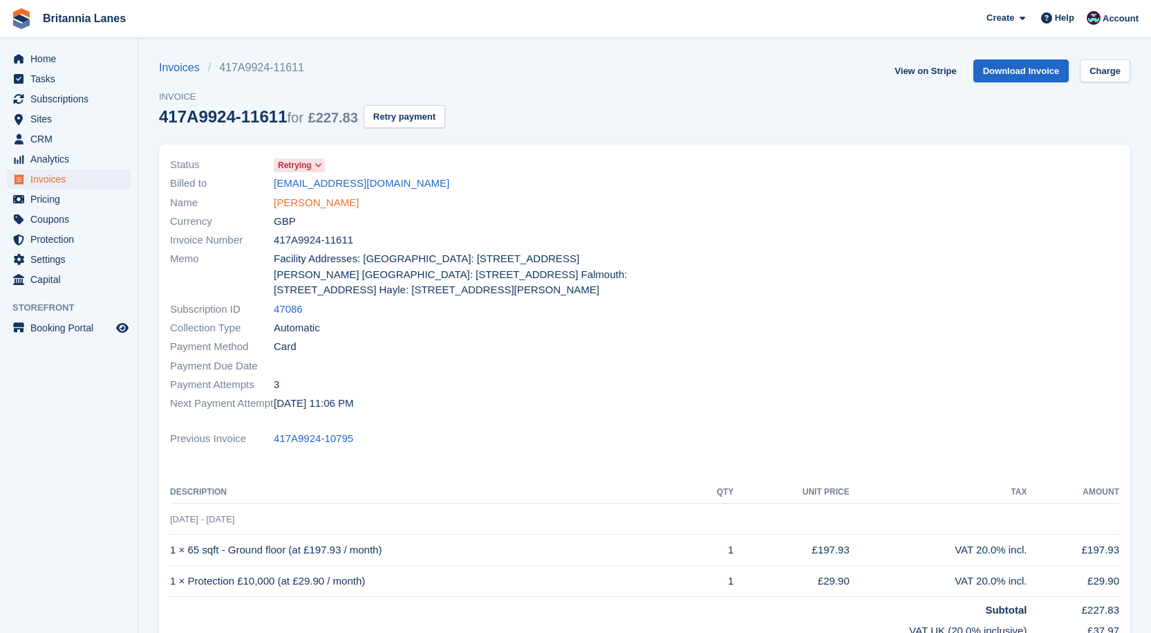
click at [321, 203] on link "[PERSON_NAME]" at bounding box center [316, 203] width 85 height 16
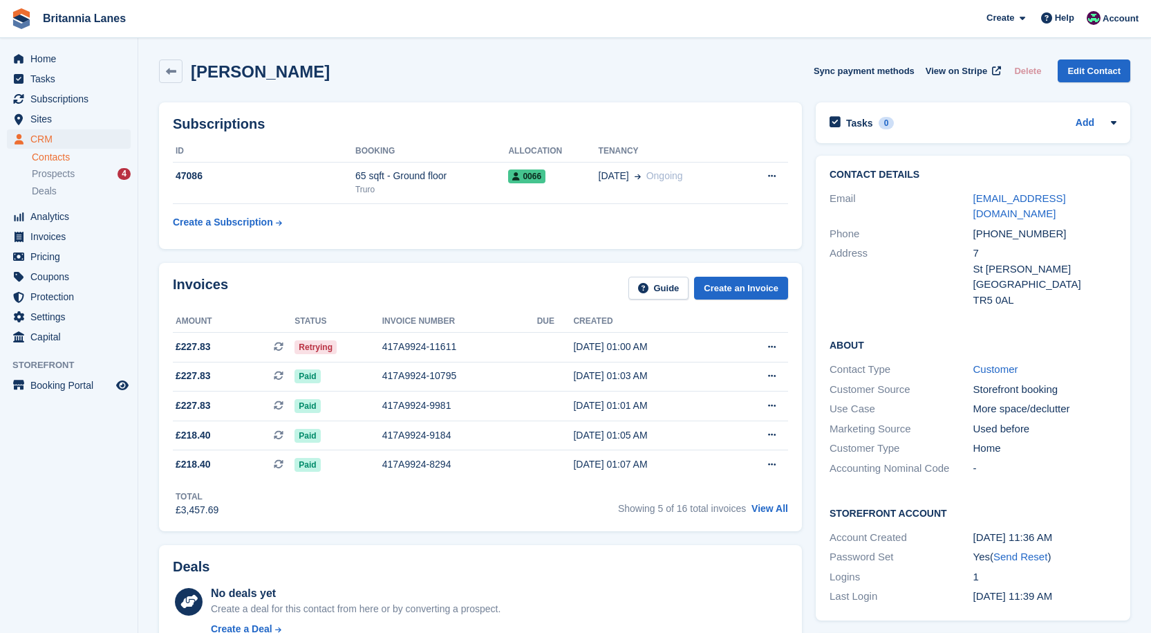
click at [443, 330] on th "Invoice number" at bounding box center [459, 321] width 155 height 22
click at [422, 351] on div "417A9924-11611" at bounding box center [459, 346] width 155 height 15
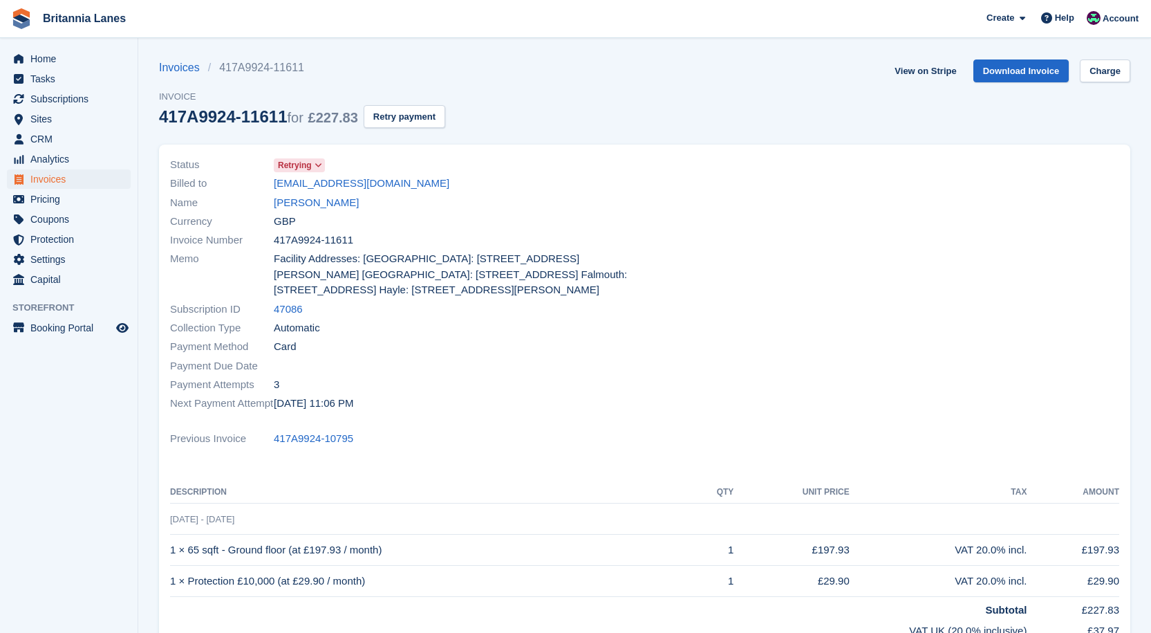
click at [311, 166] on span "Retrying" at bounding box center [295, 165] width 34 height 12
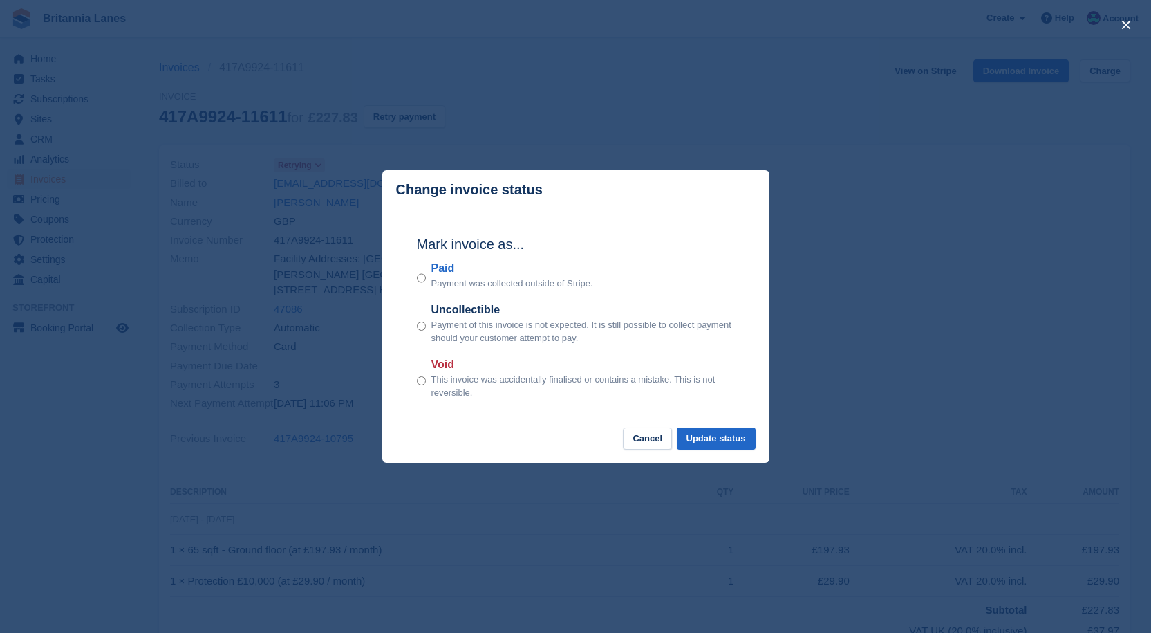
click at [445, 264] on label "Paid" at bounding box center [512, 268] width 162 height 17
click at [706, 440] on button "Update status" at bounding box center [716, 438] width 79 height 23
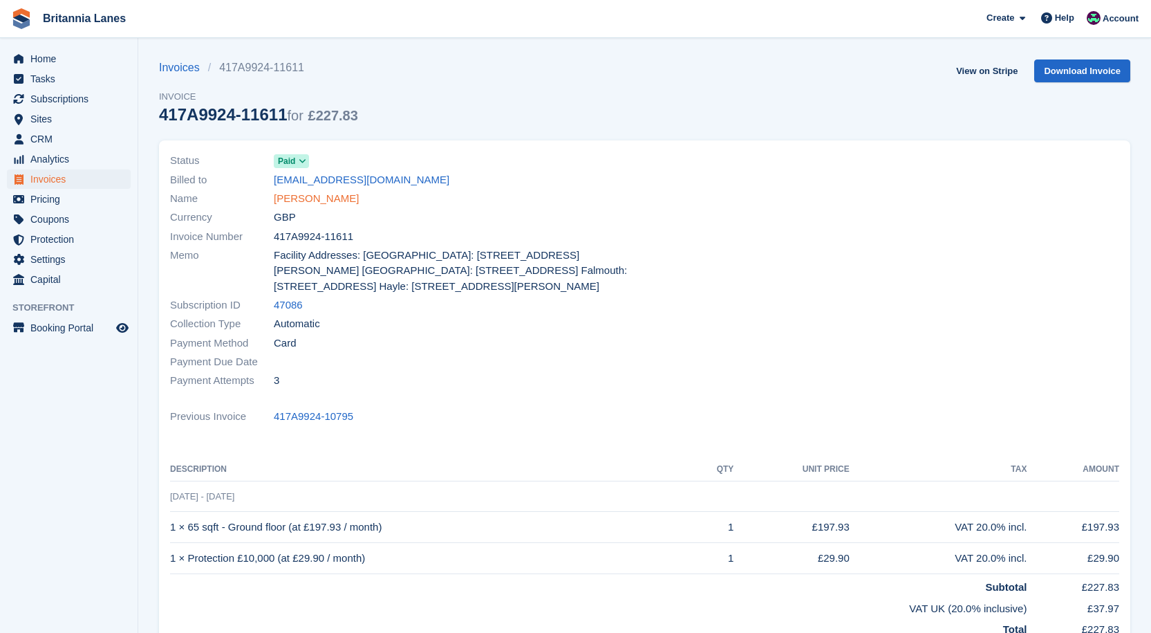
click at [308, 198] on link "[PERSON_NAME]" at bounding box center [316, 199] width 85 height 16
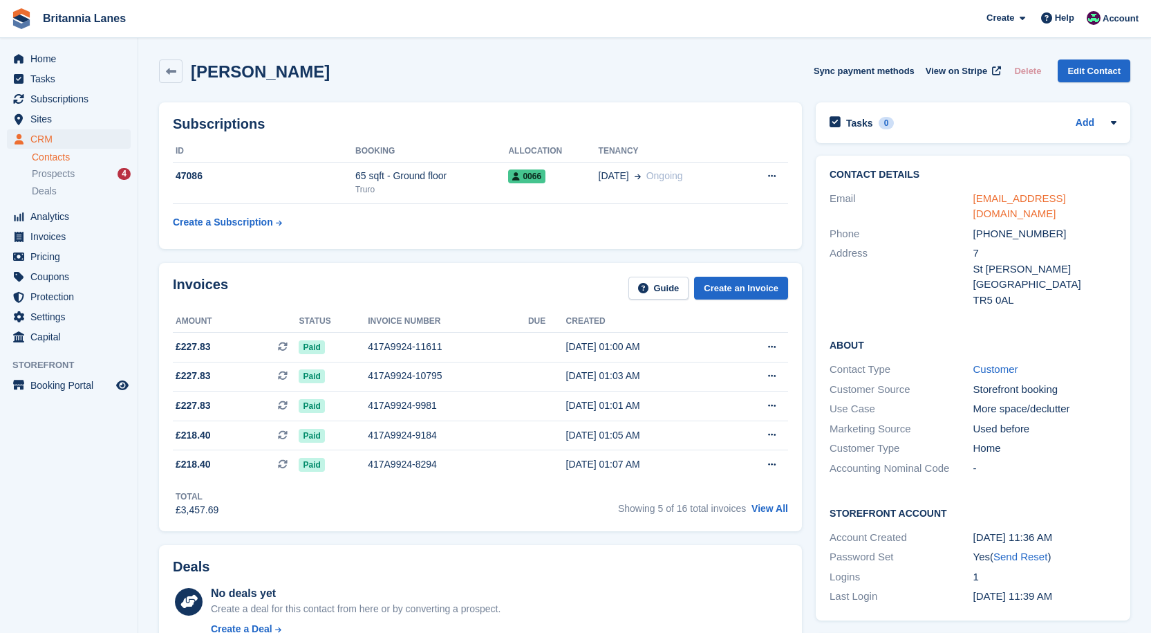
click at [1044, 196] on link "swpuente@gmail.com" at bounding box center [1019, 206] width 93 height 28
click at [58, 68] on ul "Home Tasks Subscriptions Subscriptions Subscriptions Contracts Price increases …" at bounding box center [69, 198] width 138 height 298
click at [55, 64] on span "Home" at bounding box center [71, 58] width 83 height 19
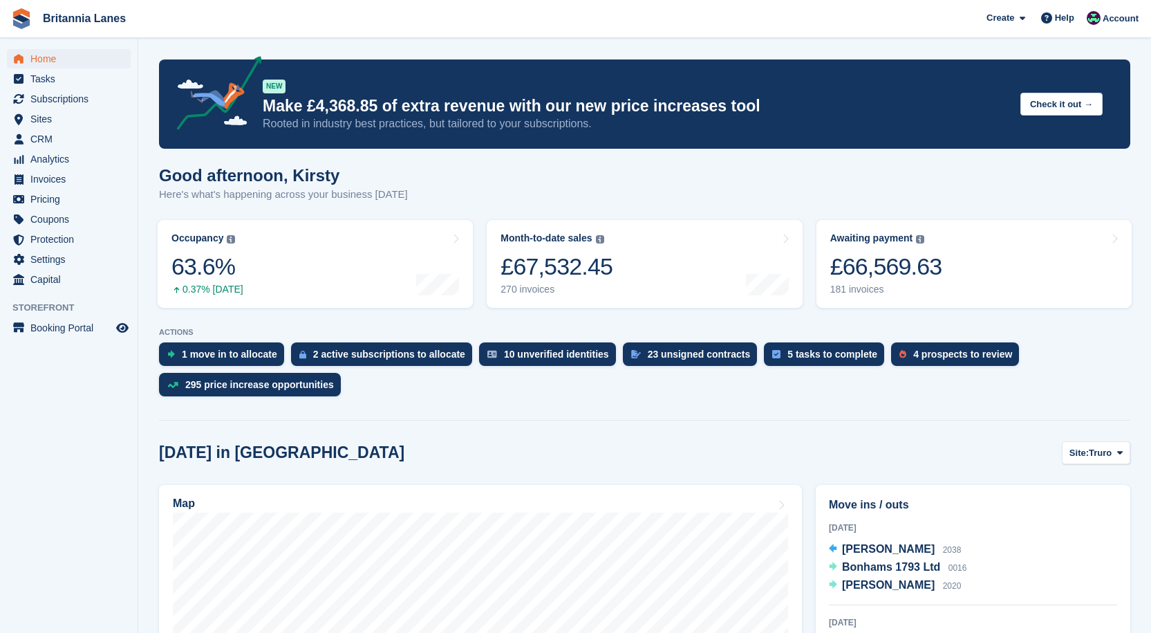
click at [1006, 202] on div "Good afternoon, Kirsty Here's what's happening across your business today" at bounding box center [644, 192] width 971 height 53
click at [967, 239] on link "Awaiting payment The total outstanding balance on all open invoices. £66,569.63…" at bounding box center [973, 264] width 315 height 88
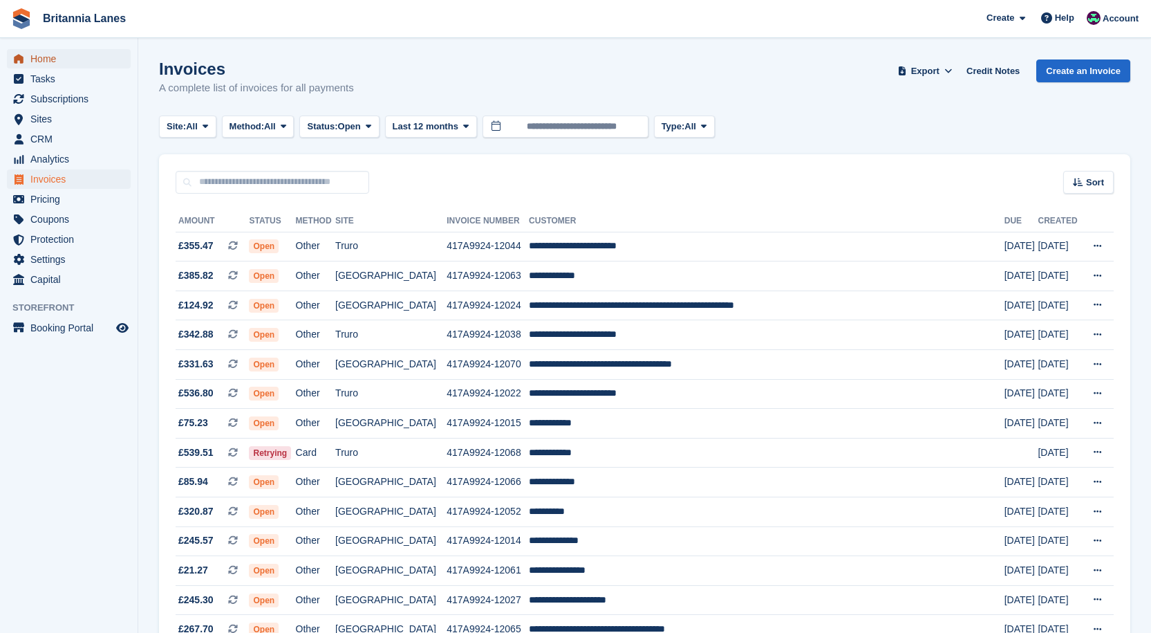
click at [55, 67] on span "Home" at bounding box center [71, 58] width 83 height 19
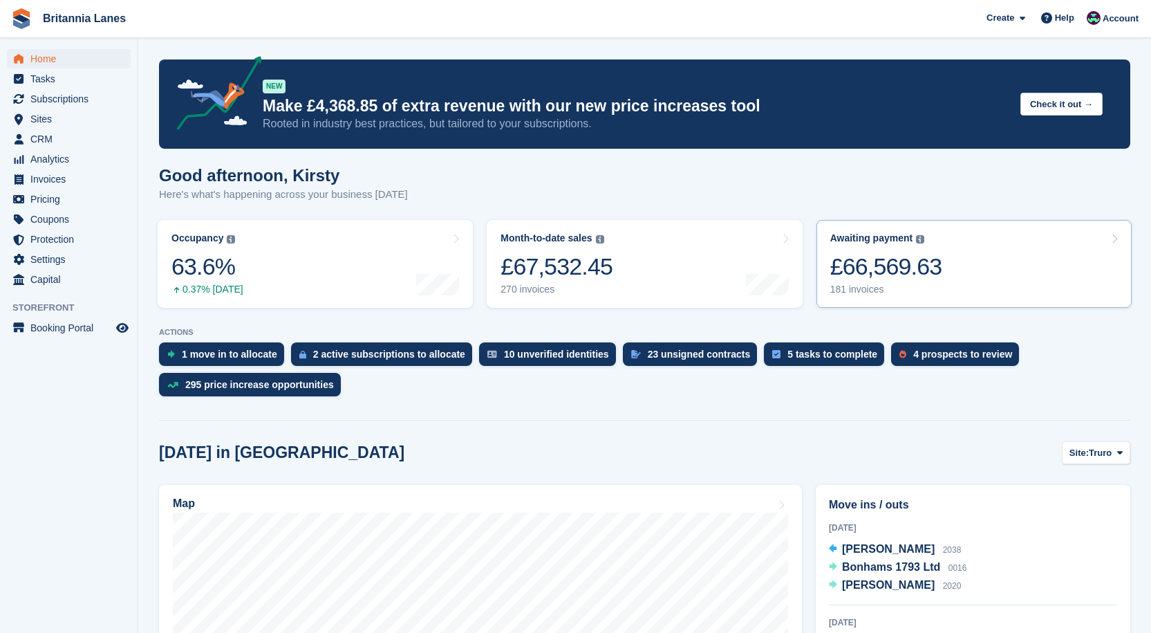
click at [946, 254] on link "Awaiting payment The total outstanding balance on all open invoices. £66,569.63…" at bounding box center [973, 264] width 315 height 88
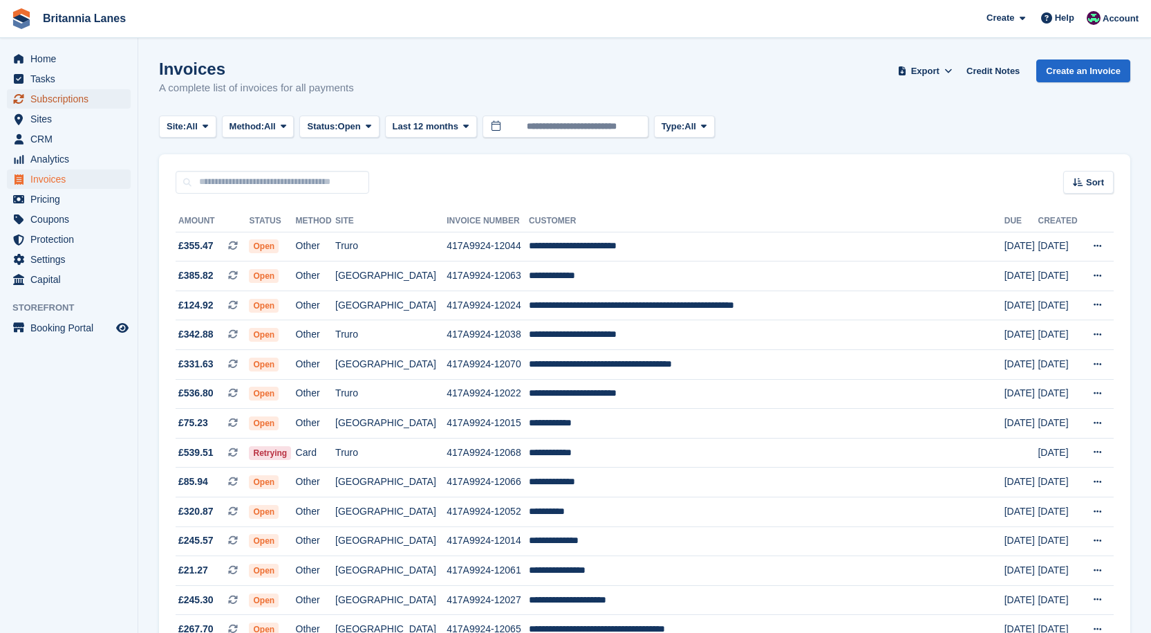
click at [64, 97] on span "Subscriptions" at bounding box center [71, 98] width 83 height 19
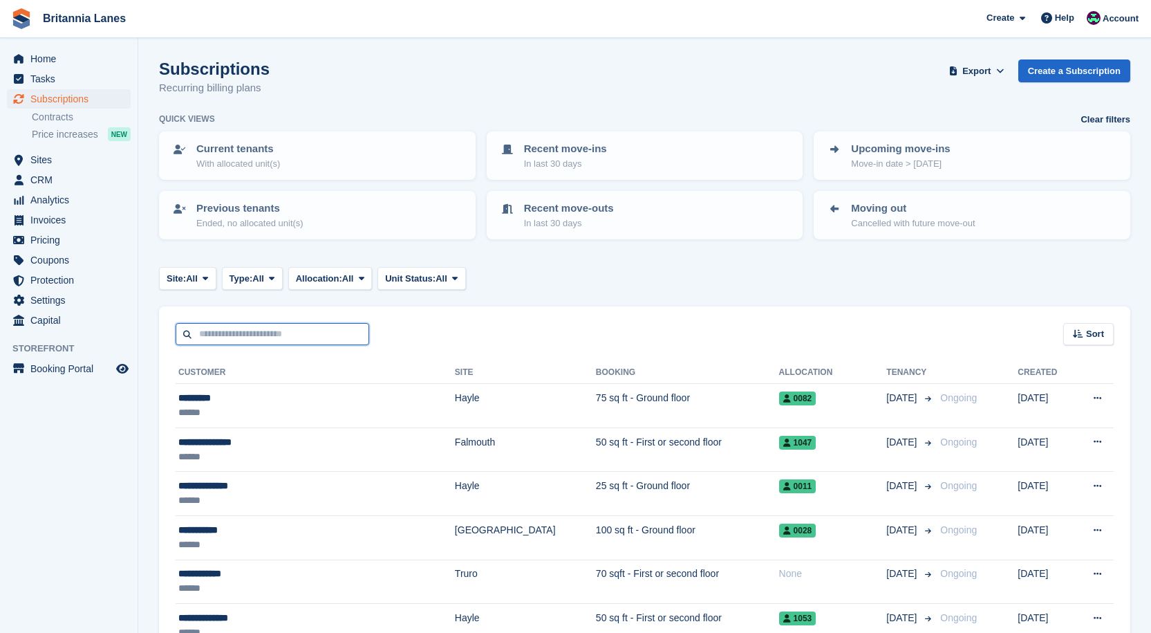
click at [244, 337] on input "text" at bounding box center [273, 334] width 194 height 23
type input "******"
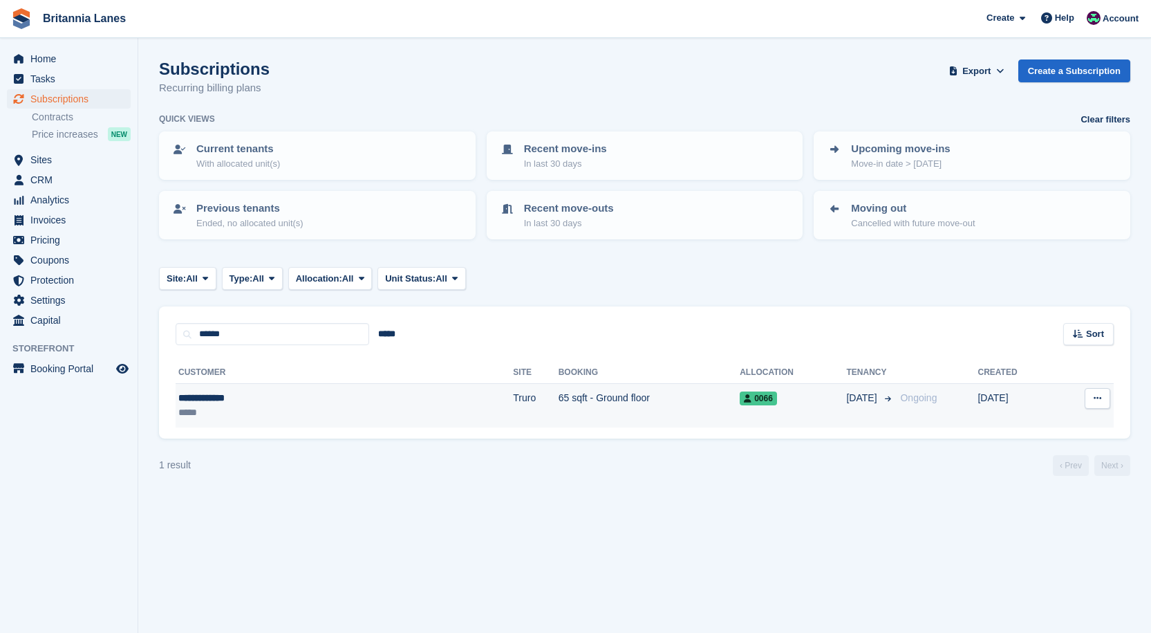
click at [559, 391] on td "65 sqft - Ground floor" at bounding box center [650, 406] width 182 height 44
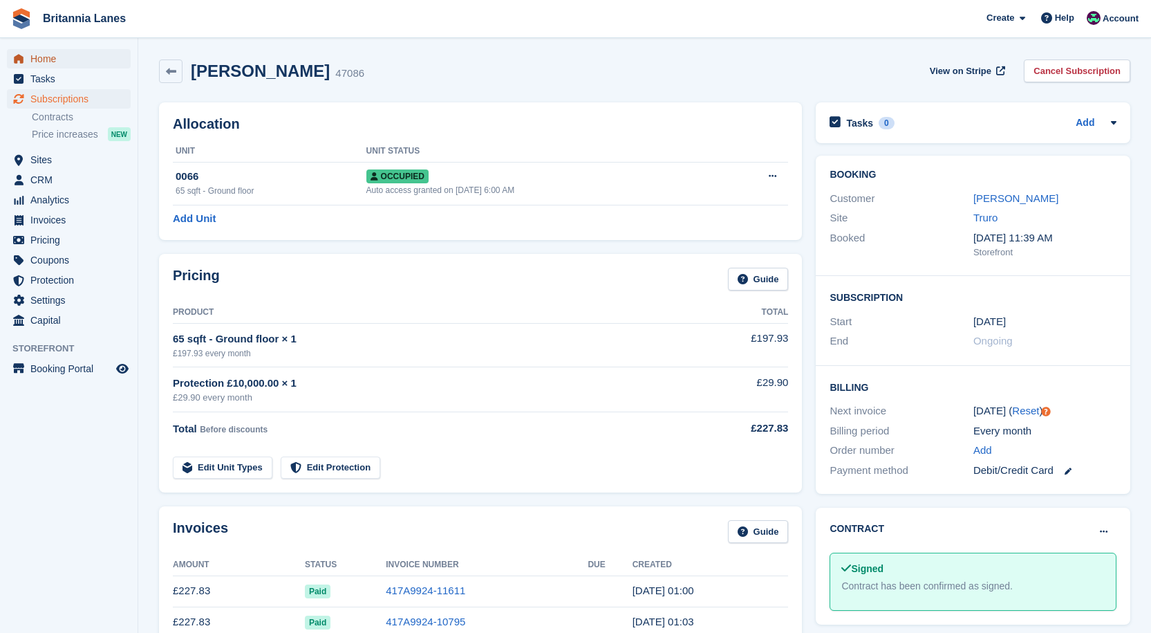
click at [74, 60] on span "Home" at bounding box center [71, 58] width 83 height 19
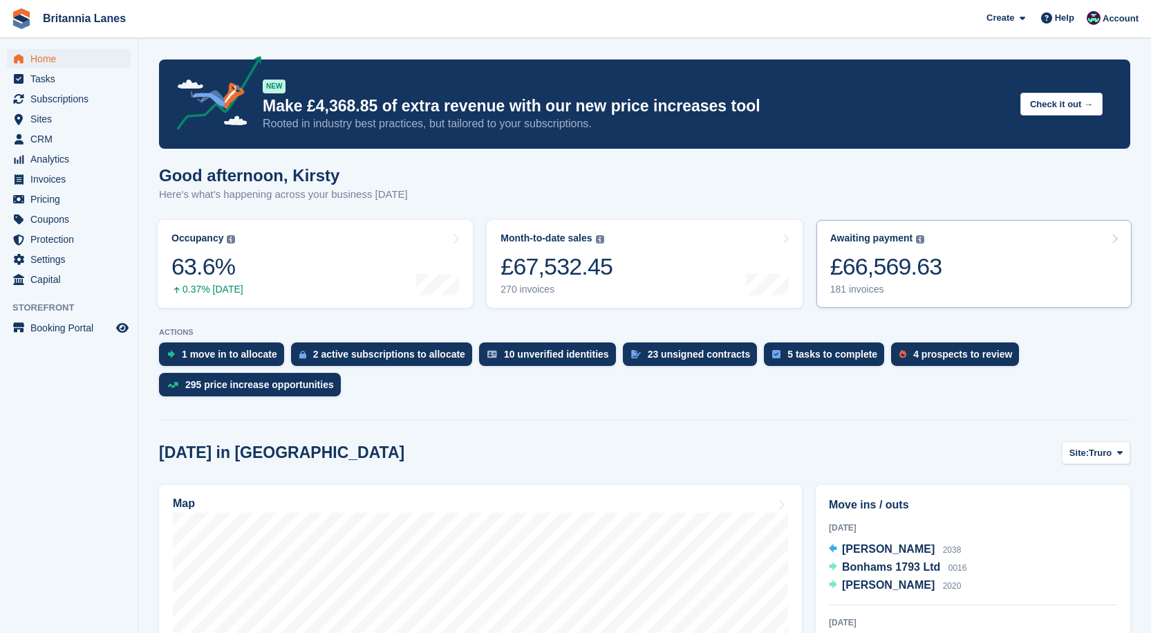
click at [921, 247] on div "Awaiting payment The total outstanding balance on all open invoices. £66,569.63…" at bounding box center [886, 263] width 112 height 63
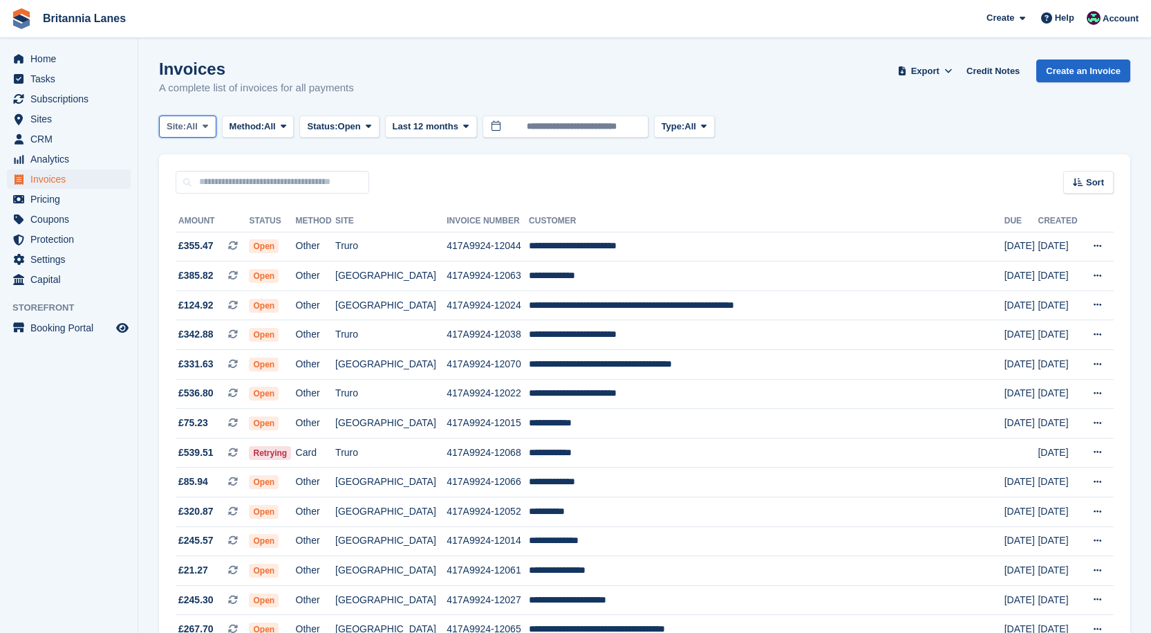
click at [186, 129] on span "Site:" at bounding box center [176, 127] width 19 height 14
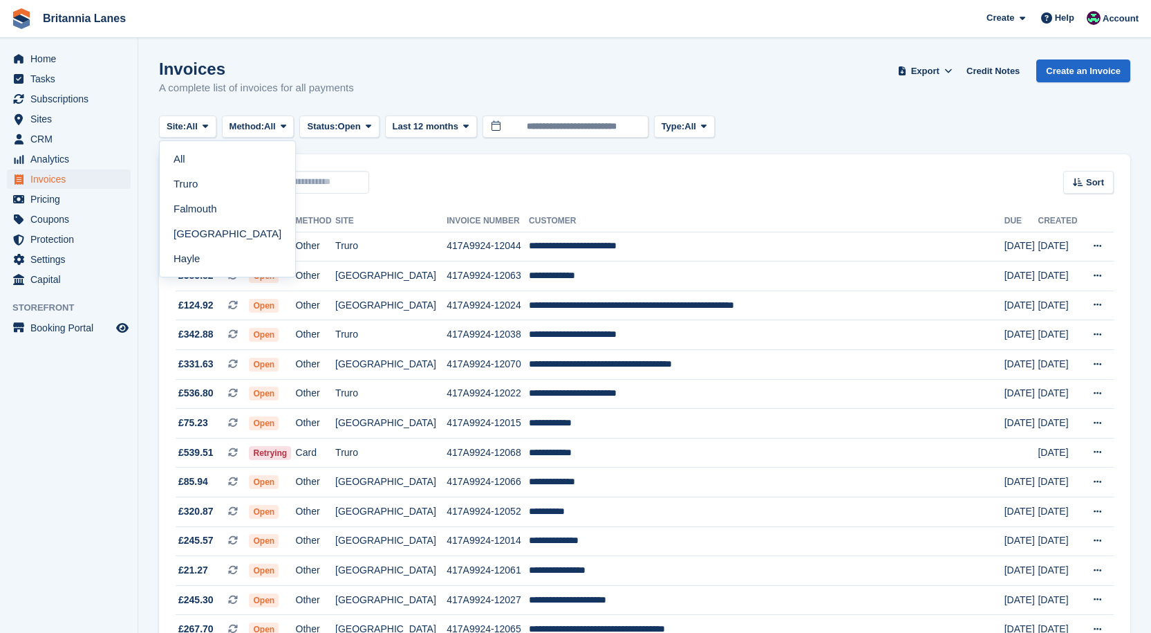
drag, startPoint x: 180, startPoint y: 259, endPoint x: 393, endPoint y: 251, distance: 213.1
click at [179, 260] on link "Hayle" at bounding box center [227, 258] width 124 height 25
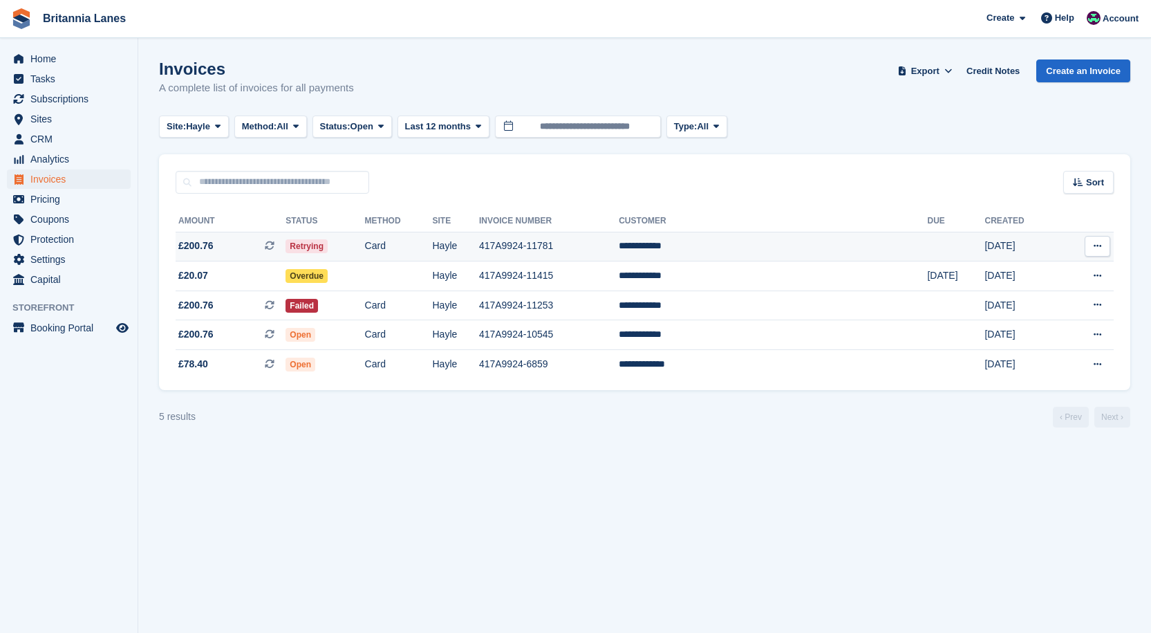
click at [768, 241] on td "**********" at bounding box center [773, 247] width 308 height 30
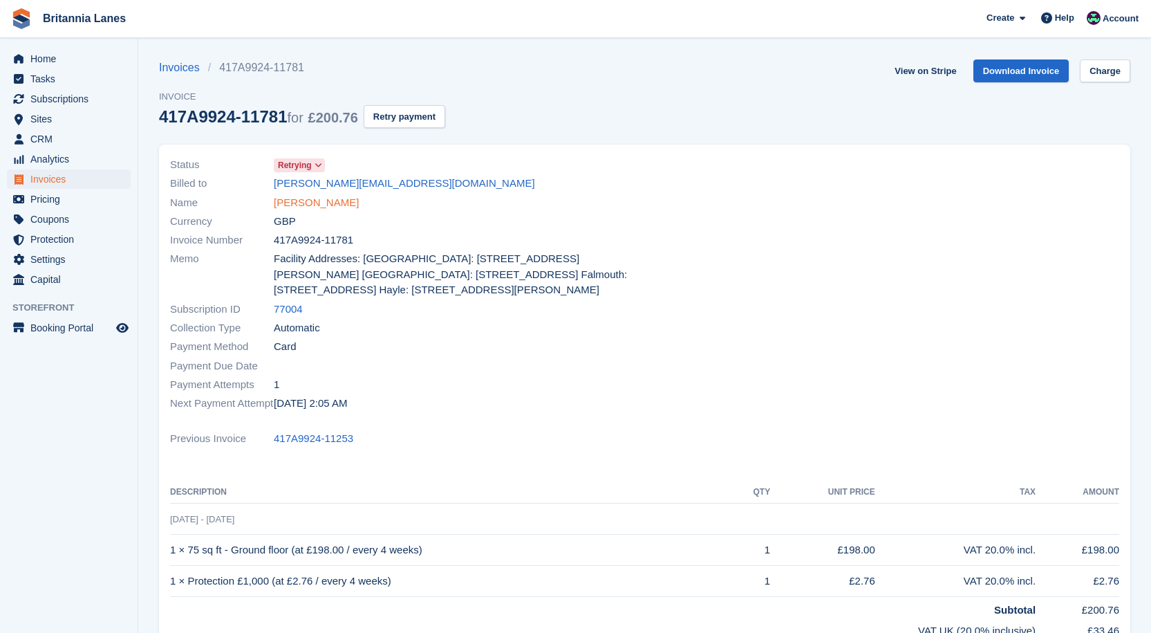
click at [310, 197] on link "Darren Green" at bounding box center [316, 203] width 85 height 16
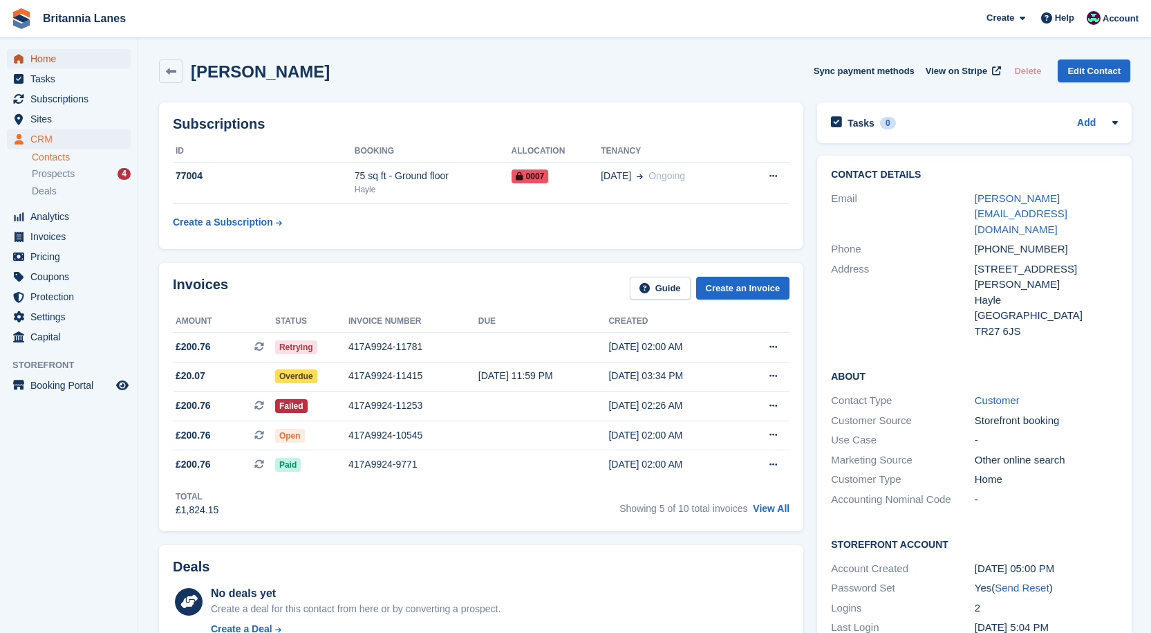
click at [60, 57] on span "Home" at bounding box center [71, 58] width 83 height 19
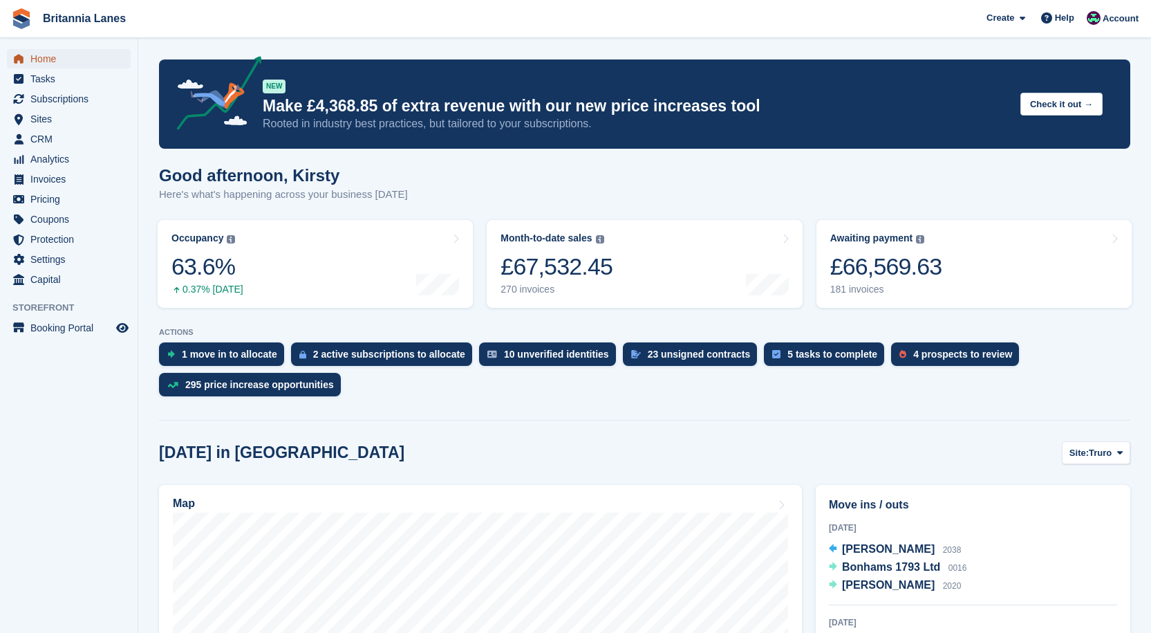
click at [44, 53] on span "Home" at bounding box center [71, 58] width 83 height 19
click at [26, 77] on span "menu" at bounding box center [18, 79] width 17 height 17
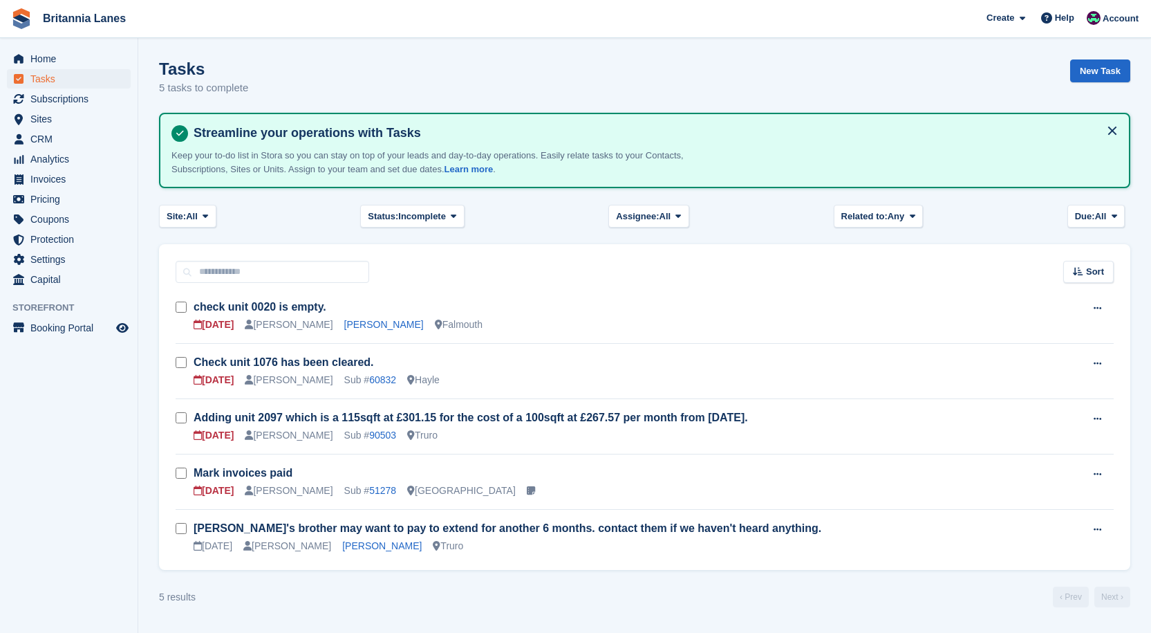
click at [49, 48] on div "Home Tasks Subscriptions Subscriptions Subscriptions Contracts Price increases …" at bounding box center [69, 167] width 138 height 246
drag, startPoint x: 48, startPoint y: 57, endPoint x: 419, endPoint y: 47, distance: 370.7
click at [48, 57] on span "Home" at bounding box center [71, 58] width 83 height 19
